Goal: Task Accomplishment & Management: Use online tool/utility

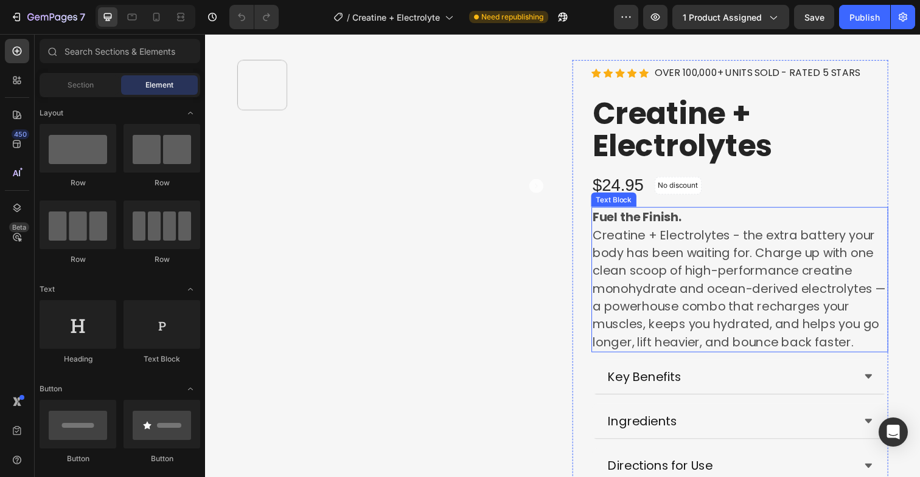
scroll to position [47, 0]
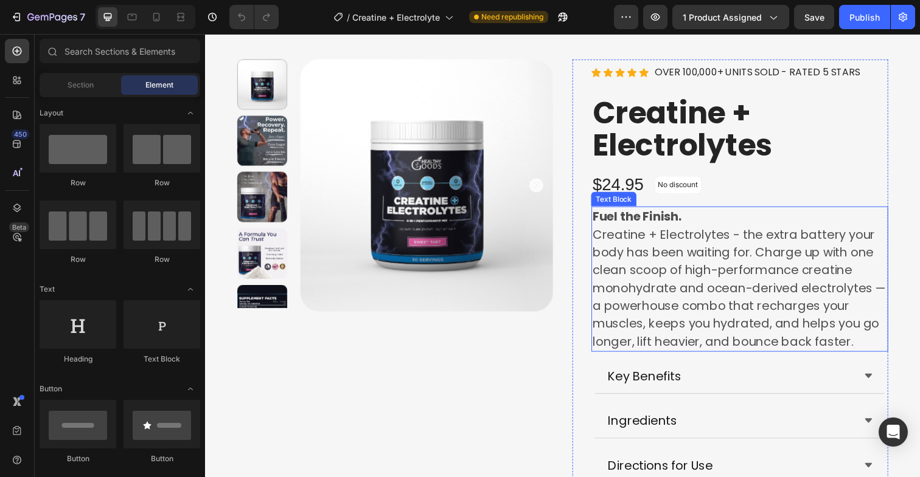
click at [736, 315] on p "Creatine + Electrolytes - the extra battery your body has been waiting for. Cha…" at bounding box center [750, 294] width 300 height 128
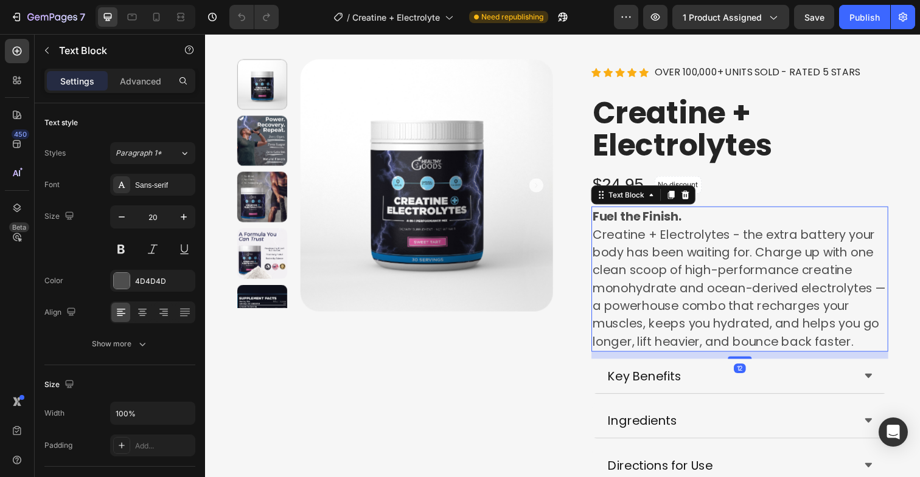
click at [736, 315] on p "Creatine + Electrolytes - the extra battery your body has been waiting for. Cha…" at bounding box center [750, 294] width 300 height 128
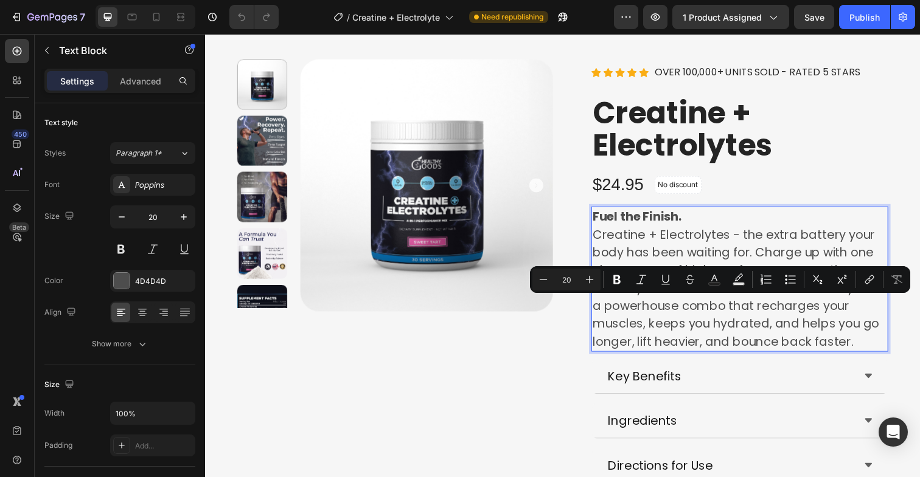
click at [798, 330] on p "Creatine + Electrolytes - the extra battery your body has been waiting for. Cha…" at bounding box center [750, 294] width 300 height 128
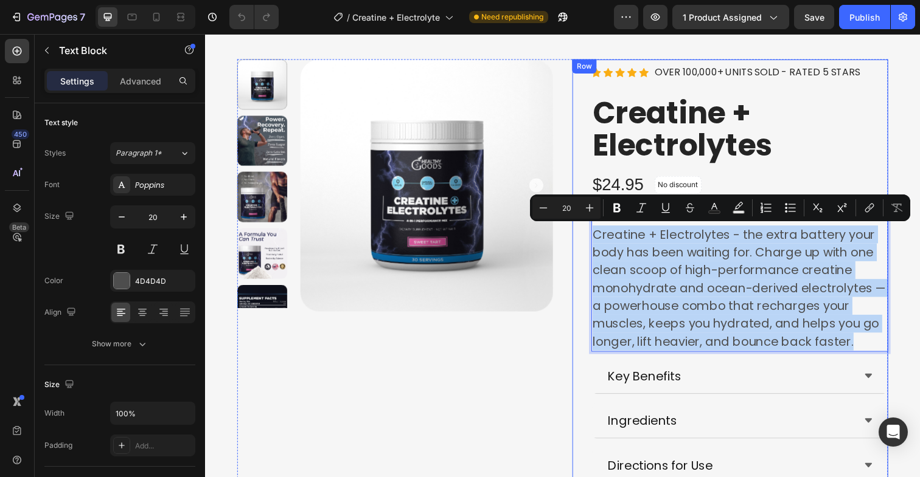
drag, startPoint x: 865, startPoint y: 350, endPoint x: 594, endPoint y: 238, distance: 293.2
click at [594, 238] on div "Icon Icon Icon Icon Icon Icon List Hoz OVER 100,000+ UNITS SOLD - RATED 5 STARS…" at bounding box center [741, 435] width 322 height 751
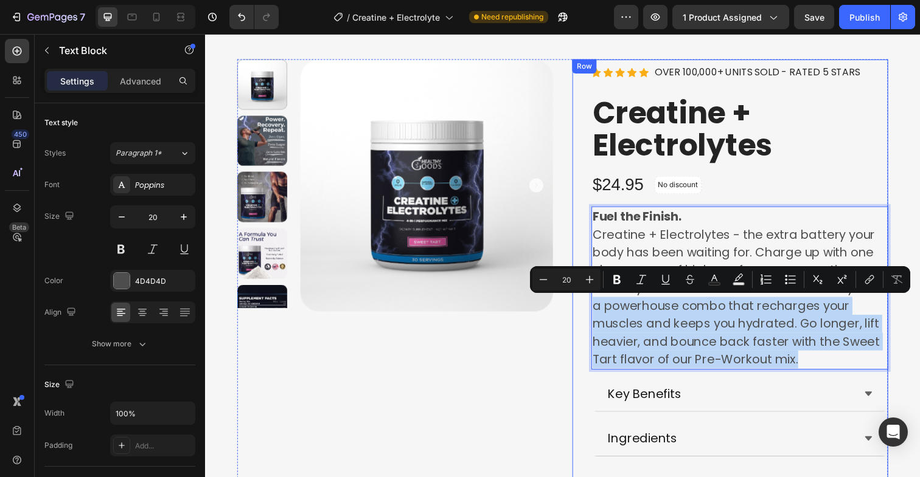
drag, startPoint x: 810, startPoint y: 369, endPoint x: 589, endPoint y: 316, distance: 227.6
click at [589, 316] on div "Icon Icon Icon Icon Icon Icon List Hoz OVER 100,000+ UNITS SOLD - RATED 5 STARS…" at bounding box center [741, 444] width 322 height 769
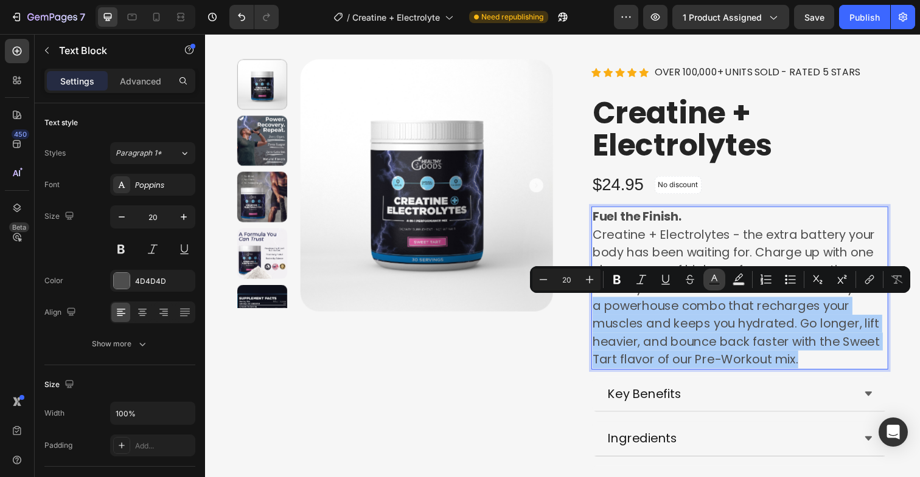
click at [713, 286] on button "Text Color" at bounding box center [714, 280] width 22 height 22
type input "4D4D4D"
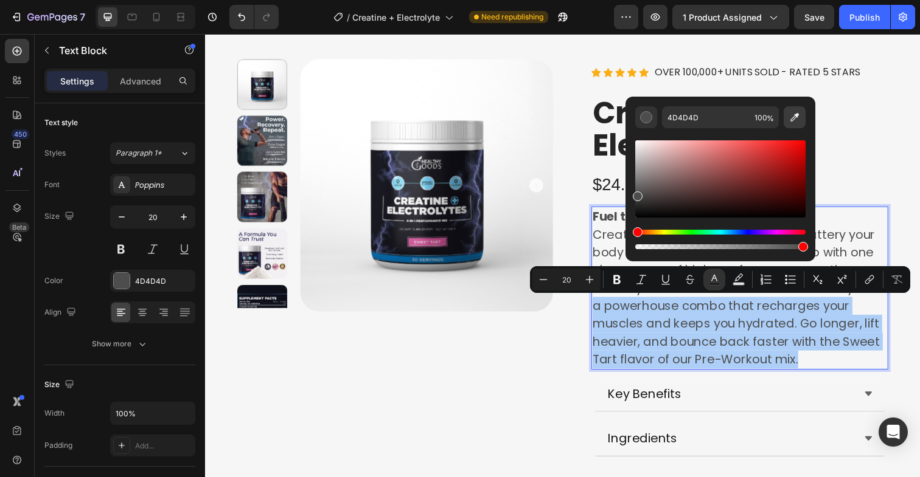
click at [800, 120] on icon "Editor contextual toolbar" at bounding box center [794, 117] width 12 height 12
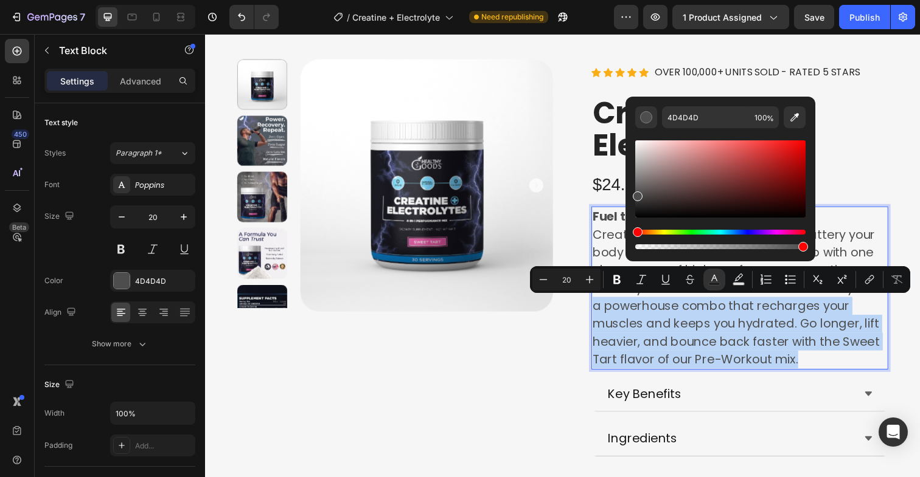
type input "A43B73"
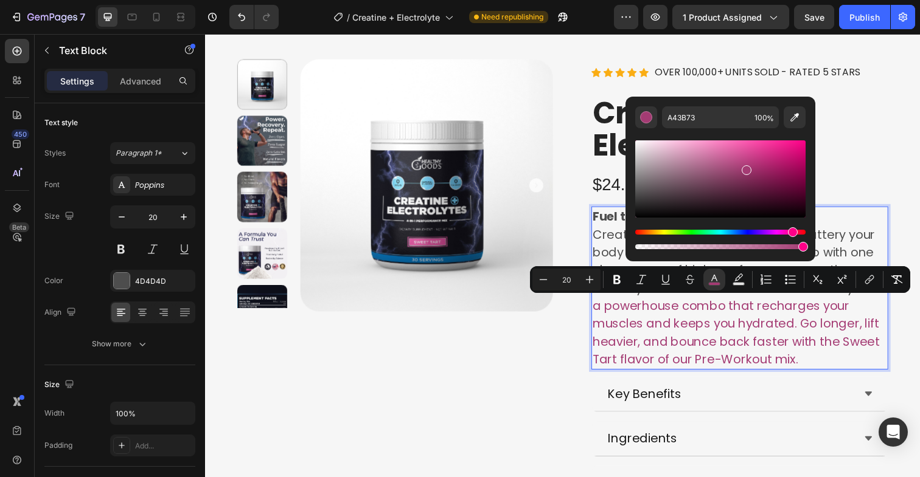
click at [681, 333] on span "a powerhouse combo that recharges your muscles and keeps you hydrated. Go longe…" at bounding box center [746, 340] width 293 height 72
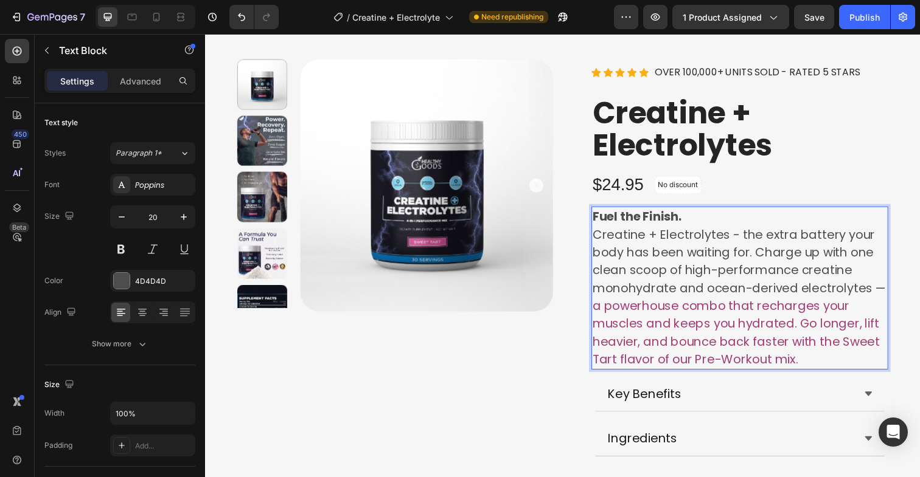
click at [600, 312] on span "a powerhouse combo that recharges your muscles and keeps you hydrated. Go longe…" at bounding box center [746, 340] width 293 height 72
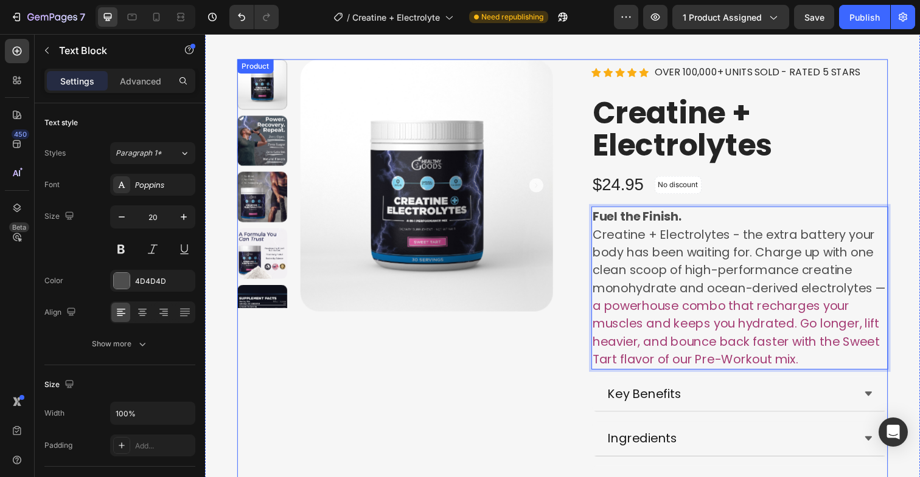
click at [525, 362] on div "Product Images" at bounding box center [399, 444] width 322 height 769
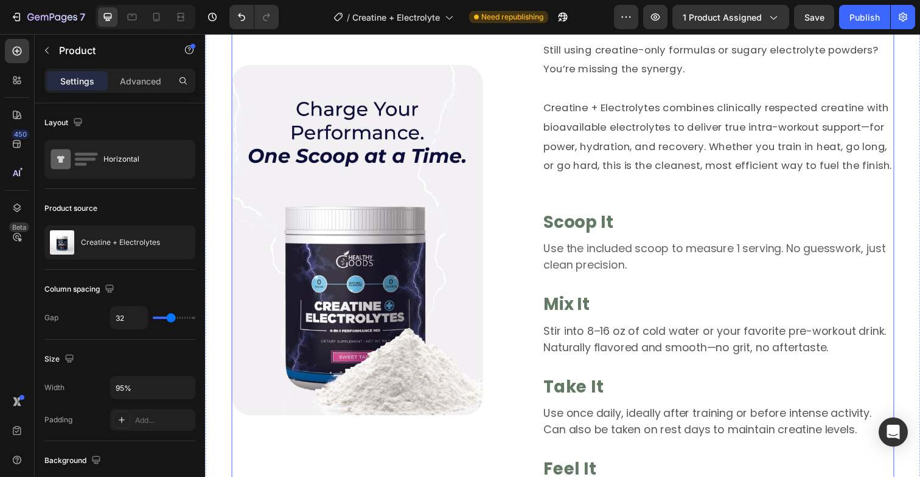
scroll to position [942, 0]
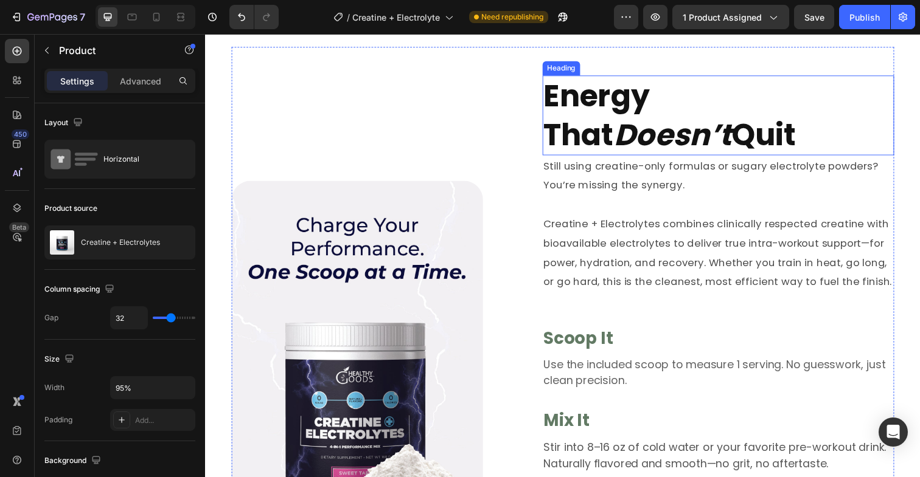
click at [585, 119] on h2 "Energy That Doesn’t Quit" at bounding box center [728, 118] width 359 height 82
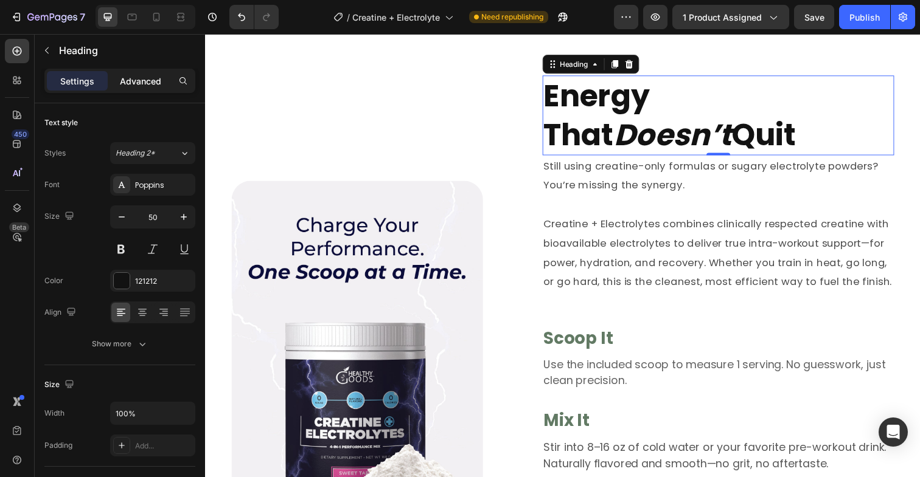
click at [146, 88] on div "Advanced" at bounding box center [140, 80] width 61 height 19
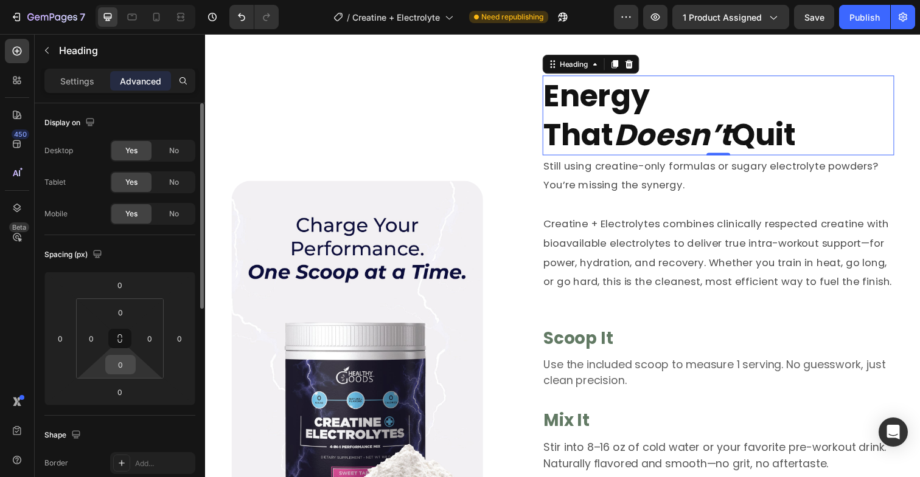
click at [117, 366] on input "0" at bounding box center [120, 365] width 24 height 18
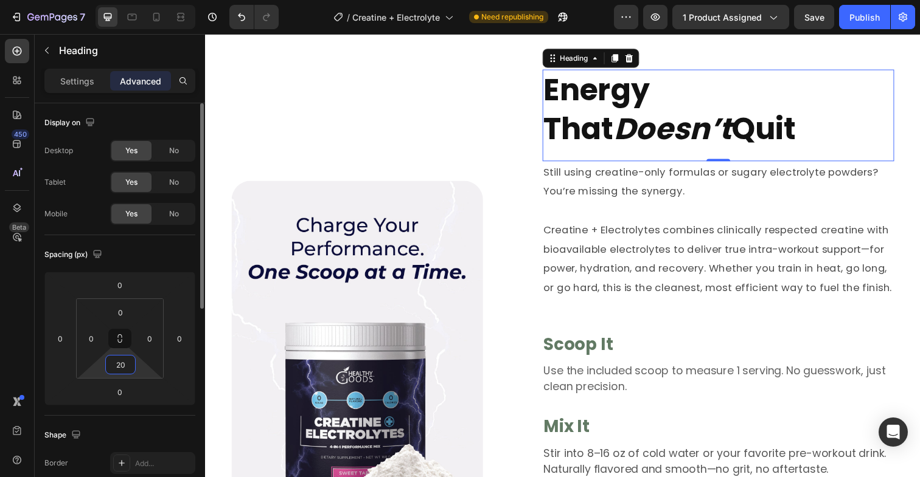
type input "2"
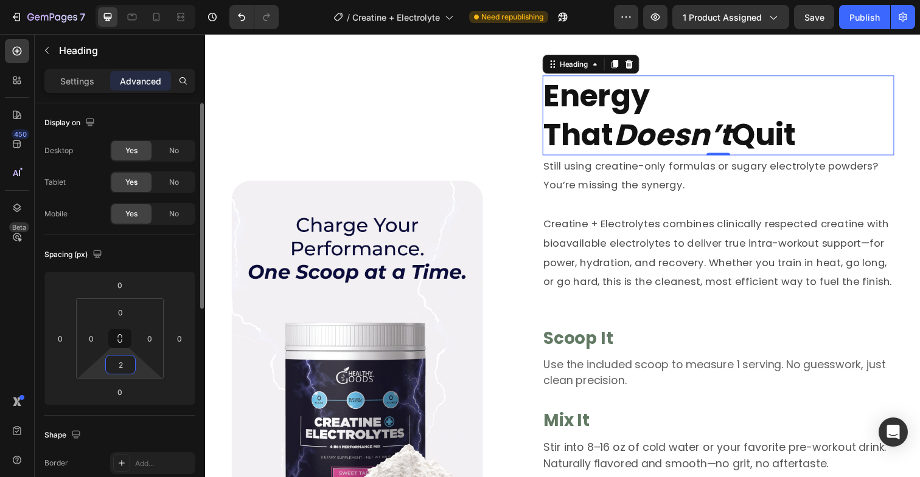
scroll to position [948, 0]
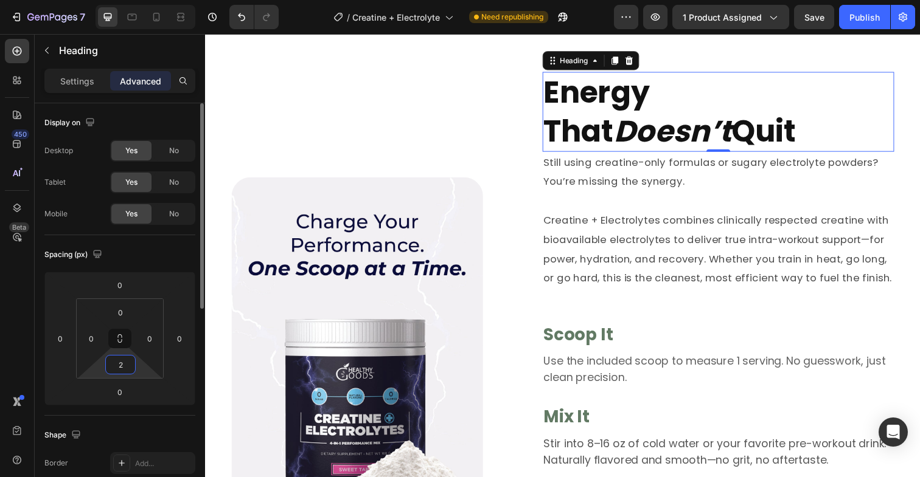
type input "20"
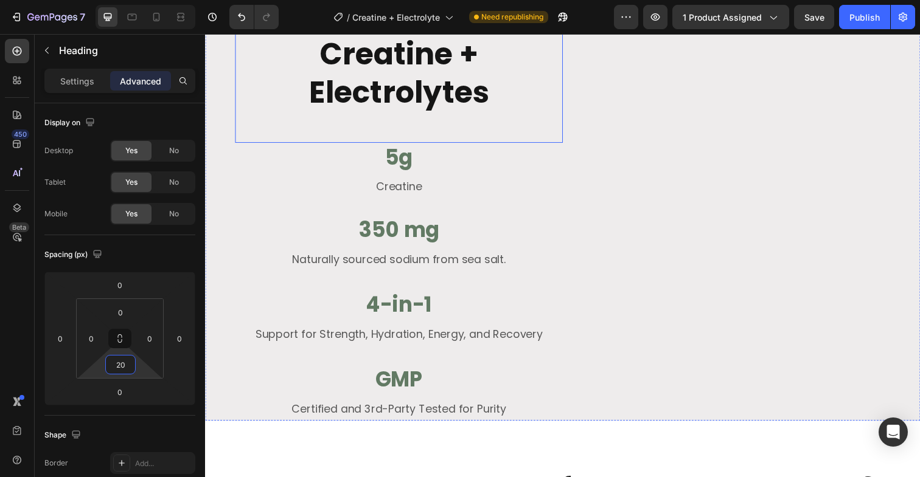
scroll to position [1690, 0]
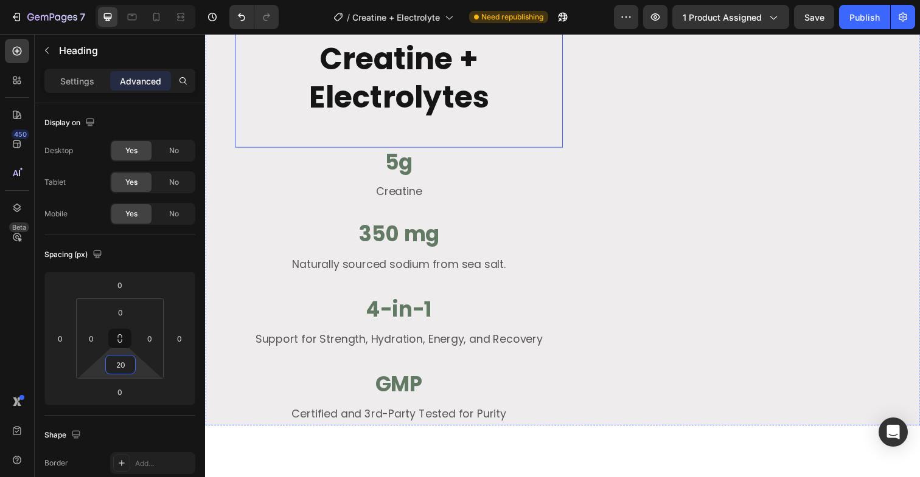
click at [398, 119] on p "Discover the Power of Creatine + Electrolytes" at bounding box center [403, 59] width 332 height 119
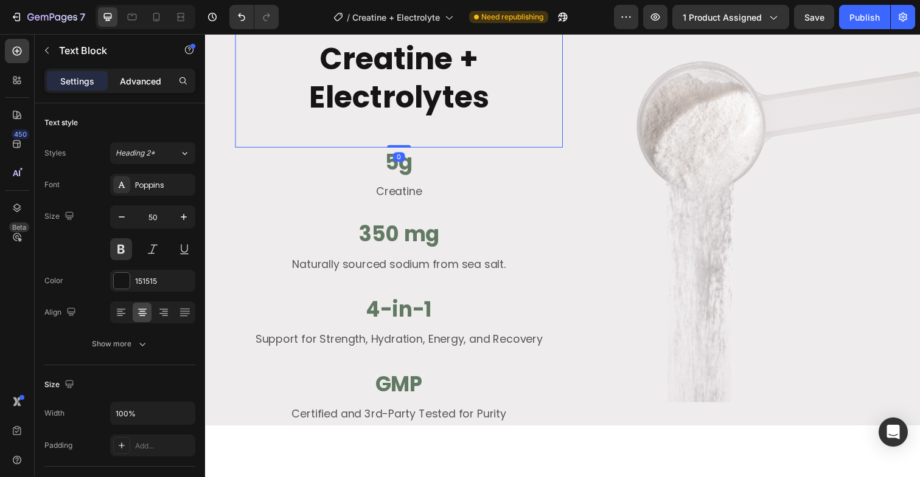
click at [129, 78] on p "Advanced" at bounding box center [140, 81] width 41 height 13
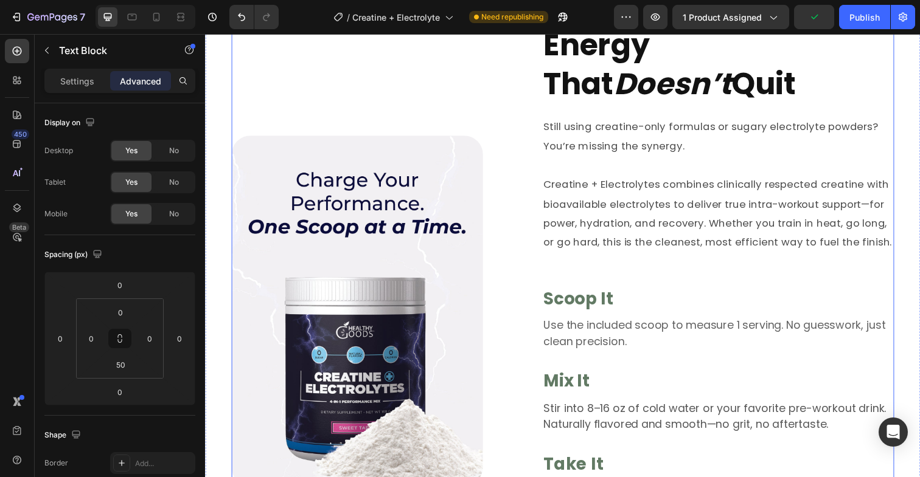
scroll to position [817, 0]
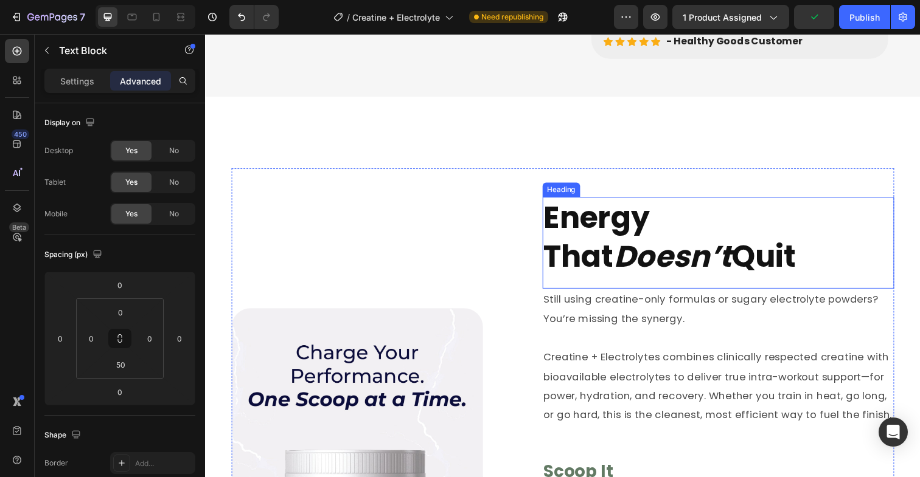
click at [636, 243] on h2 "Energy That Doesn’t Quit" at bounding box center [728, 242] width 359 height 82
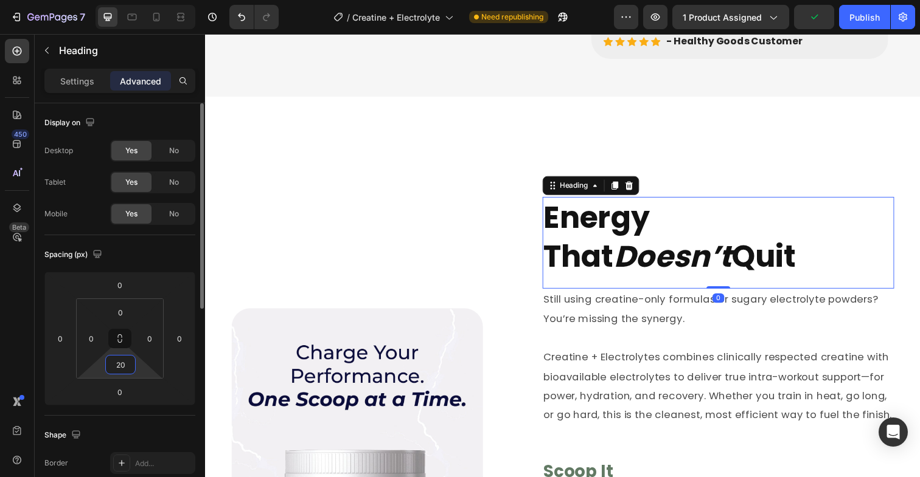
click at [123, 367] on input "20" at bounding box center [120, 365] width 24 height 18
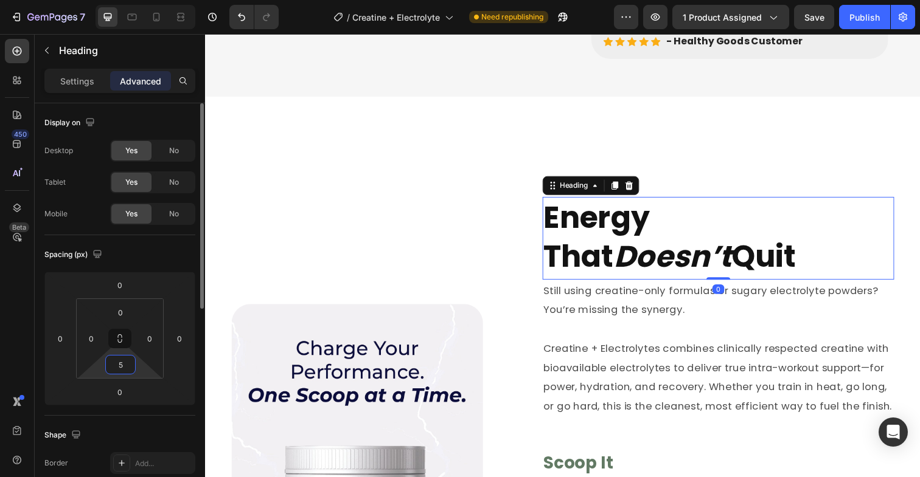
type input "50"
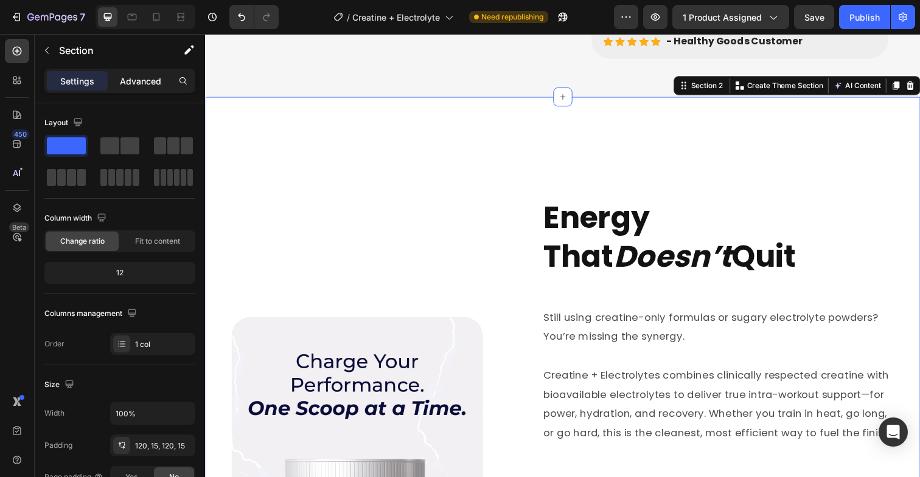
click at [146, 80] on p "Advanced" at bounding box center [140, 81] width 41 height 13
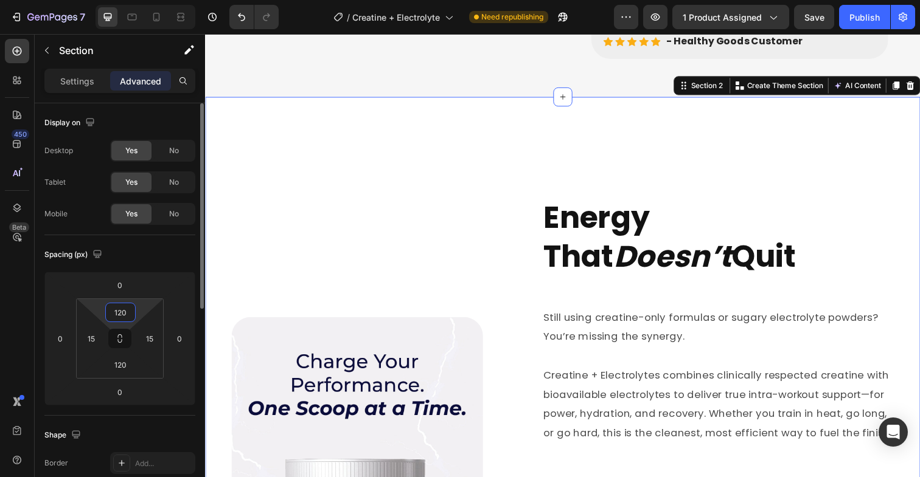
click at [122, 312] on input "120" at bounding box center [120, 313] width 24 height 18
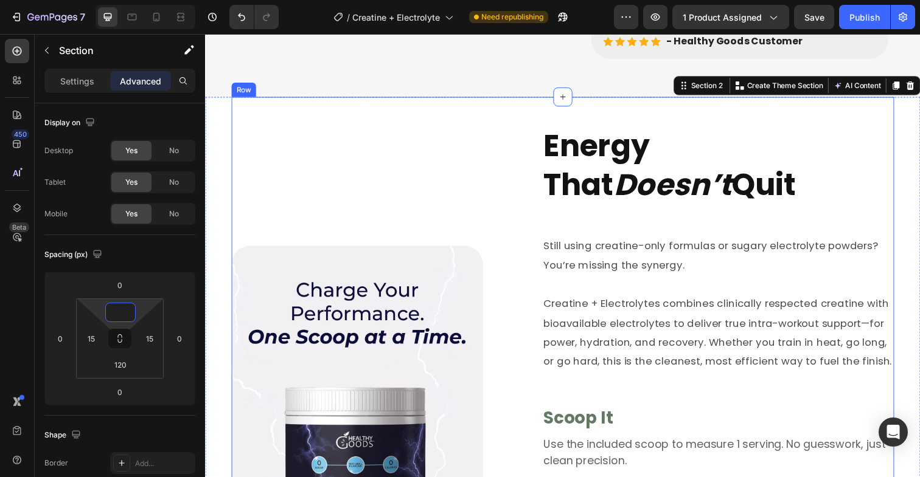
click at [386, 185] on div "Image" at bounding box center [360, 430] width 256 height 604
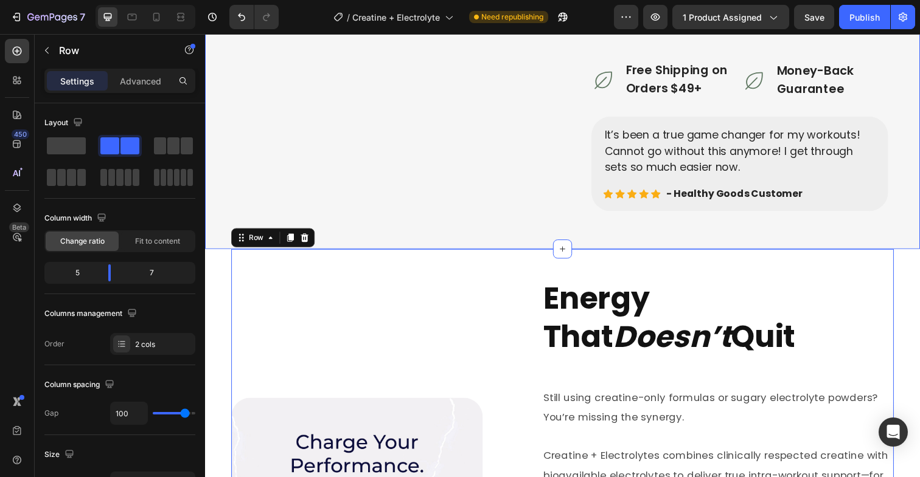
scroll to position [677, 0]
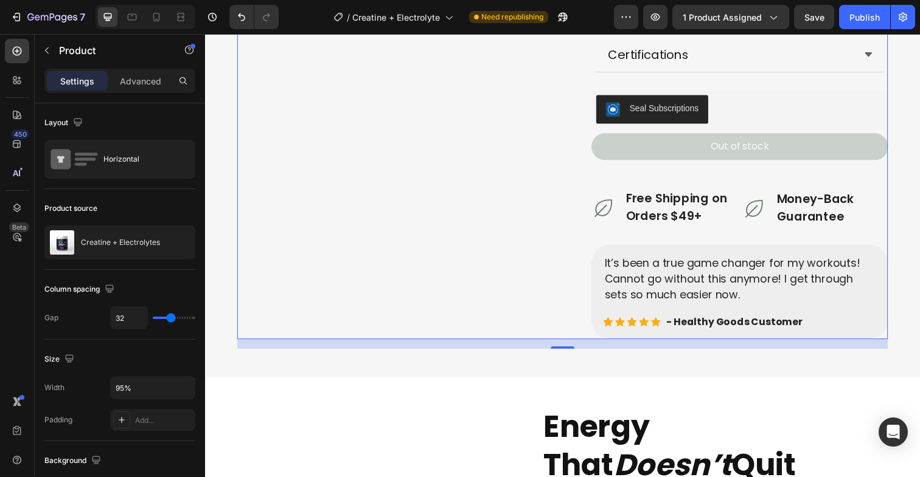
scroll to position [550, 0]
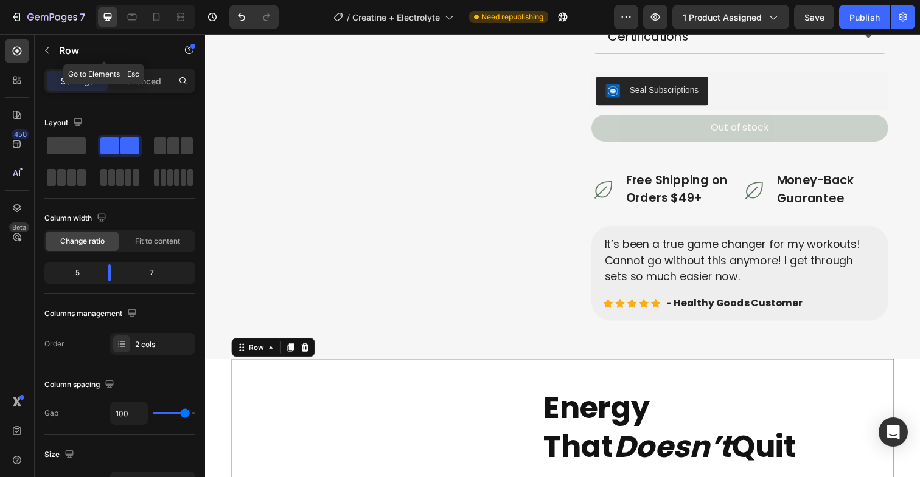
click at [135, 67] on div "Row" at bounding box center [104, 51] width 139 height 35
click at [142, 75] on p "Advanced" at bounding box center [140, 81] width 41 height 13
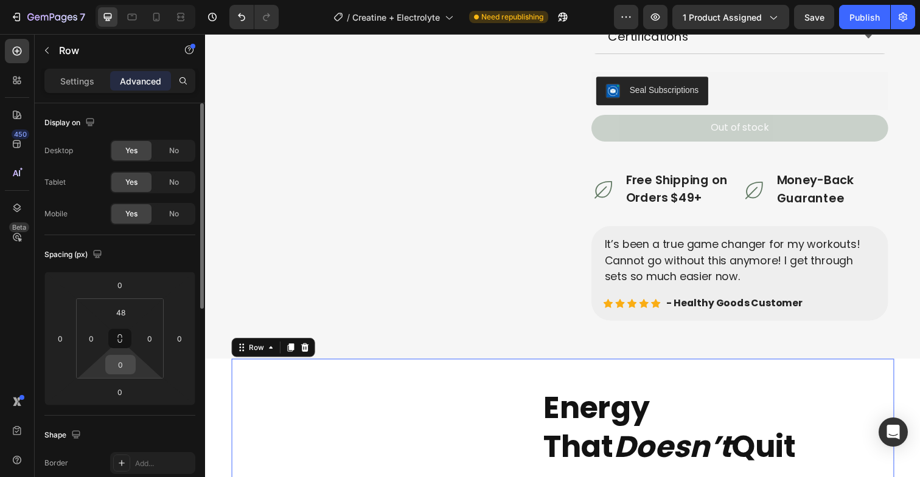
click at [124, 363] on input "0" at bounding box center [120, 365] width 24 height 18
type input "120"
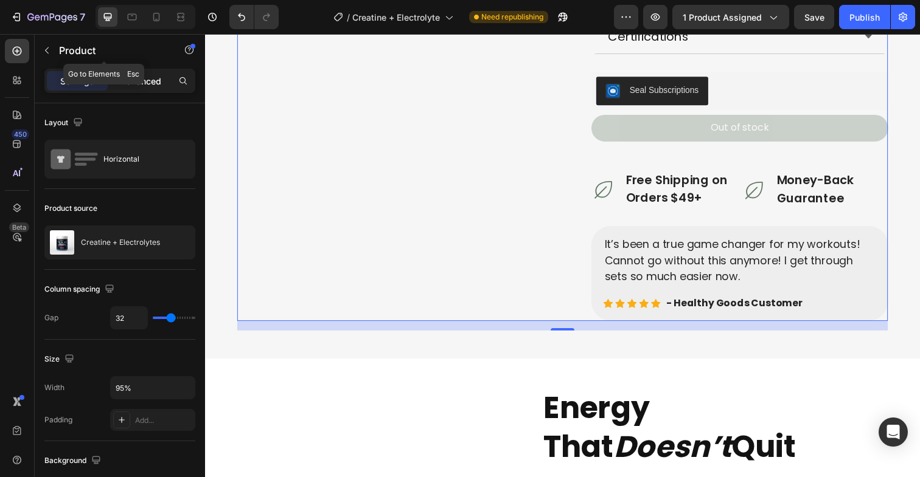
click at [142, 75] on p "Advanced" at bounding box center [140, 81] width 41 height 13
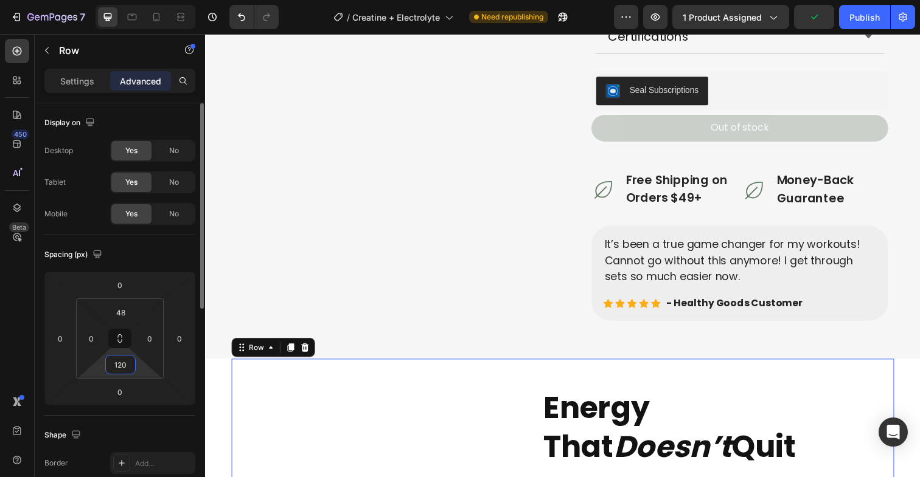
click at [115, 367] on input "120" at bounding box center [120, 365] width 24 height 18
type input "0"
click at [118, 312] on input "48" at bounding box center [120, 313] width 24 height 18
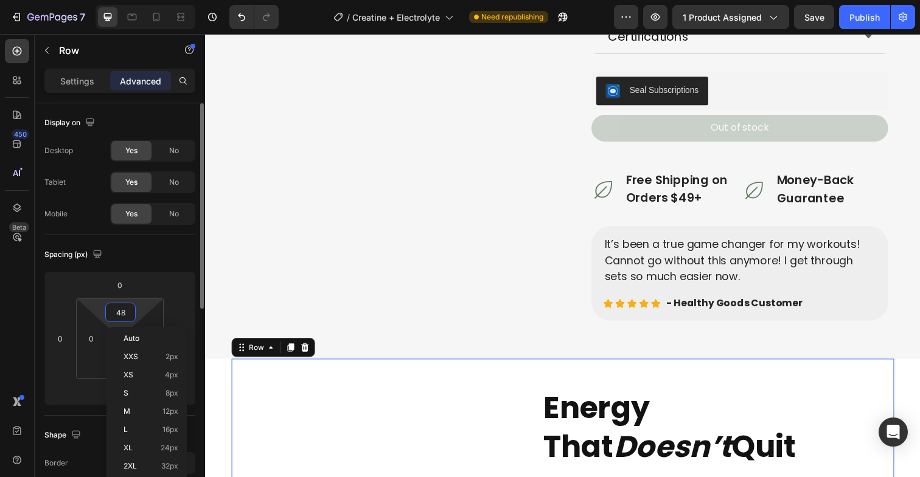
click at [118, 312] on input "48" at bounding box center [120, 313] width 24 height 18
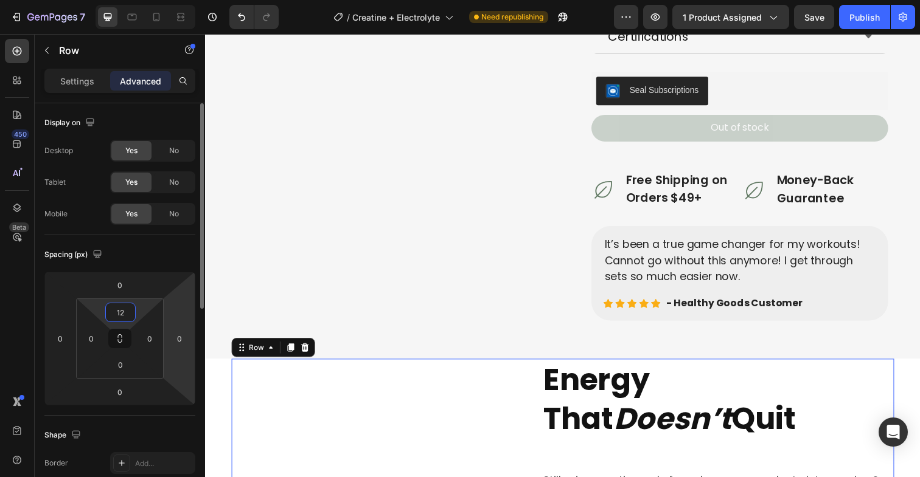
type input "120"
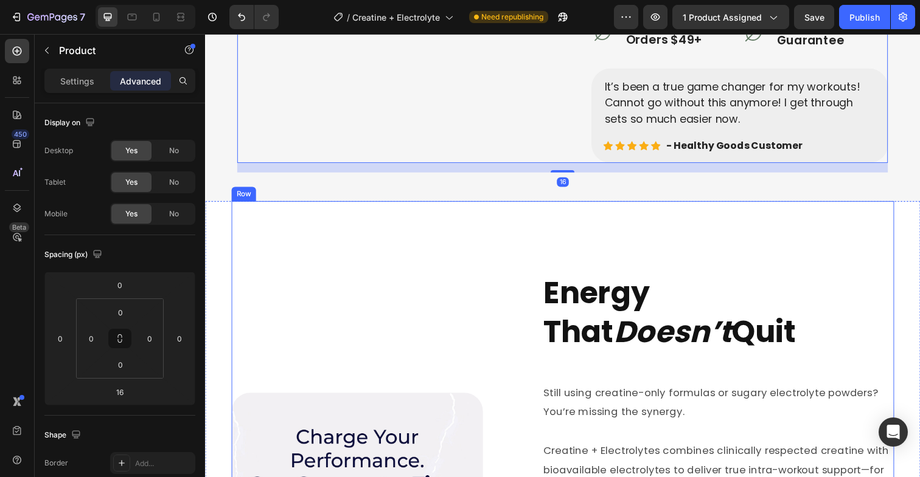
scroll to position [713, 0]
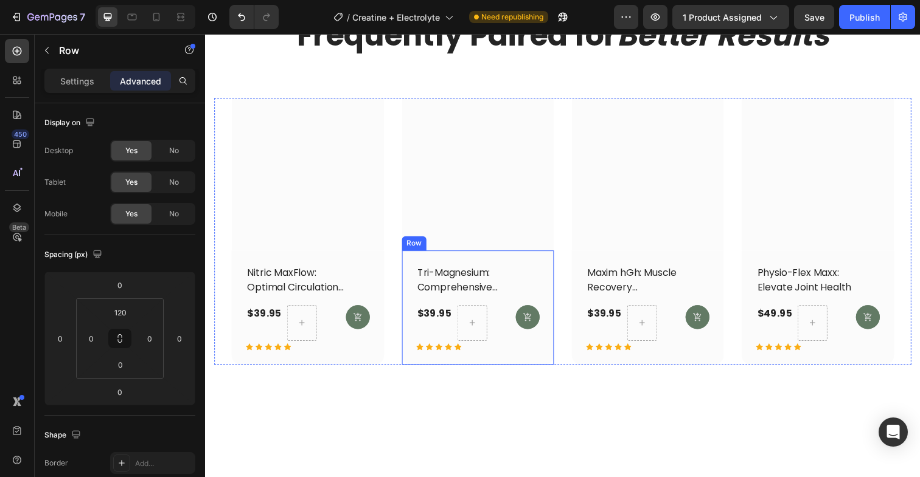
scroll to position [4716, 0]
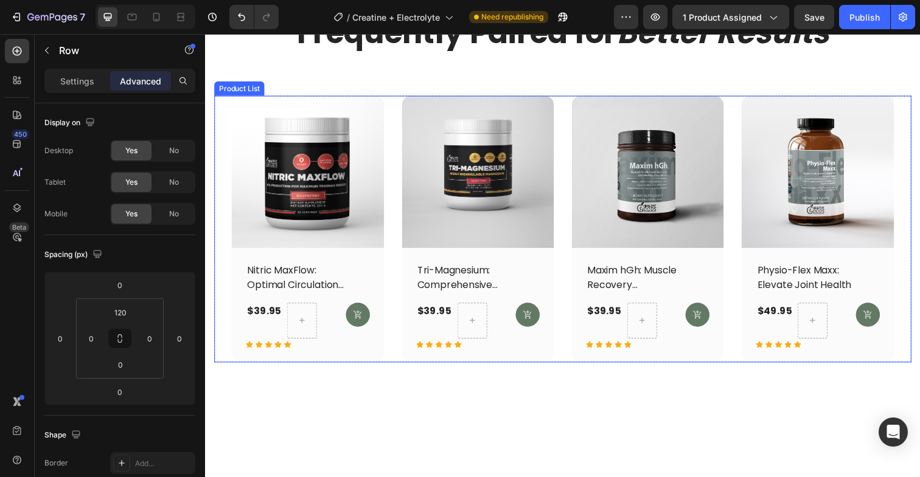
click at [390, 366] on div "(P) Images Row Nitric MaxFlow: Optimal Circulation for Maximum Training Results…" at bounding box center [570, 233] width 676 height 272
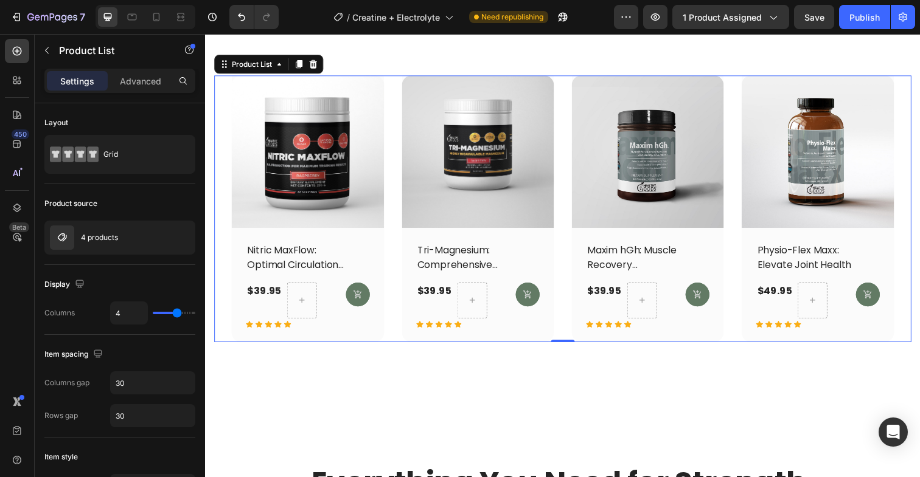
scroll to position [453, 0]
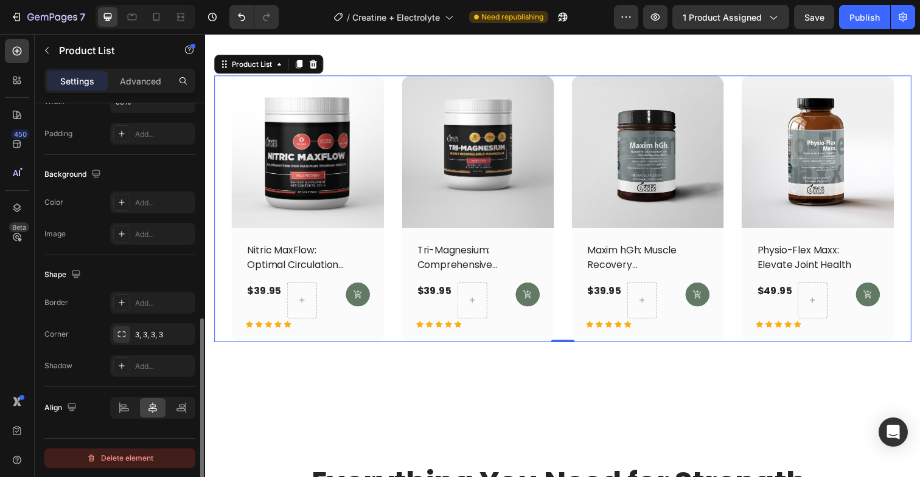
click at [131, 458] on div "Delete element" at bounding box center [119, 458] width 67 height 15
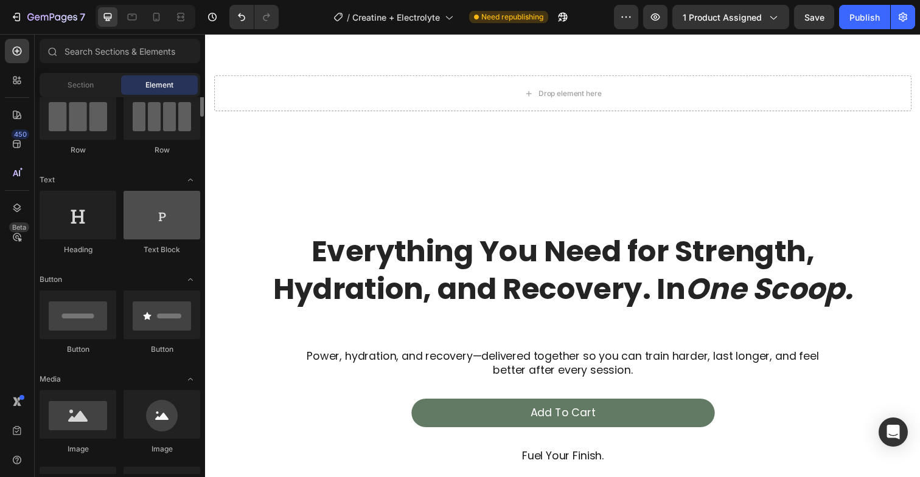
scroll to position [0, 0]
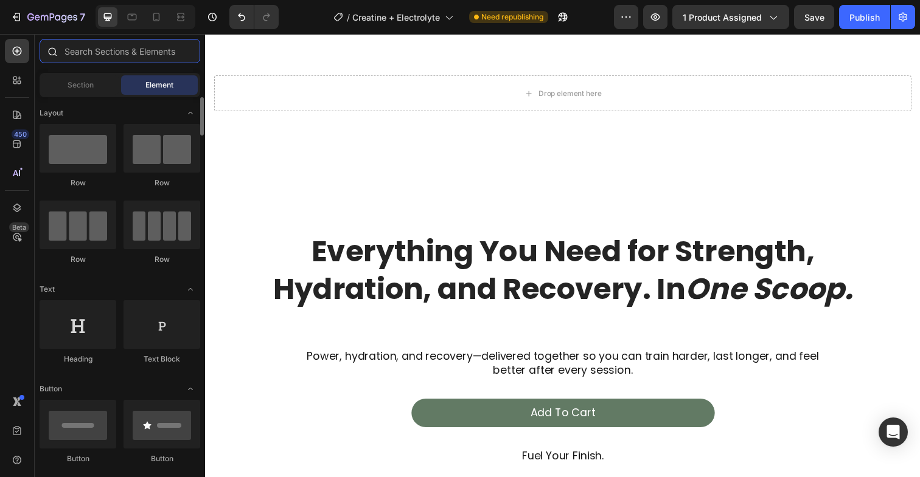
click at [113, 49] on input "text" at bounding box center [120, 51] width 161 height 24
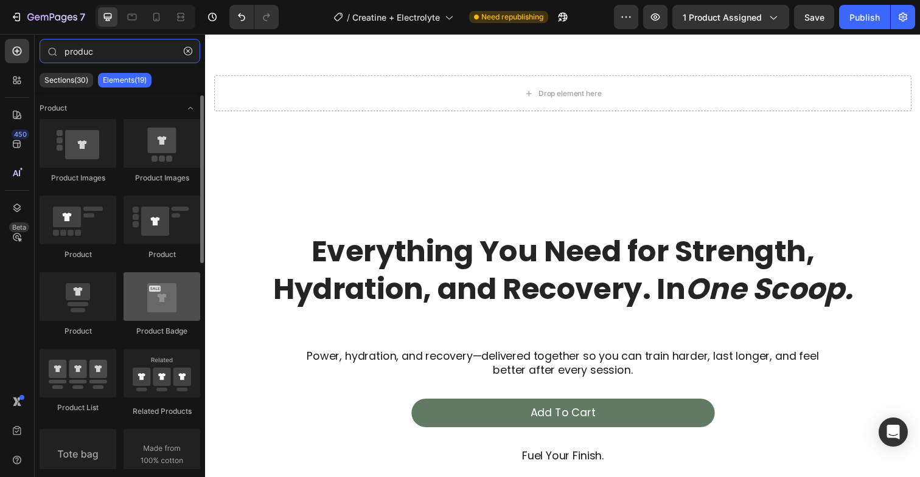
scroll to position [15, 0]
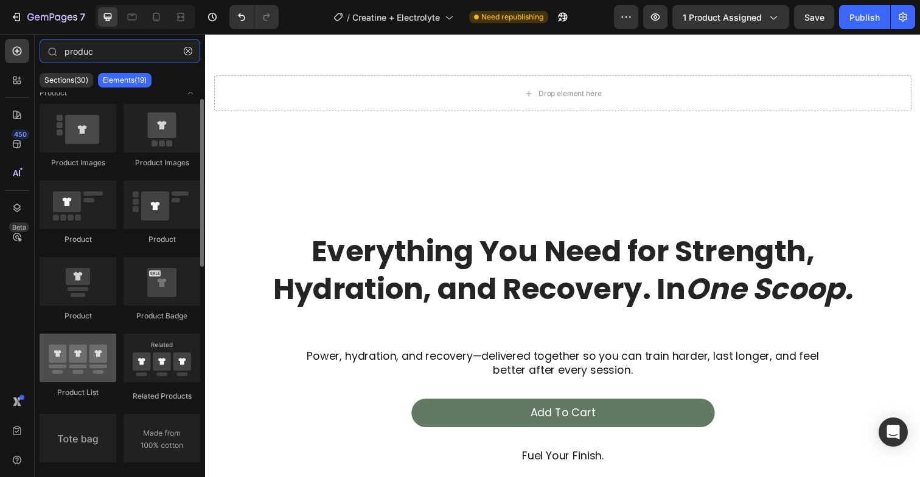
type input "produc"
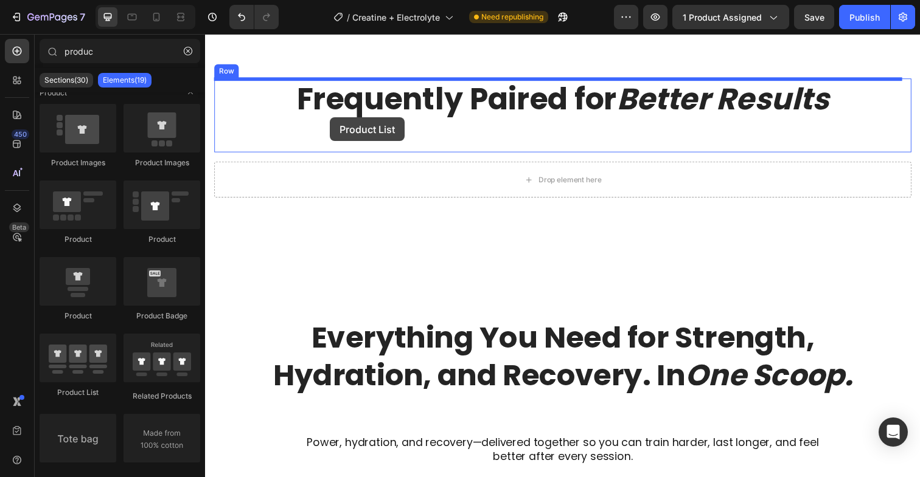
scroll to position [4637, 0]
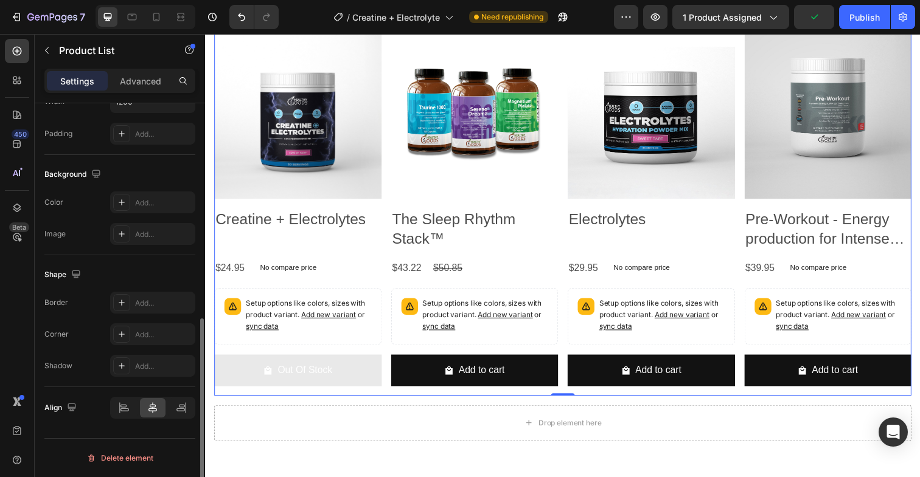
scroll to position [0, 0]
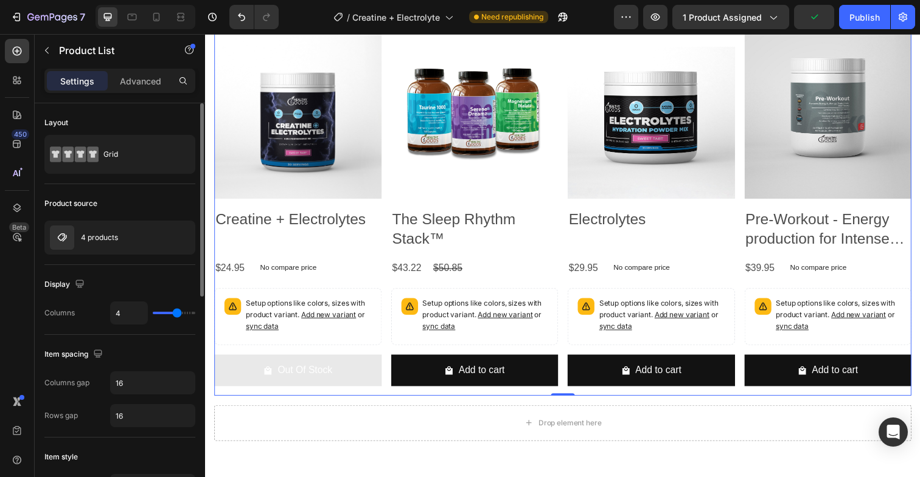
click at [139, 96] on div "Settings Advanced" at bounding box center [120, 86] width 170 height 35
click at [137, 81] on p "Advanced" at bounding box center [140, 81] width 41 height 13
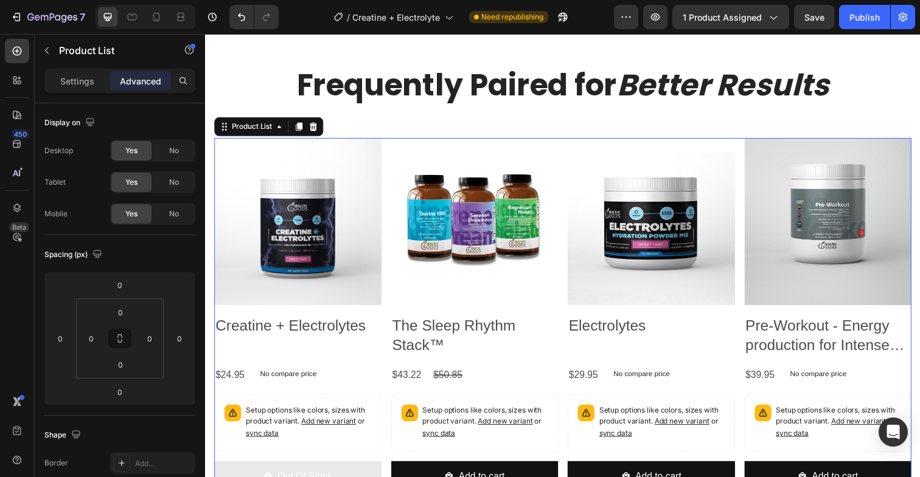
scroll to position [4665, 0]
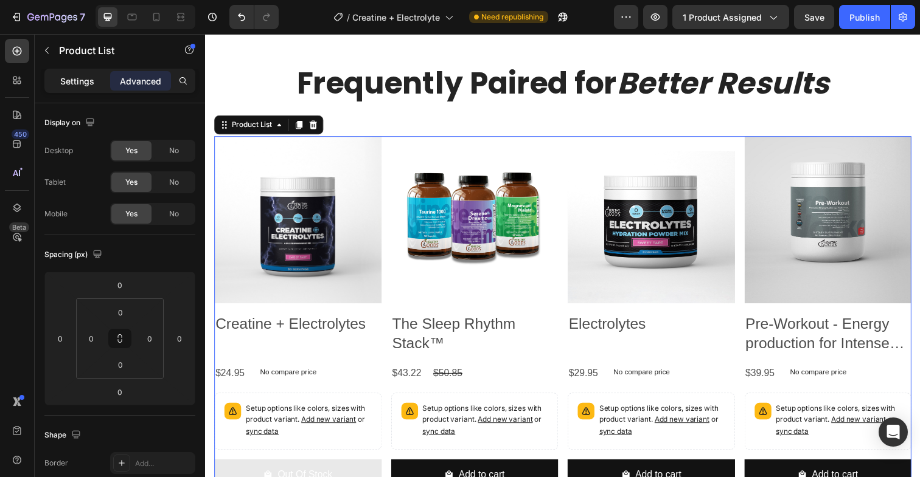
click at [88, 75] on p "Settings" at bounding box center [77, 81] width 34 height 13
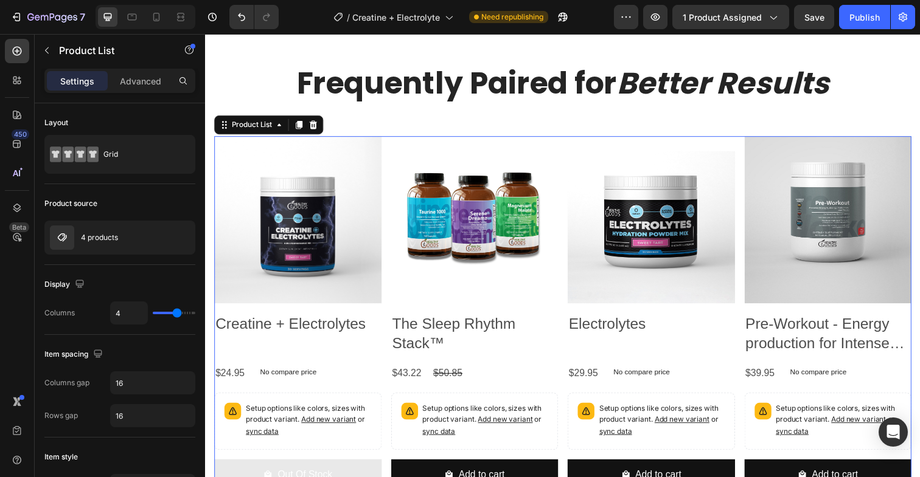
click at [86, 78] on p "Settings" at bounding box center [77, 81] width 34 height 13
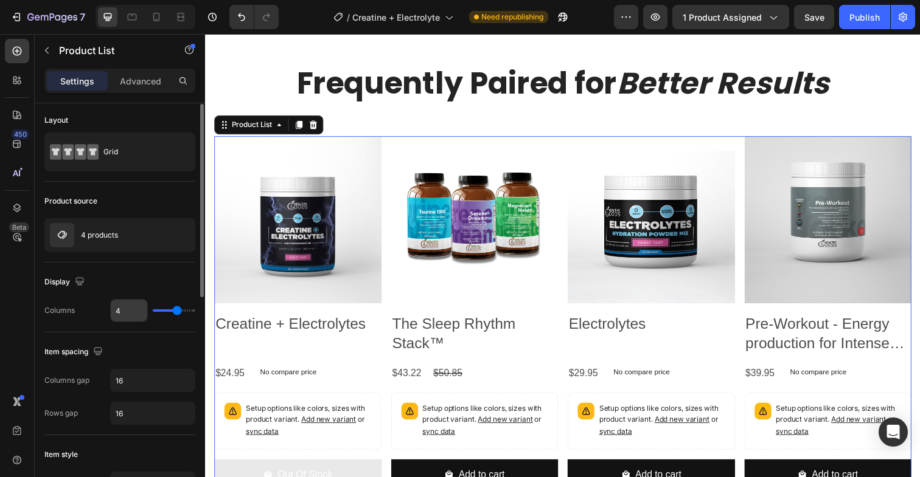
scroll to position [5, 0]
click at [145, 384] on input "16" at bounding box center [153, 378] width 84 height 22
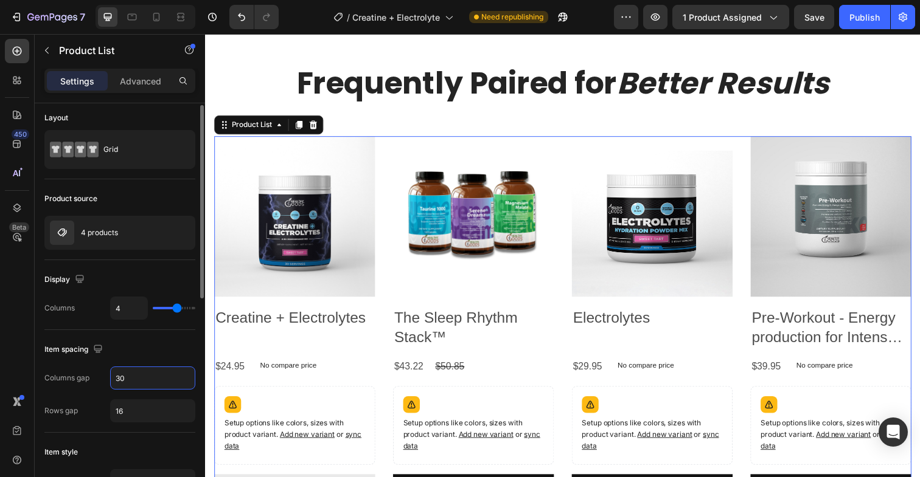
type input "30"
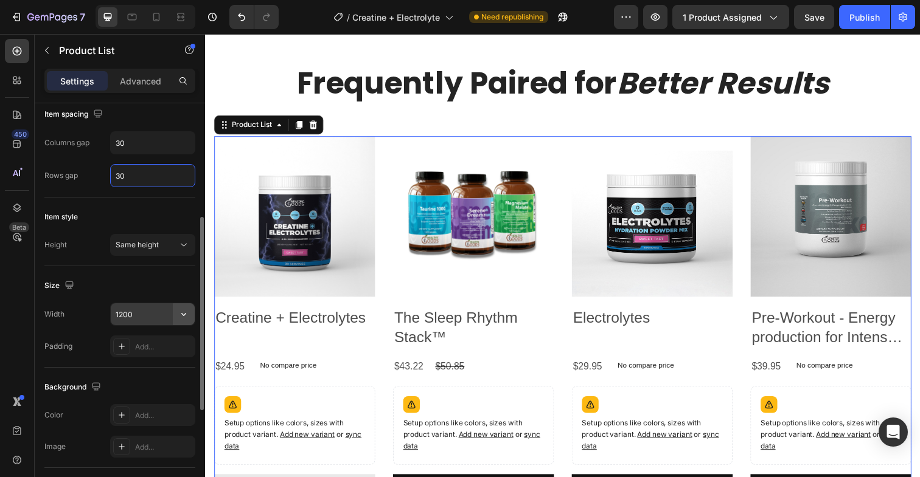
type input "30"
click at [176, 312] on button "button" at bounding box center [184, 315] width 22 height 22
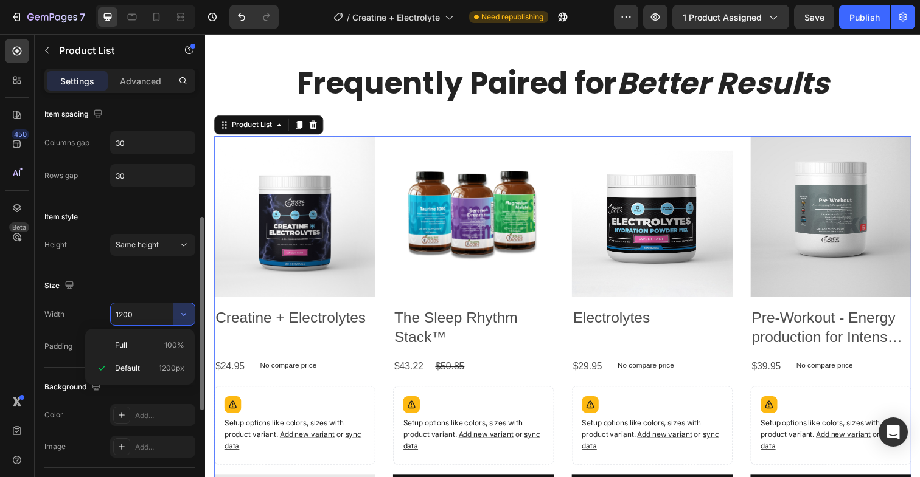
click at [157, 319] on input "1200" at bounding box center [153, 315] width 84 height 22
click at [142, 317] on input "1200" at bounding box center [153, 315] width 84 height 22
click at [184, 308] on icon "button" at bounding box center [184, 314] width 12 height 12
click at [158, 341] on p "Full 100%" at bounding box center [149, 345] width 69 height 11
click at [133, 316] on input "100%" at bounding box center [153, 315] width 84 height 22
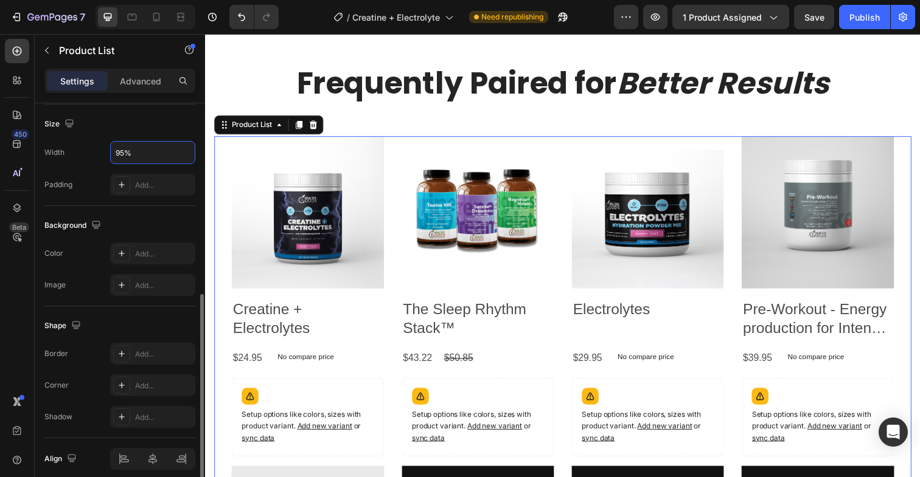
scroll to position [453, 0]
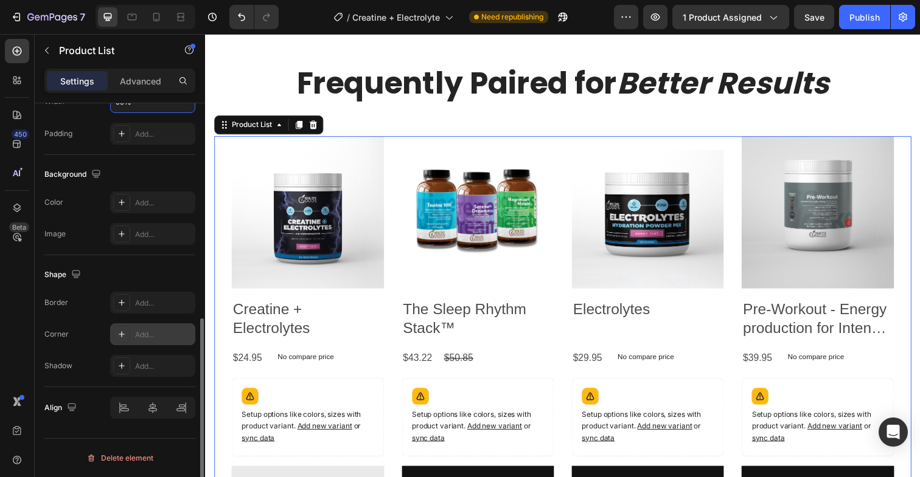
type input "95%"
click at [164, 332] on div "Add..." at bounding box center [163, 335] width 57 height 11
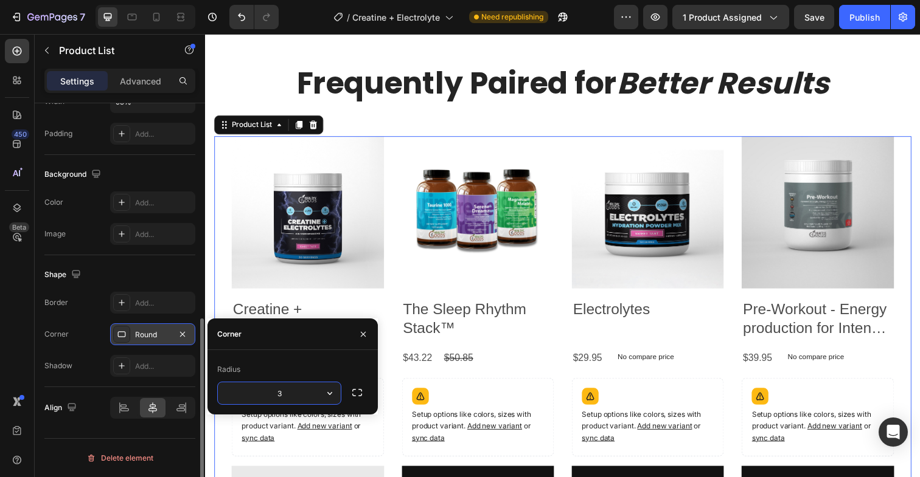
type input "3"
click at [82, 355] on div "Shadow Add..." at bounding box center [119, 366] width 151 height 22
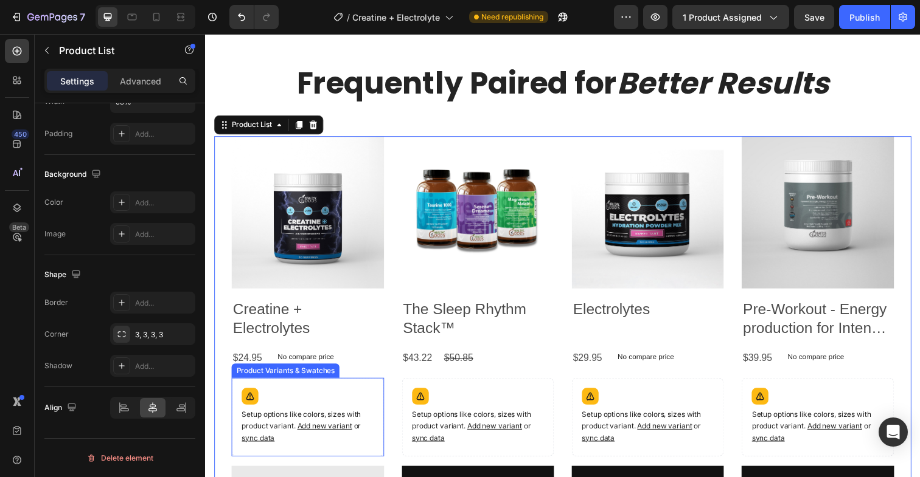
click at [308, 408] on div "Setup options like colors, sizes with product variant. Add new variant or sync …" at bounding box center [309, 425] width 144 height 69
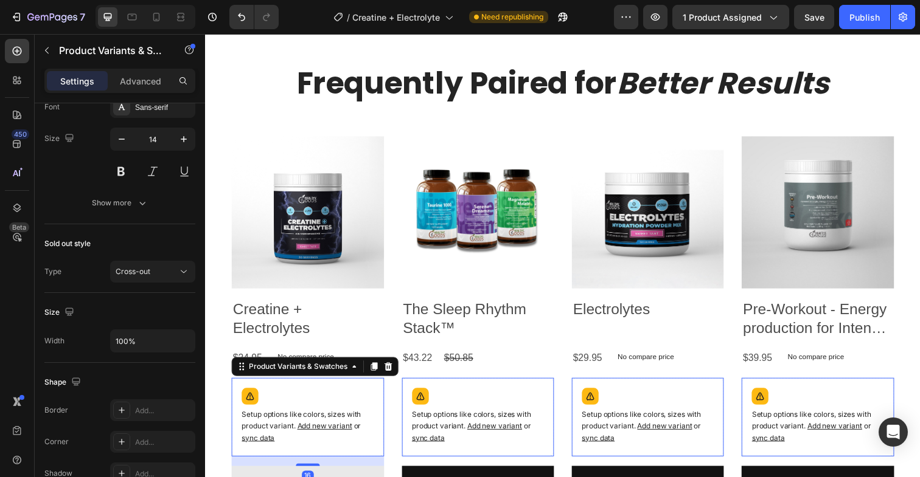
scroll to position [0, 0]
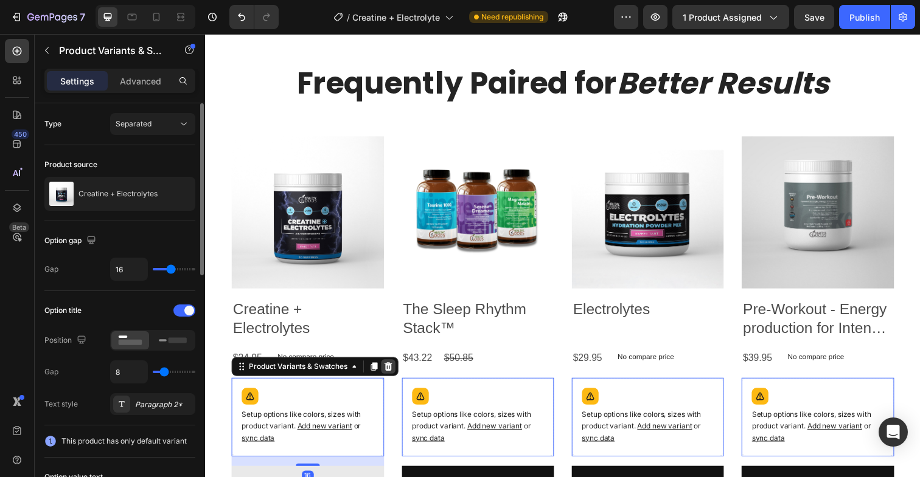
click at [392, 371] on icon at bounding box center [392, 374] width 10 height 10
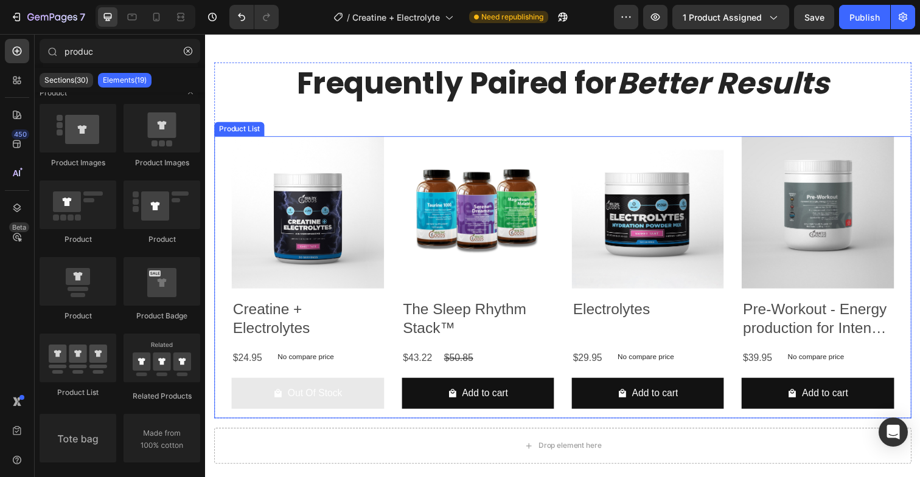
click at [220, 214] on div "Product Images Creatine + Electrolytes Product Title $24.95 Product Price Produ…" at bounding box center [570, 283] width 712 height 288
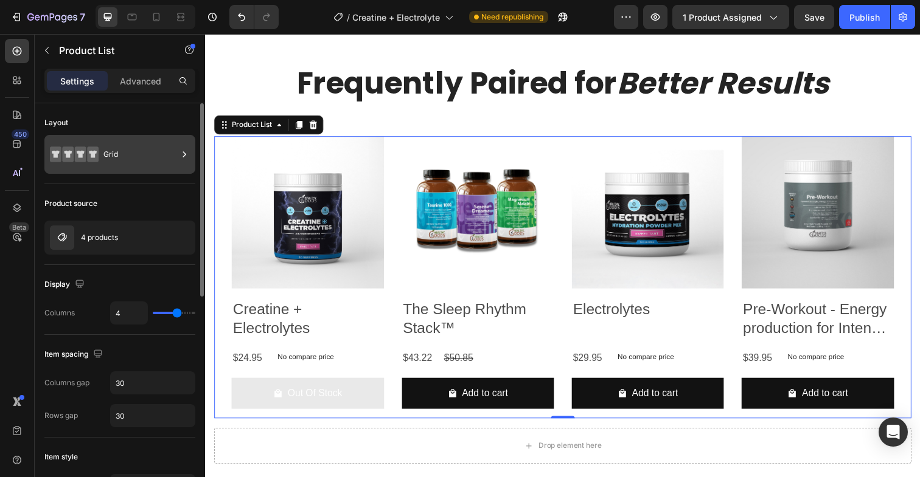
click at [126, 162] on div "Grid" at bounding box center [140, 155] width 74 height 28
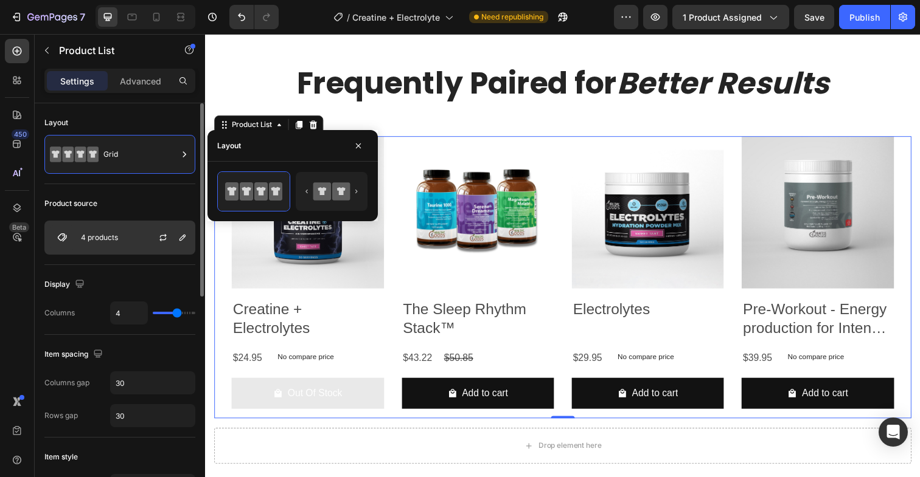
click at [148, 234] on div at bounding box center [168, 237] width 54 height 33
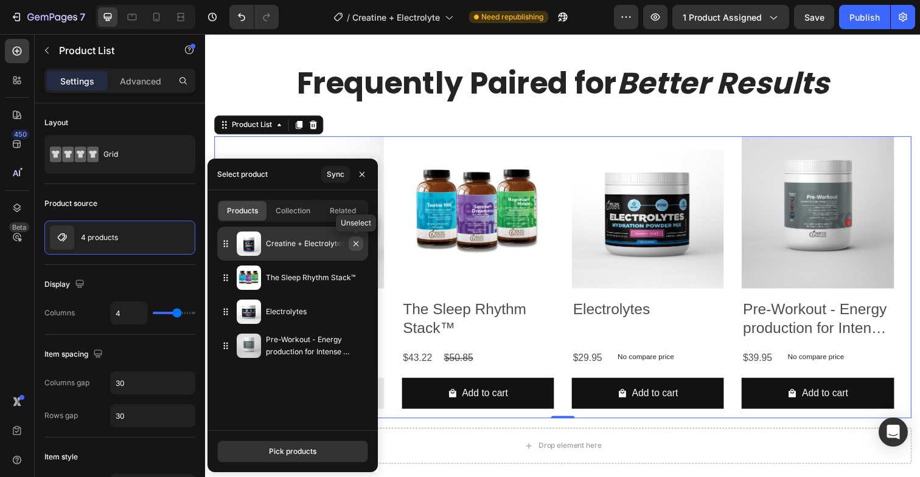
click at [358, 247] on icon "button" at bounding box center [356, 244] width 10 height 10
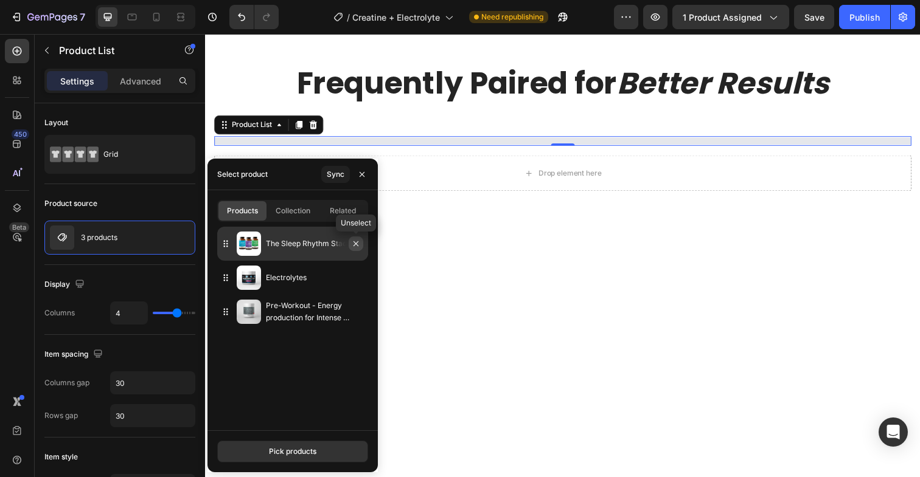
click at [358, 246] on icon "button" at bounding box center [355, 243] width 5 height 5
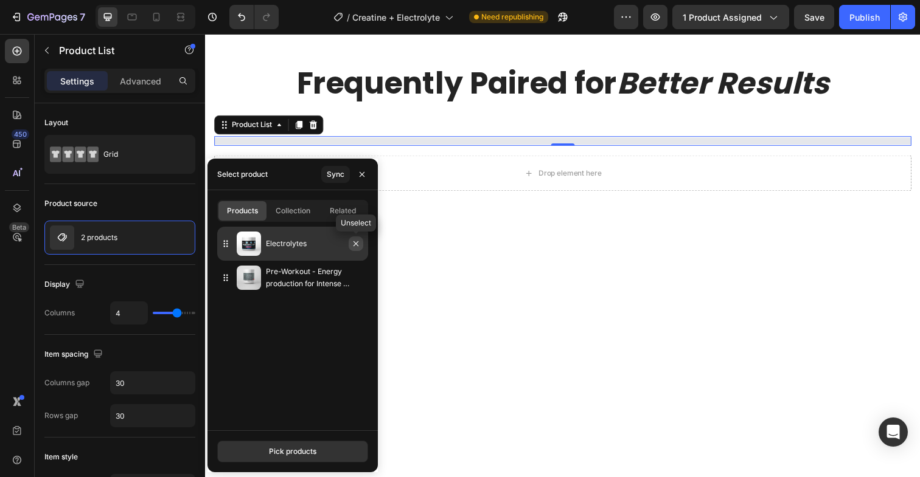
click at [358, 245] on icon "button" at bounding box center [356, 244] width 10 height 10
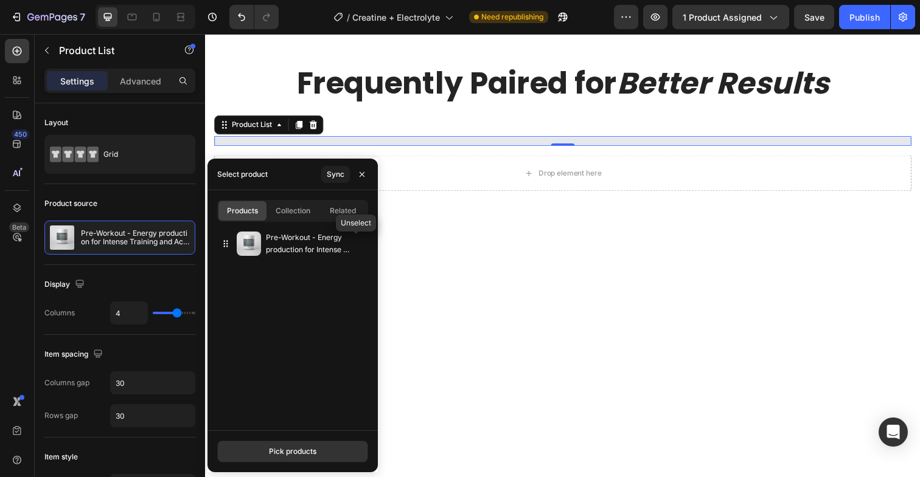
click at [0, 0] on icon "button" at bounding box center [0, 0] width 0 height 0
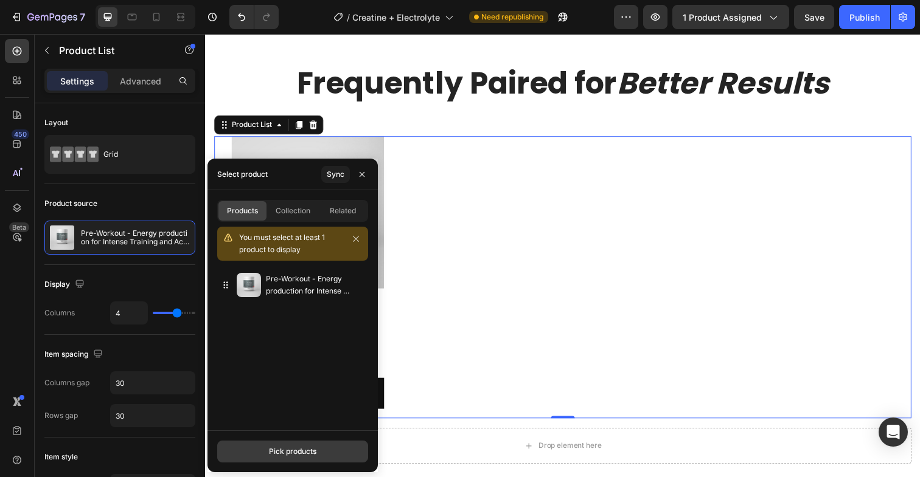
click at [286, 451] on div "Pick products" at bounding box center [292, 451] width 47 height 11
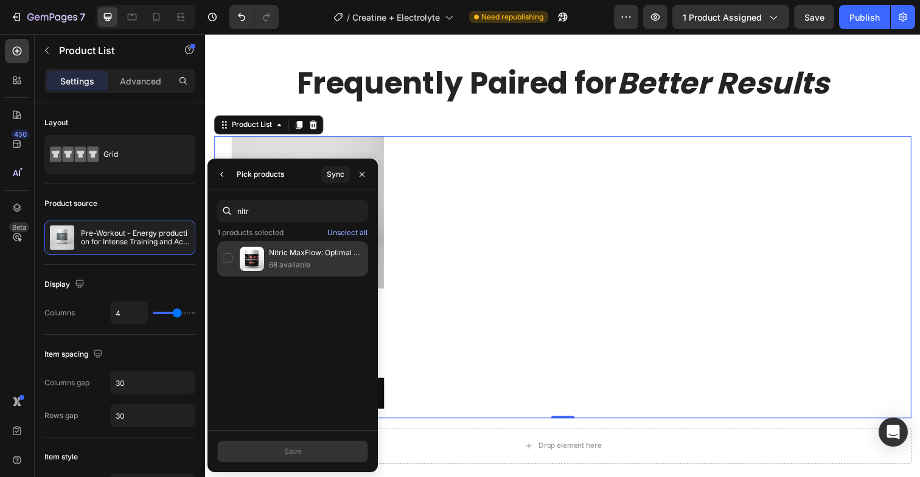
click at [226, 253] on div "Nitric MaxFlow: Optimal Circulation for Maximum Training Results 68 available" at bounding box center [292, 258] width 151 height 35
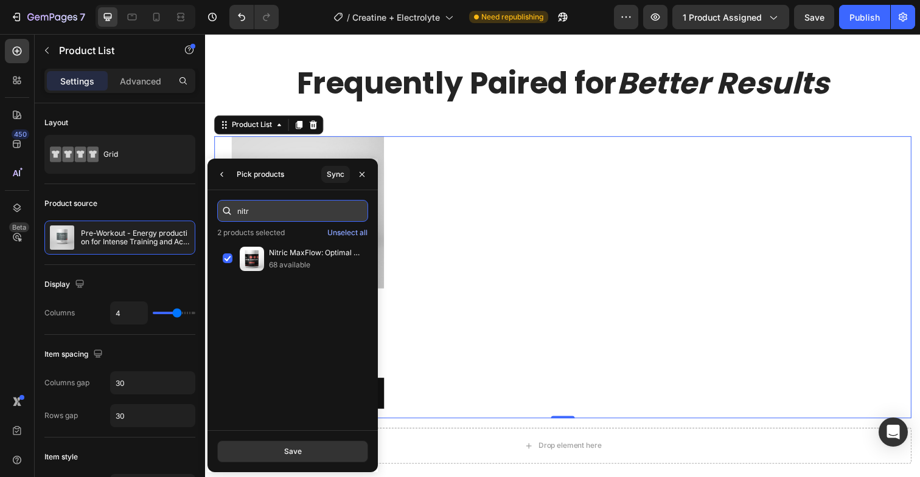
click at [262, 214] on input "nitr" at bounding box center [292, 211] width 151 height 22
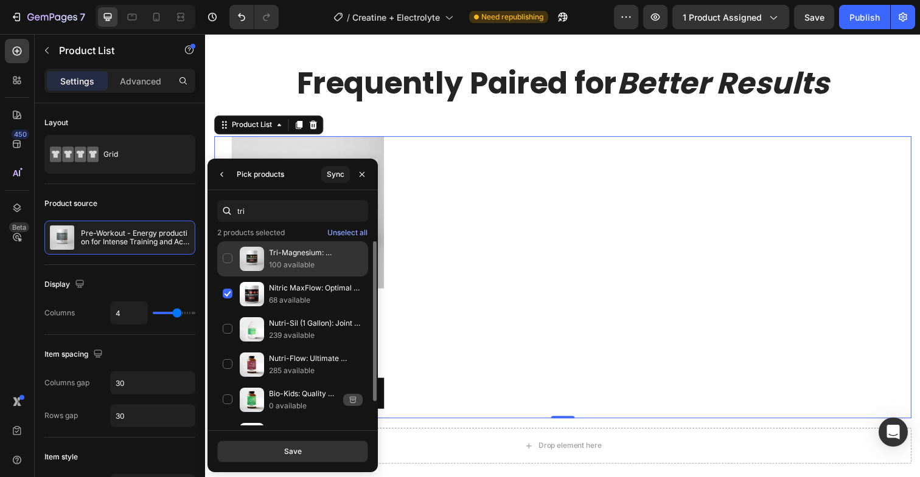
click at [224, 277] on div "Tri-Magnesium: Comprehensive Magnesium Support 100 available" at bounding box center [292, 294] width 151 height 35
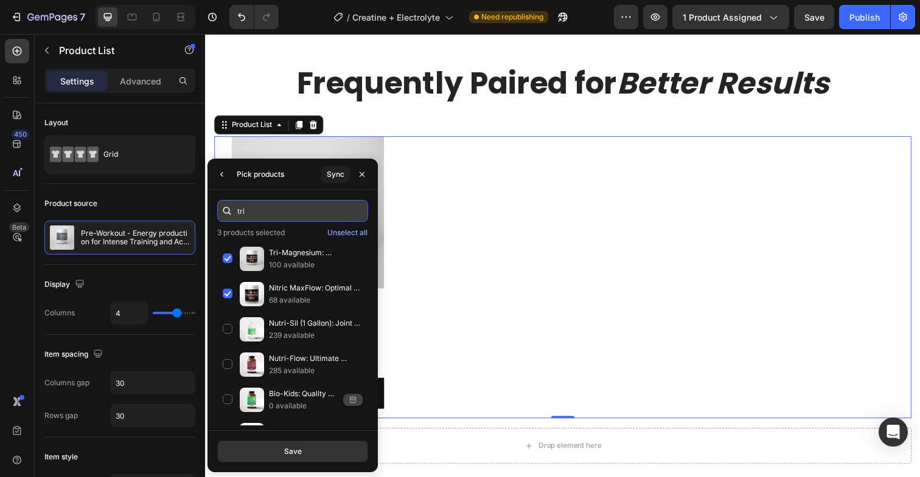
click at [285, 206] on input "tri" at bounding box center [292, 211] width 151 height 22
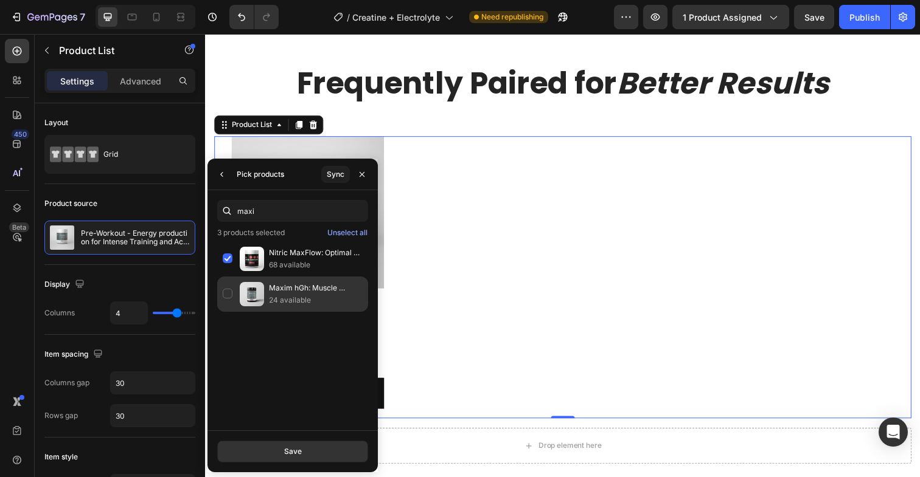
click at [229, 292] on div "Maxim hGh: Muscle Recovery Powerhouse 24 available" at bounding box center [292, 294] width 151 height 35
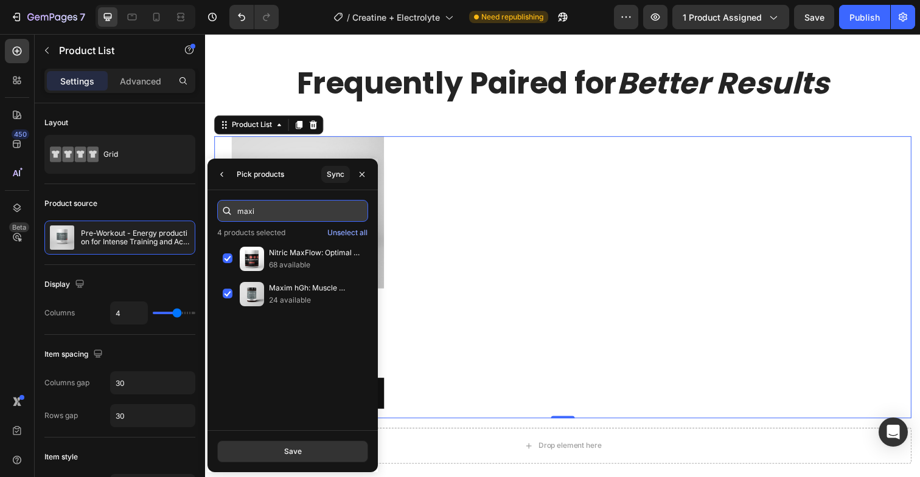
click at [252, 206] on input "maxi" at bounding box center [292, 211] width 151 height 22
type input "physi"
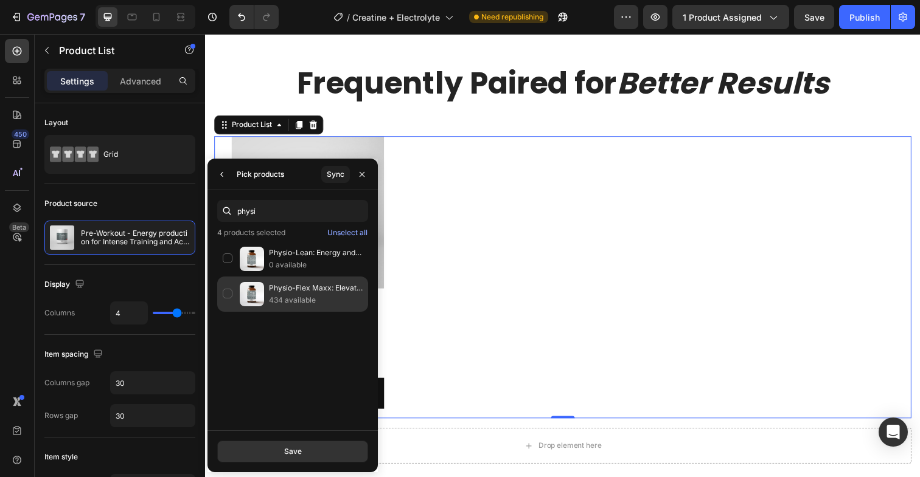
click at [230, 290] on div "Physio-Flex Maxx: Elevate Joint Health 434 available" at bounding box center [292, 294] width 151 height 35
click at [251, 177] on div "Pick products" at bounding box center [260, 174] width 47 height 11
click at [217, 178] on icon "button" at bounding box center [222, 175] width 10 height 10
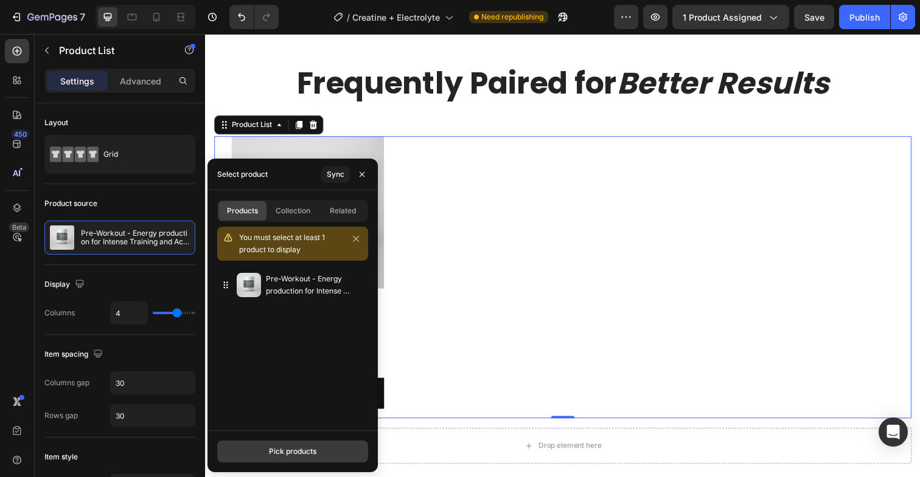
click at [285, 449] on div "Pick products" at bounding box center [292, 451] width 47 height 11
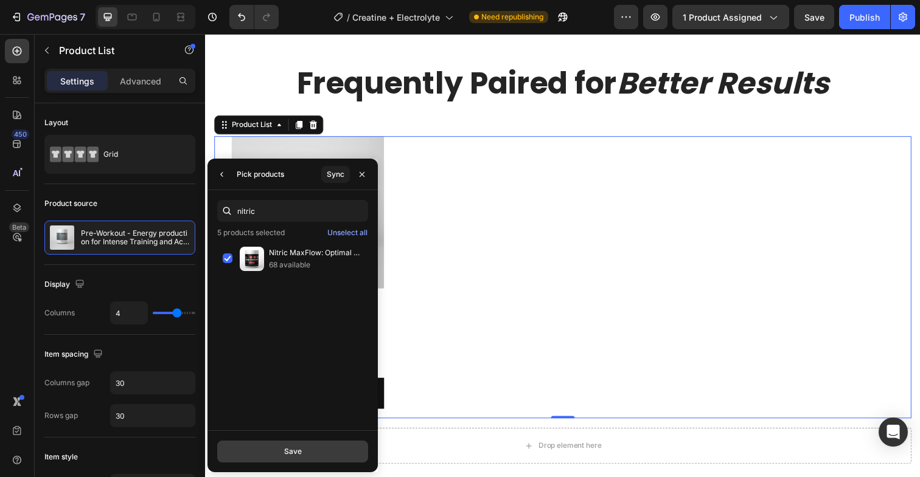
type input "nitric"
click at [292, 454] on div "Save" at bounding box center [293, 451] width 18 height 11
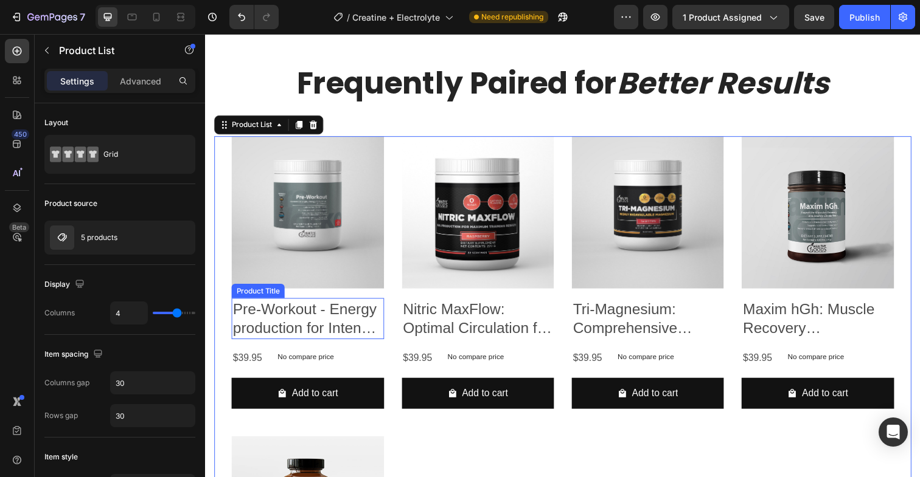
click at [231, 335] on div "Product Images Pre-Workout - Energy production for Intense Training and Activit…" at bounding box center [570, 436] width 712 height 595
click at [245, 331] on h2 "Pre-Workout - Energy production for Intense Training and Activities." at bounding box center [309, 325] width 155 height 42
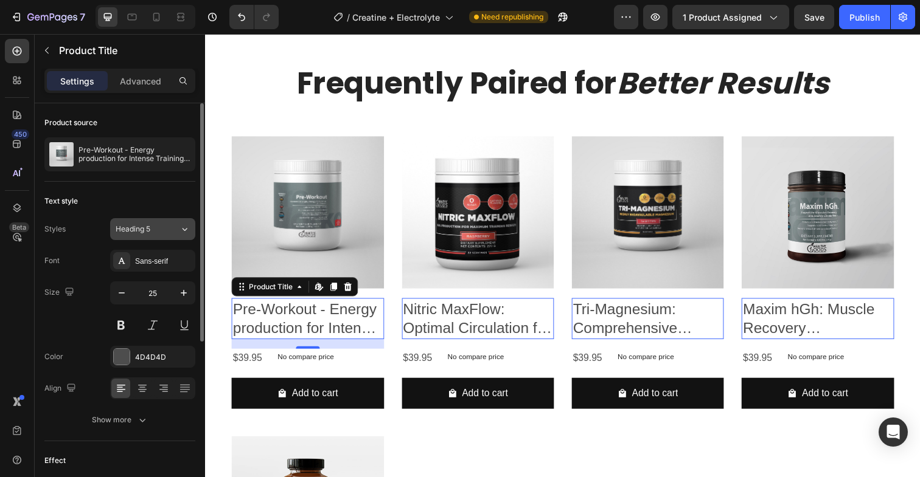
click at [195, 226] on div "Product source Pre-Workout - Energy production for Intense Training and Activit…" at bounding box center [120, 307] width 170 height 409
click at [190, 229] on button "Heading 5" at bounding box center [152, 229] width 85 height 22
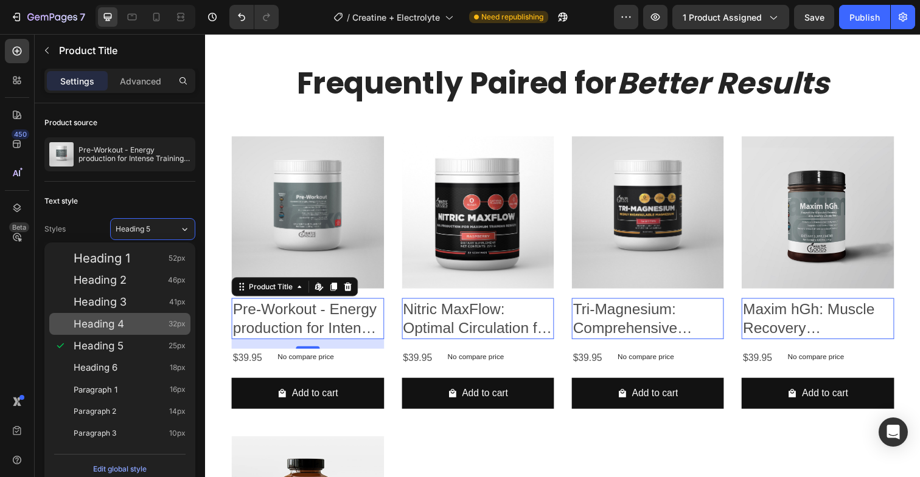
click at [135, 322] on div "Heading 4 32px" at bounding box center [130, 324] width 112 height 12
type input "32"
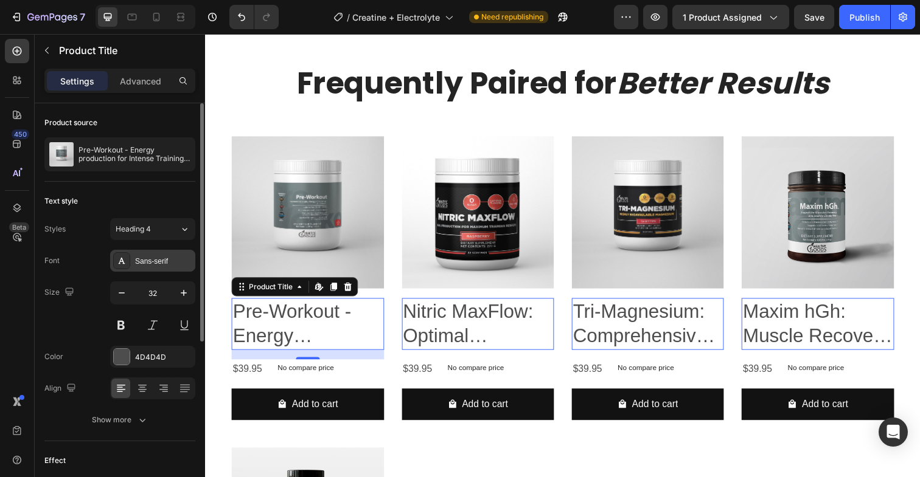
click at [144, 269] on div "Sans-serif" at bounding box center [152, 261] width 85 height 22
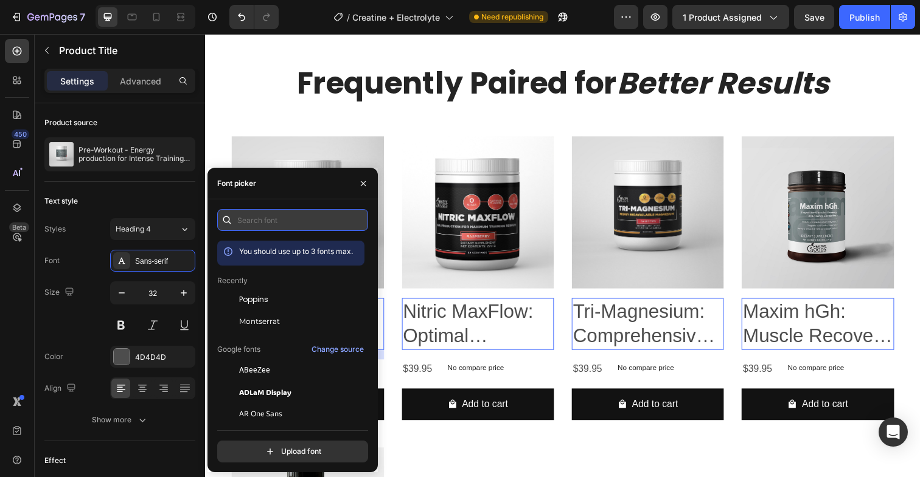
click at [271, 227] on input "text" at bounding box center [292, 220] width 151 height 22
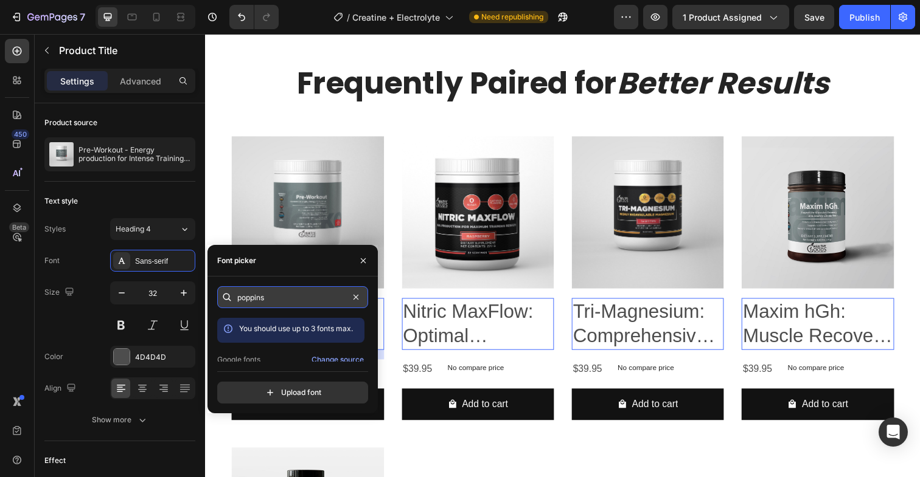
type input "poppins"
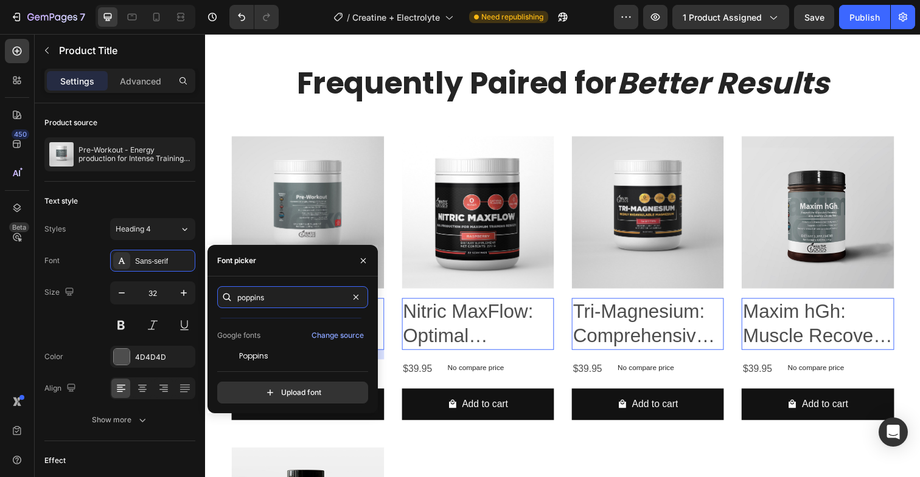
scroll to position [30, 0]
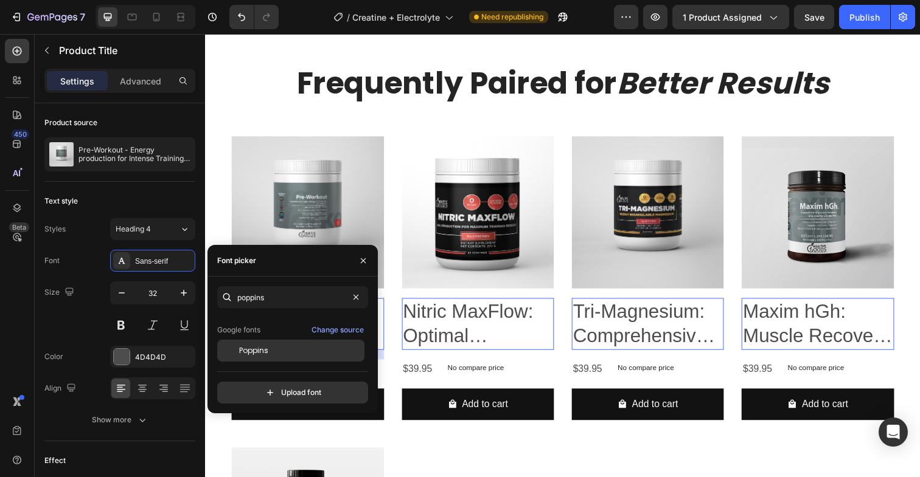
click at [271, 353] on div "Poppins" at bounding box center [300, 350] width 123 height 11
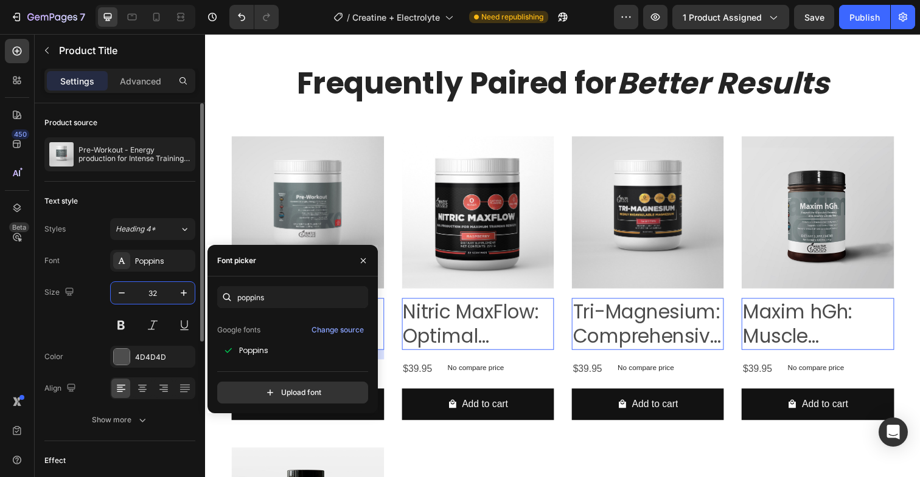
click at [156, 296] on input "32" at bounding box center [153, 293] width 40 height 22
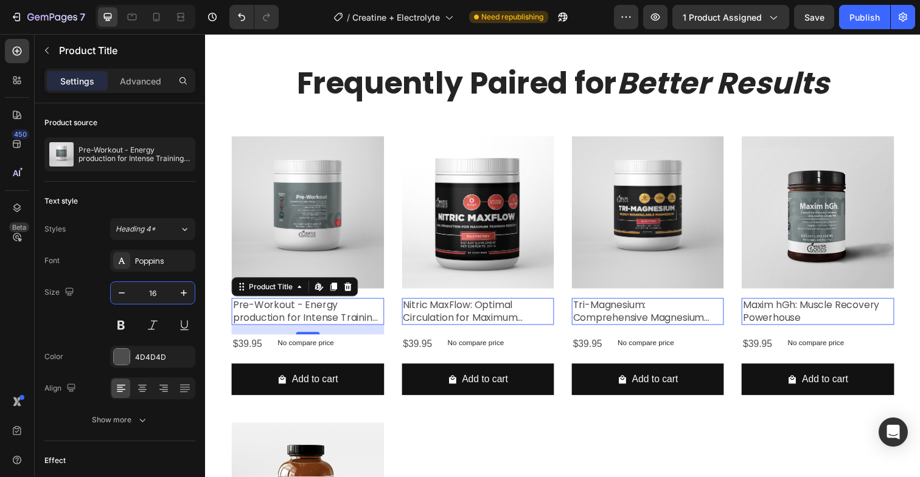
type input "16"
click at [310, 349] on div "16" at bounding box center [310, 351] width 12 height 10
click at [327, 353] on div "No compare price" at bounding box center [308, 349] width 68 height 17
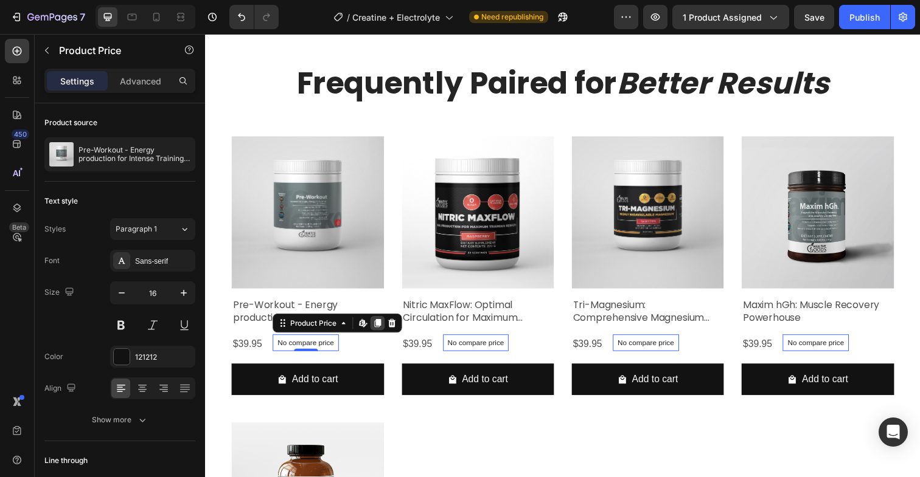
click at [380, 329] on icon at bounding box center [381, 330] width 7 height 9
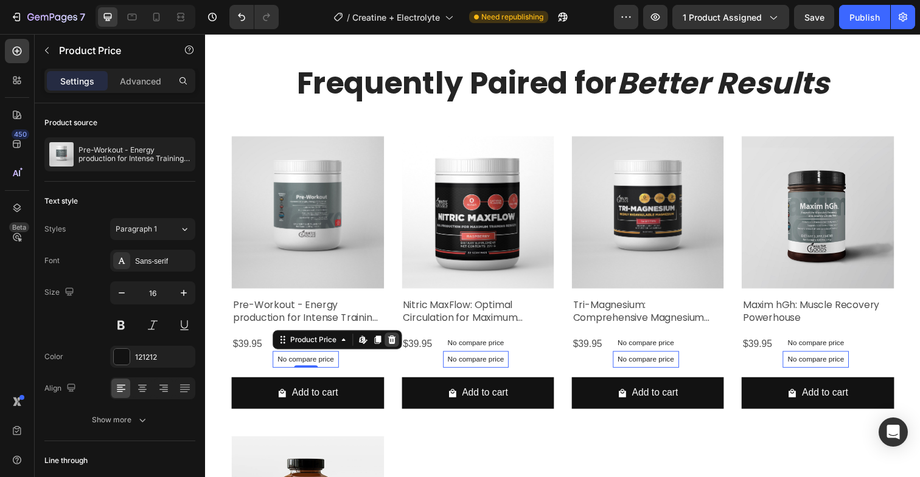
click at [392, 343] on icon at bounding box center [395, 347] width 10 height 10
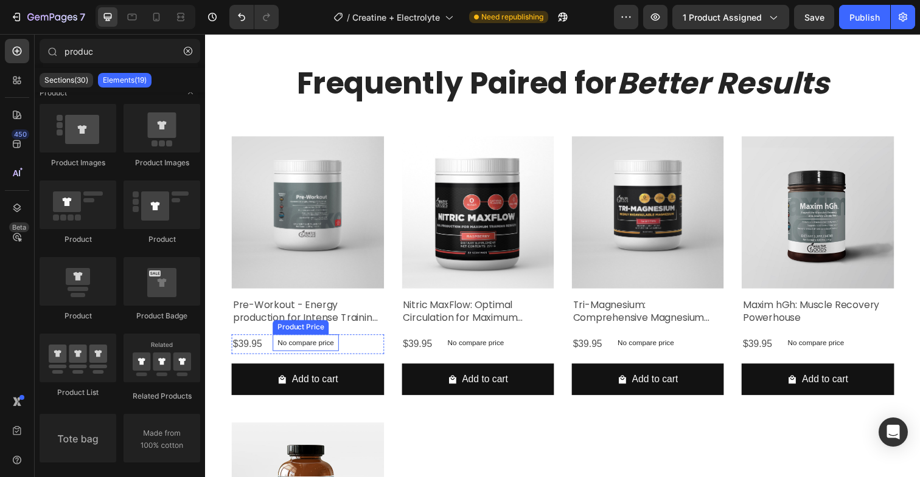
click at [307, 346] on p "No compare price" at bounding box center [308, 349] width 58 height 7
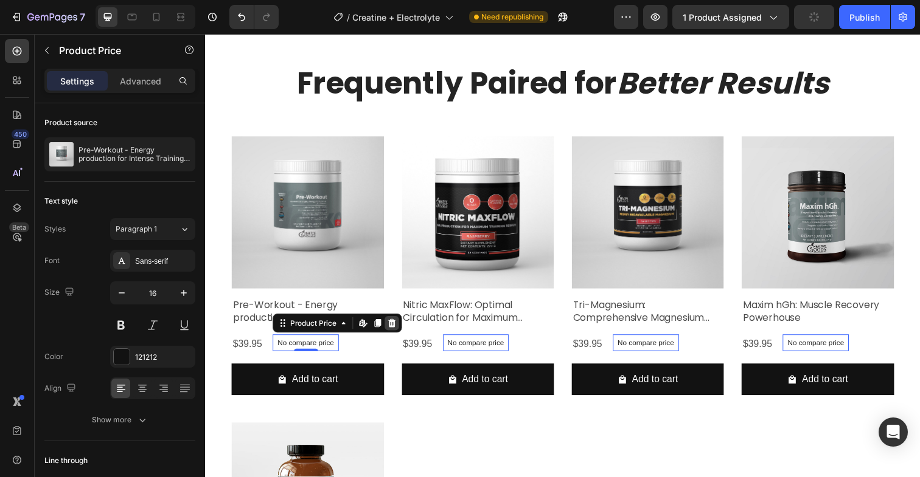
click at [391, 328] on icon at bounding box center [395, 330] width 10 height 10
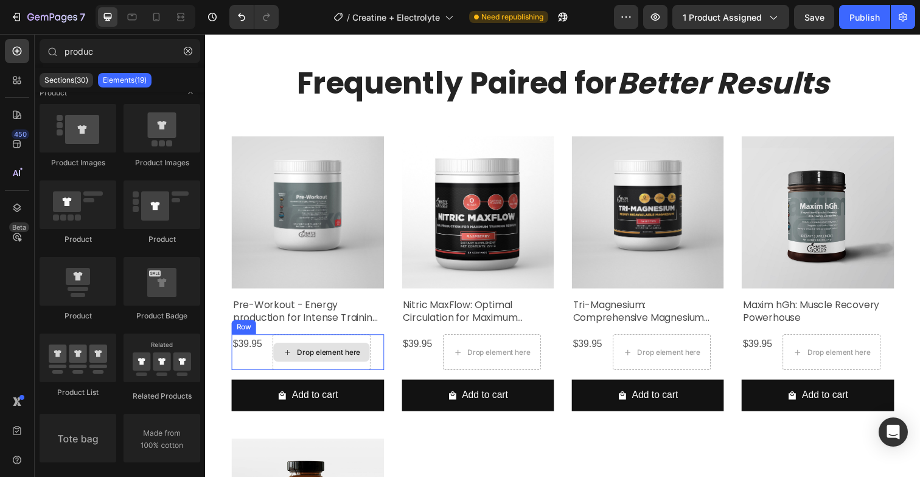
click at [358, 359] on div "Drop element here" at bounding box center [331, 360] width 64 height 10
drag, startPoint x: 376, startPoint y: 368, endPoint x: 366, endPoint y: 373, distance: 11.2
click at [375, 368] on div "$39.95 Product Price Product Price Drop element here Row" at bounding box center [309, 359] width 155 height 36
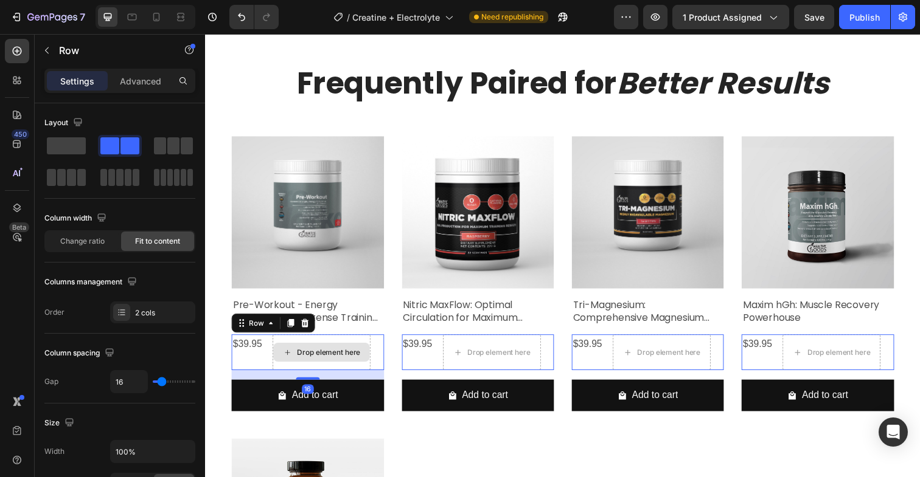
click at [372, 367] on div "Drop element here" at bounding box center [324, 359] width 100 height 36
click at [372, 348] on div "Drop element here" at bounding box center [324, 359] width 100 height 36
click at [372, 341] on div "Drop element here" at bounding box center [324, 359] width 100 height 36
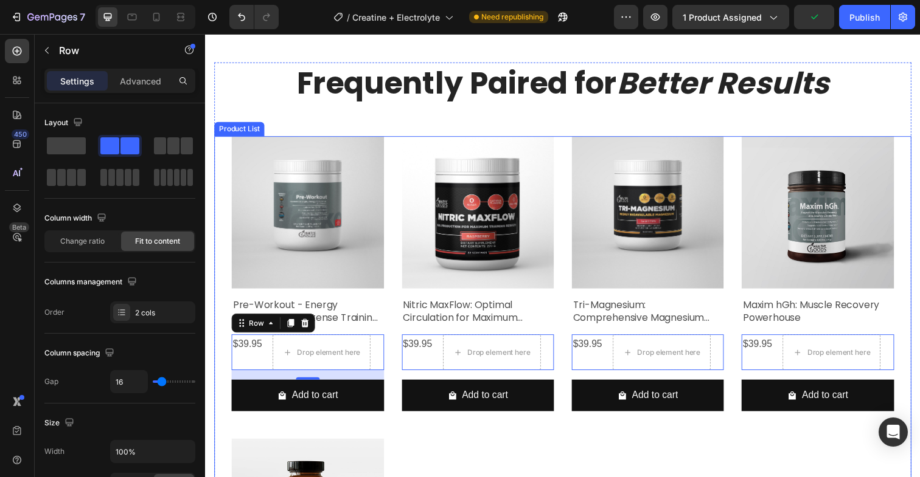
click at [424, 458] on div "Product Images Pre-Workout - Energy production for Intense Training and Activit…" at bounding box center [570, 439] width 676 height 600
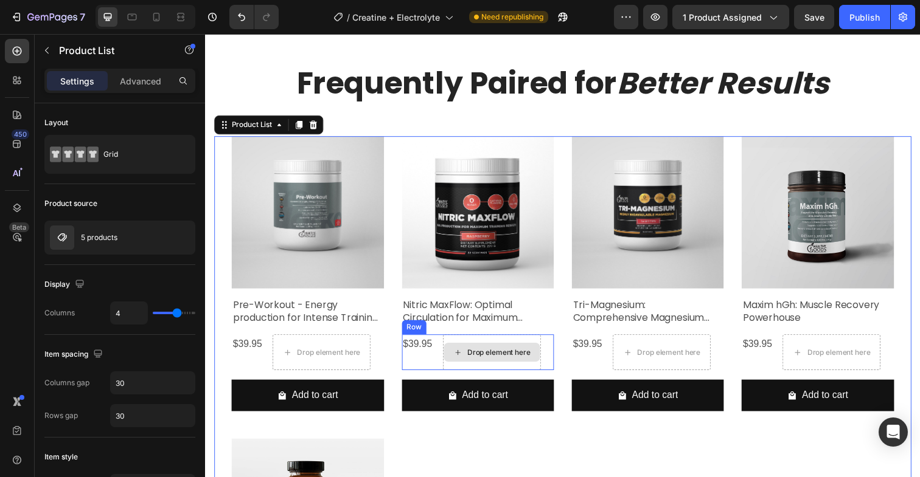
click at [505, 352] on div "Drop element here" at bounding box center [497, 359] width 99 height 19
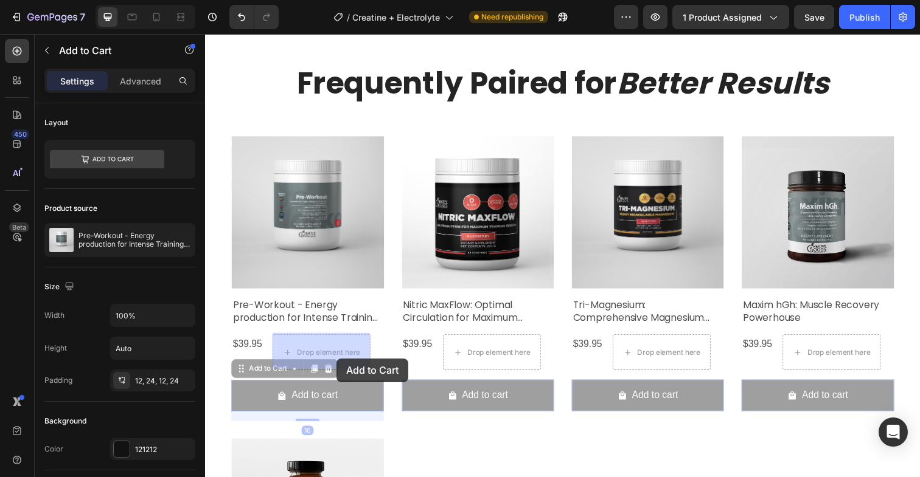
drag, startPoint x: 346, startPoint y: 401, endPoint x: 339, endPoint y: 361, distance: 40.8
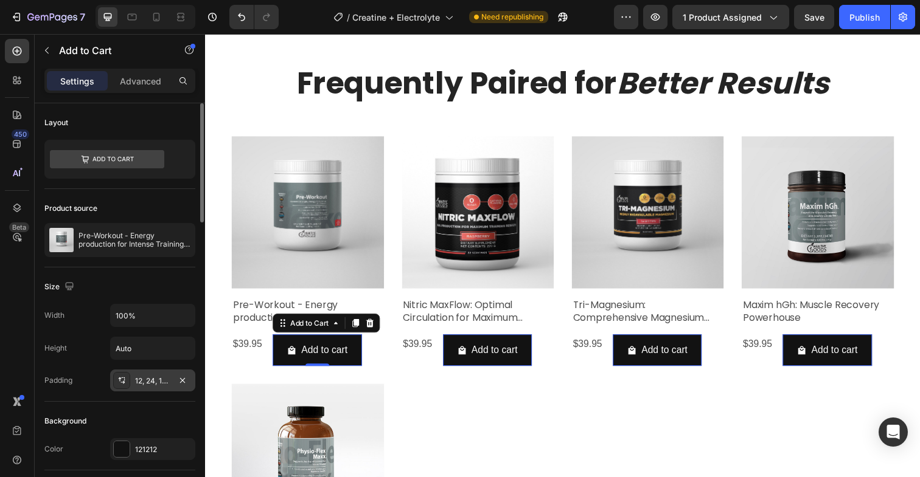
click at [161, 380] on div "12, 24, 12, 24" at bounding box center [152, 381] width 35 height 11
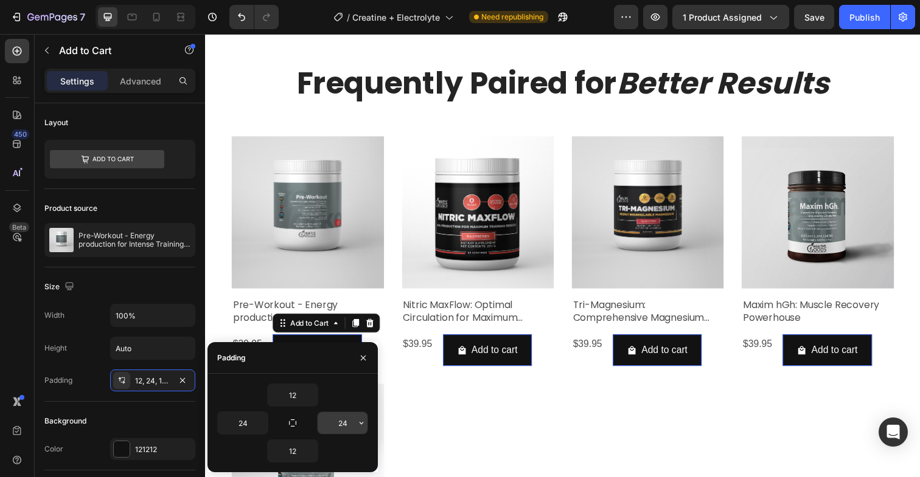
click at [345, 428] on input "24" at bounding box center [343, 423] width 50 height 22
type input "12"
click at [242, 422] on input "24" at bounding box center [243, 423] width 50 height 22
type input "12"
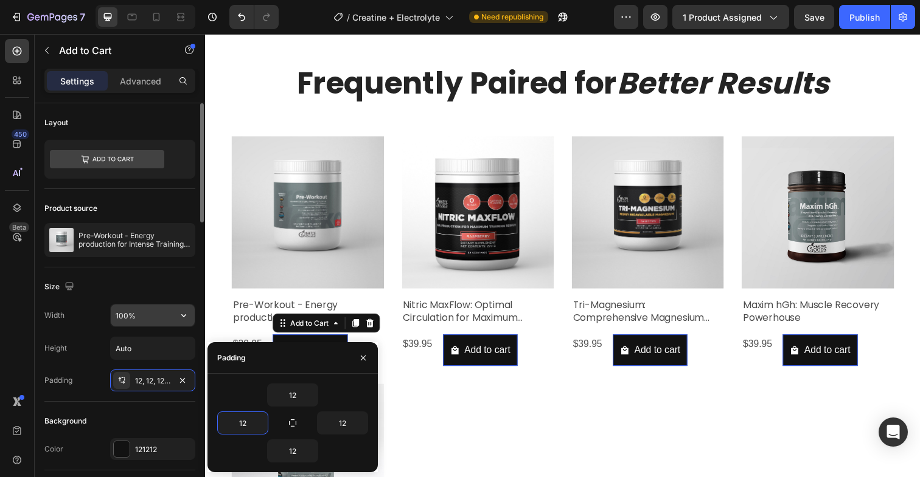
click at [142, 317] on input "100%" at bounding box center [153, 316] width 84 height 22
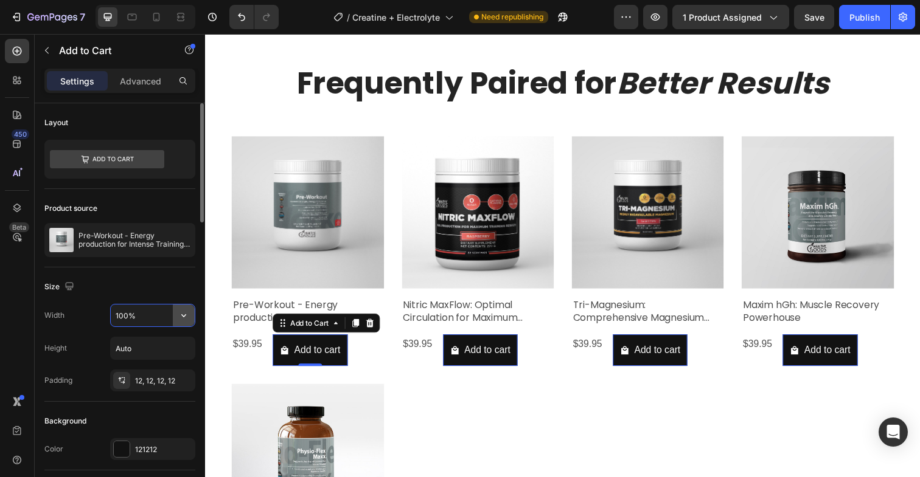
click at [179, 316] on icon "button" at bounding box center [184, 316] width 12 height 12
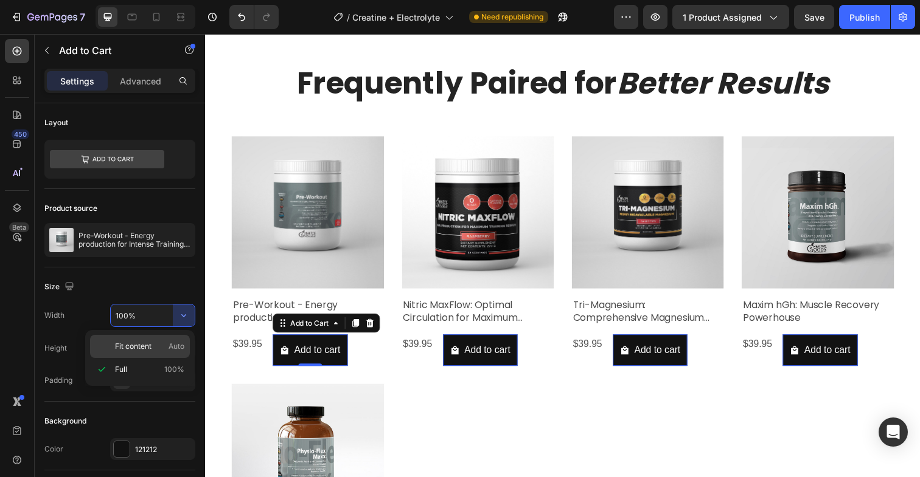
click at [151, 341] on p "Fit content Auto" at bounding box center [149, 346] width 69 height 11
type input "Auto"
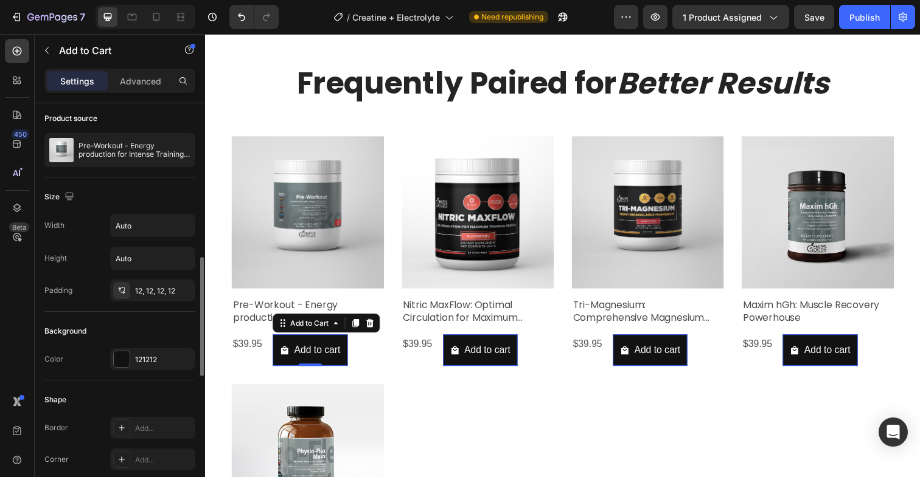
scroll to position [189, 0]
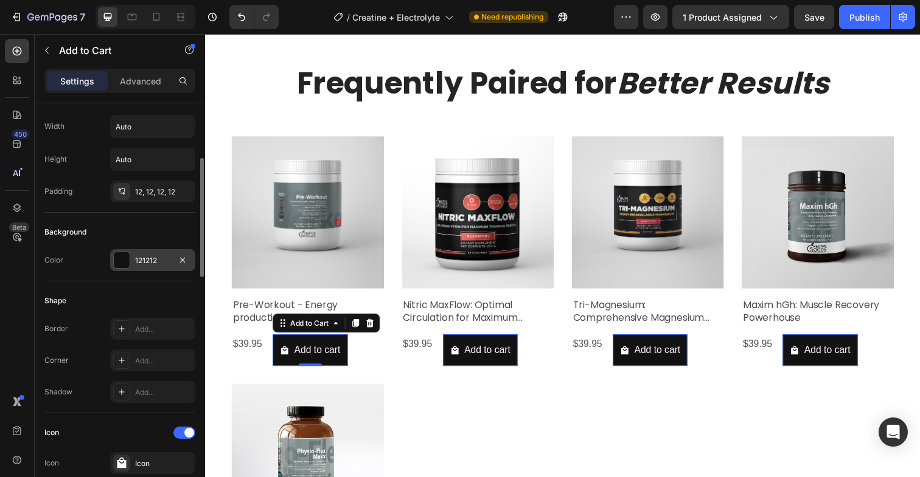
click at [151, 255] on div "121212" at bounding box center [152, 260] width 35 height 11
click at [151, 263] on div "121212" at bounding box center [152, 260] width 35 height 11
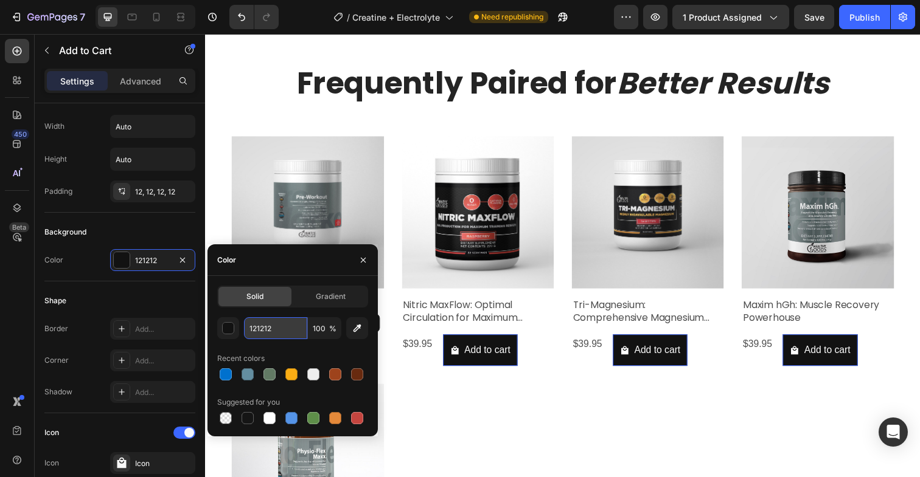
click at [276, 328] on input "121212" at bounding box center [275, 329] width 63 height 22
paste input "627A64"
type input "627A64"
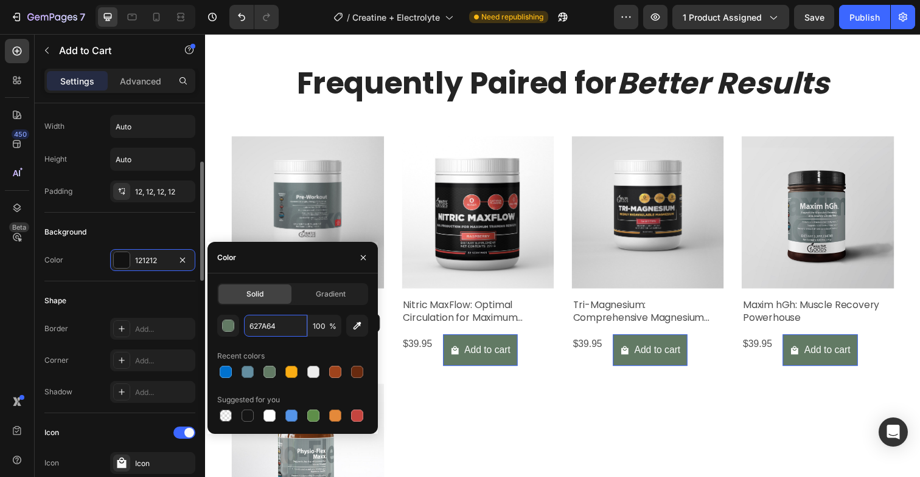
scroll to position [206, 0]
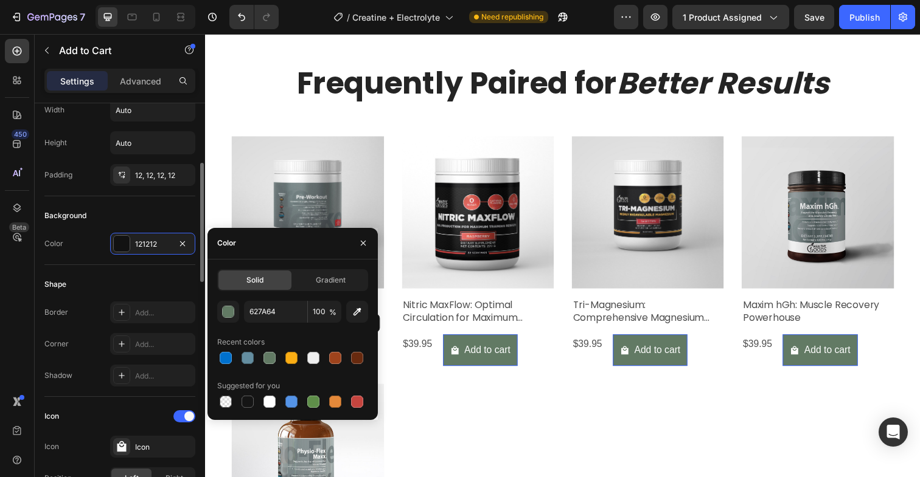
click at [97, 415] on div "Icon" at bounding box center [119, 416] width 151 height 19
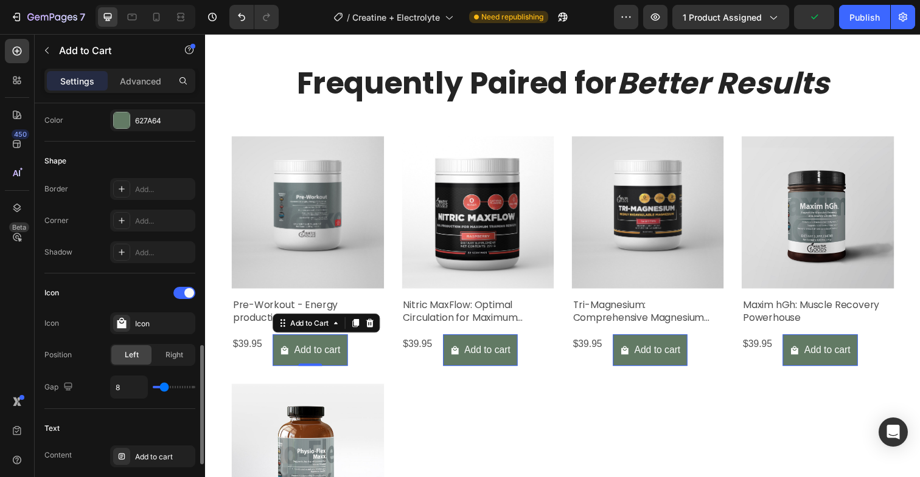
scroll to position [442, 0]
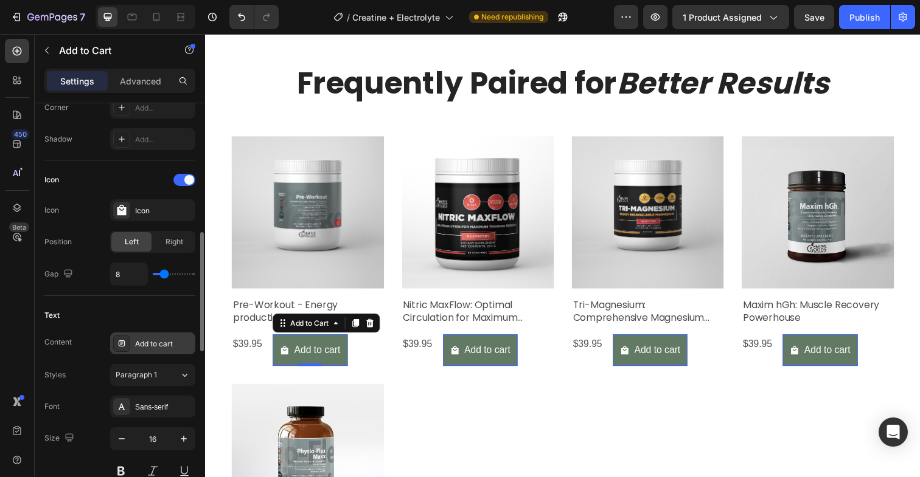
click at [142, 342] on div "Add to cart" at bounding box center [163, 344] width 57 height 11
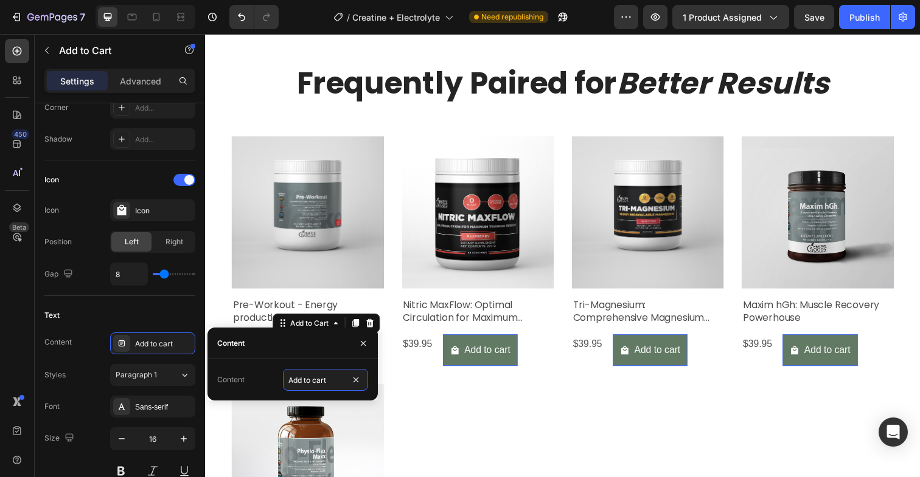
drag, startPoint x: 328, startPoint y: 383, endPoint x: 281, endPoint y: 382, distance: 46.8
click at [281, 382] on div "Content Add to cart" at bounding box center [292, 380] width 151 height 22
click at [98, 382] on div "Styles Paragraph 1" at bounding box center [119, 375] width 151 height 22
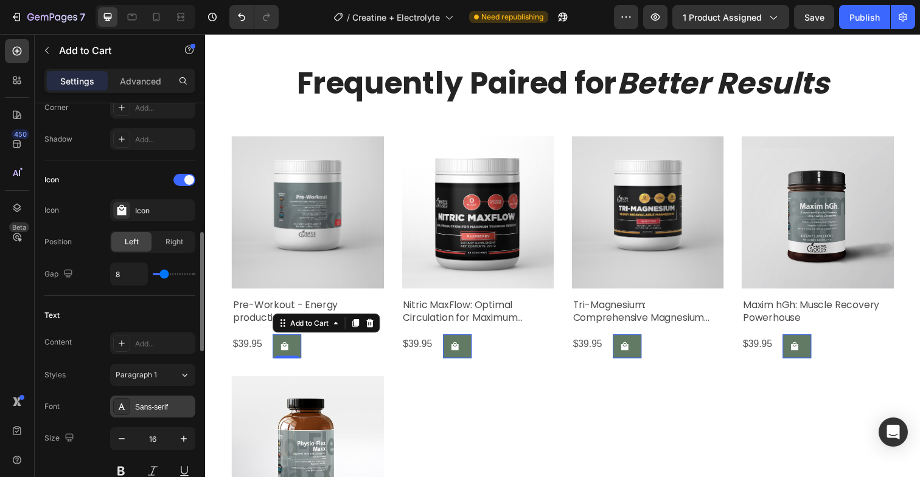
click at [148, 408] on div "Sans-serif" at bounding box center [163, 407] width 57 height 11
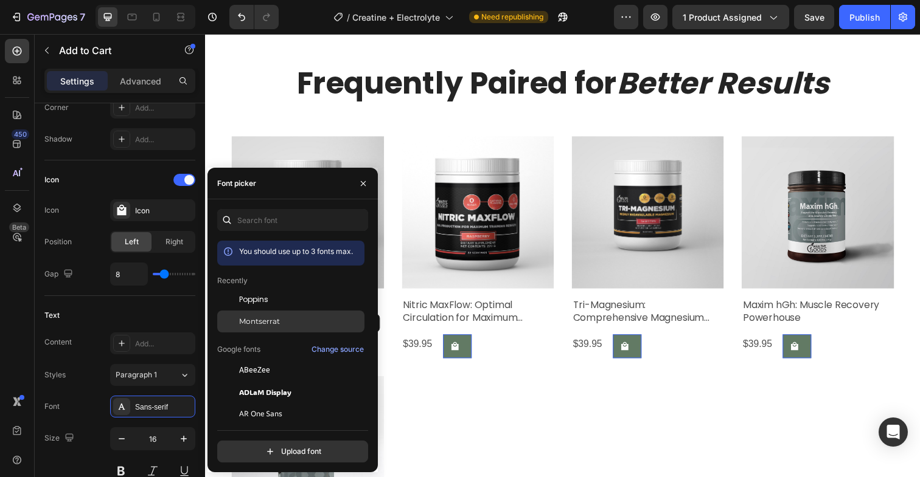
click at [296, 321] on div "Montserrat" at bounding box center [300, 321] width 123 height 11
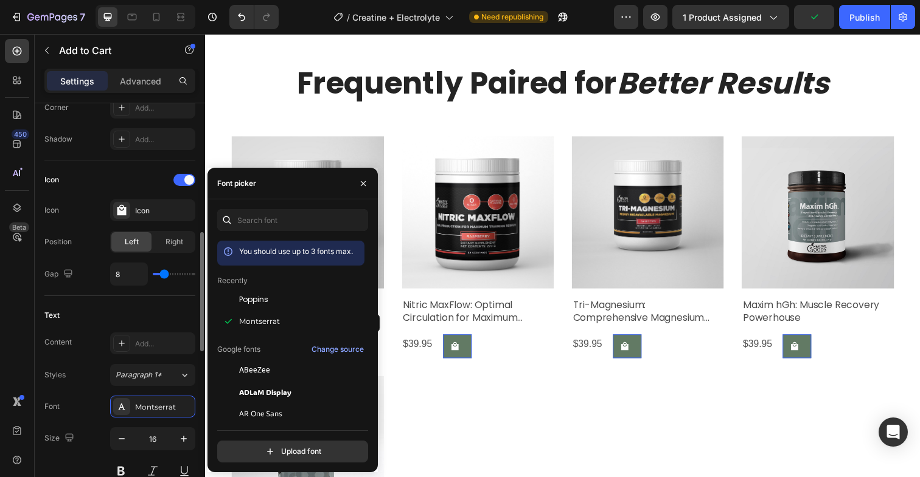
click at [80, 411] on div "Font Montserrat" at bounding box center [119, 407] width 151 height 22
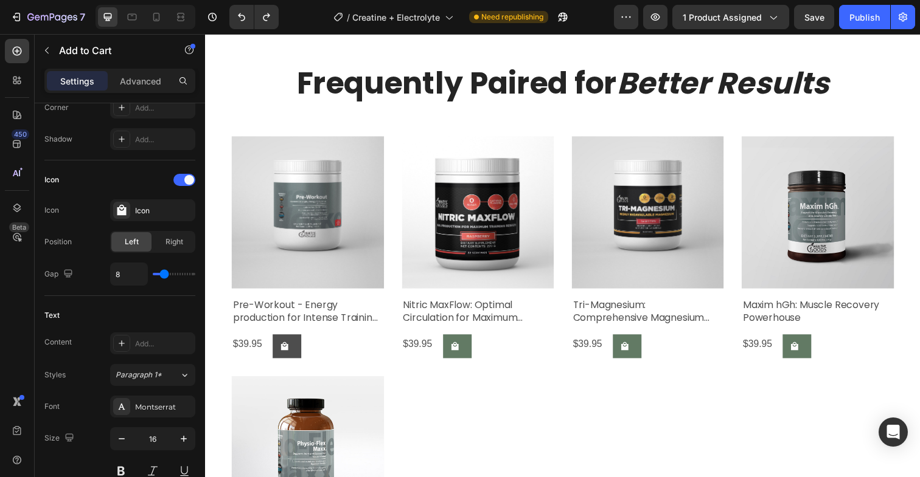
click at [298, 352] on button at bounding box center [288, 353] width 29 height 24
click at [122, 208] on icon at bounding box center [121, 210] width 9 height 11
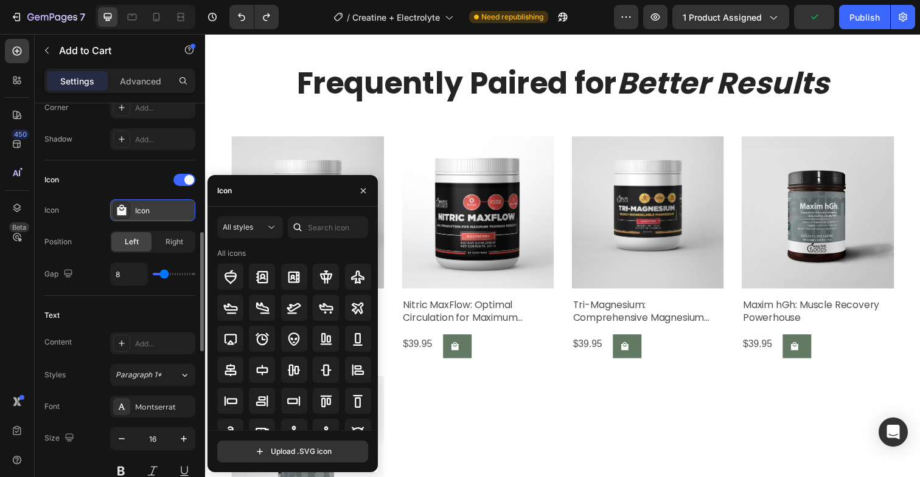
click at [156, 214] on div "Icon" at bounding box center [163, 211] width 57 height 11
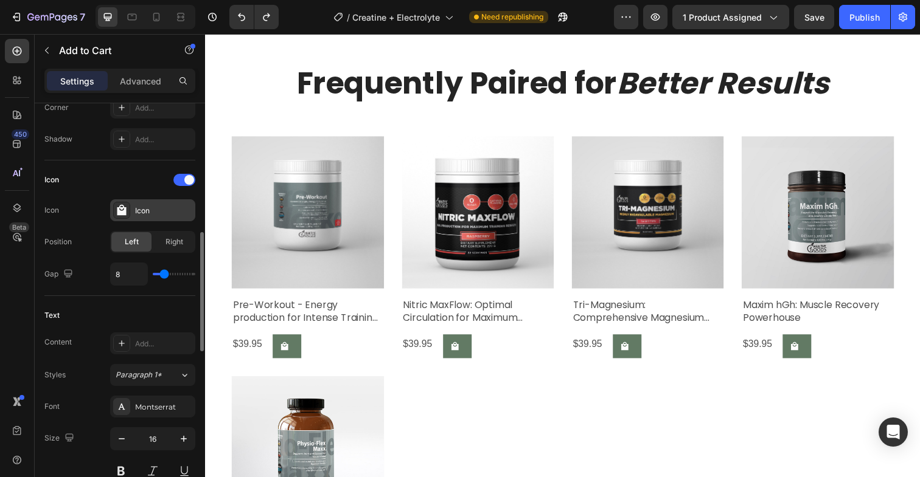
click at [156, 214] on div "Icon" at bounding box center [163, 211] width 57 height 11
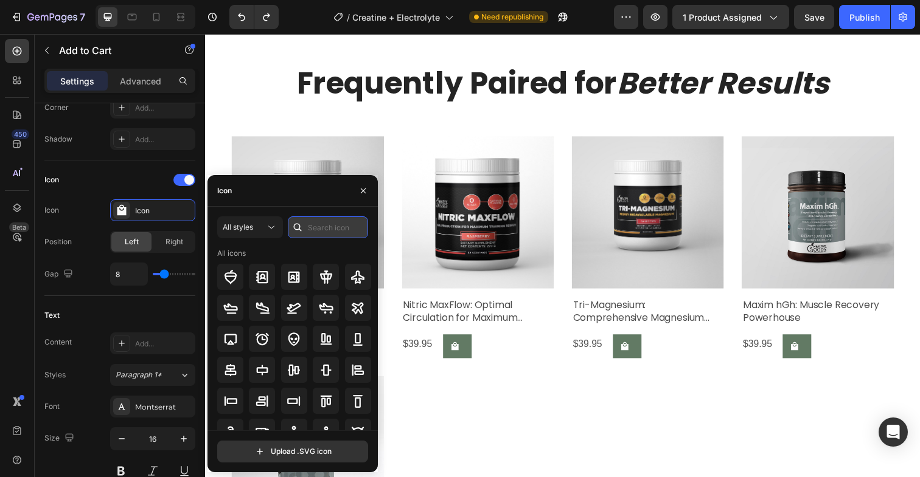
click at [319, 227] on input "text" at bounding box center [328, 228] width 80 height 22
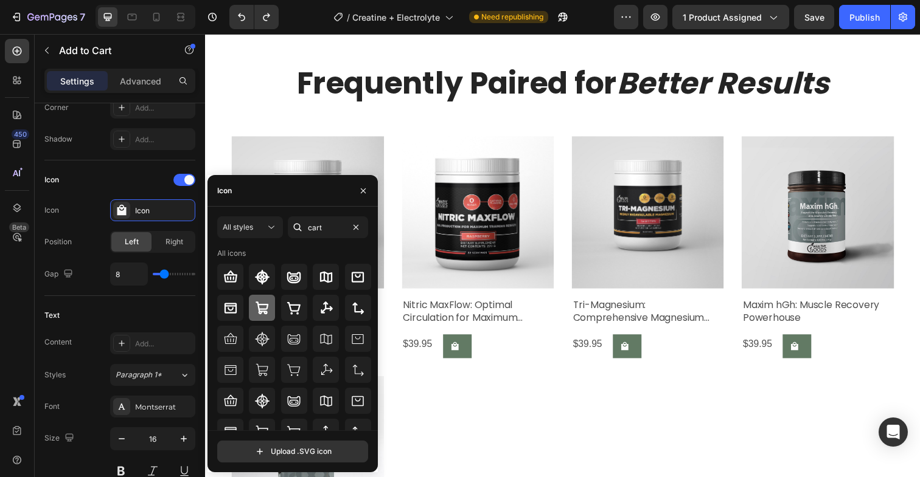
click at [269, 308] on div at bounding box center [262, 308] width 26 height 26
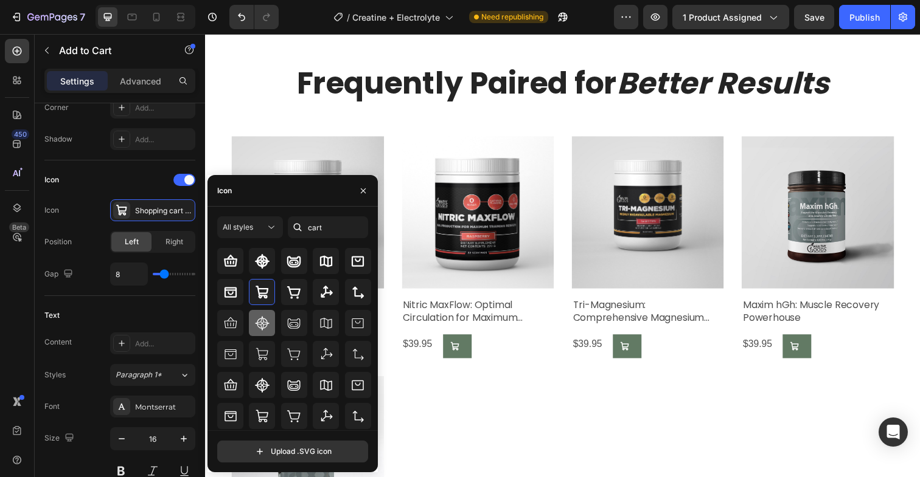
scroll to position [0, 0]
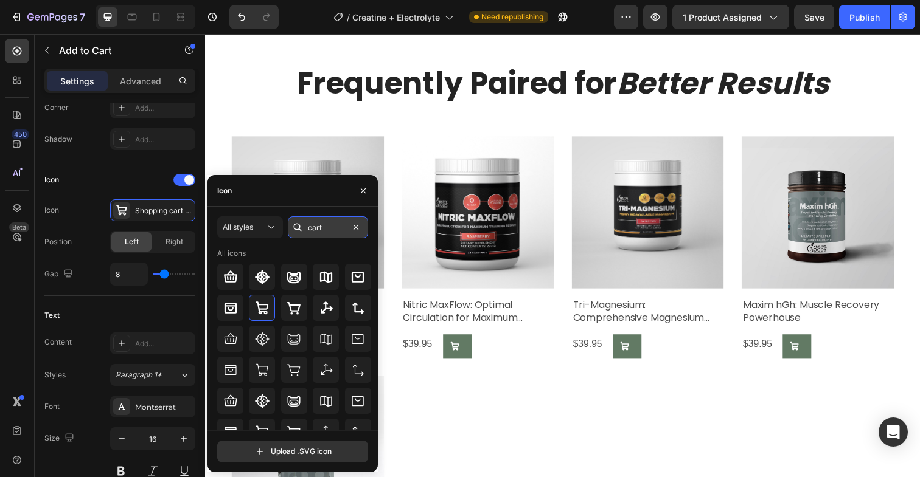
click at [310, 232] on input "cart" at bounding box center [328, 228] width 80 height 22
click at [313, 229] on input "cart" at bounding box center [328, 228] width 80 height 22
click at [307, 227] on input "cart" at bounding box center [328, 228] width 80 height 22
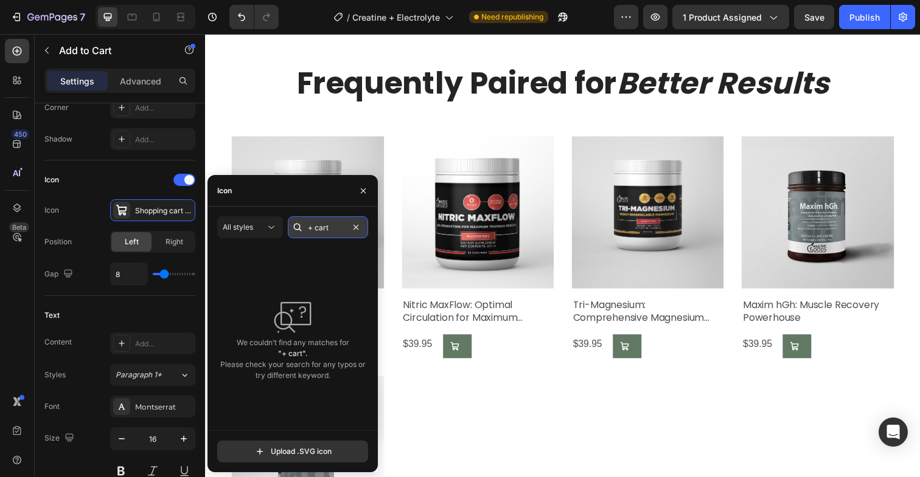
click at [335, 235] on input "+ cart" at bounding box center [328, 228] width 80 height 22
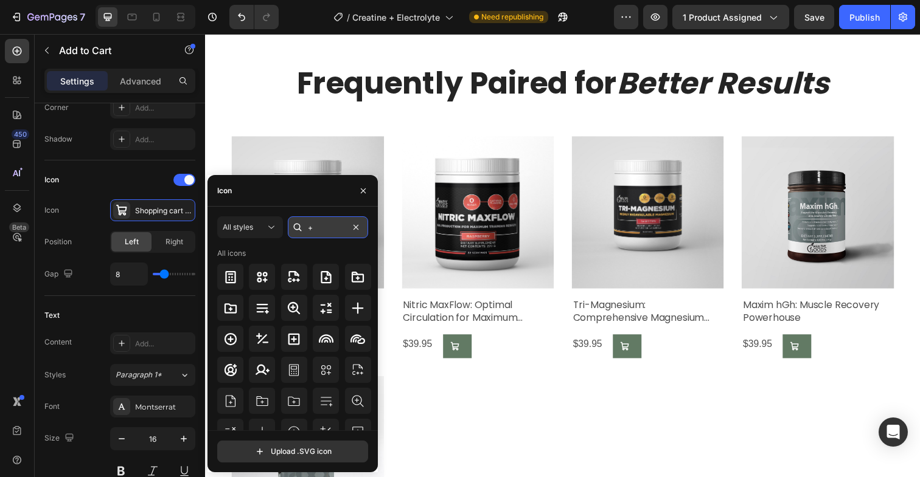
click at [313, 223] on input "+" at bounding box center [328, 228] width 80 height 22
type input "cart"
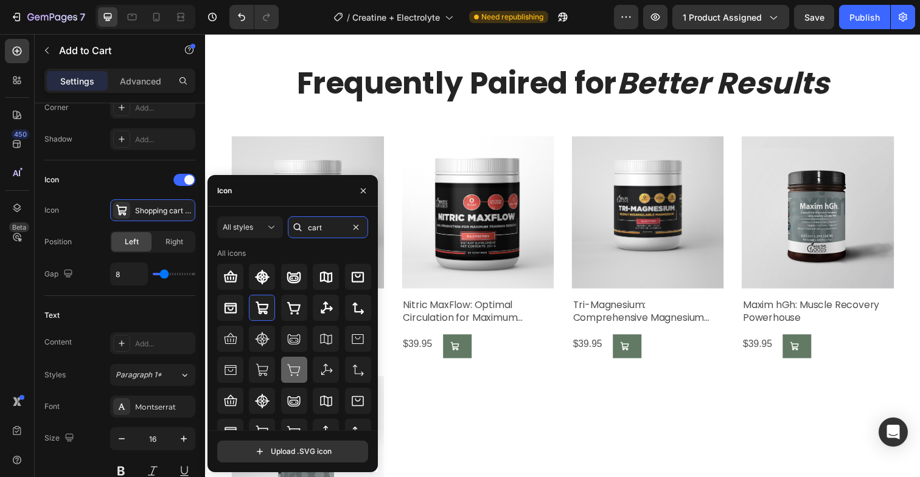
type input "cart"
click at [281, 369] on div at bounding box center [294, 370] width 26 height 26
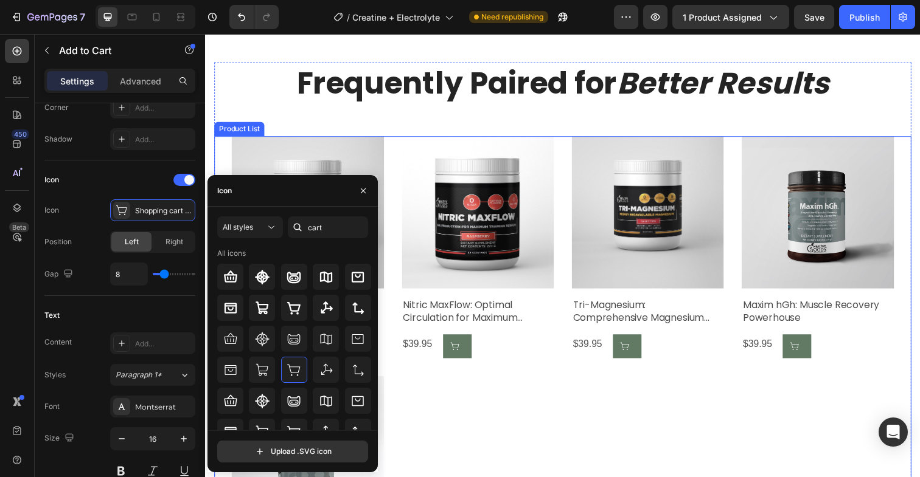
click at [529, 414] on div "Product Images Pre-Workout - Energy production for Intense Training and Activit…" at bounding box center [570, 375] width 676 height 472
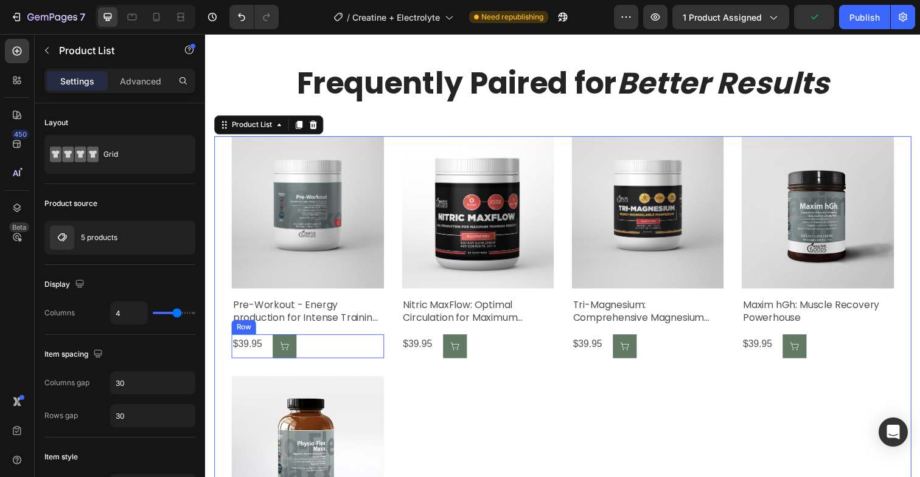
drag, startPoint x: 269, startPoint y: 361, endPoint x: 263, endPoint y: 359, distance: 6.4
click at [270, 361] on div "$39.95 Product Price Product Price Add to Cart Row" at bounding box center [309, 353] width 155 height 24
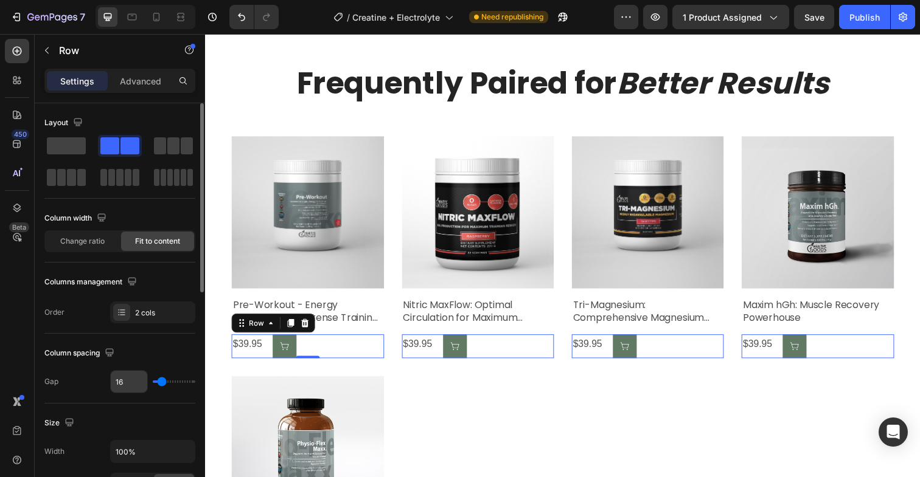
click at [124, 383] on input "16" at bounding box center [129, 382] width 36 height 22
type input "8"
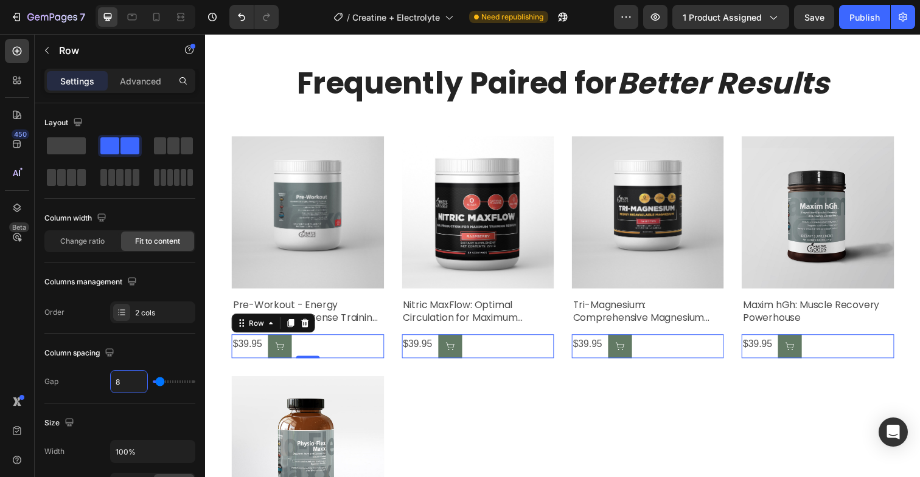
type input "8"
click at [118, 314] on icon at bounding box center [122, 313] width 10 height 10
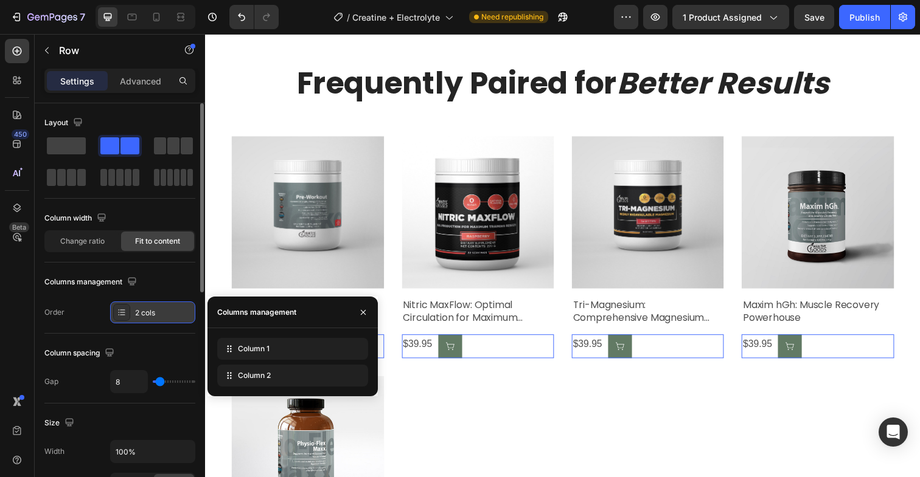
click at [119, 314] on icon at bounding box center [122, 313] width 10 height 10
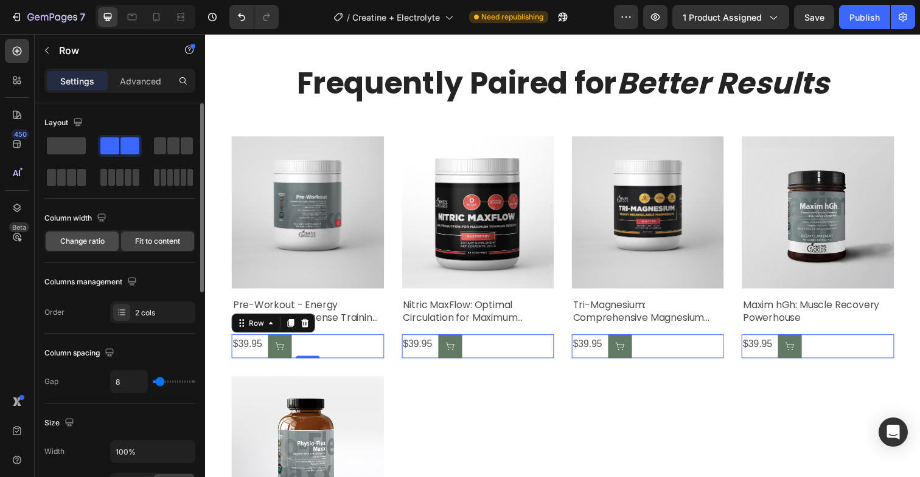
click at [69, 240] on span "Change ratio" at bounding box center [82, 241] width 44 height 11
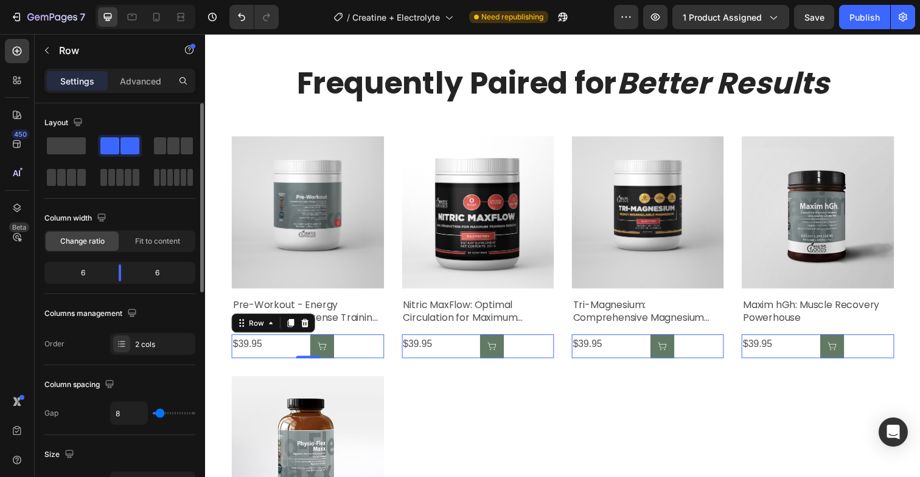
click at [99, 276] on div "6" at bounding box center [78, 273] width 62 height 17
click at [87, 273] on div "6" at bounding box center [78, 273] width 62 height 17
click at [75, 272] on div "6" at bounding box center [78, 273] width 62 height 17
click at [78, 274] on div "6" at bounding box center [78, 273] width 62 height 17
click at [128, 0] on body "7 Version history / Creatine + Electrolyte Need republishing Preview 1 product …" at bounding box center [460, 0] width 920 height 0
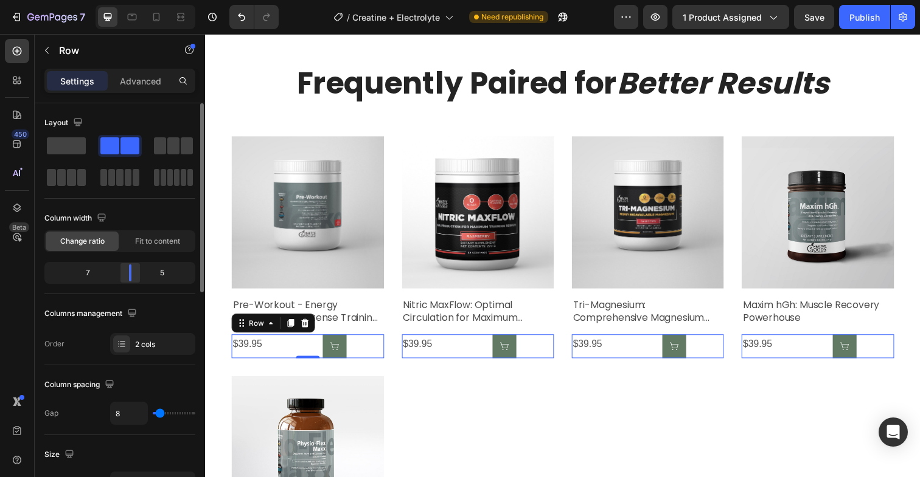
click at [127, 0] on body "7 Version history / Creatine + Electrolyte Need republishing Preview 1 product …" at bounding box center [460, 0] width 920 height 0
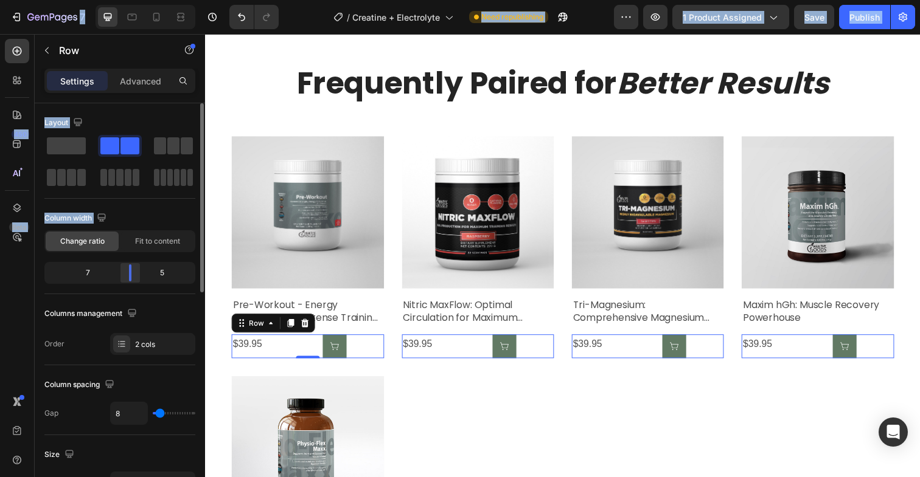
click at [133, 0] on body "7 Version history / Creatine + Electrolyte Need republishing Preview 1 product …" at bounding box center [460, 0] width 920 height 0
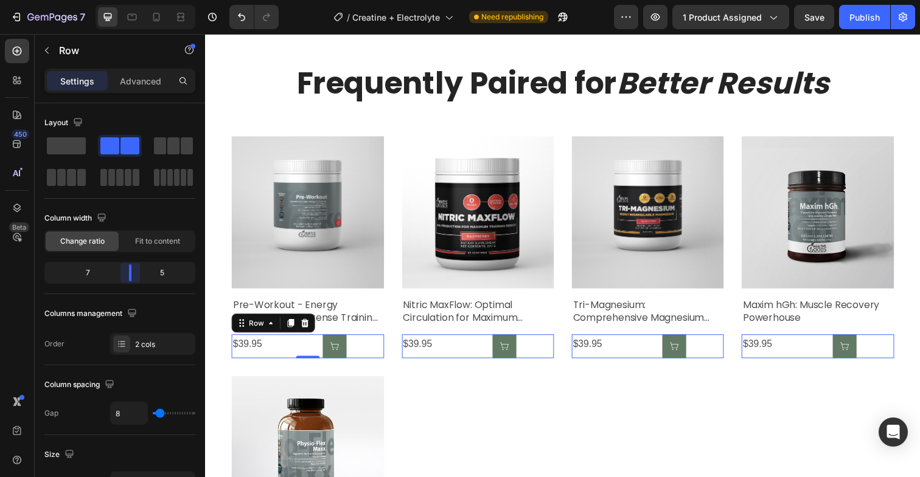
drag, startPoint x: 129, startPoint y: 273, endPoint x: 136, endPoint y: 271, distance: 7.5
click at [136, 0] on body "7 Version history / Creatine + Electrolyte Need republishing Preview 1 product …" at bounding box center [460, 0] width 920 height 0
click at [135, 0] on body "7 Version history / Creatine + Electrolyte Need republishing Preview 1 product …" at bounding box center [460, 0] width 920 height 0
click at [133, 0] on body "7 Version history / Creatine + Electrolyte Need republishing Preview 1 product …" at bounding box center [460, 0] width 920 height 0
click at [89, 275] on div "7" at bounding box center [83, 273] width 72 height 17
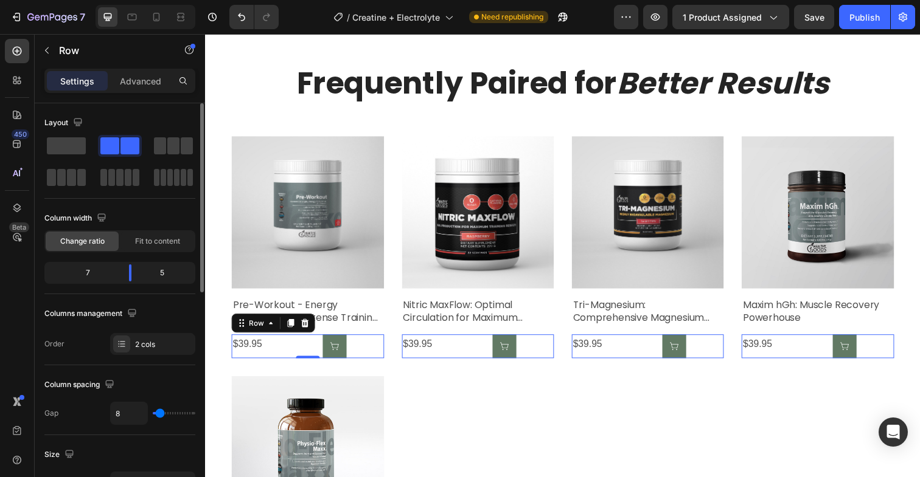
click at [88, 274] on div "7" at bounding box center [83, 273] width 72 height 17
click at [131, 0] on body "7 Version history / Creatine + Electrolyte Need republishing Preview 1 product …" at bounding box center [460, 0] width 920 height 0
click at [134, 0] on body "7 Version history / Creatine + Electrolyte Need republishing Preview 1 product …" at bounding box center [460, 0] width 920 height 0
click at [137, 0] on body "7 Version history / Creatine + Electrolyte Need republishing Preview 1 product …" at bounding box center [460, 0] width 920 height 0
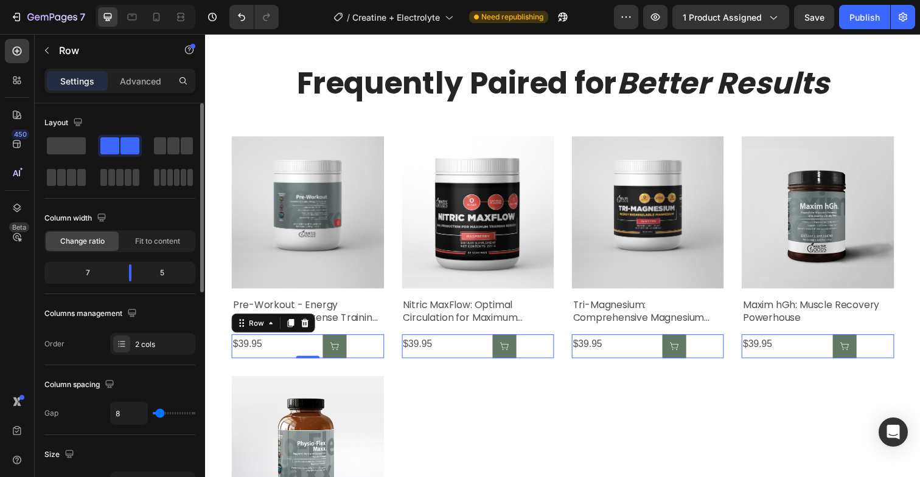
click at [142, 272] on div "5" at bounding box center [167, 273] width 52 height 17
click at [163, 271] on div "5" at bounding box center [167, 273] width 52 height 17
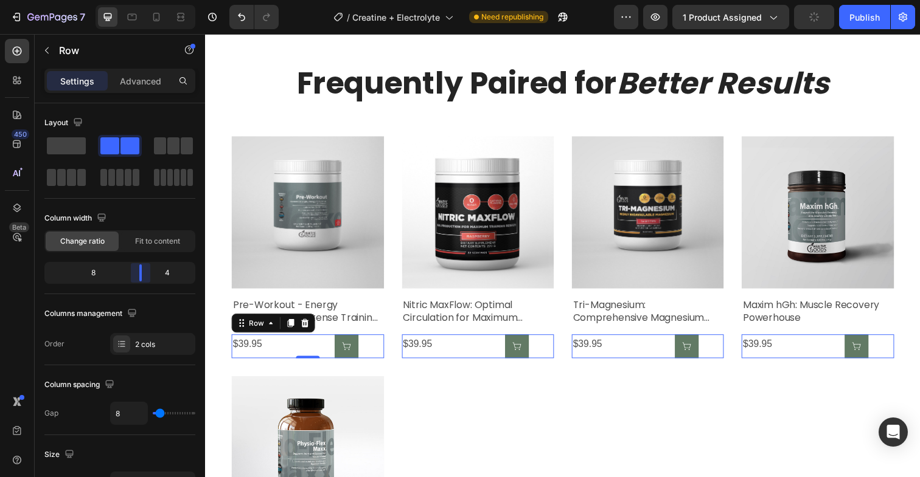
drag, startPoint x: 130, startPoint y: 277, endPoint x: 151, endPoint y: 273, distance: 21.7
click at [151, 0] on body "7 Version history / Creatine + Electrolyte Need republishing Preview 1 product …" at bounding box center [460, 0] width 920 height 0
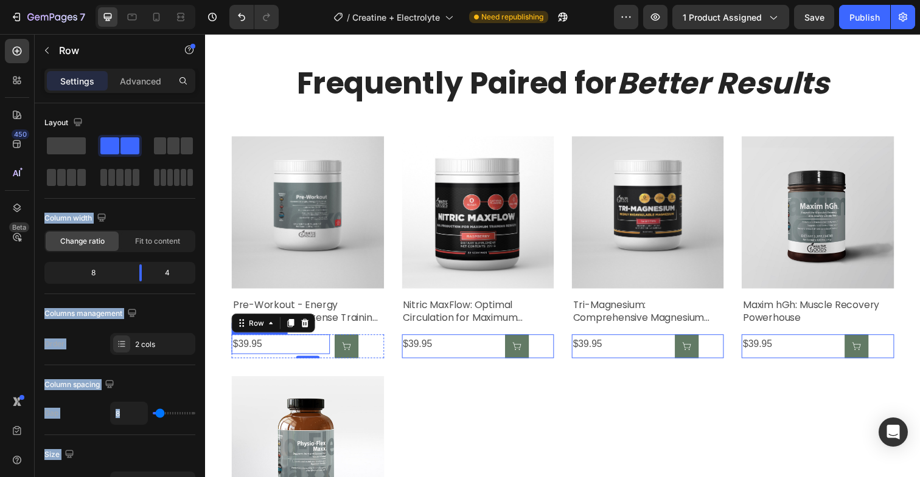
drag, startPoint x: 273, startPoint y: 213, endPoint x: 221, endPoint y: 333, distance: 130.2
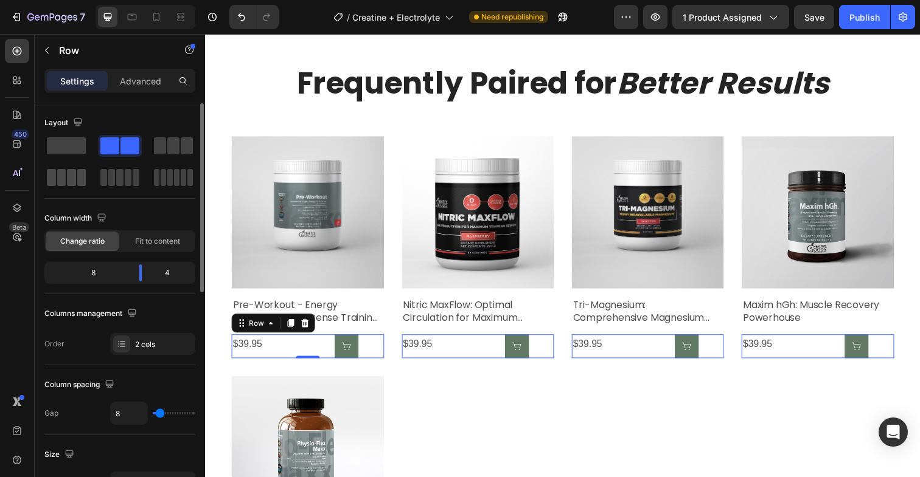
click at [64, 183] on span at bounding box center [61, 177] width 9 height 17
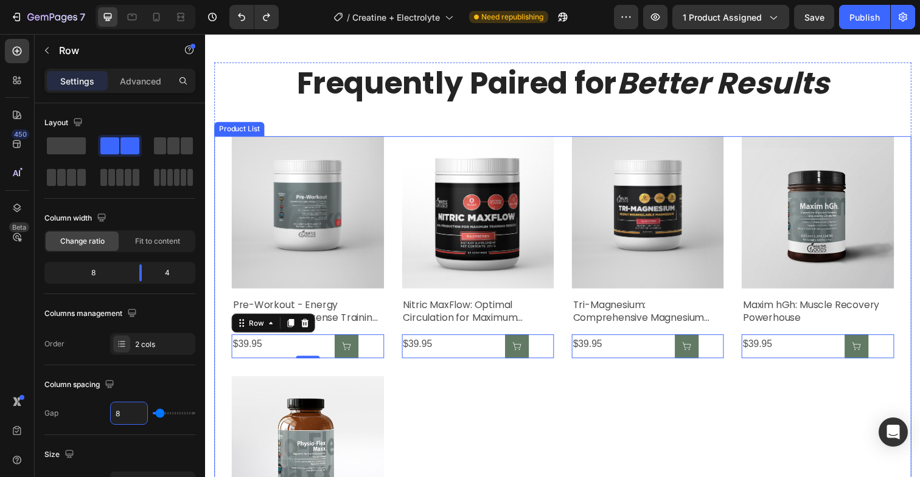
click at [481, 425] on div "Product Images Pre-Workout - Energy production for Intense Training and Activit…" at bounding box center [570, 375] width 676 height 472
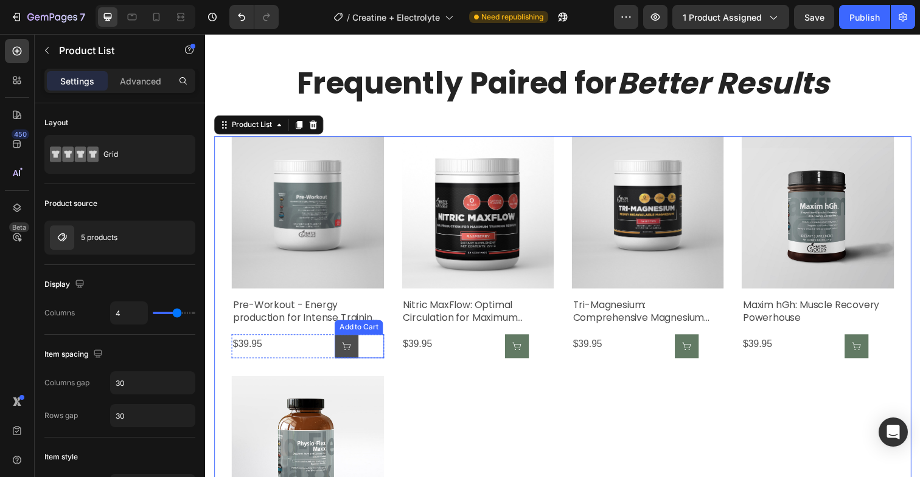
click at [351, 352] on icon at bounding box center [349, 354] width 10 height 10
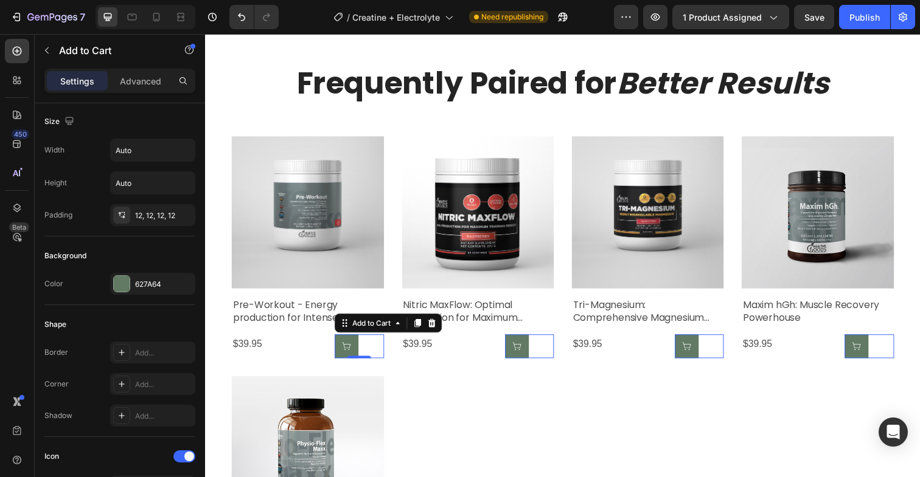
scroll to position [168, 0]
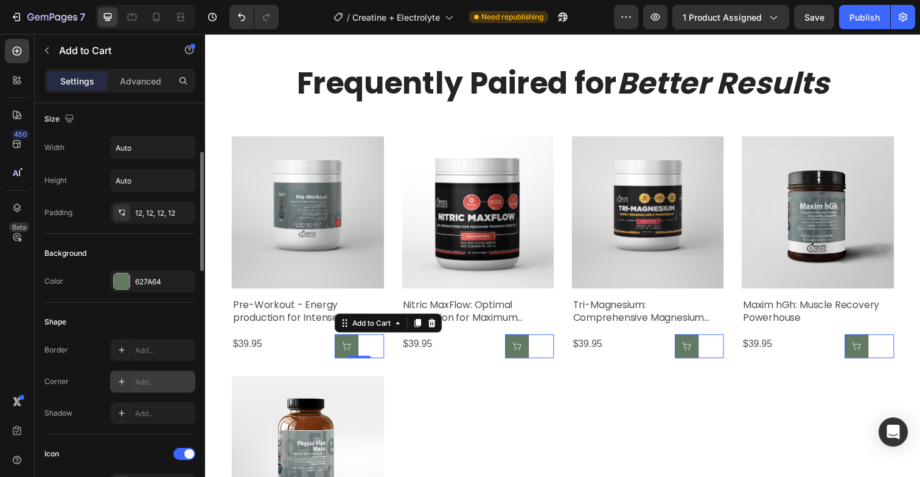
click at [130, 384] on div "Add..." at bounding box center [152, 382] width 85 height 22
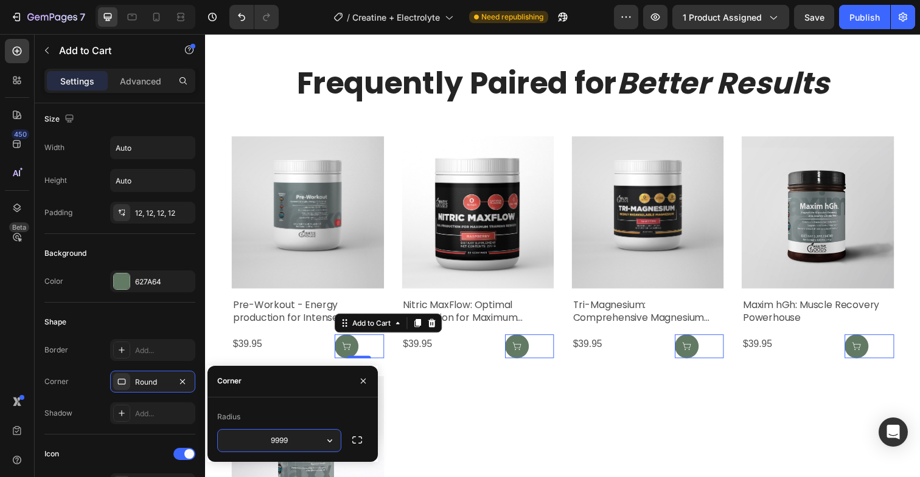
type input "99999"
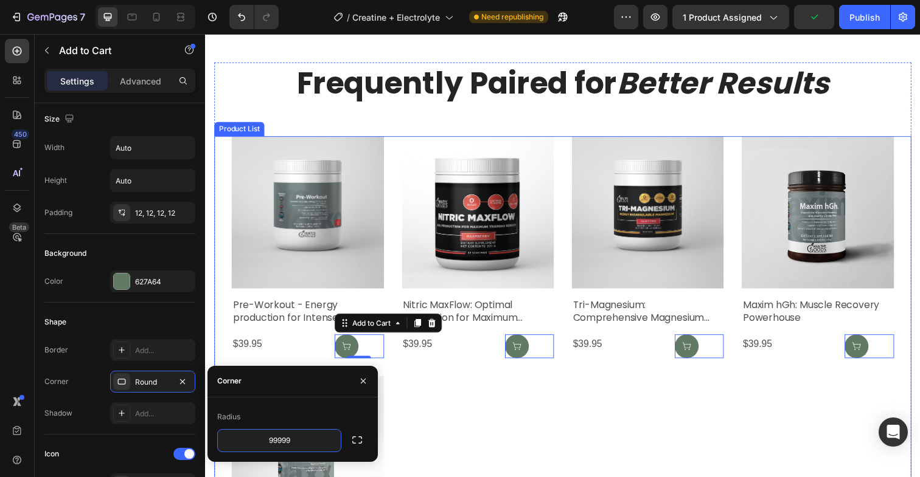
click at [440, 412] on div "Product Images Pre-Workout - Energy production for Intense Training and Activit…" at bounding box center [570, 375] width 676 height 472
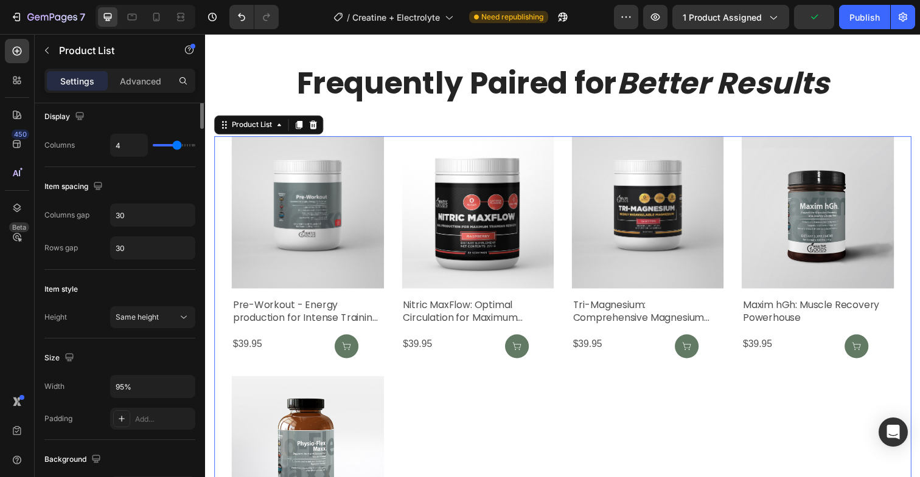
scroll to position [0, 0]
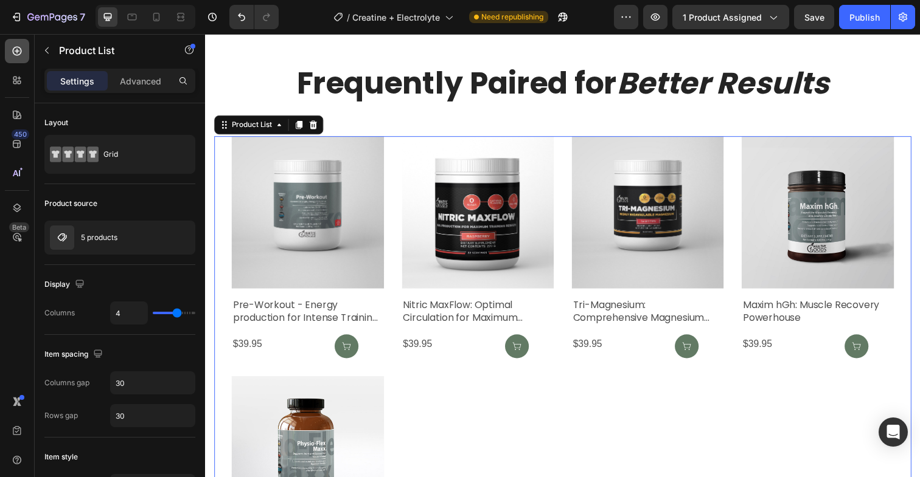
click at [13, 54] on icon at bounding box center [17, 51] width 12 height 12
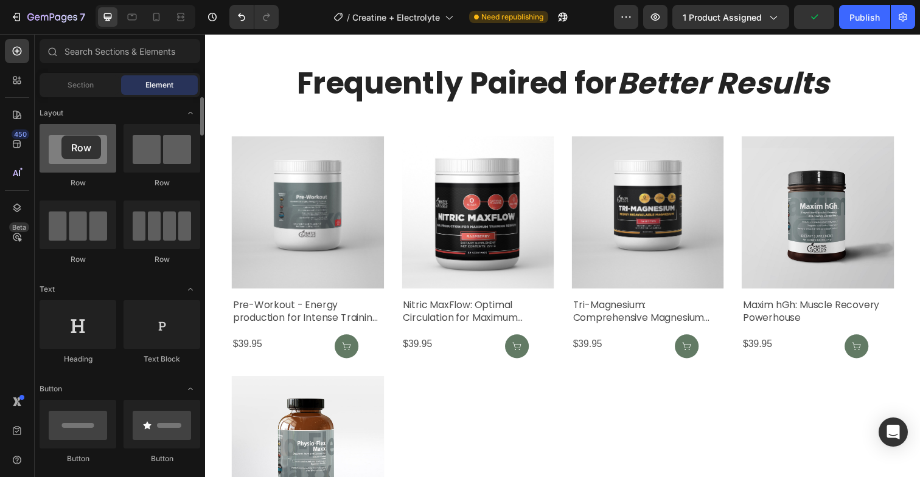
drag, startPoint x: 85, startPoint y: 233, endPoint x: 61, endPoint y: 136, distance: 100.0
click at [61, 300] on div "Row Row Row Row" at bounding box center [120, 337] width 161 height 75
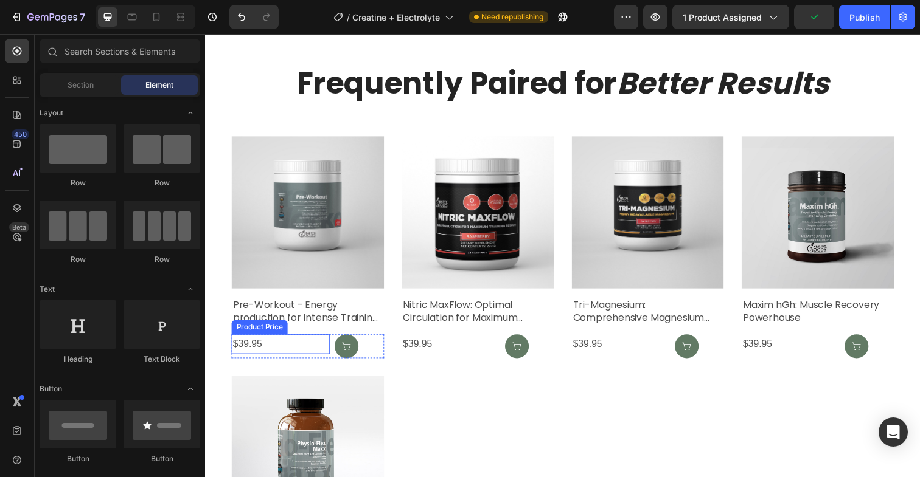
click at [262, 359] on div "$39.95 Product Price Product Price" at bounding box center [282, 353] width 100 height 24
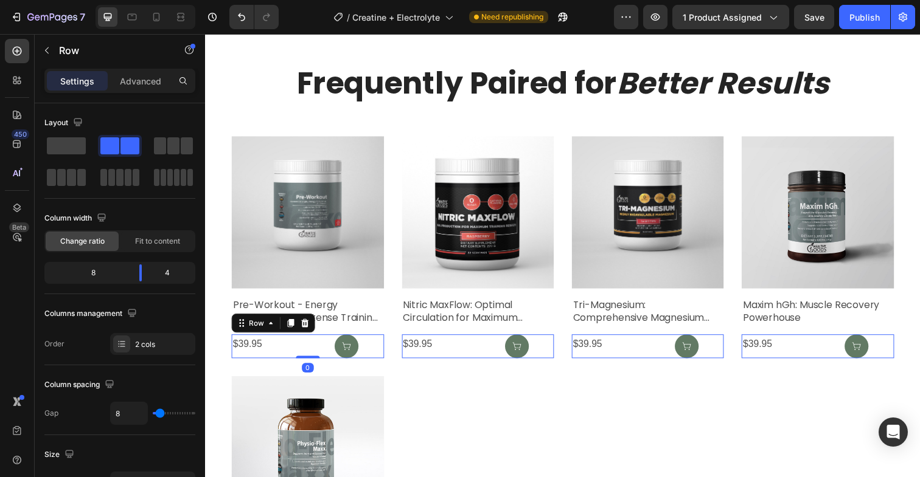
click at [246, 363] on div "$39.95 Product Price Product Price" at bounding box center [282, 353] width 100 height 24
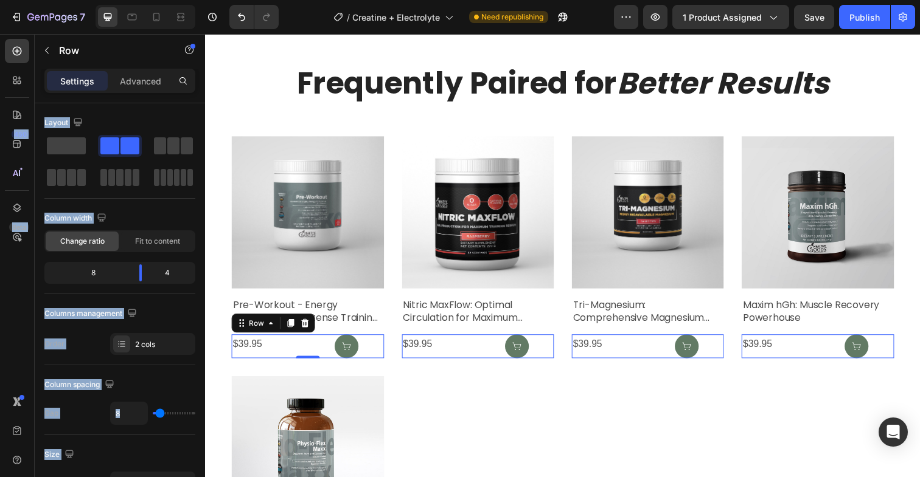
drag, startPoint x: 220, startPoint y: 88, endPoint x: 257, endPoint y: 359, distance: 273.2
click at [254, 360] on div "$39.95 Product Price Product Price" at bounding box center [282, 353] width 100 height 24
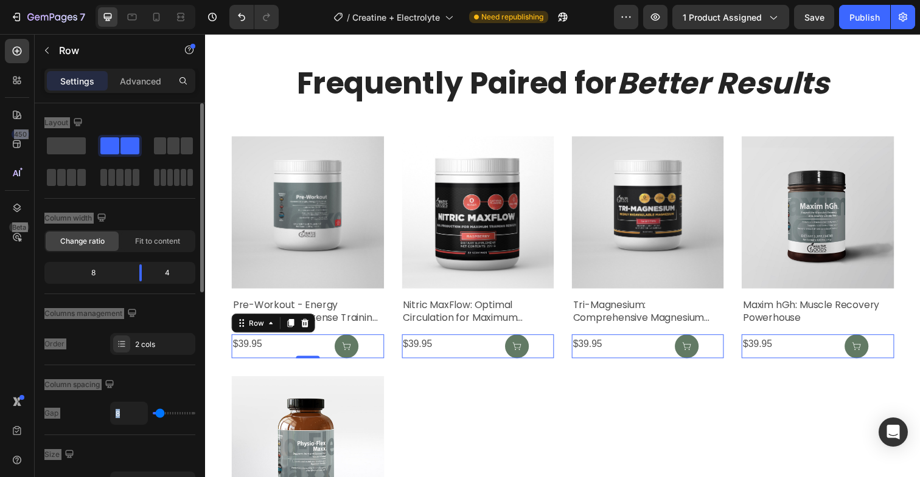
click at [94, 117] on div "Layout" at bounding box center [119, 122] width 151 height 19
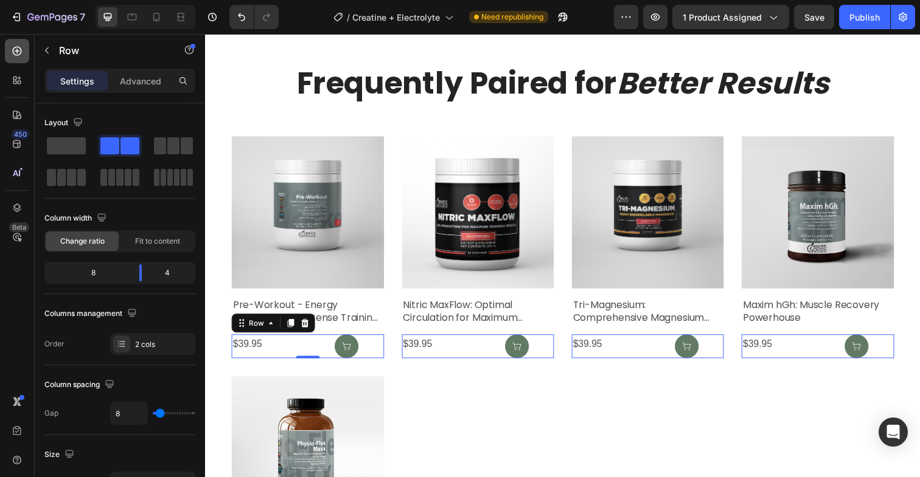
click at [20, 56] on icon at bounding box center [17, 51] width 12 height 12
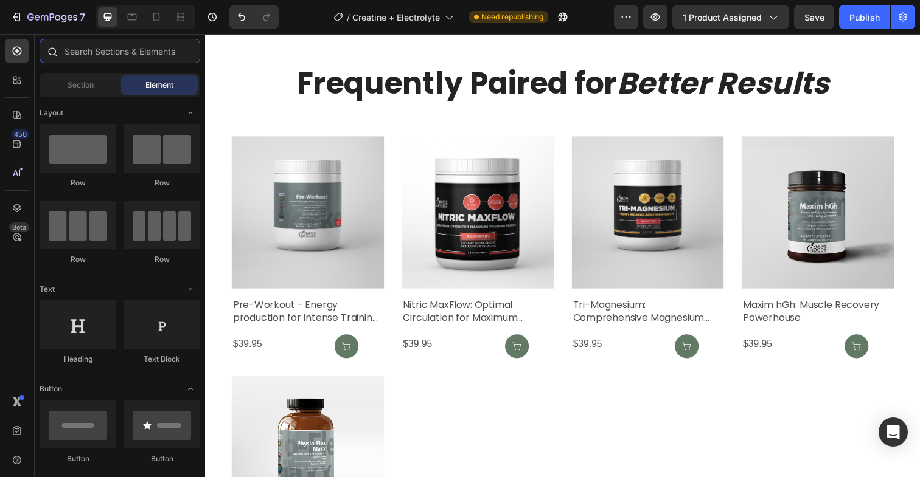
click at [120, 54] on input "text" at bounding box center [120, 51] width 161 height 24
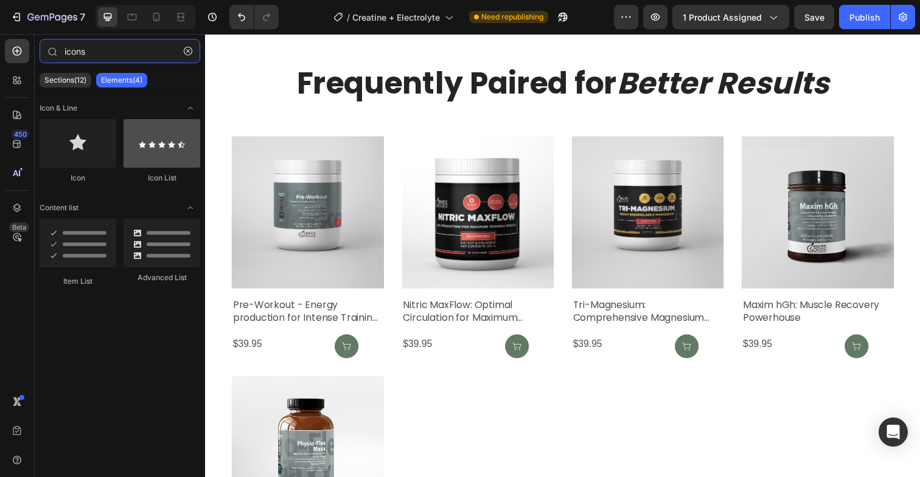
type input "icons"
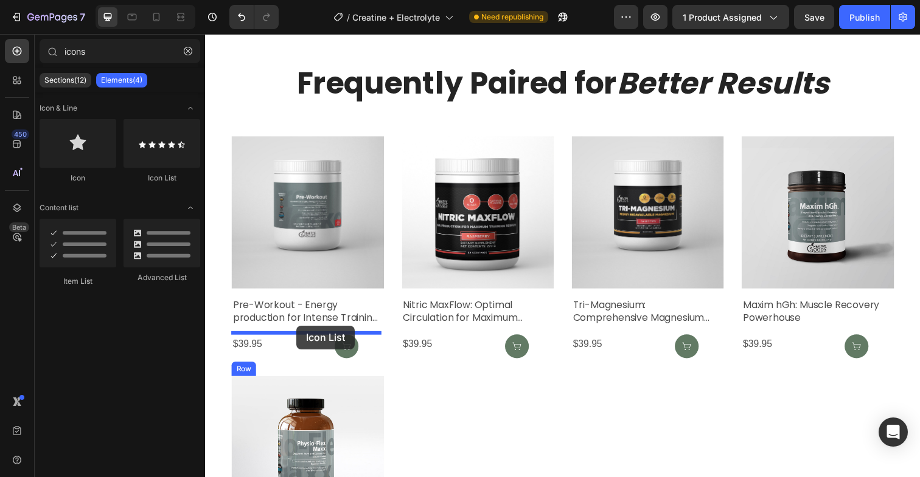
drag, startPoint x: 355, startPoint y: 185, endPoint x: 298, endPoint y: 332, distance: 157.7
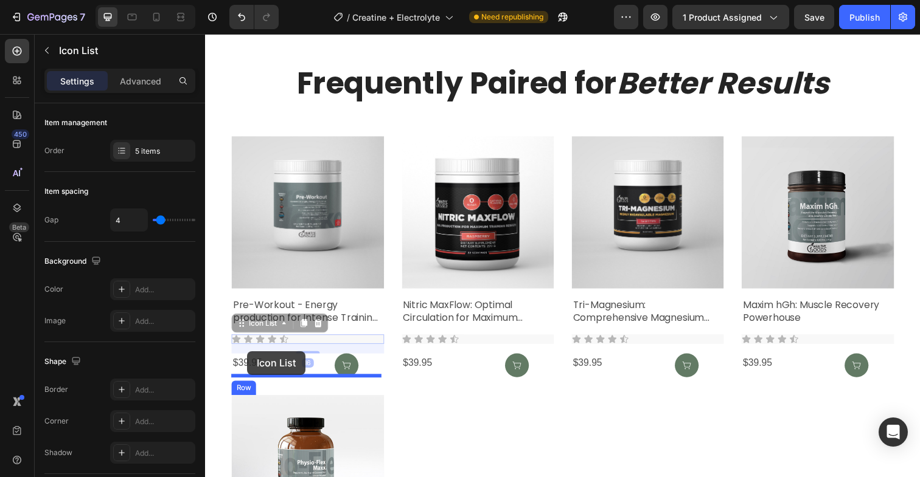
drag, startPoint x: 241, startPoint y: 328, endPoint x: 248, endPoint y: 358, distance: 30.4
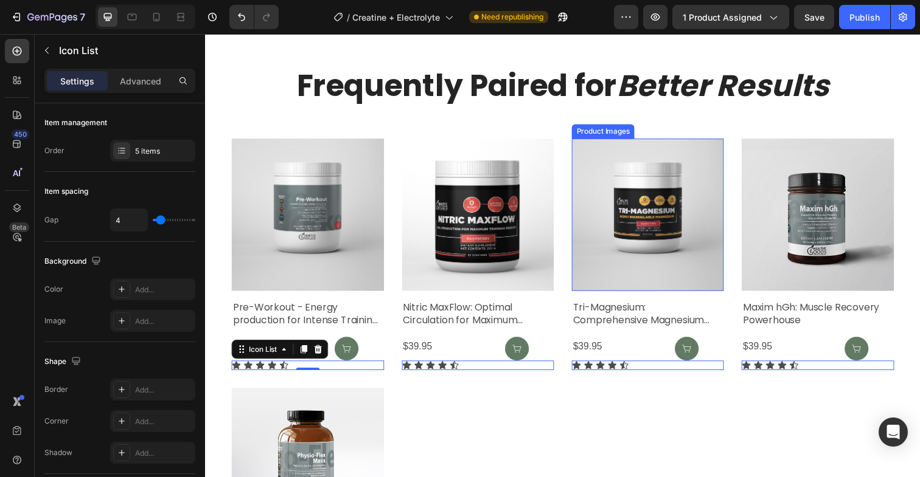
scroll to position [4662, 0]
drag, startPoint x: 147, startPoint y: 87, endPoint x: 129, endPoint y: 84, distance: 17.9
click at [147, 86] on p "Advanced" at bounding box center [140, 81] width 41 height 13
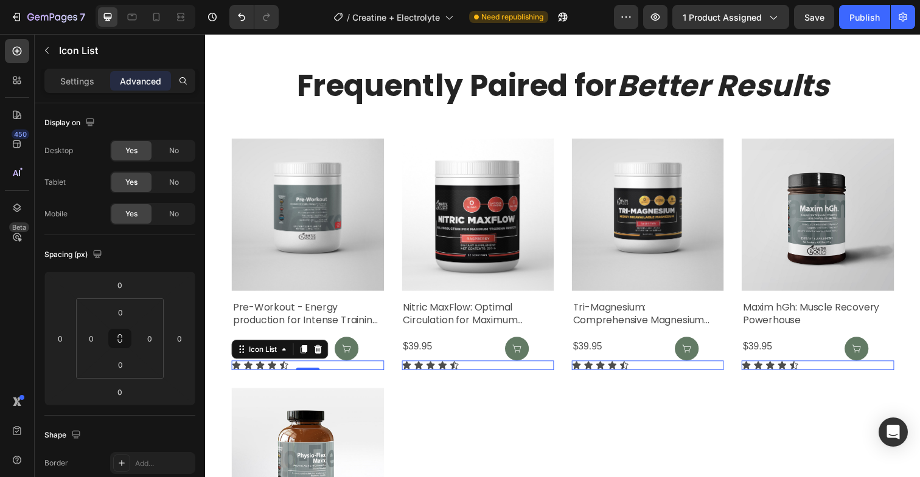
click at [70, 80] on p "Settings" at bounding box center [77, 81] width 34 height 13
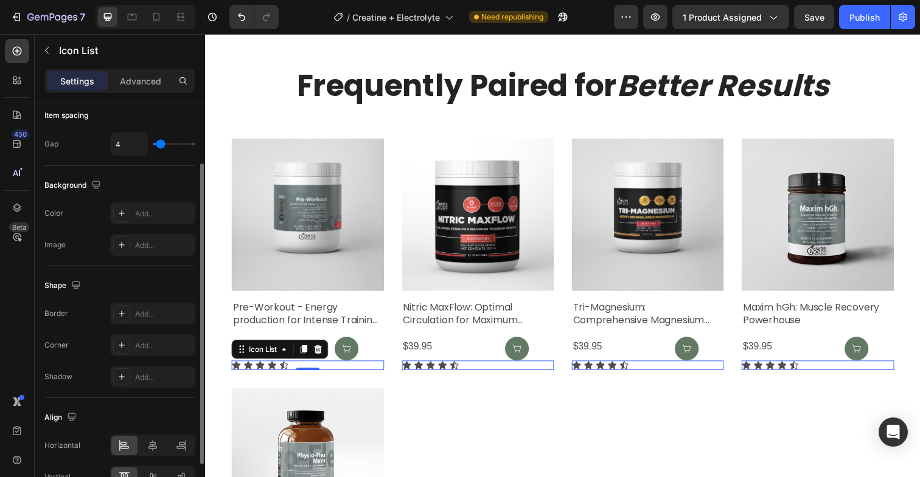
scroll to position [145, 0]
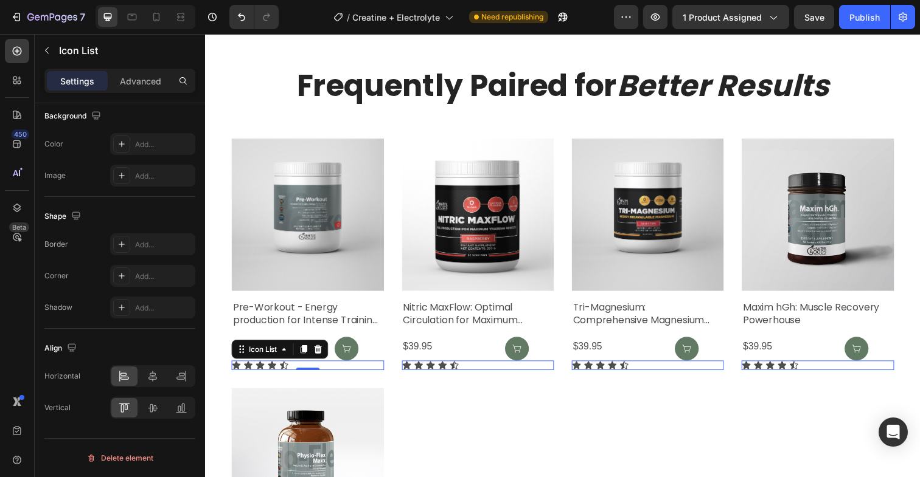
click at [325, 372] on div "Icon Icon Icon Icon Icon" at bounding box center [309, 373] width 155 height 10
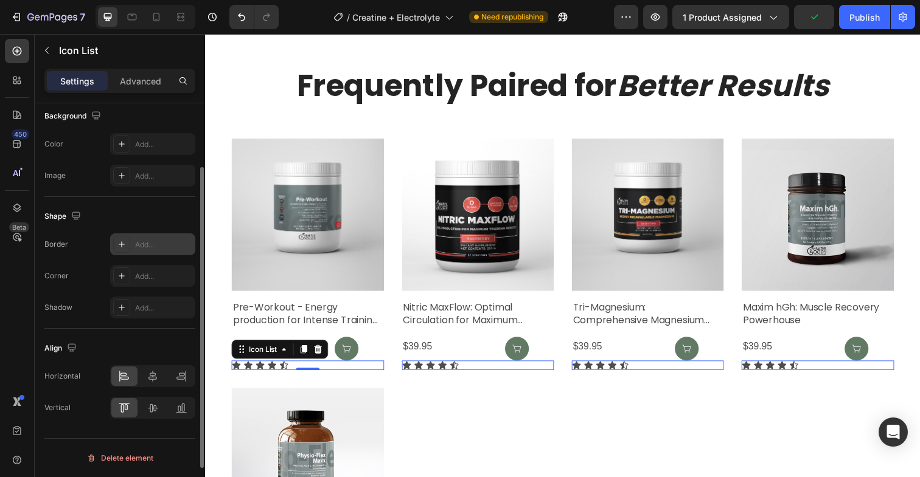
scroll to position [0, 0]
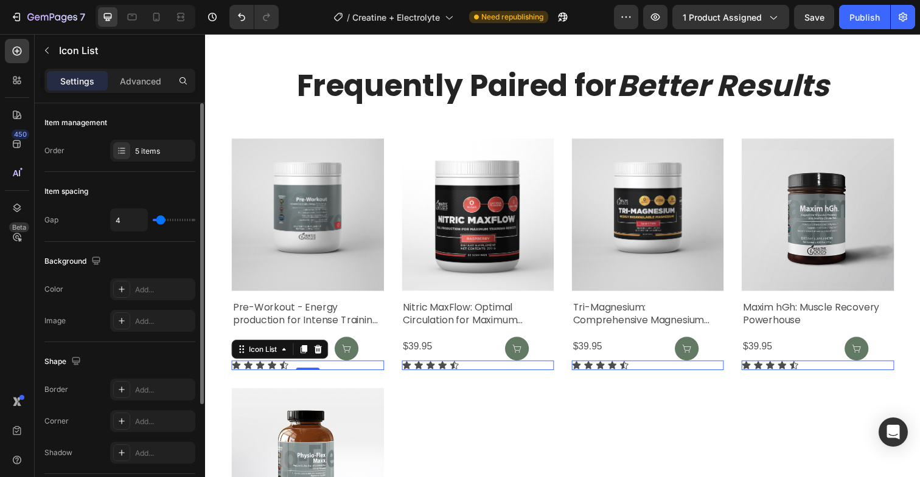
click at [131, 91] on div "Settings Advanced" at bounding box center [119, 81] width 151 height 24
click at [131, 86] on p "Advanced" at bounding box center [140, 81] width 41 height 13
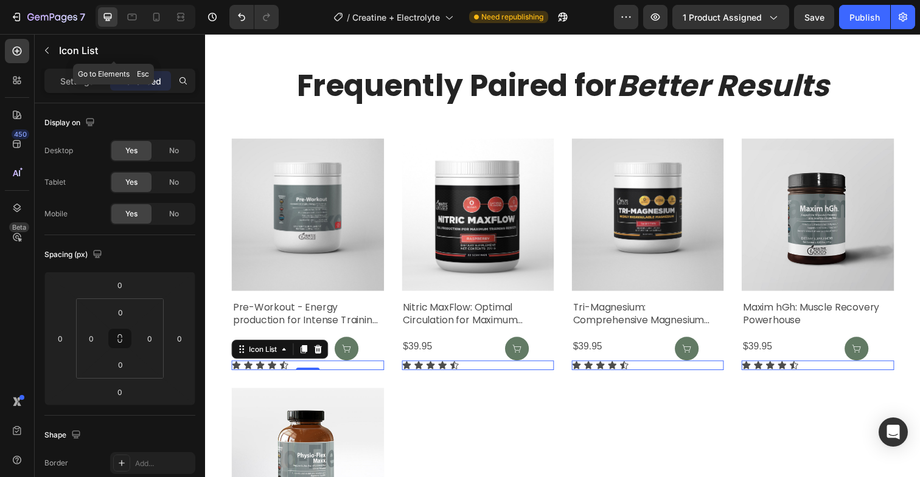
click at [87, 67] on div "Icon List" at bounding box center [114, 51] width 158 height 35
click at [78, 75] on p "Settings" at bounding box center [77, 81] width 34 height 13
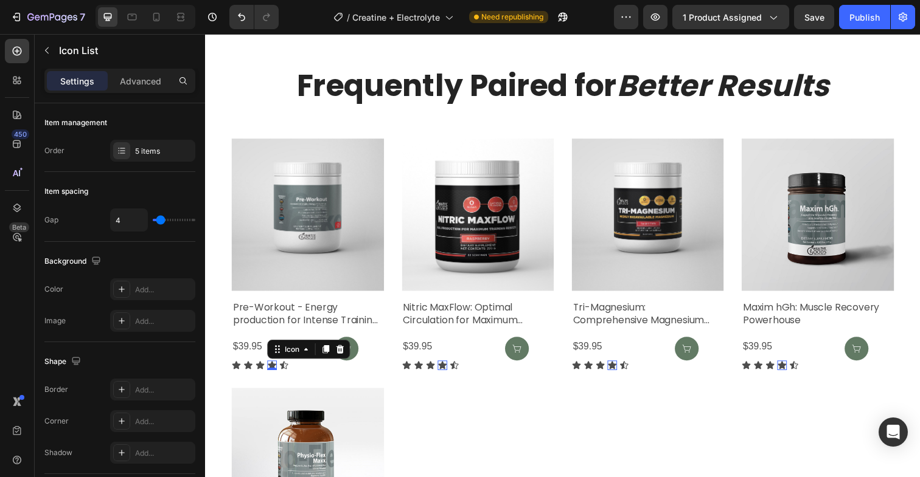
click at [277, 370] on icon at bounding box center [273, 373] width 9 height 8
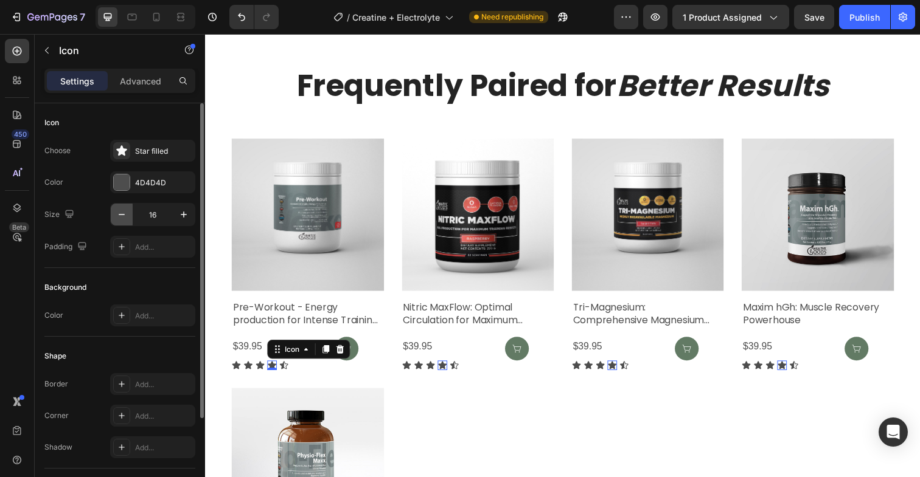
click at [126, 221] on button "button" at bounding box center [122, 215] width 22 height 22
click at [126, 217] on icon "button" at bounding box center [122, 215] width 12 height 12
click at [185, 217] on icon "button" at bounding box center [184, 215] width 12 height 12
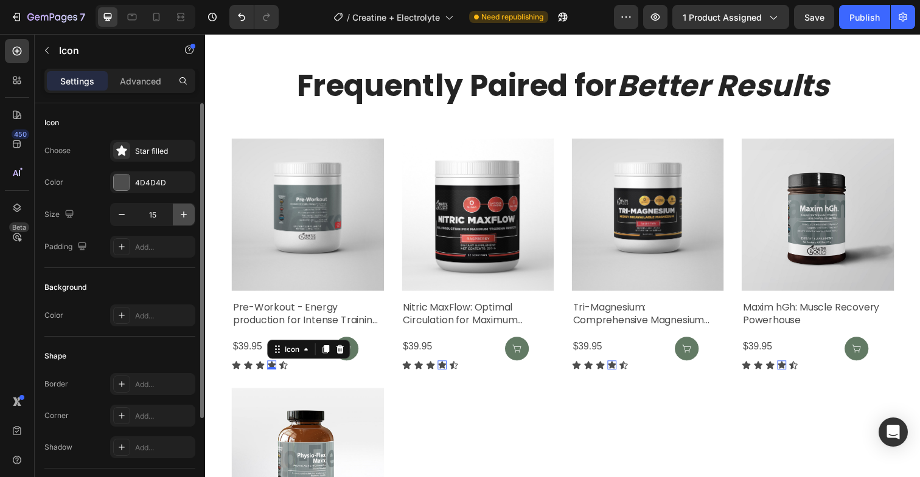
click at [185, 217] on icon "button" at bounding box center [184, 215] width 12 height 12
type input "16"
click at [233, 371] on div "Icon" at bounding box center [237, 373] width 10 height 10
click at [123, 217] on icon "button" at bounding box center [122, 215] width 12 height 12
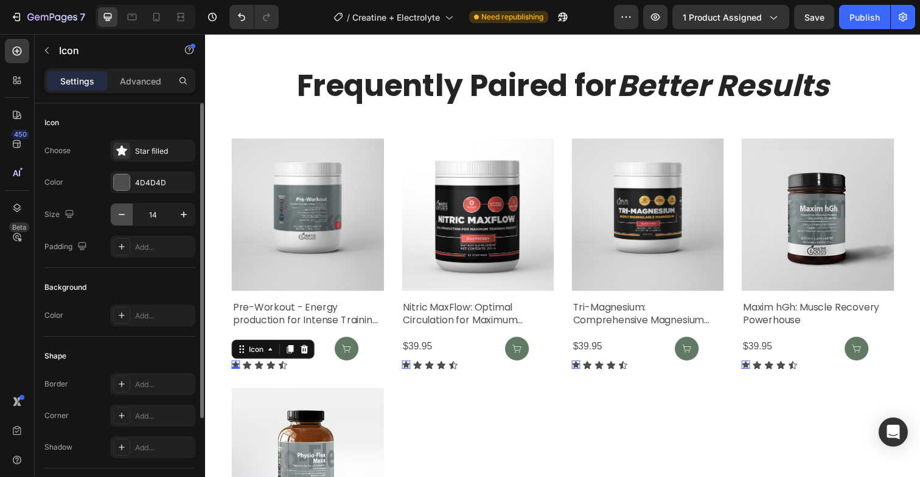
click at [123, 217] on icon "button" at bounding box center [122, 215] width 12 height 12
type input "12"
click at [120, 181] on div at bounding box center [122, 183] width 16 height 16
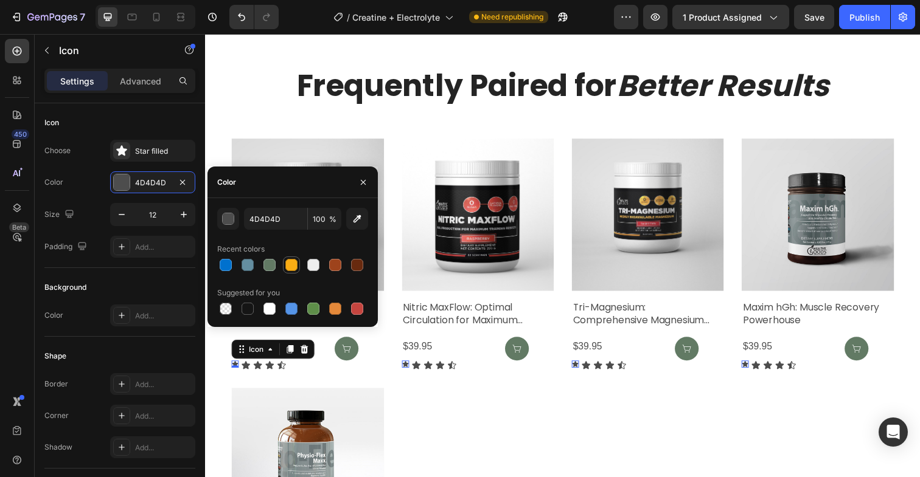
click at [289, 264] on div at bounding box center [291, 265] width 12 height 12
type input "FAAD14"
click at [248, 369] on icon at bounding box center [246, 373] width 9 height 8
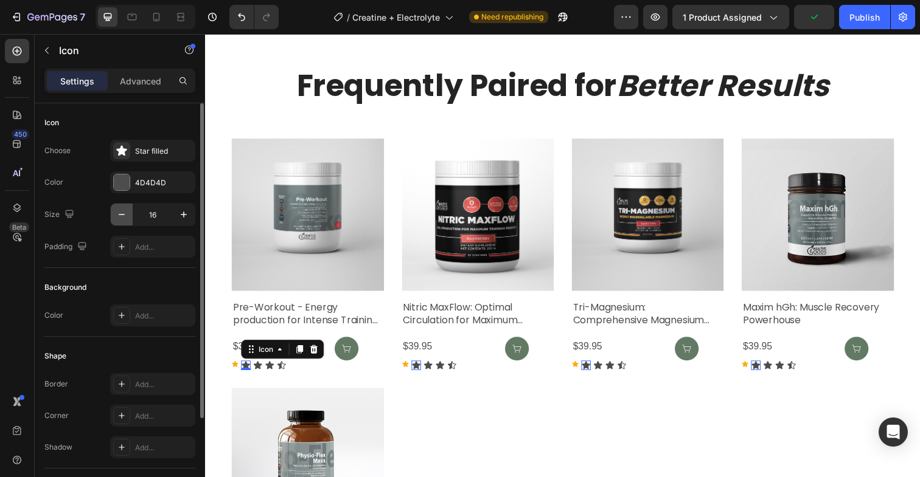
click at [120, 213] on icon "button" at bounding box center [122, 215] width 12 height 12
click at [120, 210] on icon "button" at bounding box center [122, 215] width 12 height 12
type input "12"
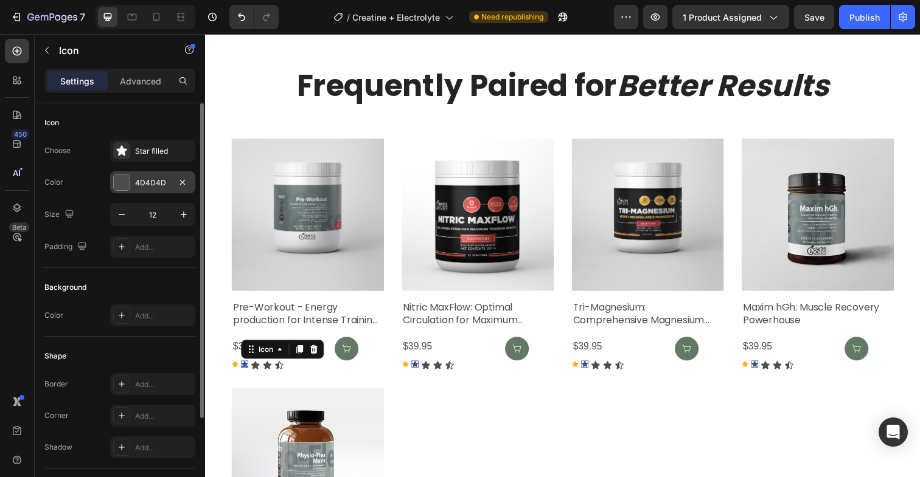
click at [124, 179] on div at bounding box center [122, 183] width 16 height 16
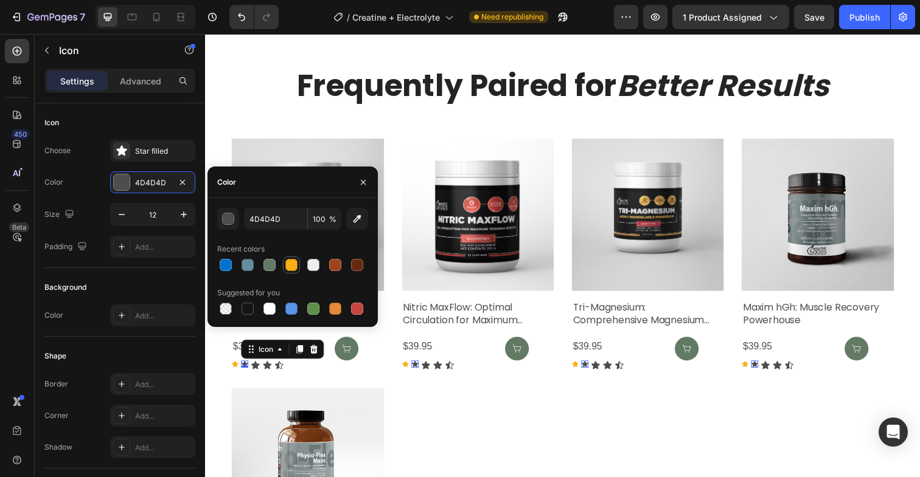
click at [298, 269] on div at bounding box center [291, 265] width 15 height 15
type input "FAAD14"
click at [255, 371] on div "Icon" at bounding box center [256, 373] width 10 height 10
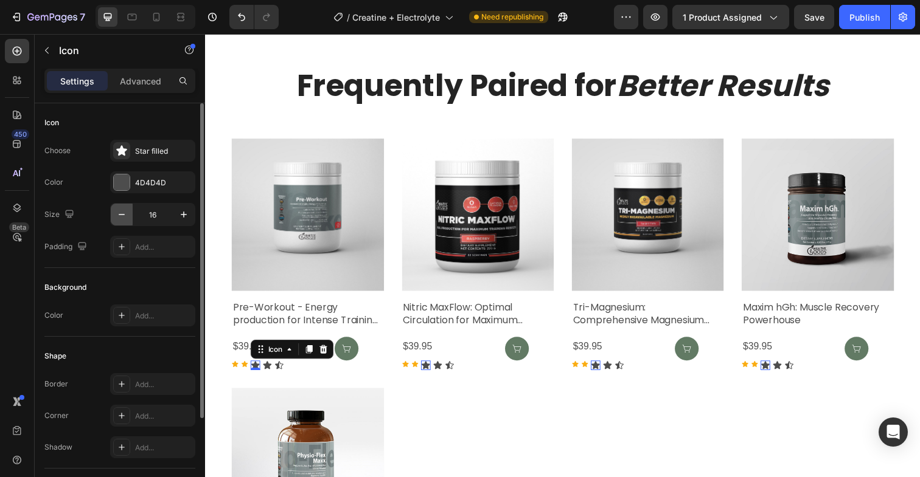
click at [131, 218] on button "button" at bounding box center [122, 215] width 22 height 22
click at [128, 215] on button "button" at bounding box center [122, 215] width 22 height 22
type input "12"
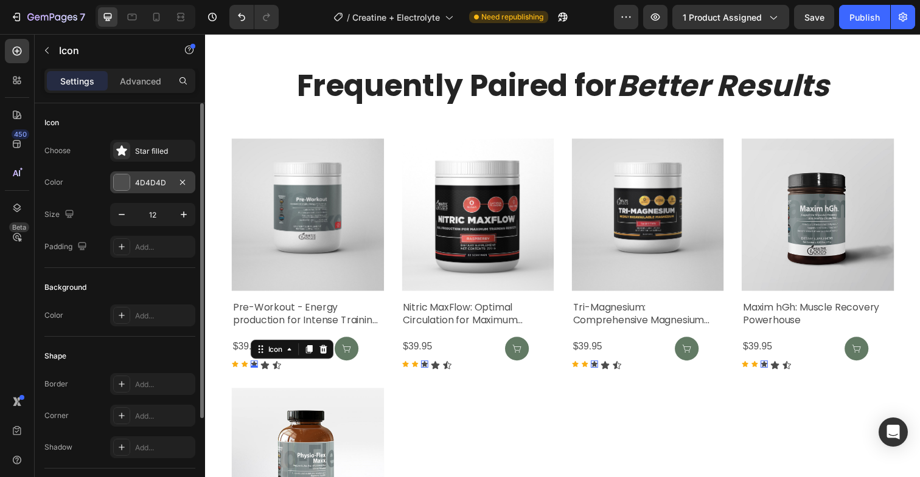
click at [128, 180] on div at bounding box center [122, 183] width 16 height 16
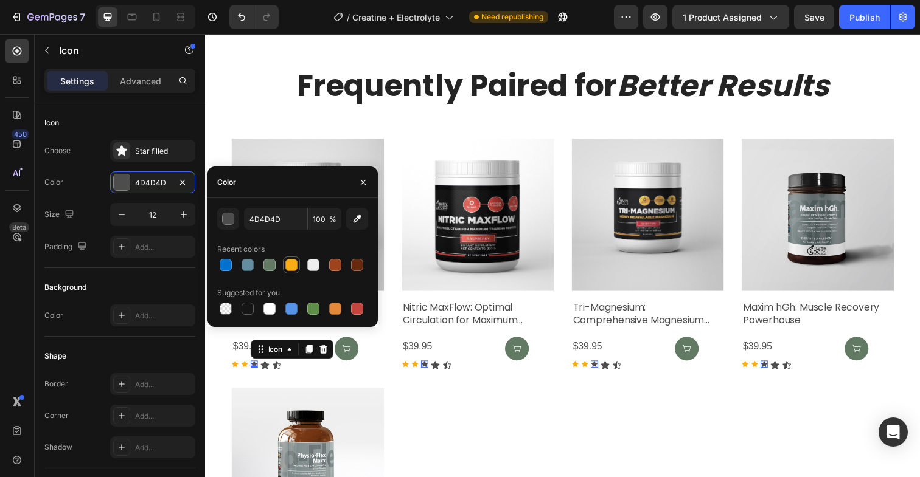
click at [286, 268] on div at bounding box center [291, 265] width 12 height 12
type input "FAAD14"
click at [266, 372] on div "Icon" at bounding box center [266, 373] width 10 height 10
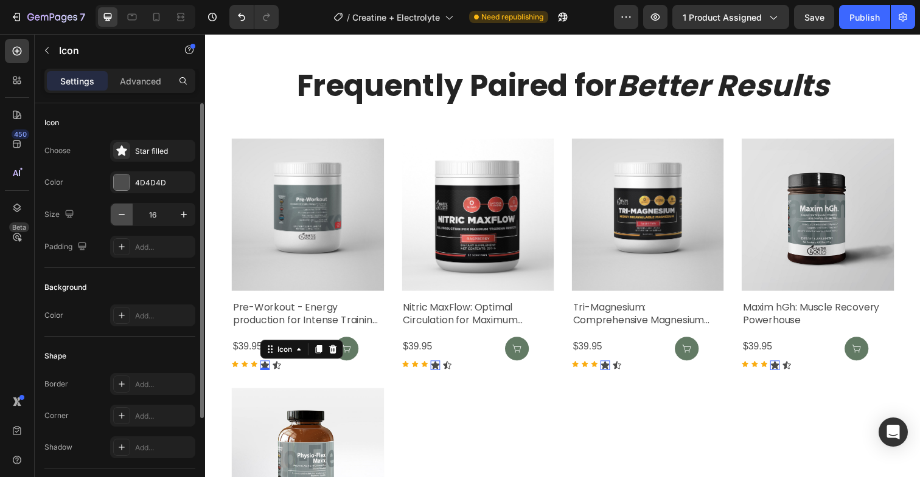
click at [131, 220] on button "button" at bounding box center [122, 215] width 22 height 22
click at [132, 220] on button "button" at bounding box center [122, 215] width 22 height 22
type input "12"
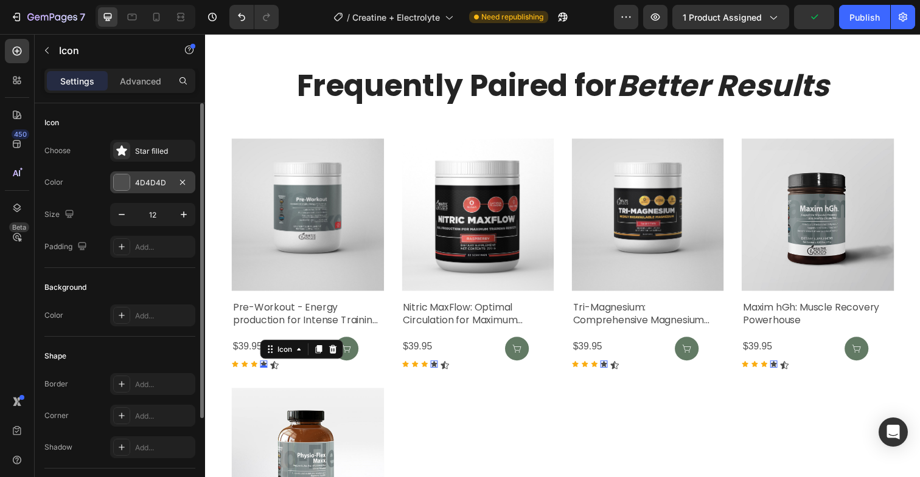
click at [120, 187] on div at bounding box center [122, 183] width 16 height 16
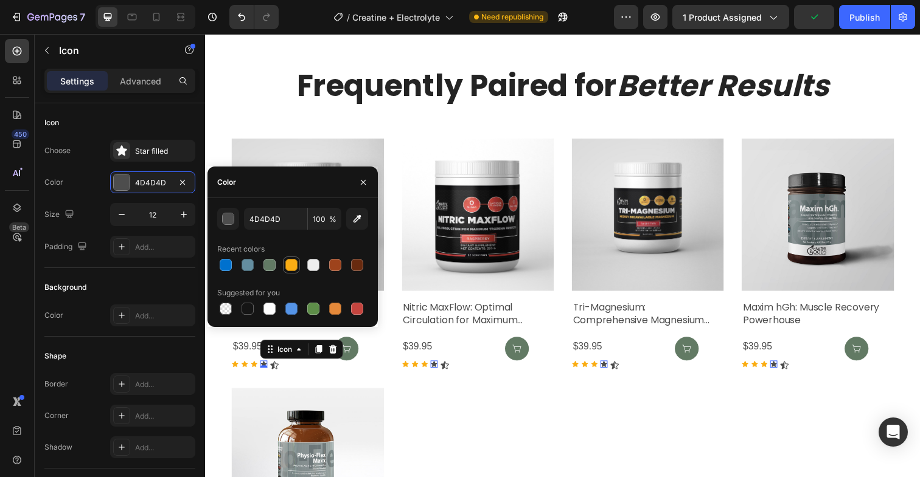
click at [287, 266] on div at bounding box center [291, 265] width 12 height 12
type input "FAAD14"
click at [274, 372] on icon at bounding box center [275, 373] width 9 height 8
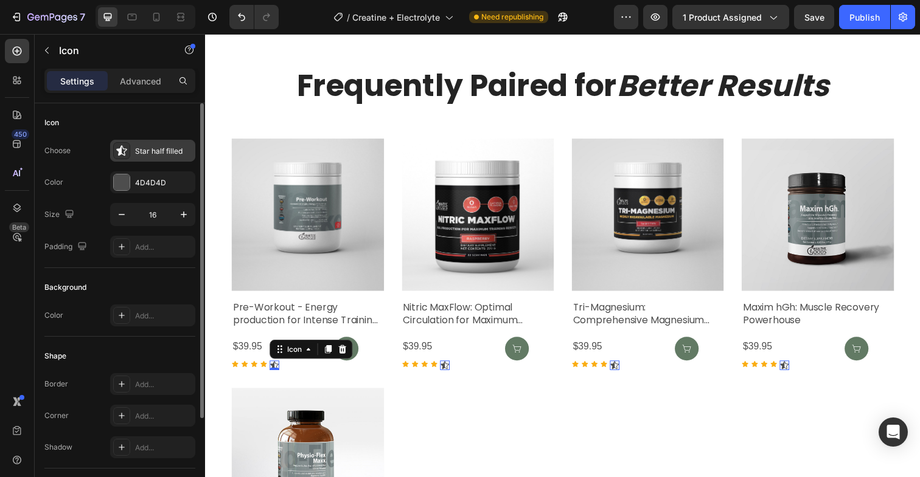
click at [128, 159] on div "Star half filled" at bounding box center [152, 151] width 85 height 22
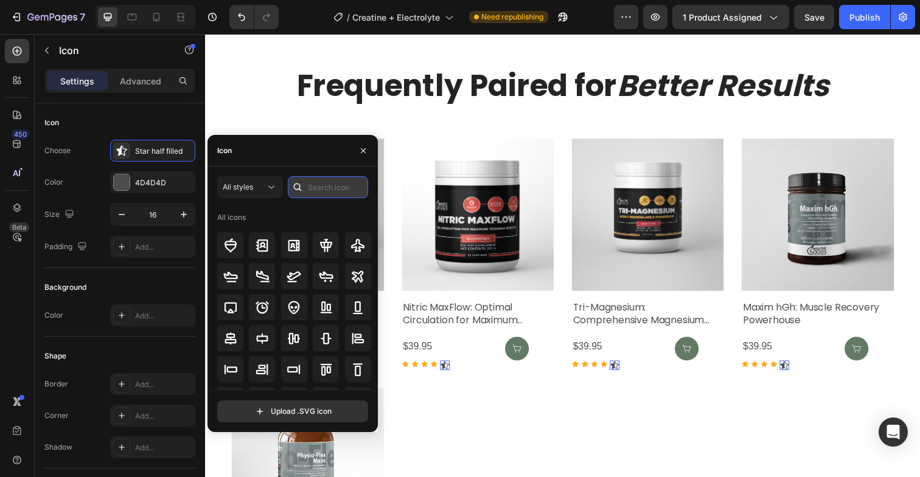
click at [340, 195] on input "text" at bounding box center [328, 187] width 80 height 22
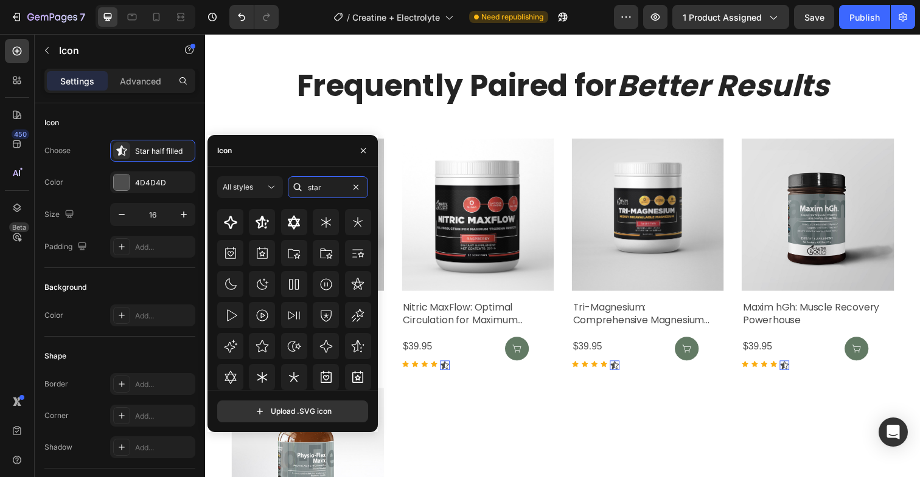
scroll to position [369, 0]
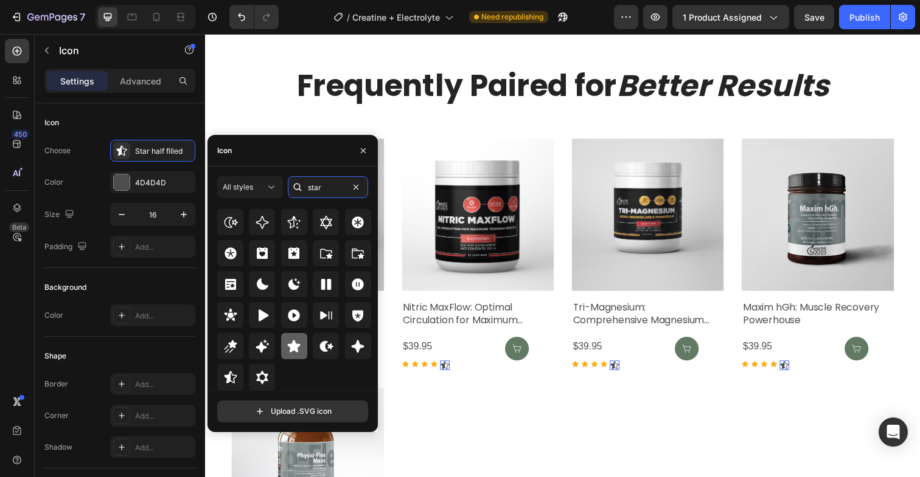
type input "star"
click at [294, 352] on icon at bounding box center [293, 346] width 15 height 15
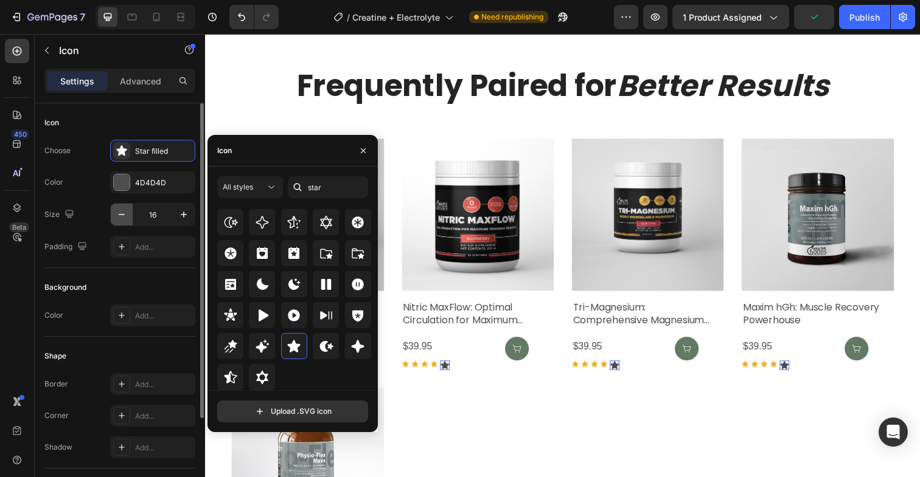
click at [117, 221] on button "button" at bounding box center [122, 215] width 22 height 22
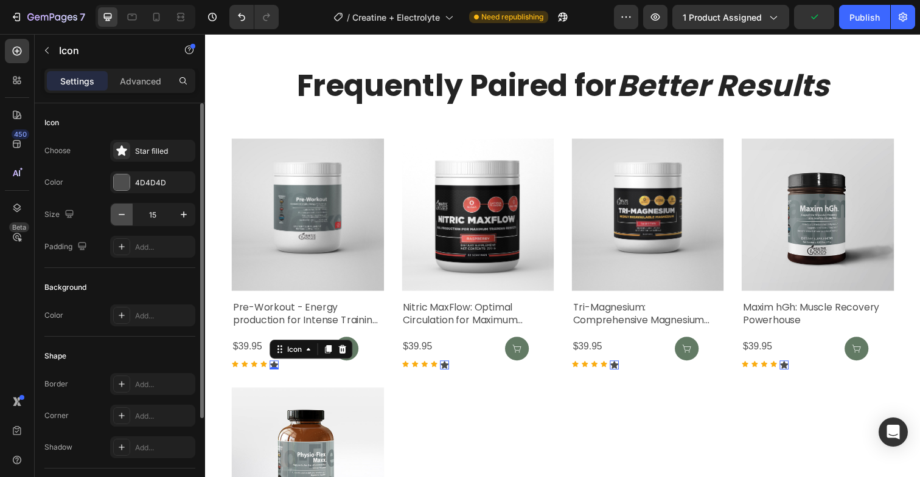
click at [116, 218] on icon "button" at bounding box center [122, 215] width 12 height 12
type input "12"
click at [119, 183] on div at bounding box center [122, 183] width 16 height 16
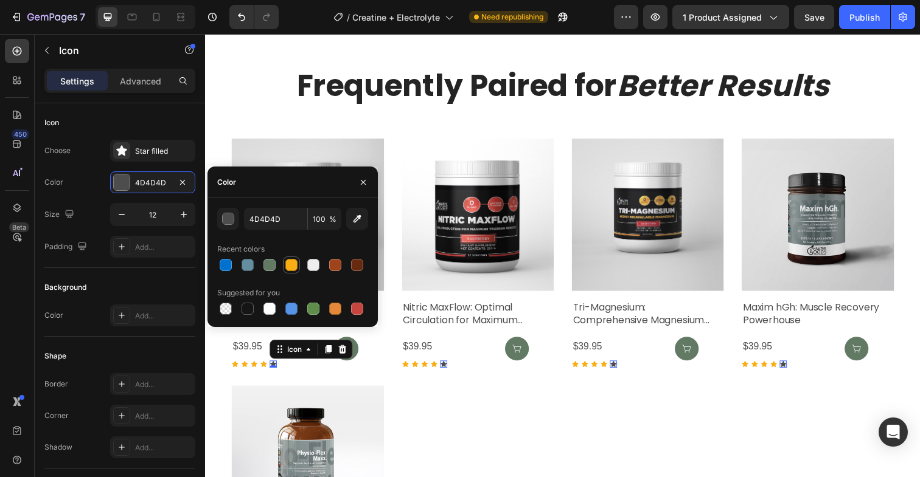
click at [283, 261] on div at bounding box center [291, 265] width 17 height 17
type input "FAAD14"
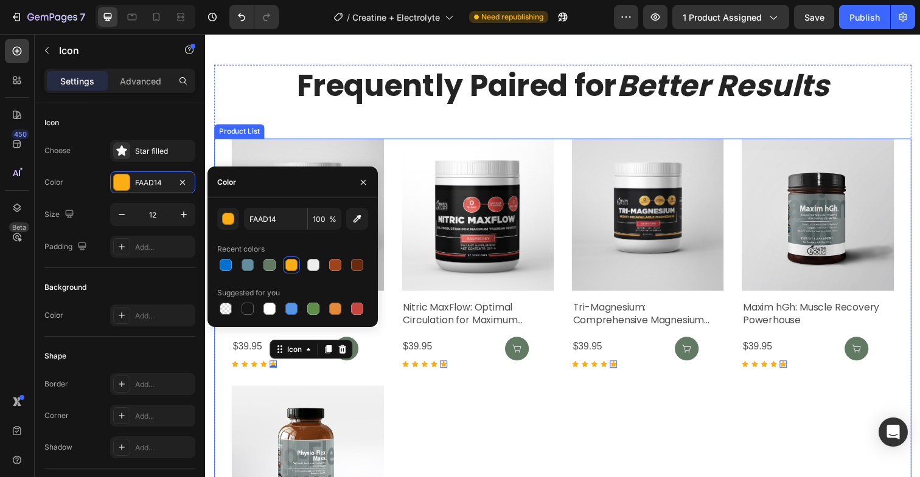
click at [454, 428] on div "Product Images Pre-Workout - Energy production for Intense Training and Activit…" at bounding box center [570, 384] width 676 height 487
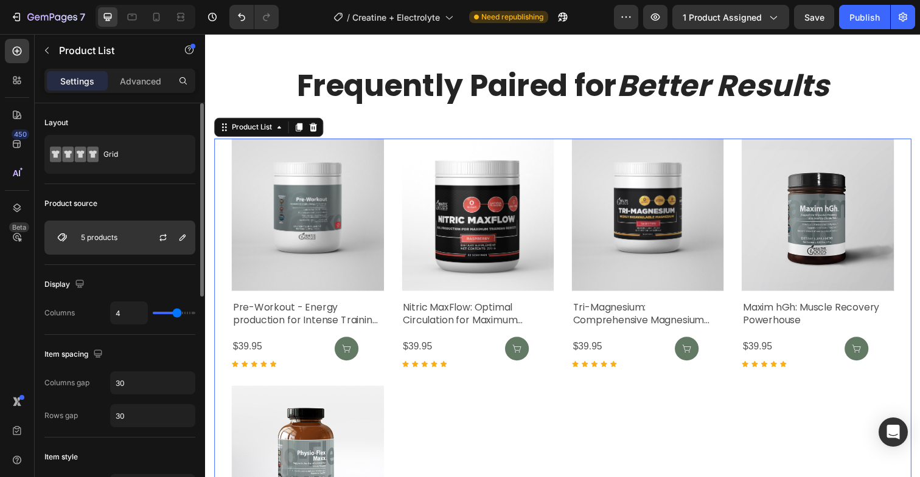
click at [142, 237] on div at bounding box center [168, 237] width 54 height 33
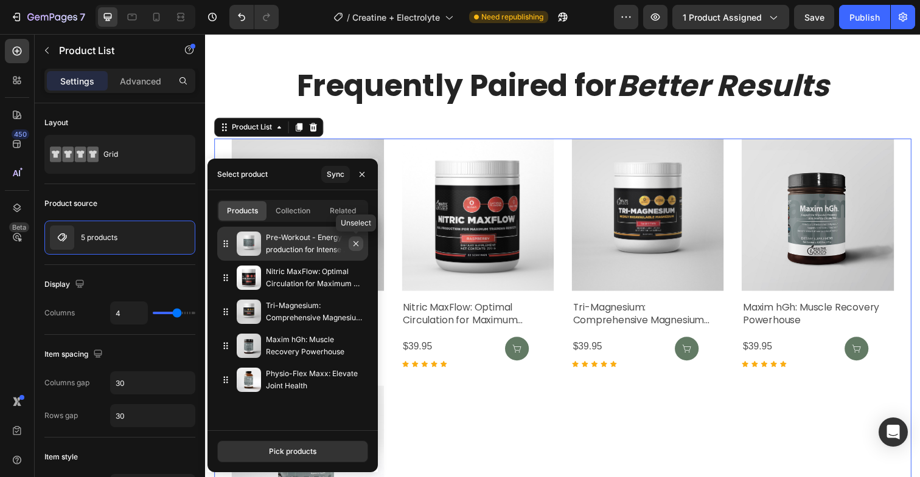
click at [355, 244] on icon "button" at bounding box center [355, 243] width 5 height 5
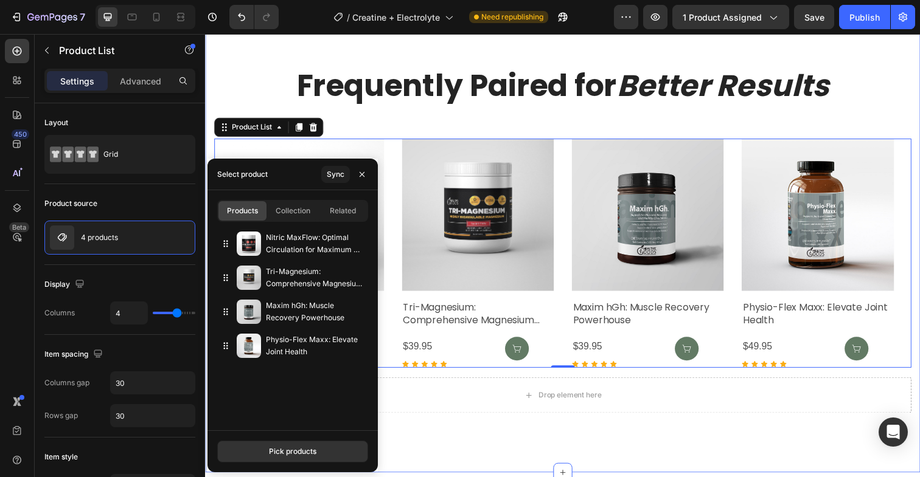
click at [543, 444] on div "Frequently Paired for Better Results Heading Product Images Nitric MaxFlow: Opt…" at bounding box center [570, 249] width 730 height 465
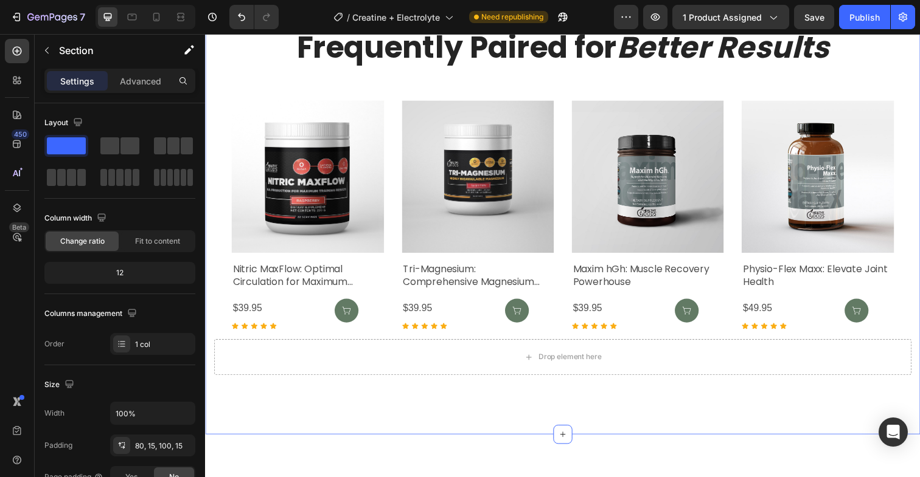
scroll to position [4738, 0]
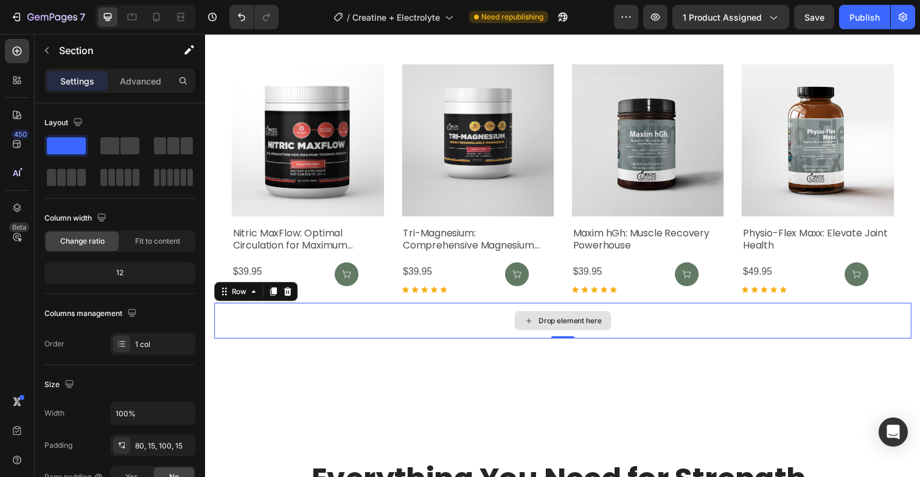
click at [397, 326] on div "Drop element here" at bounding box center [570, 327] width 712 height 36
click at [293, 295] on icon at bounding box center [289, 298] width 10 height 10
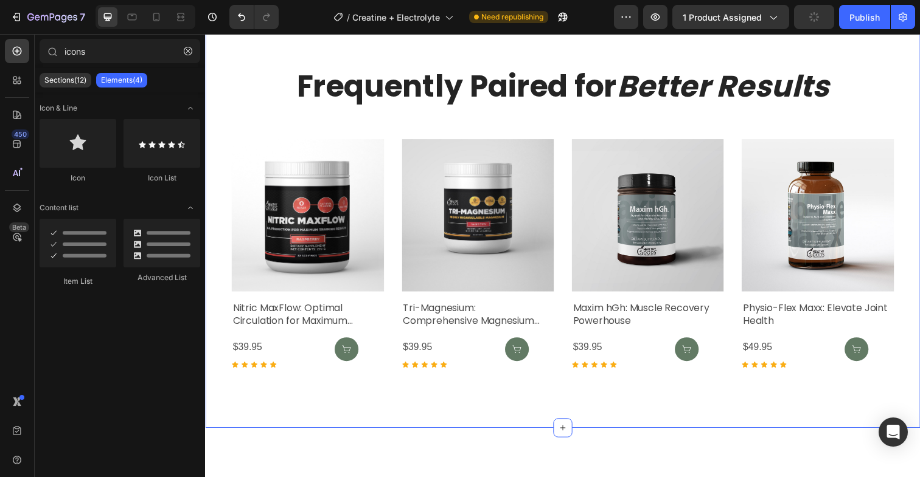
scroll to position [4663, 0]
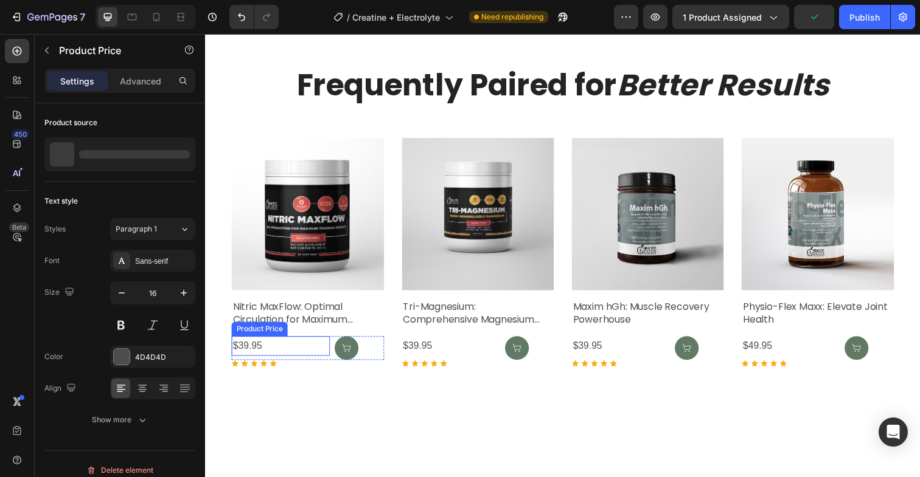
click at [256, 349] on div "$39.95" at bounding box center [282, 353] width 100 height 20
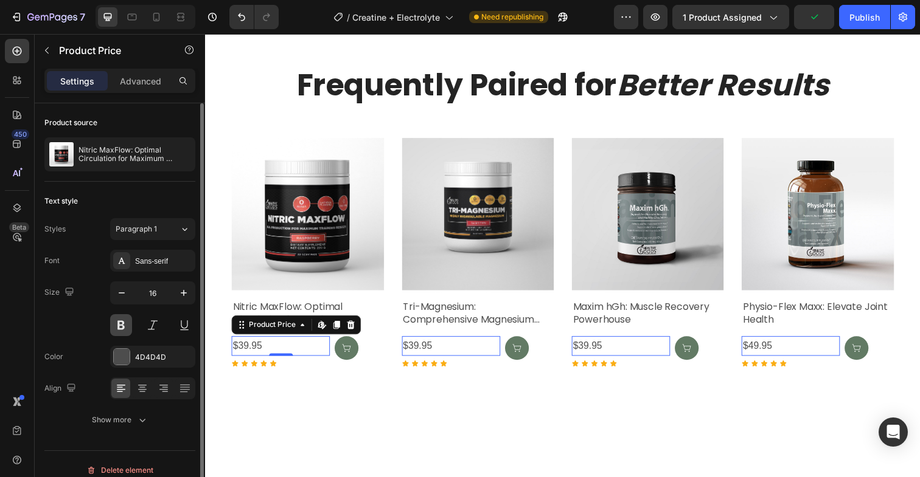
click at [125, 328] on button at bounding box center [121, 325] width 22 height 22
click at [149, 359] on div "4D4D4D" at bounding box center [152, 357] width 35 height 11
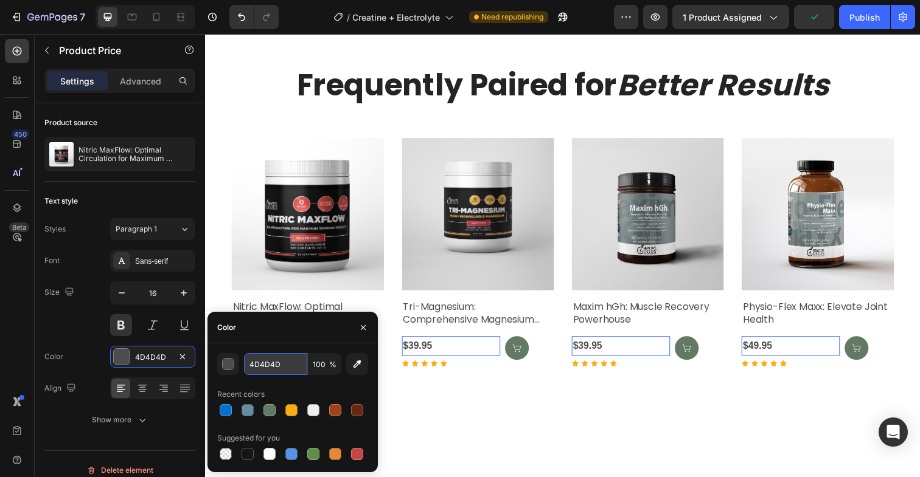
click at [271, 367] on input "4D4D4D" at bounding box center [275, 364] width 63 height 22
type input "242424"
click at [499, 396] on div "Frequently Paired for Better Results Heading Product Images Nitric MaxFlow: Opt…" at bounding box center [570, 225] width 730 height 419
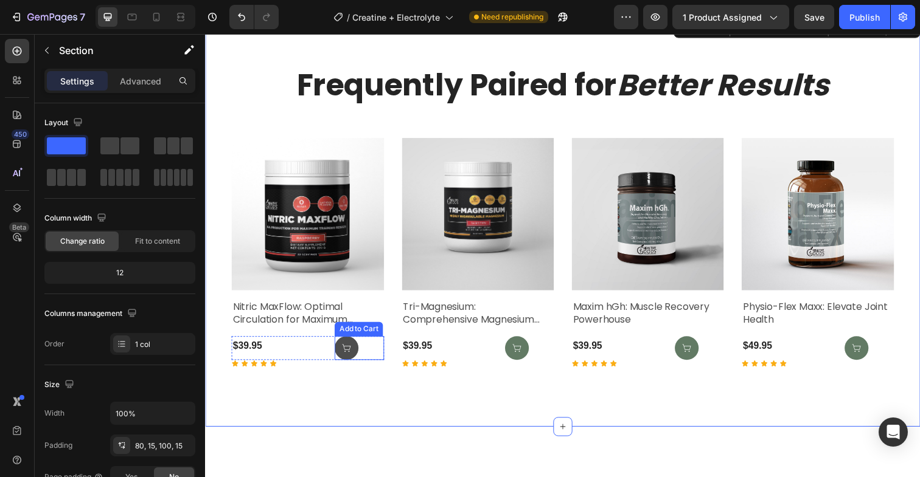
click at [349, 350] on icon at bounding box center [349, 355] width 10 height 10
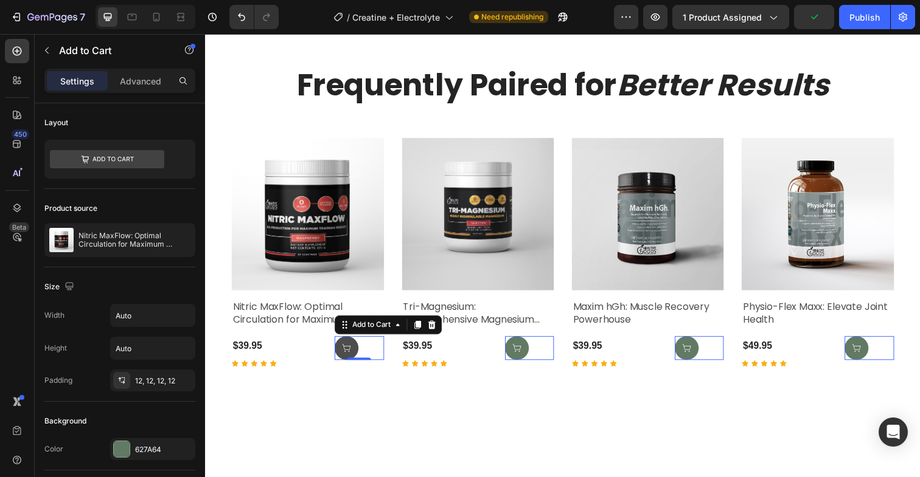
click at [340, 355] on button at bounding box center [349, 355] width 24 height 24
click at [348, 356] on icon at bounding box center [349, 355] width 10 height 10
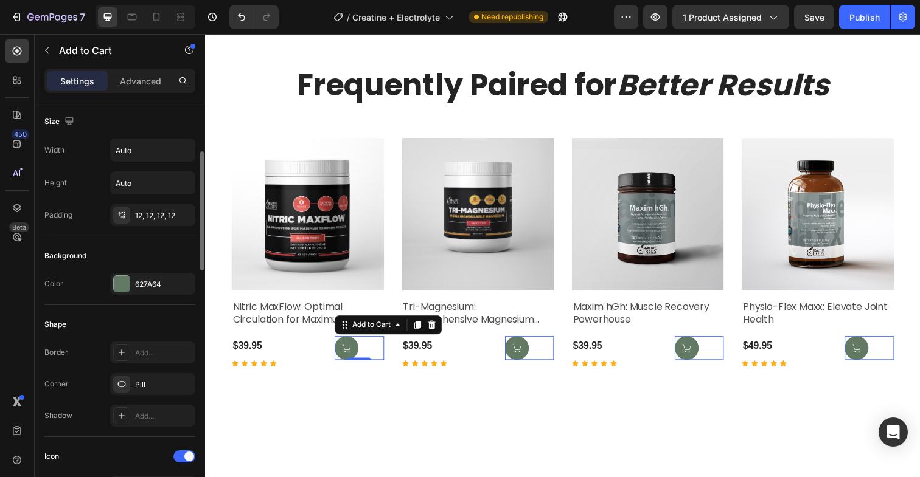
scroll to position [426, 0]
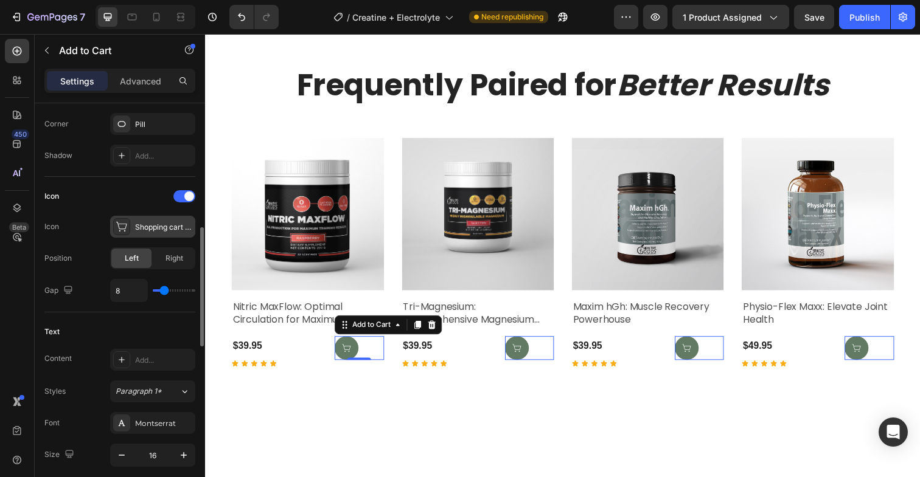
click at [127, 228] on icon at bounding box center [122, 227] width 12 height 12
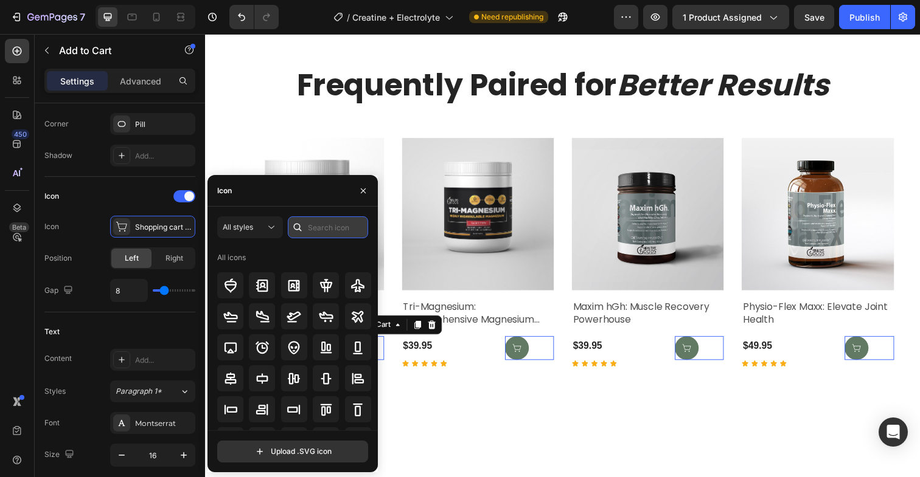
click at [327, 235] on input "text" at bounding box center [328, 228] width 80 height 22
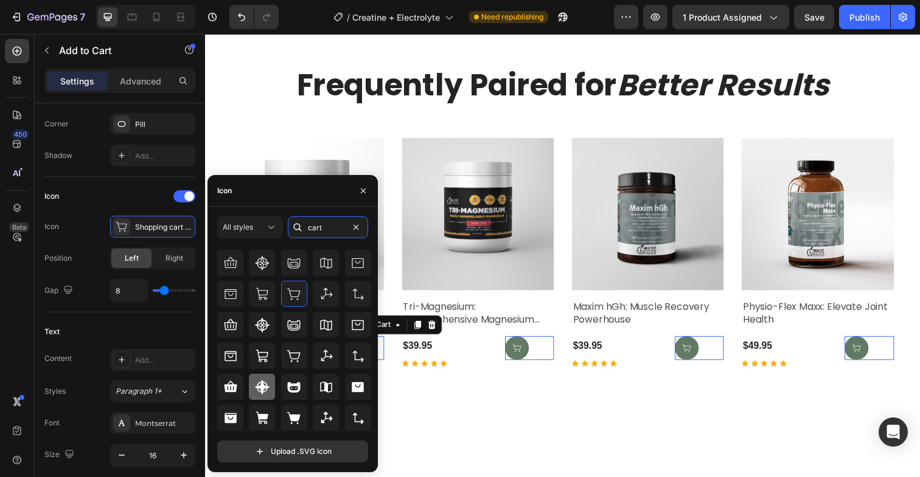
scroll to position [77, 0]
click at [324, 235] on input "cart" at bounding box center [328, 228] width 80 height 22
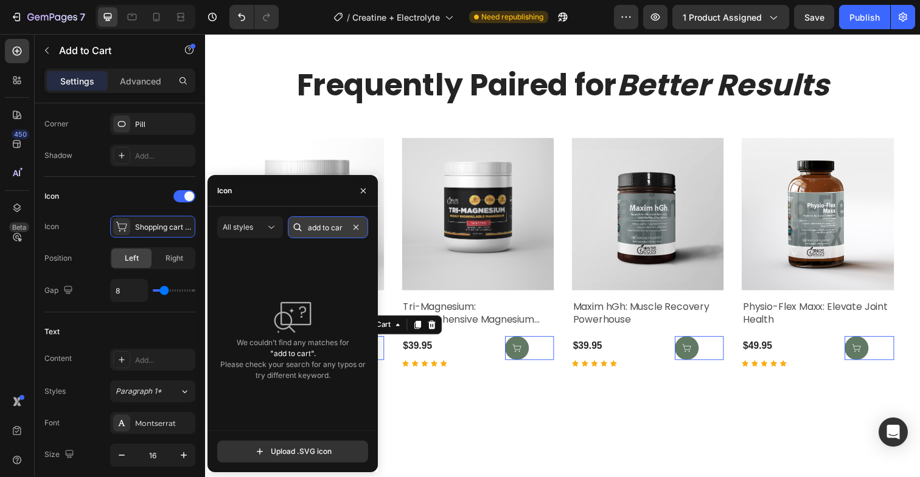
scroll to position [0, 0]
type input "a"
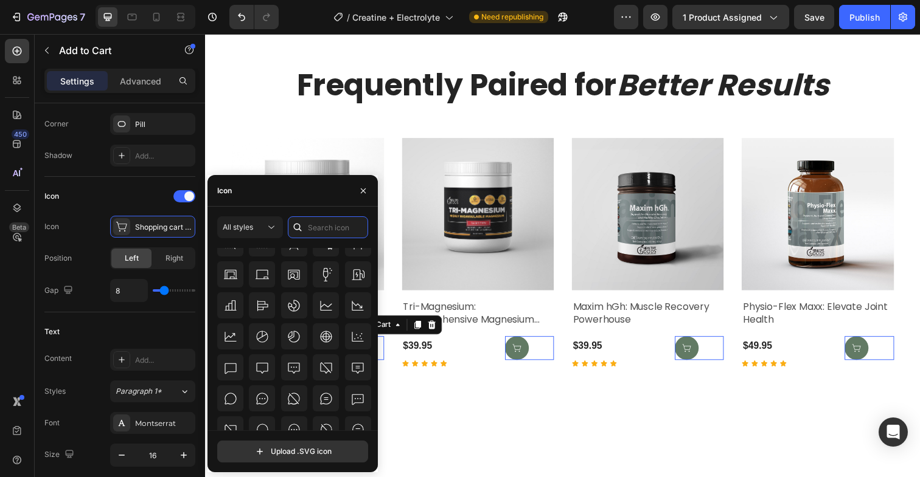
scroll to position [9675, 0]
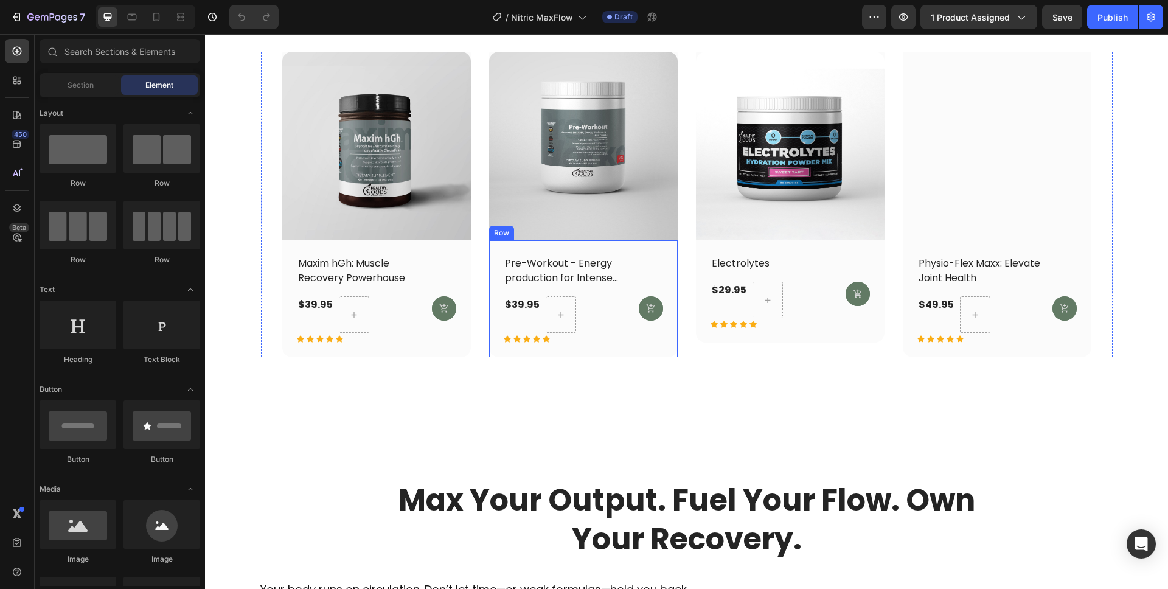
scroll to position [4488, 0]
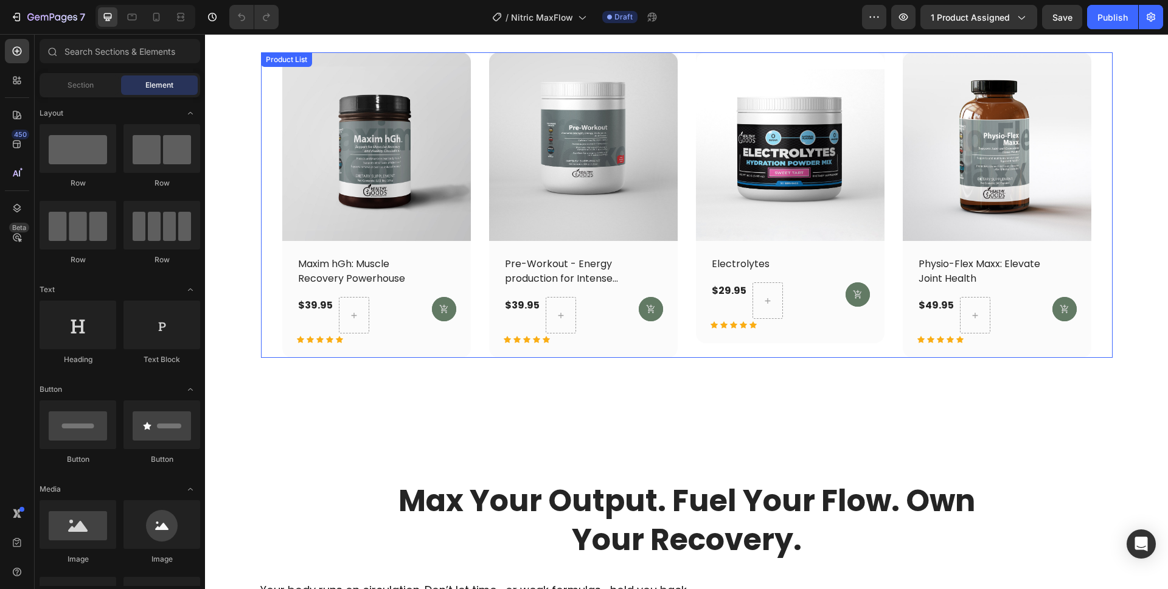
click at [266, 174] on div "(P) Images Row Maxim hGh: Muscle Recovery Powerhouse (P) Title $39.95 (P) Price…" at bounding box center [687, 204] width 852 height 305
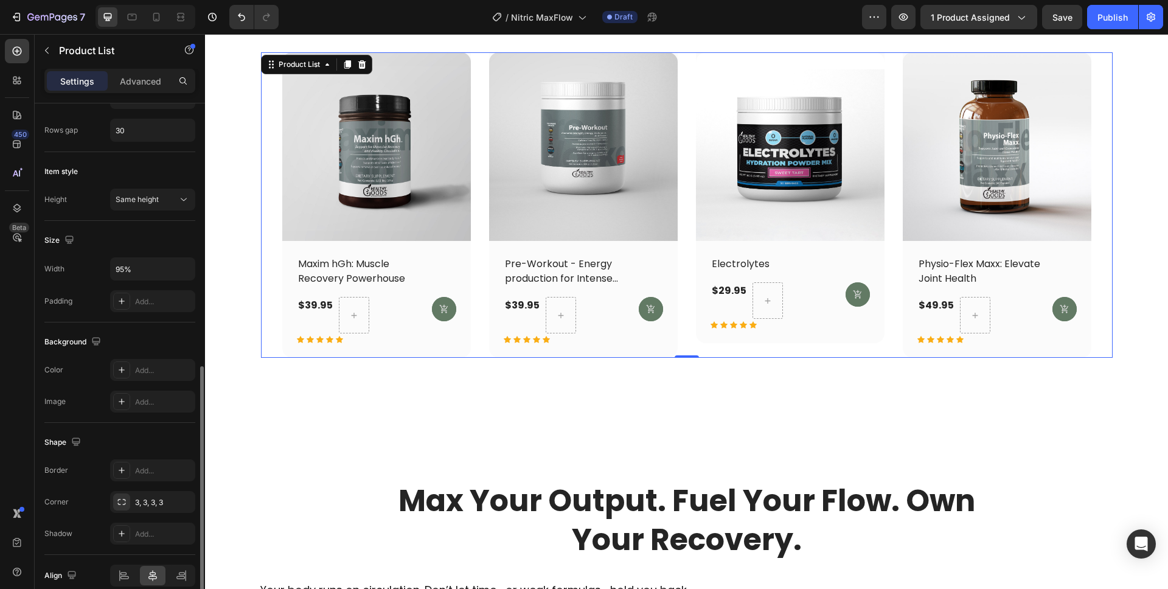
scroll to position [342, 0]
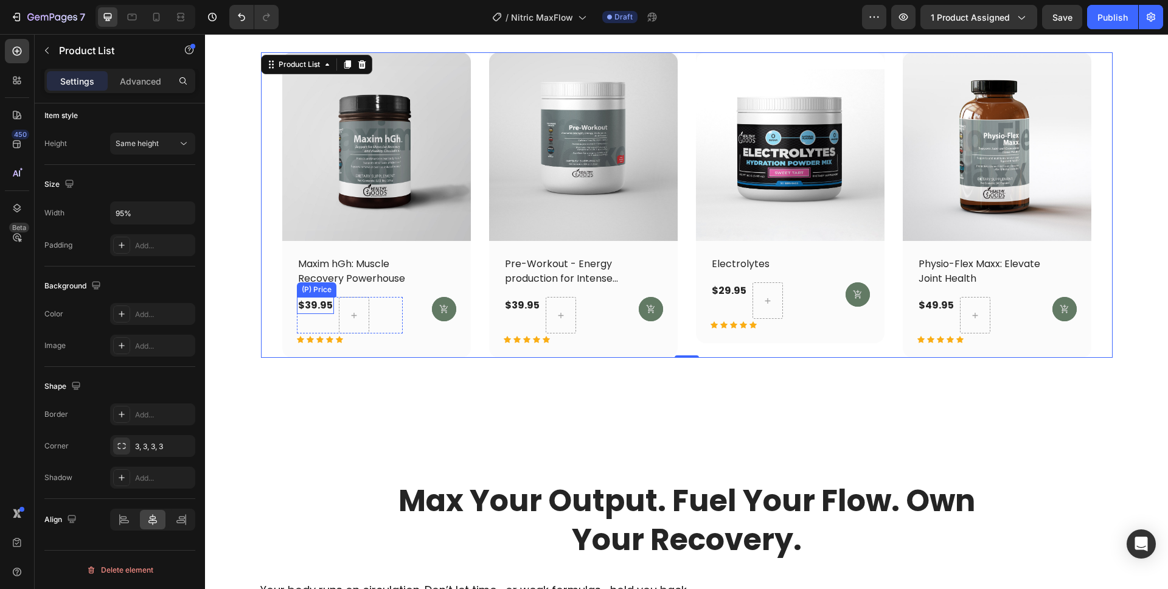
click at [307, 310] on div "$39.95" at bounding box center [315, 305] width 37 height 17
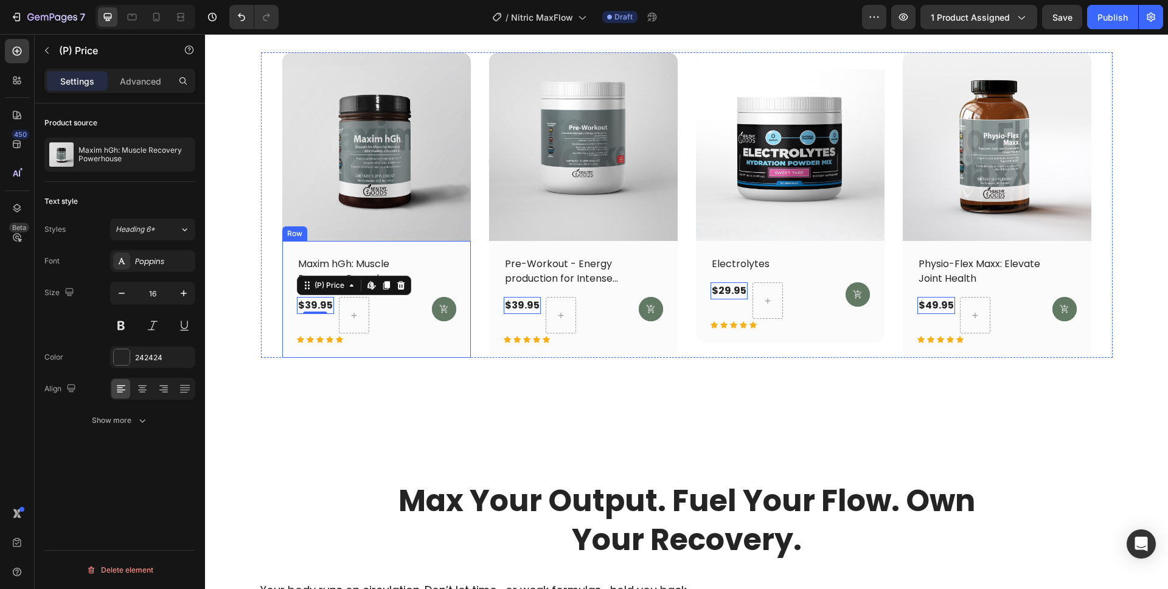
click at [348, 263] on h2 "Maxim hGh: Muscle Recovery Powerhouse" at bounding box center [367, 271] width 140 height 32
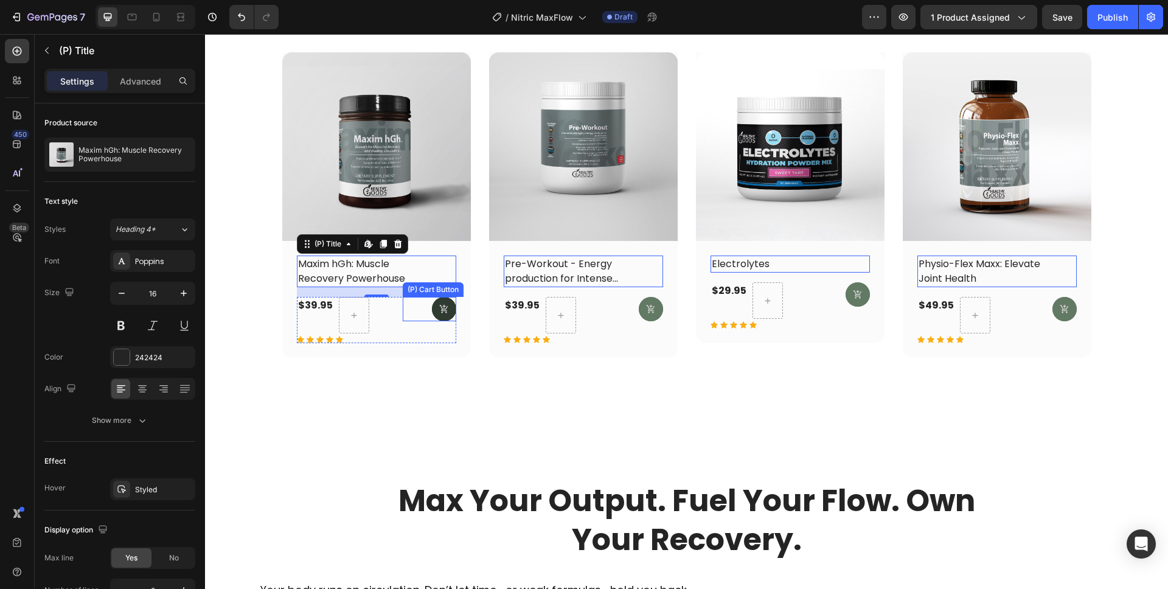
click at [440, 315] on button at bounding box center [444, 309] width 24 height 24
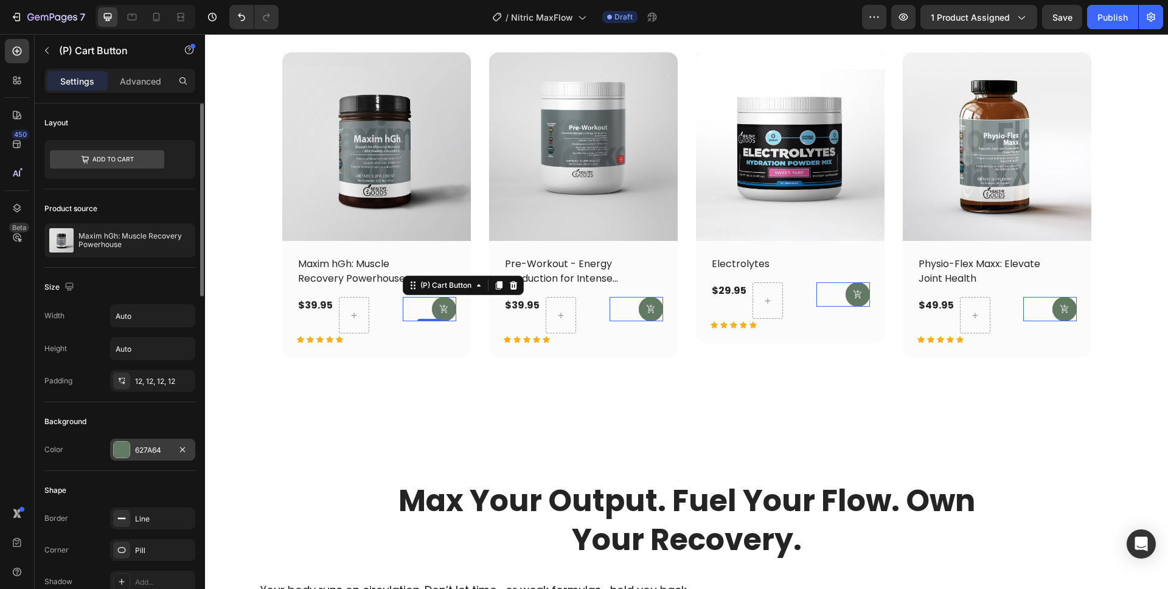
click at [159, 454] on div "627A64" at bounding box center [152, 450] width 35 height 11
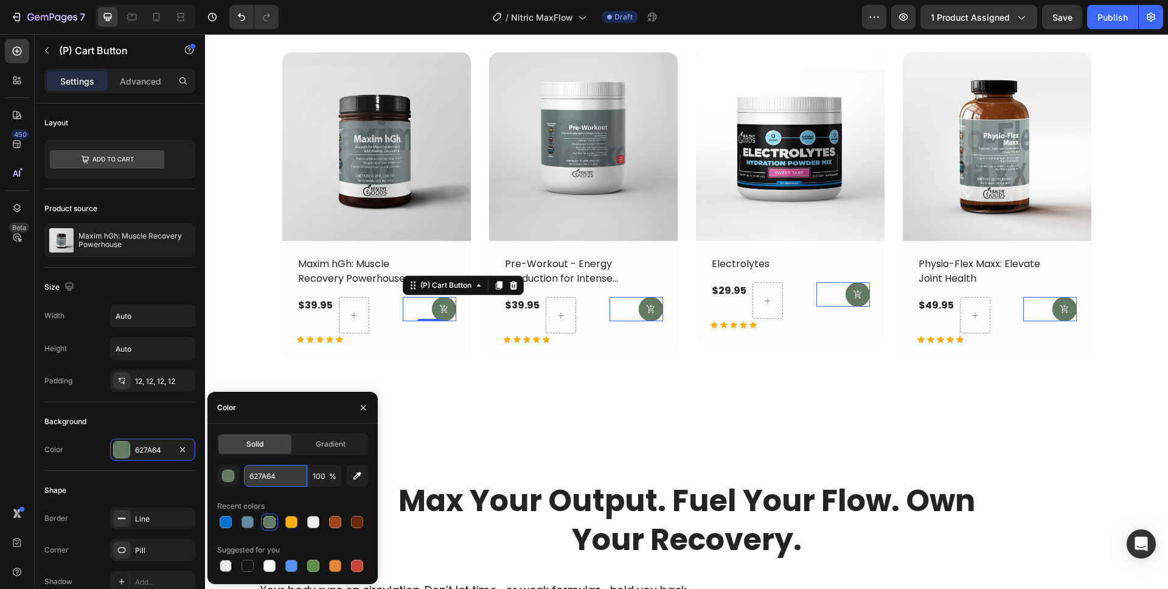
click at [269, 477] on input "627A64" at bounding box center [275, 476] width 63 height 22
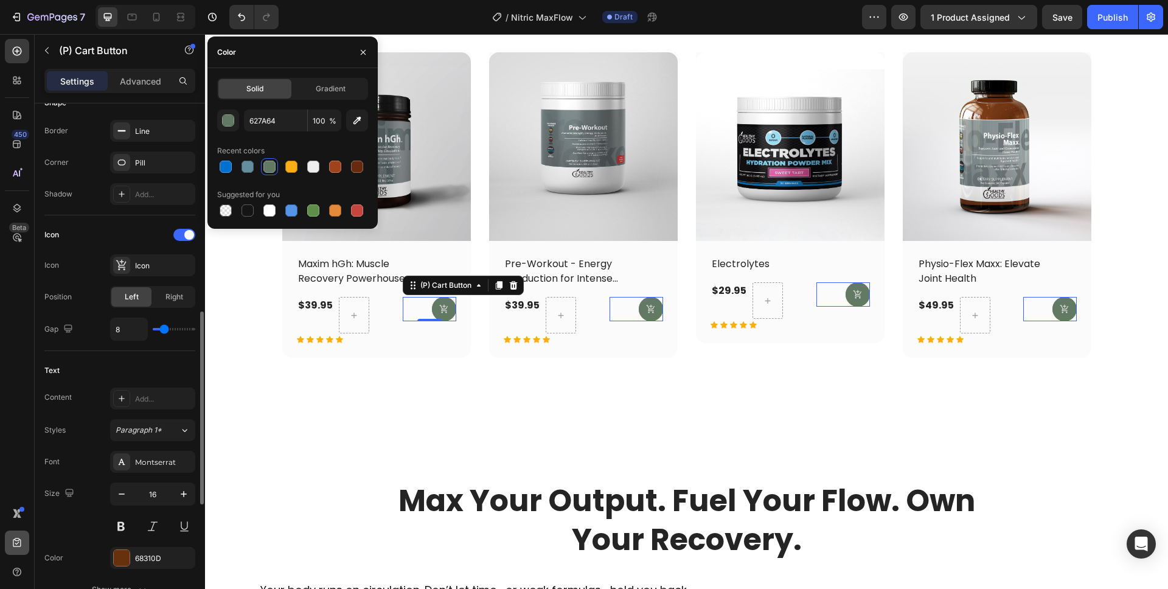
scroll to position [434, 0]
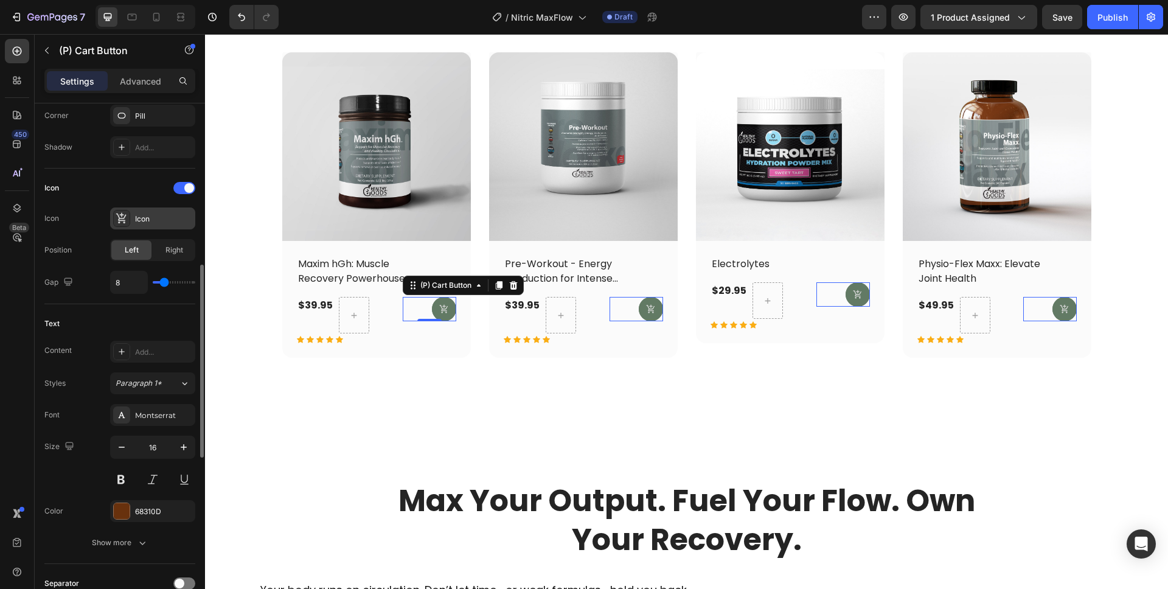
click at [119, 220] on icon at bounding box center [122, 218] width 12 height 12
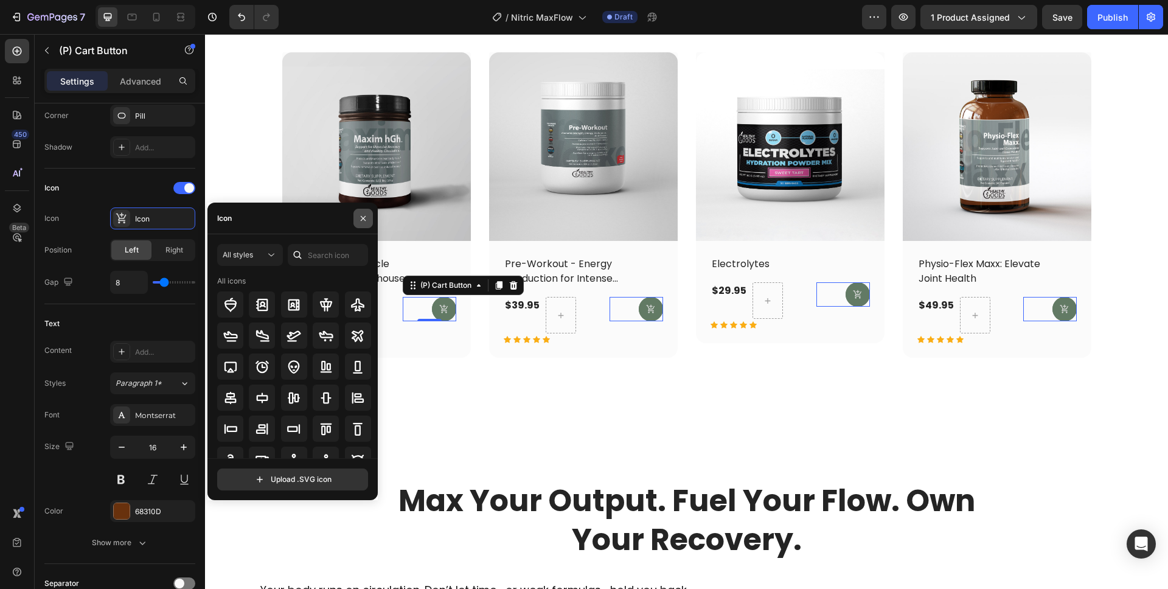
drag, startPoint x: 363, startPoint y: 219, endPoint x: 93, endPoint y: 237, distance: 270.7
click at [363, 219] on icon "button" at bounding box center [363, 218] width 10 height 10
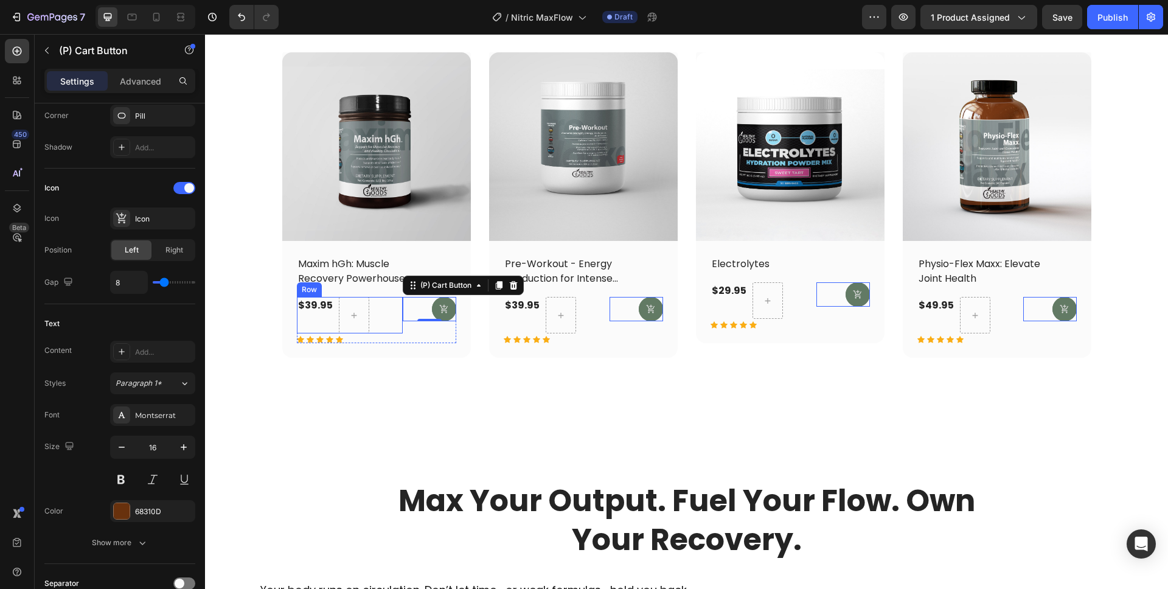
click at [297, 323] on div "$39.95 (P) Price (P) Price" at bounding box center [315, 315] width 37 height 36
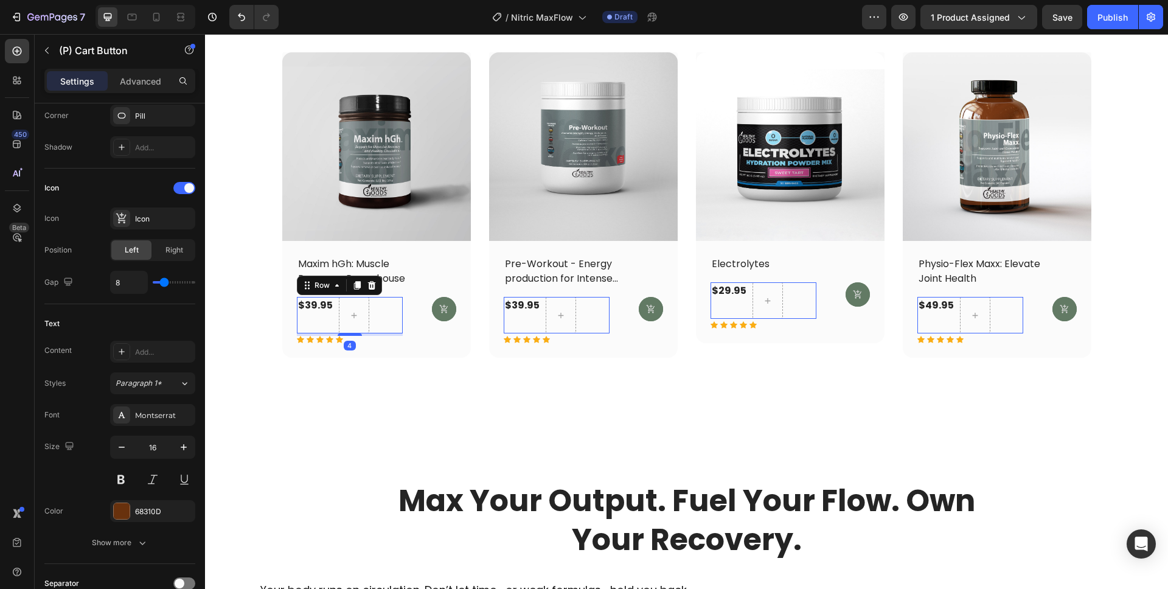
scroll to position [0, 0]
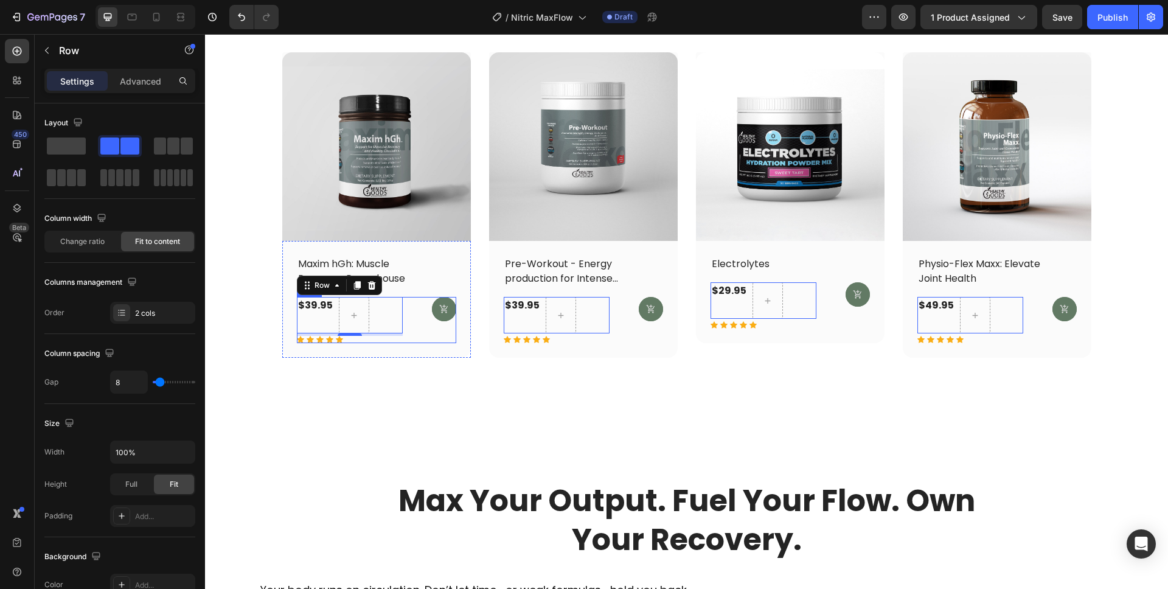
click at [443, 329] on div "(P) Cart Button" at bounding box center [429, 320] width 53 height 46
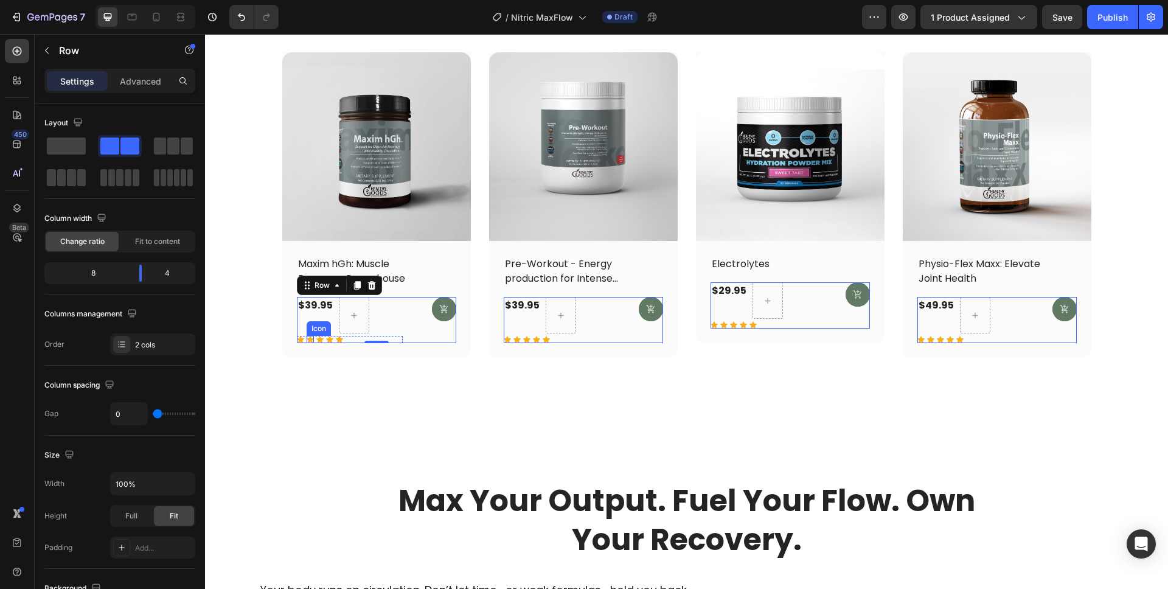
click at [307, 339] on div "Icon" at bounding box center [310, 339] width 7 height 7
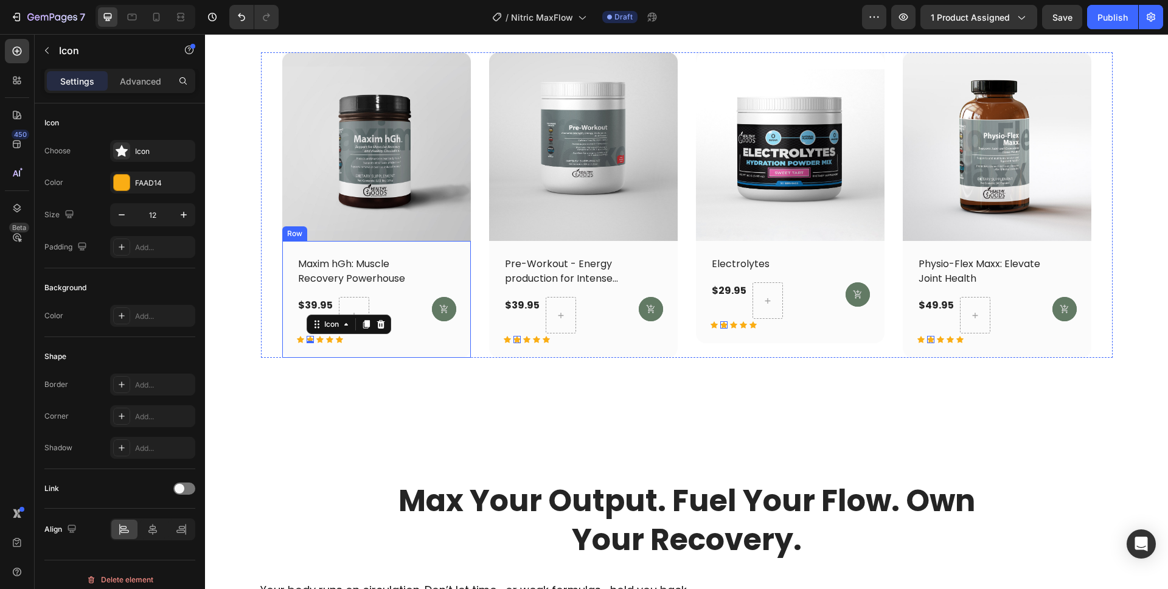
click at [341, 344] on div "Maxim hGh: Muscle Recovery Powerhouse (P) Title $39.95 (P) Price (P) Price Row …" at bounding box center [376, 299] width 189 height 117
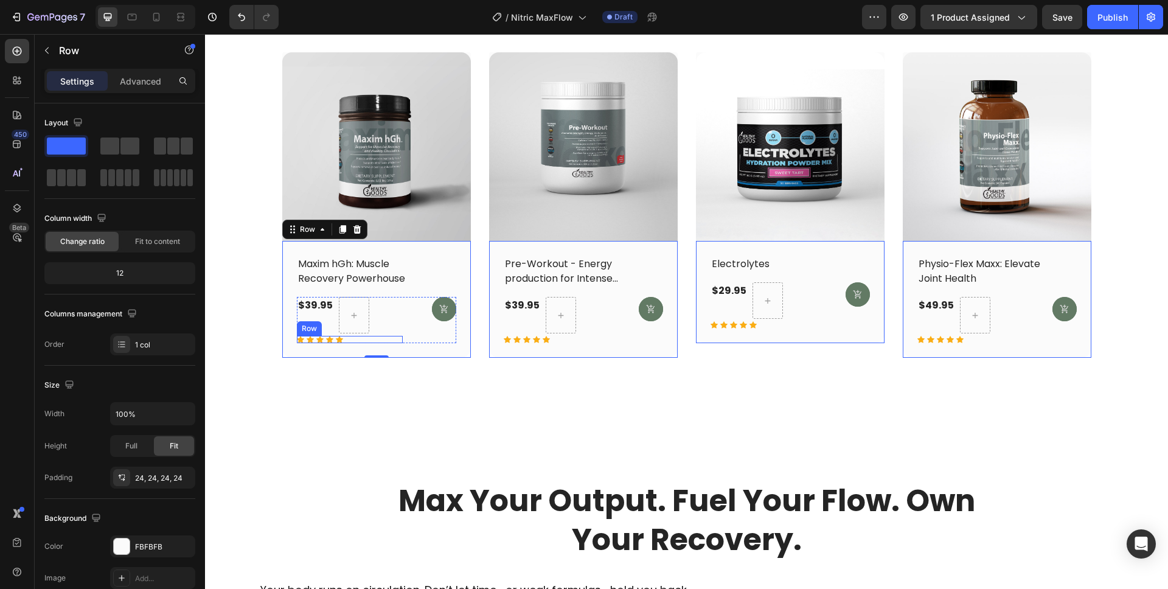
click at [341, 340] on div "Icon Icon Icon Icon Icon Row" at bounding box center [350, 339] width 106 height 7
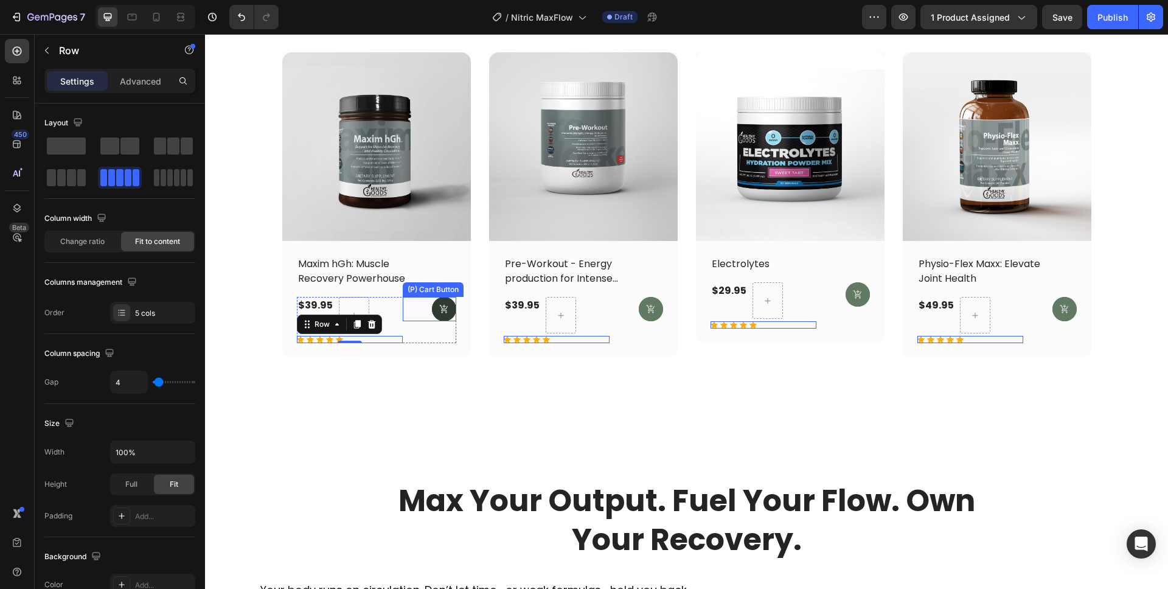
click at [442, 313] on icon at bounding box center [443, 309] width 8 height 9
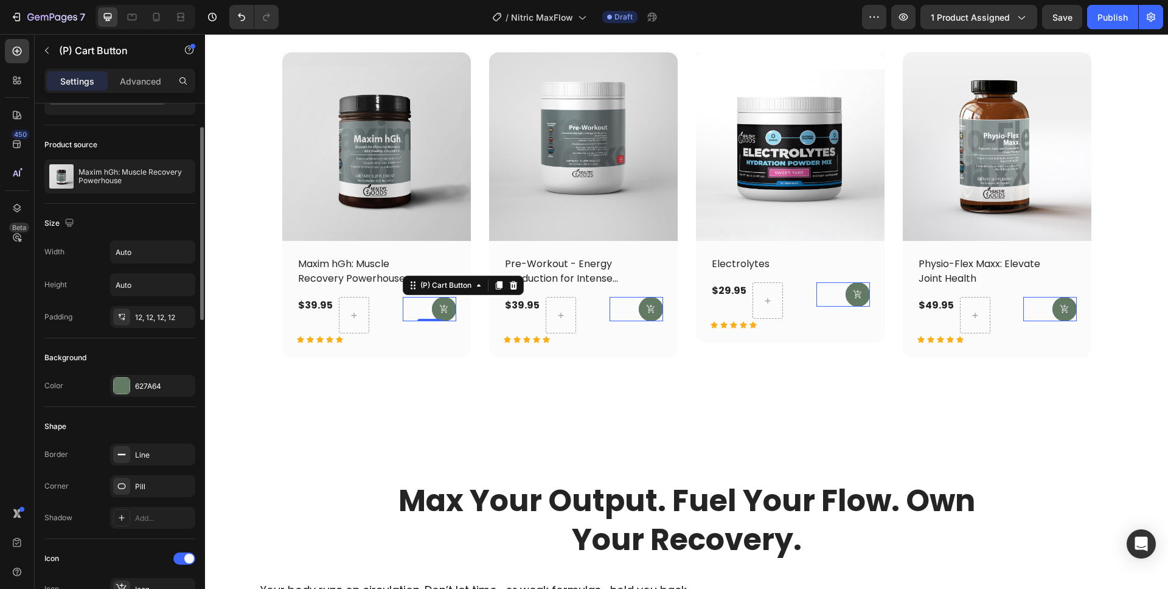
scroll to position [120, 0]
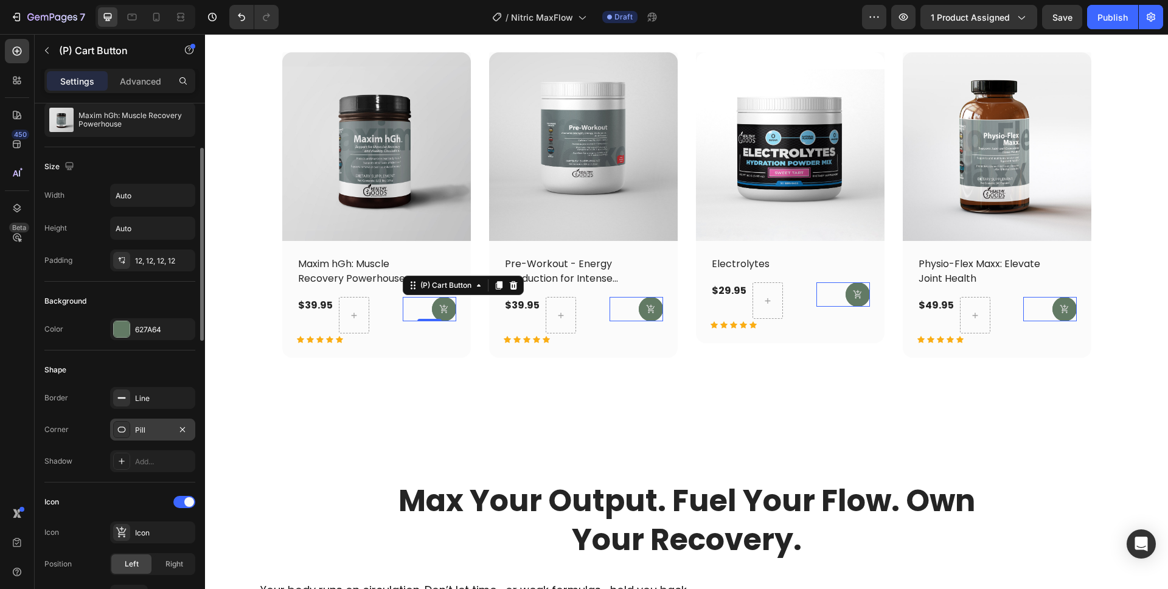
click at [128, 432] on div at bounding box center [121, 429] width 17 height 17
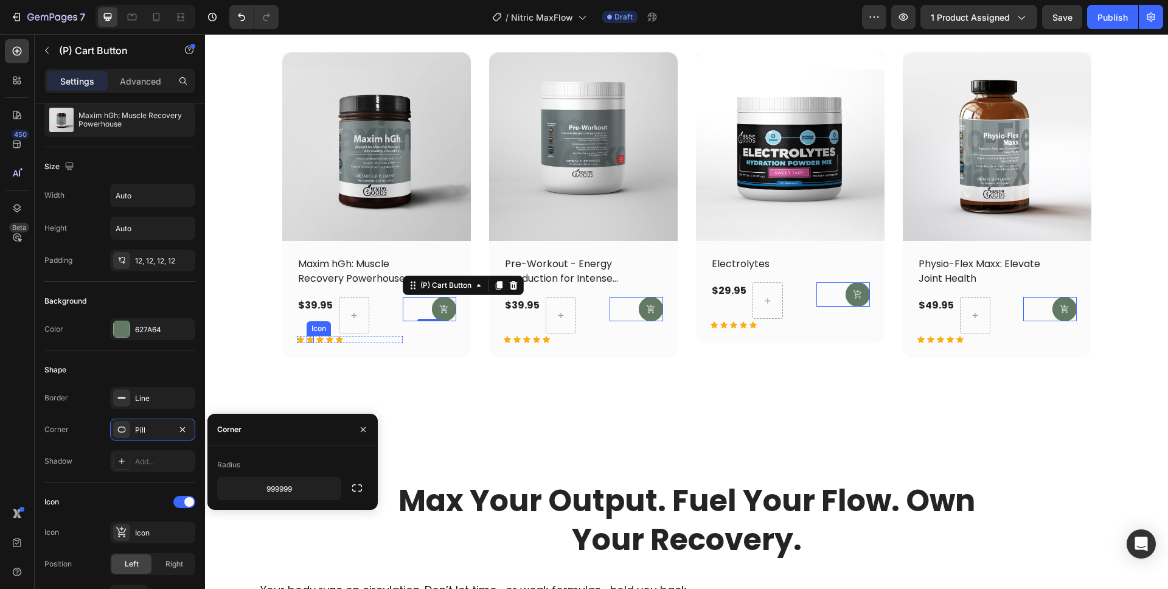
click at [307, 342] on icon at bounding box center [310, 339] width 7 height 7
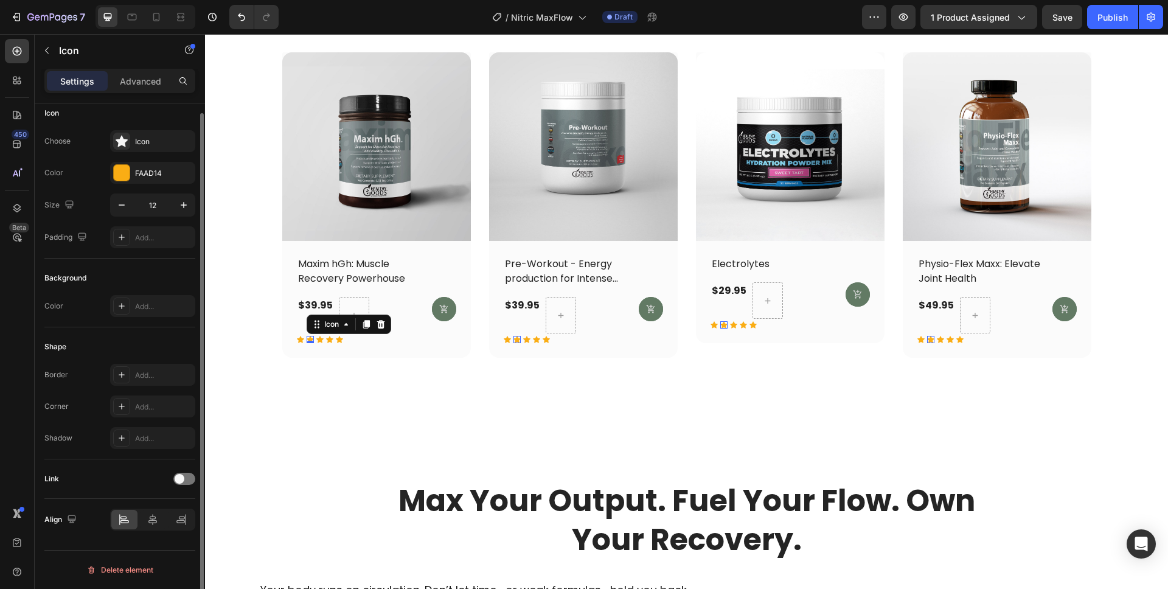
scroll to position [0, 0]
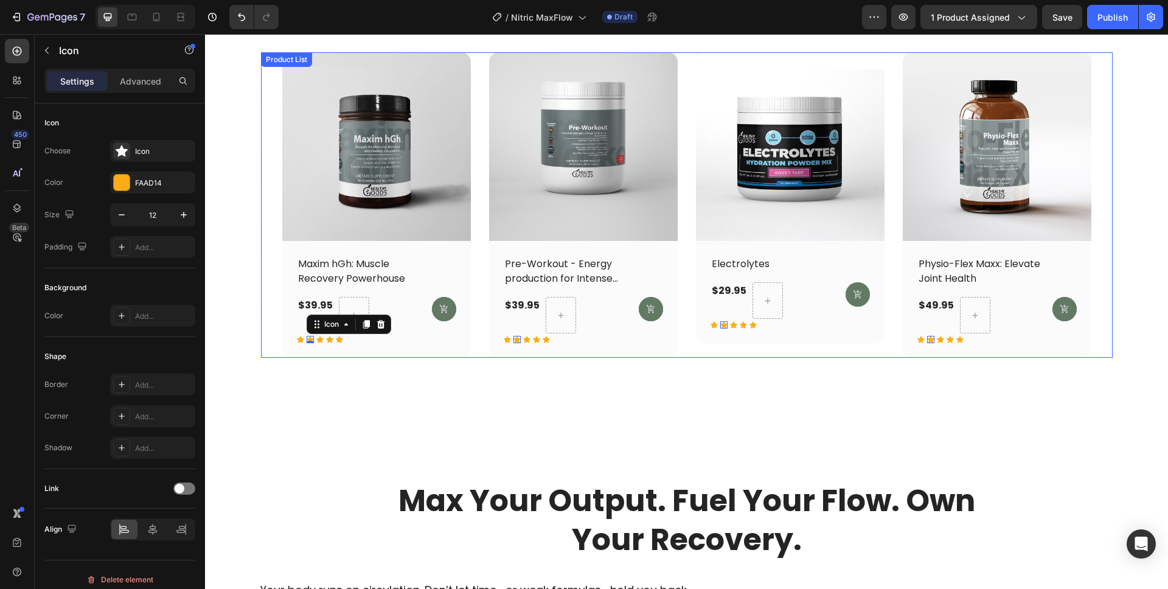
click at [261, 196] on div "(P) Images Row Maxim hGh: Muscle Recovery Powerhouse (P) Title $39.95 (P) Price…" at bounding box center [687, 204] width 852 height 305
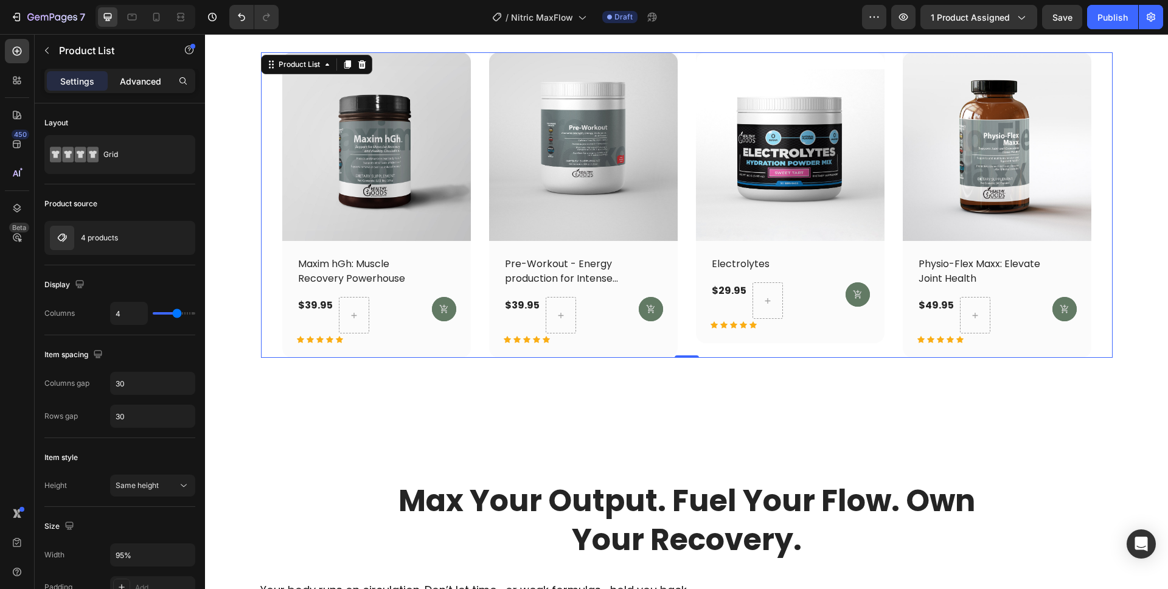
click at [142, 76] on p "Advanced" at bounding box center [140, 81] width 41 height 13
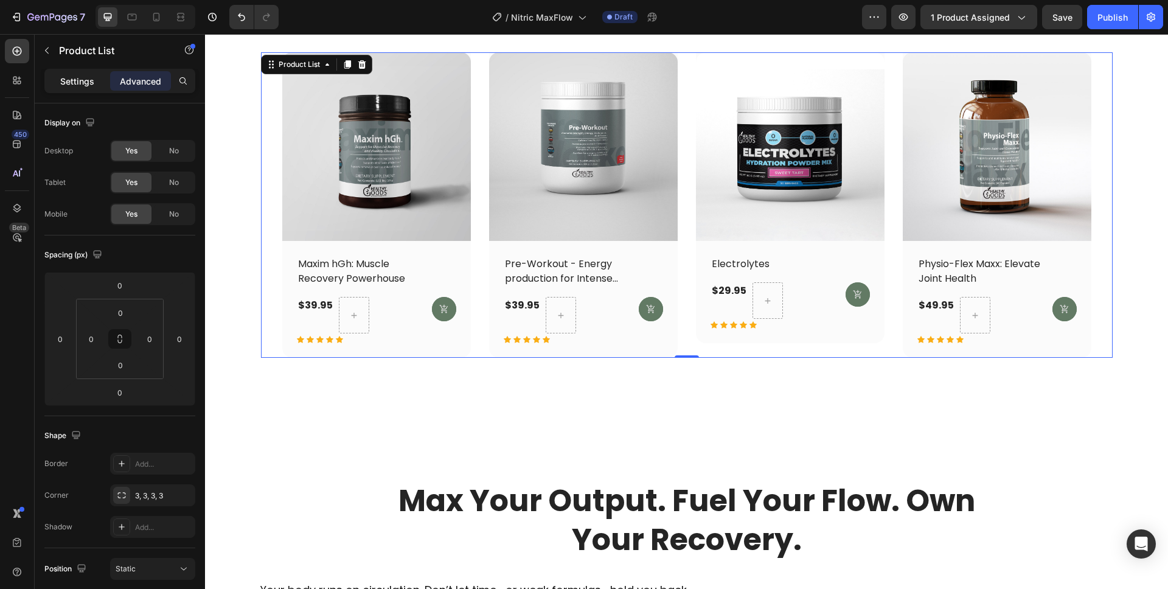
click at [89, 78] on p "Settings" at bounding box center [77, 81] width 34 height 13
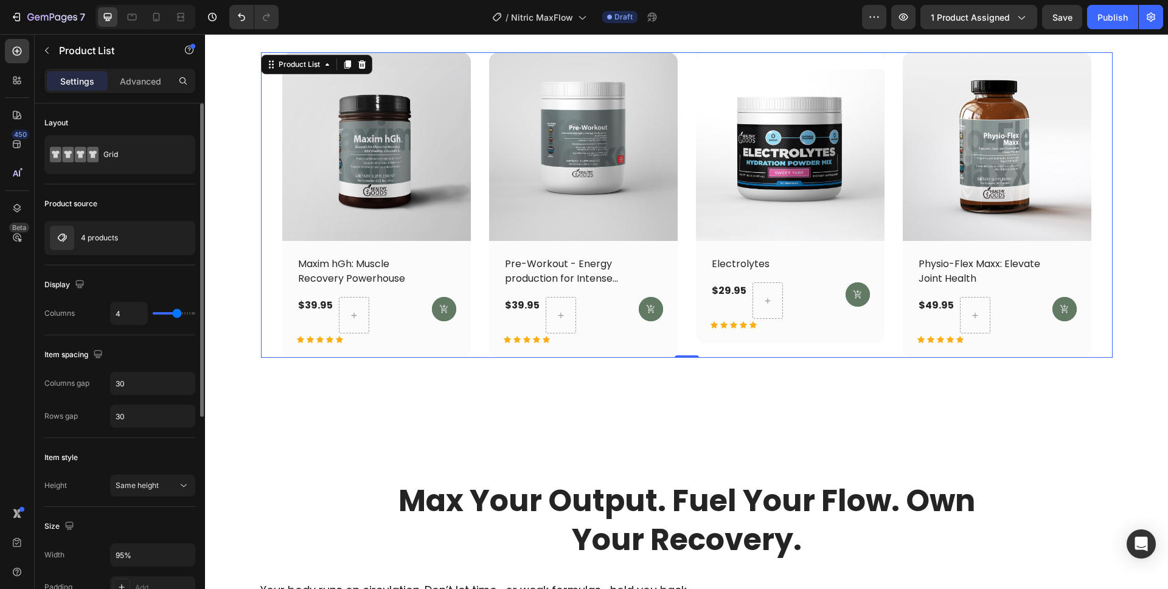
scroll to position [342, 0]
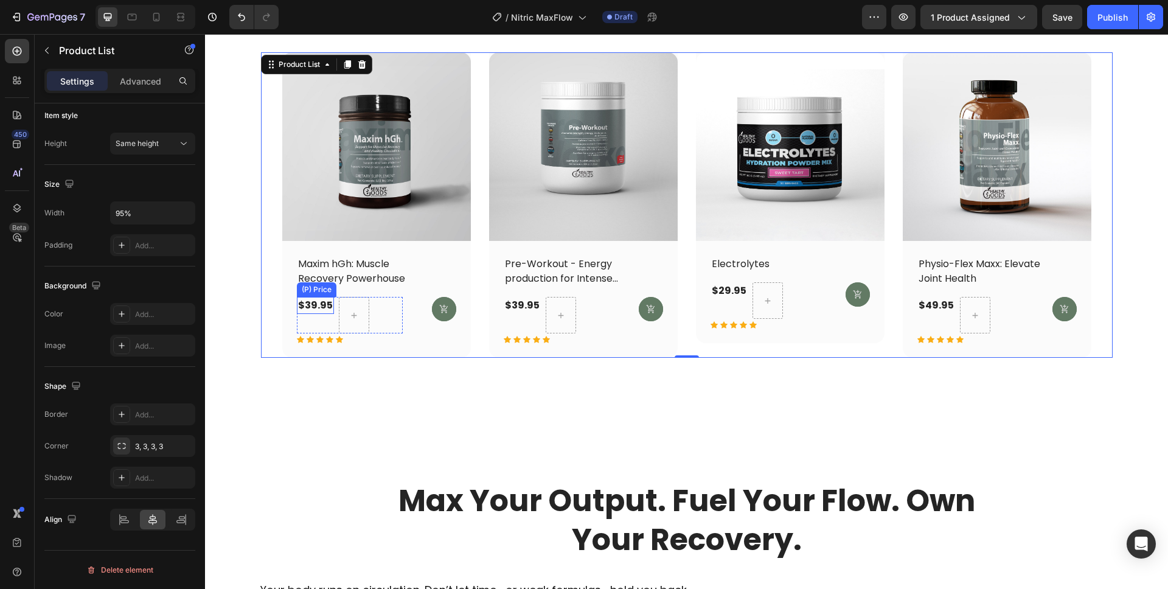
click at [305, 304] on div "$39.95" at bounding box center [315, 305] width 37 height 17
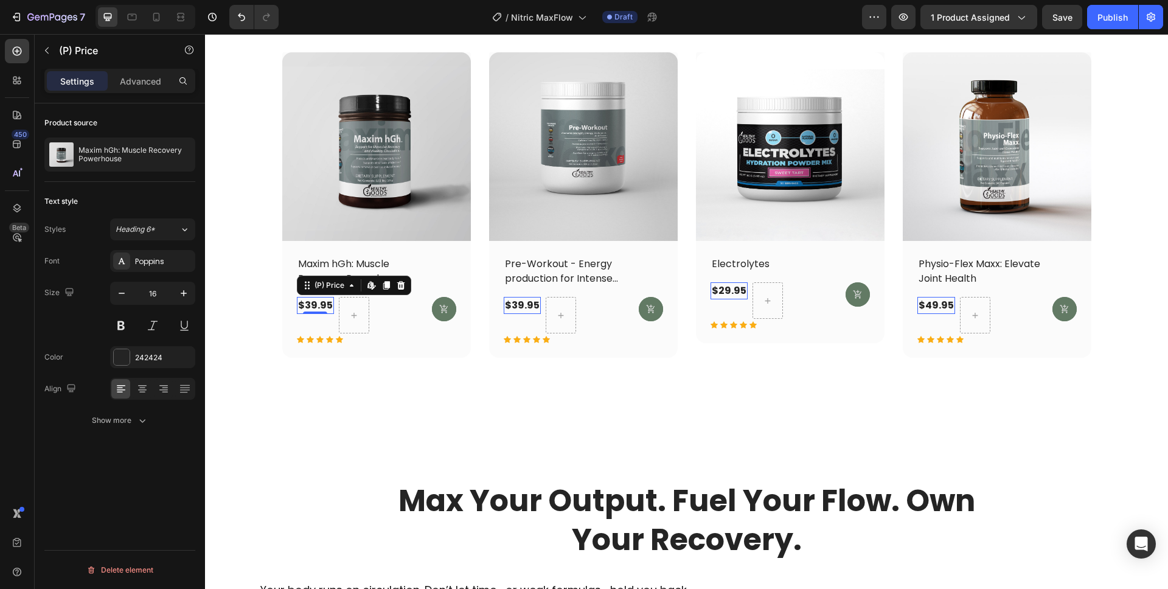
scroll to position [0, 0]
click at [439, 313] on icon at bounding box center [444, 309] width 10 height 10
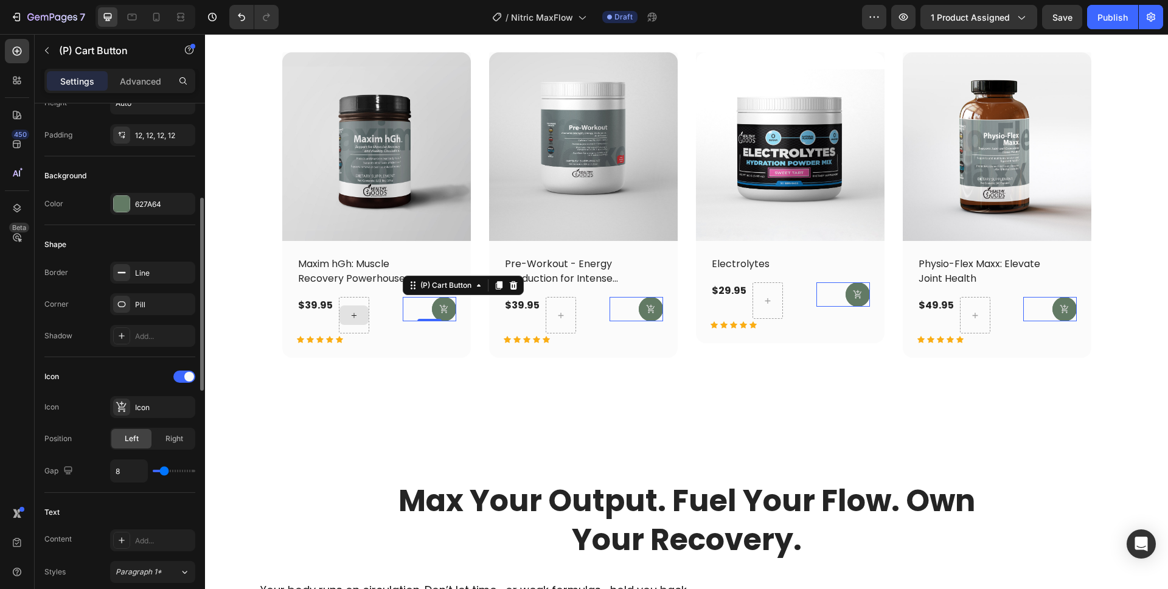
scroll to position [248, 0]
click at [123, 407] on icon at bounding box center [122, 404] width 12 height 12
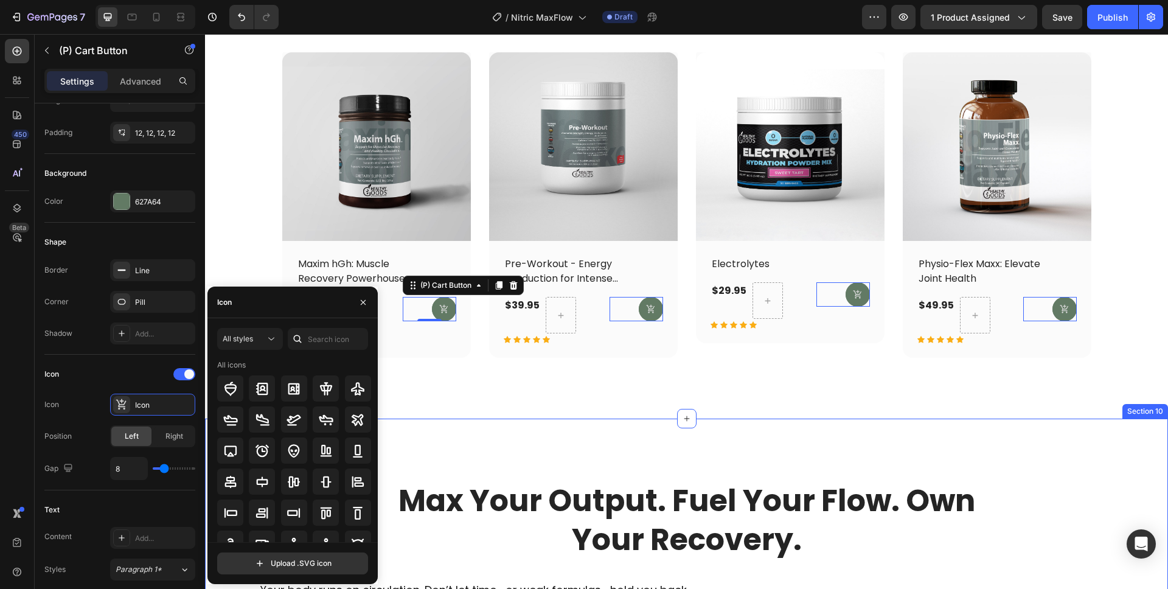
click at [445, 474] on div "Max Your Output. Fuel Your Flow. Own Your Recovery. Heading Your body runs on c…" at bounding box center [686, 554] width 963 height 269
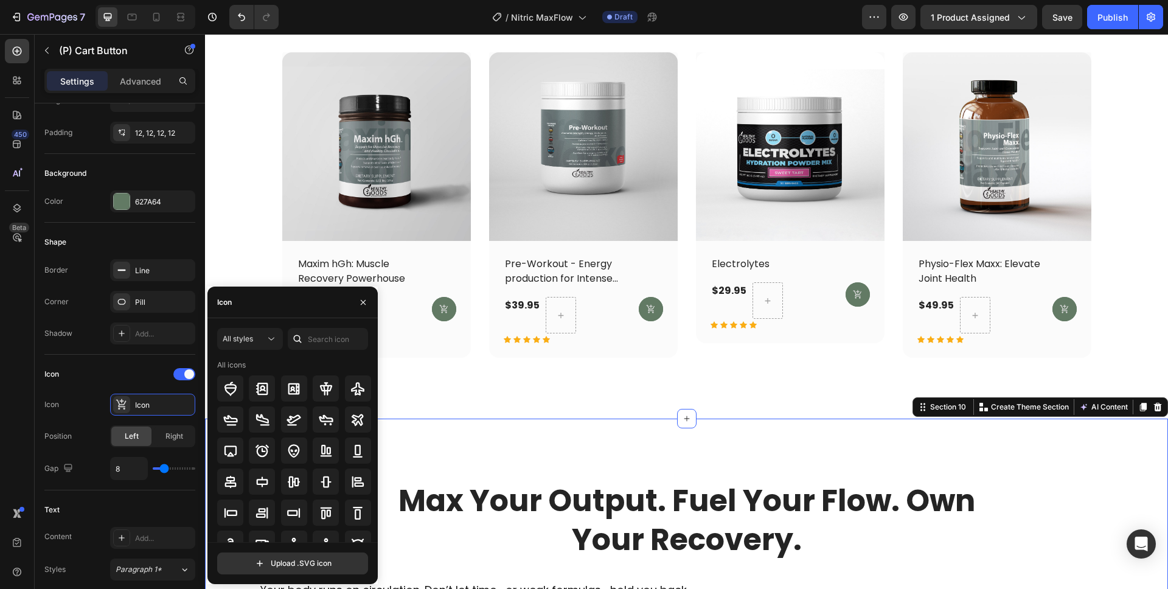
scroll to position [0, 0]
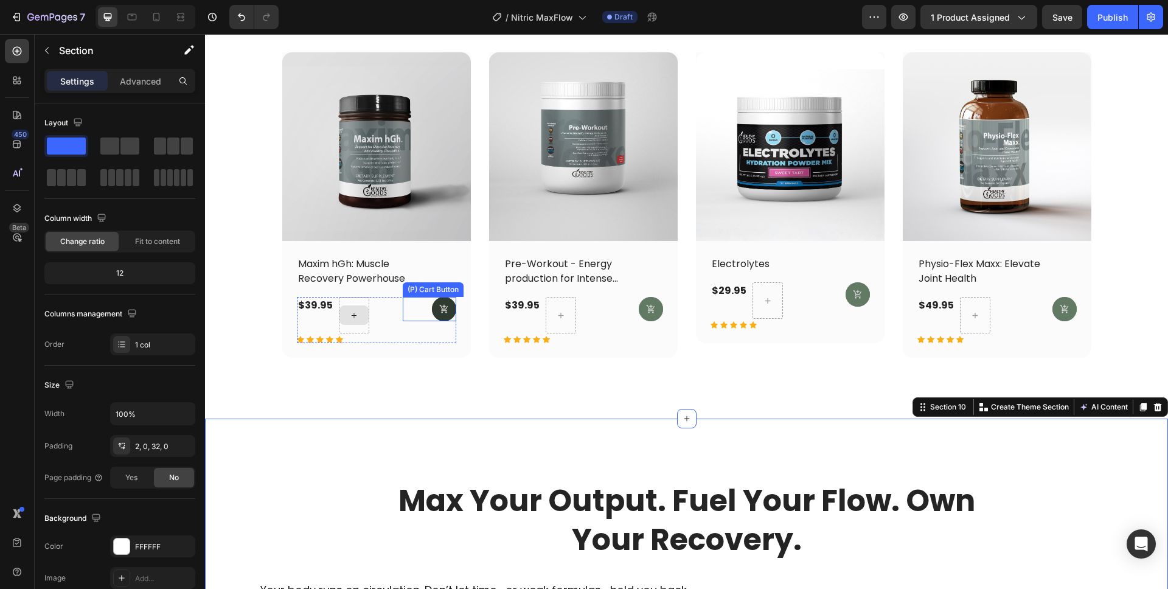
click at [439, 311] on icon at bounding box center [444, 309] width 10 height 10
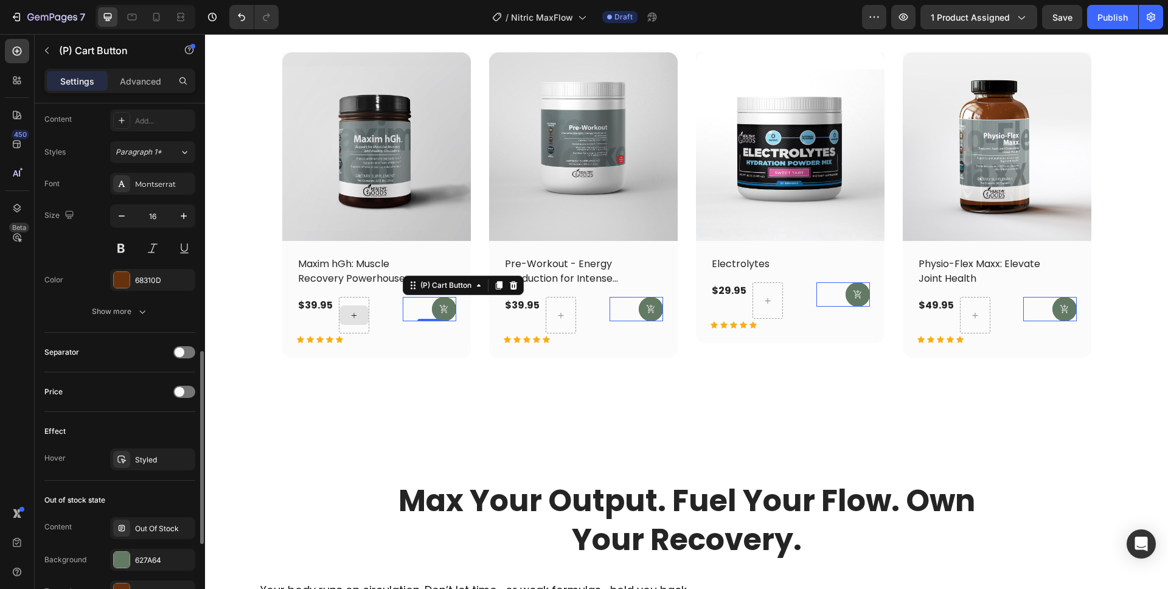
scroll to position [880, 0]
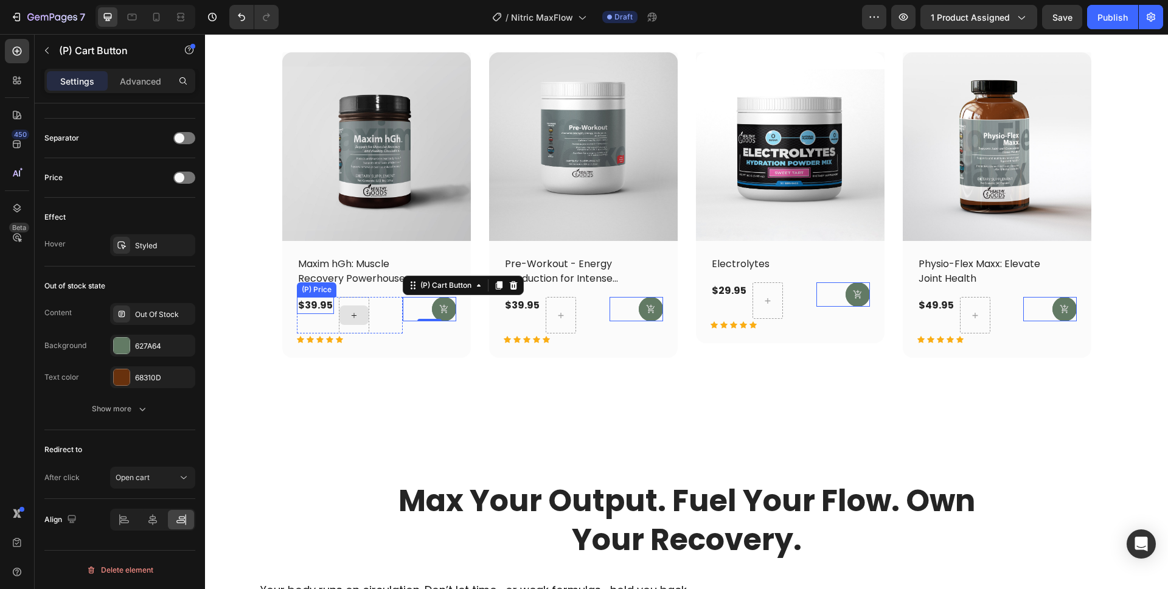
click at [310, 308] on div "$39.95" at bounding box center [315, 305] width 37 height 17
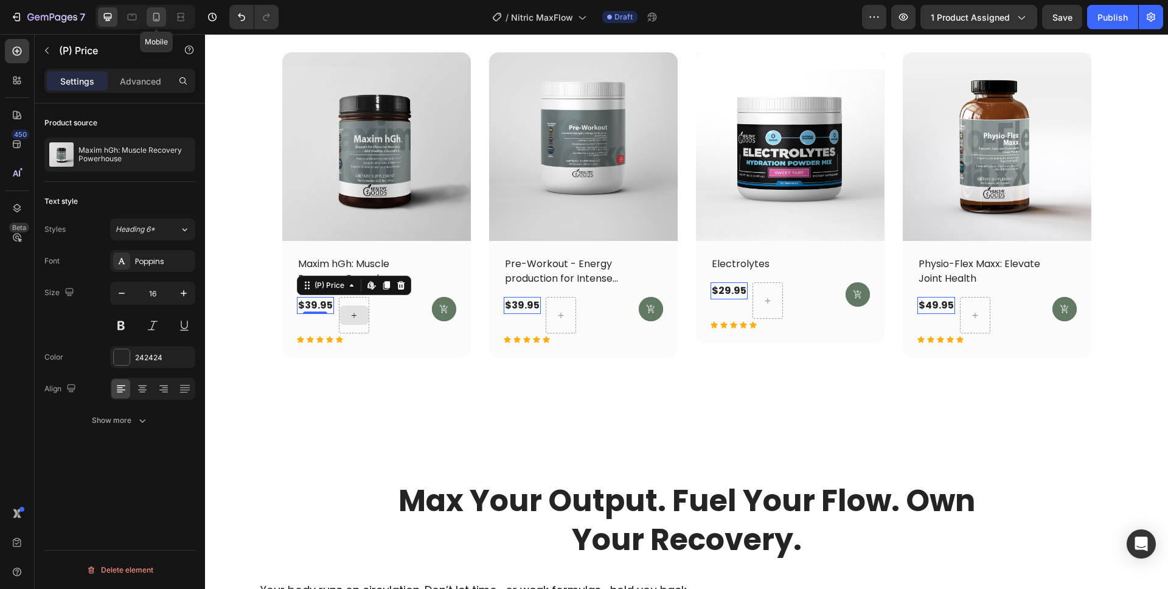
click at [158, 19] on icon at bounding box center [156, 17] width 12 height 12
type input "12"
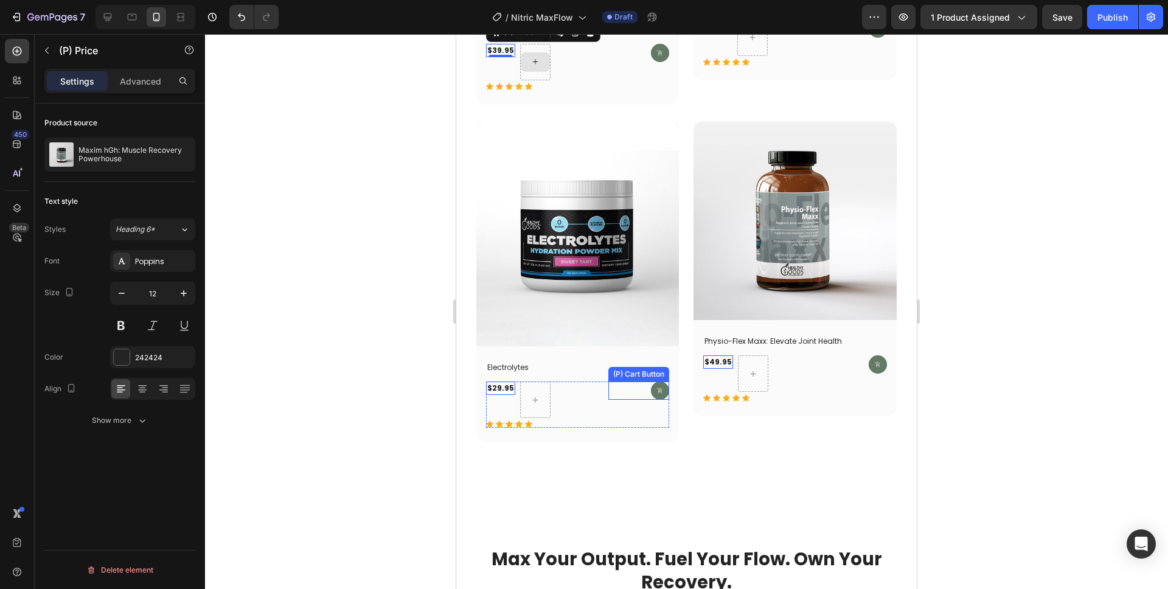
scroll to position [4704, 0]
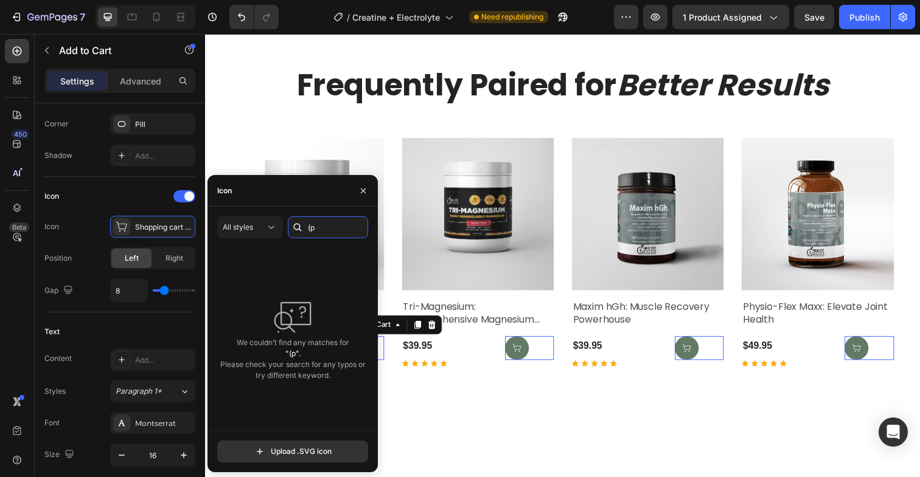
type input "("
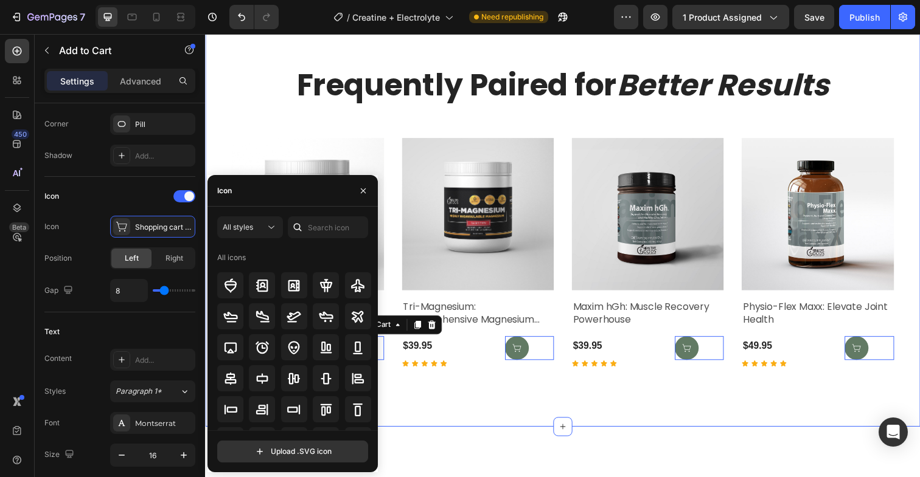
click at [634, 418] on div "Frequently Paired for Better Results Heading Product Images Nitric MaxFlow: Opt…" at bounding box center [570, 225] width 730 height 419
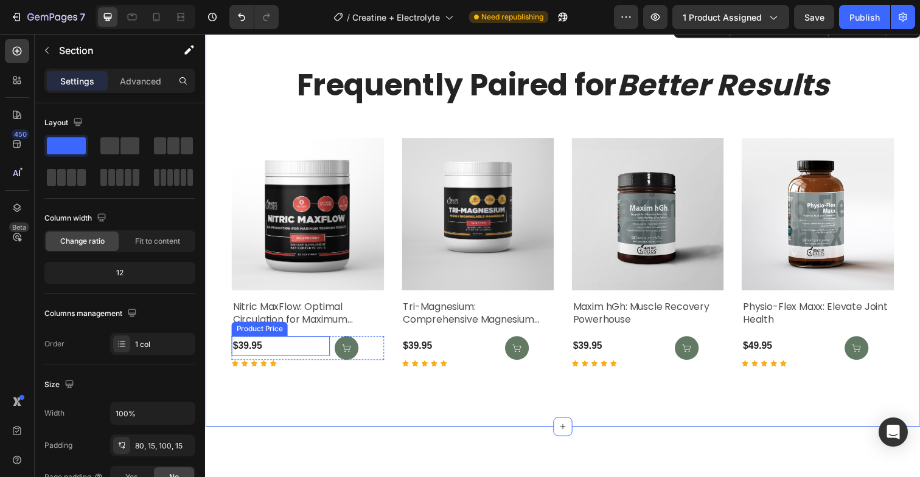
click at [327, 359] on div "$39.95" at bounding box center [282, 353] width 100 height 20
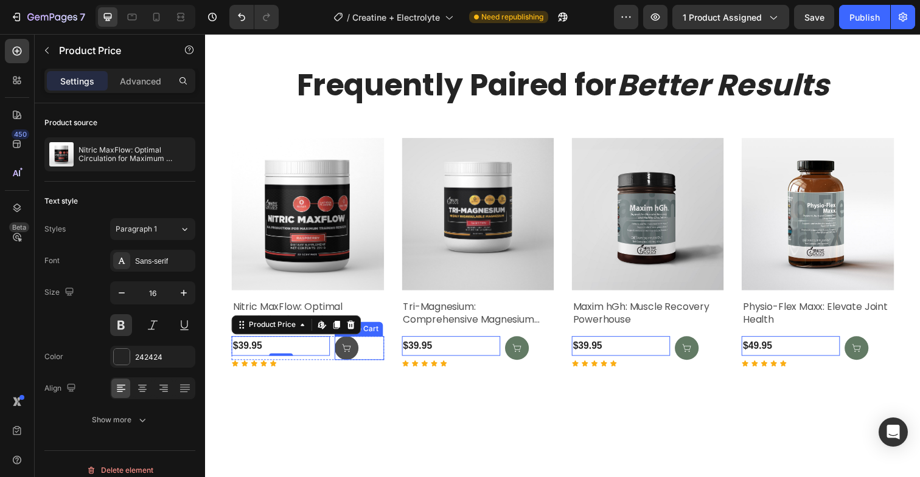
click at [337, 355] on button at bounding box center [349, 355] width 24 height 24
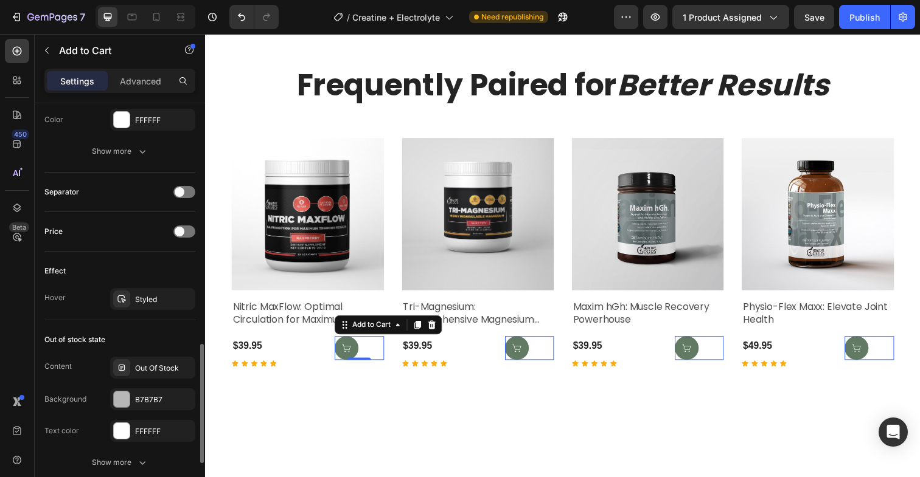
scroll to position [991, 0]
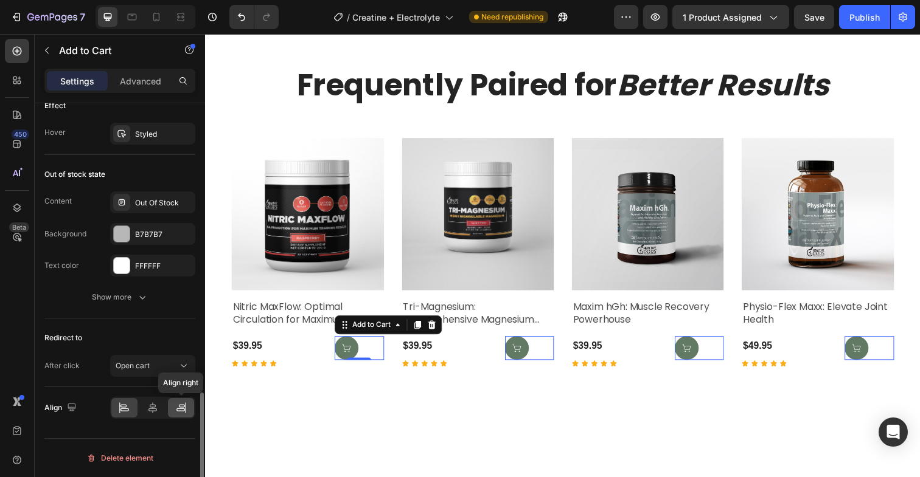
click at [184, 410] on icon at bounding box center [180, 410] width 9 height 3
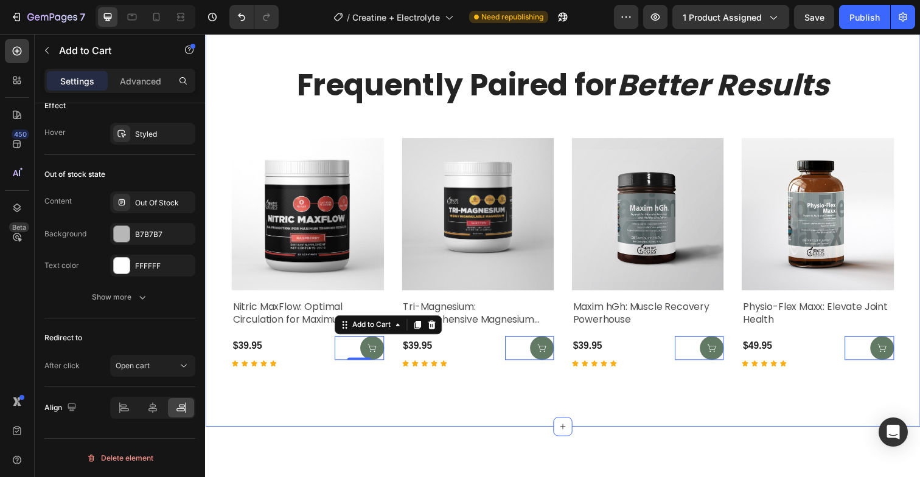
click at [358, 417] on div "Frequently Paired for Better Results Heading Product Images Nitric MaxFlow: Opt…" at bounding box center [570, 225] width 730 height 419
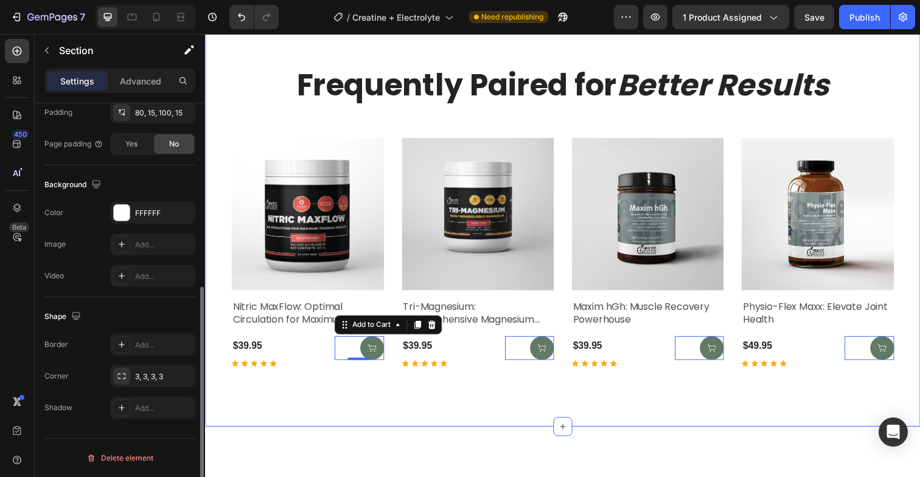
scroll to position [0, 0]
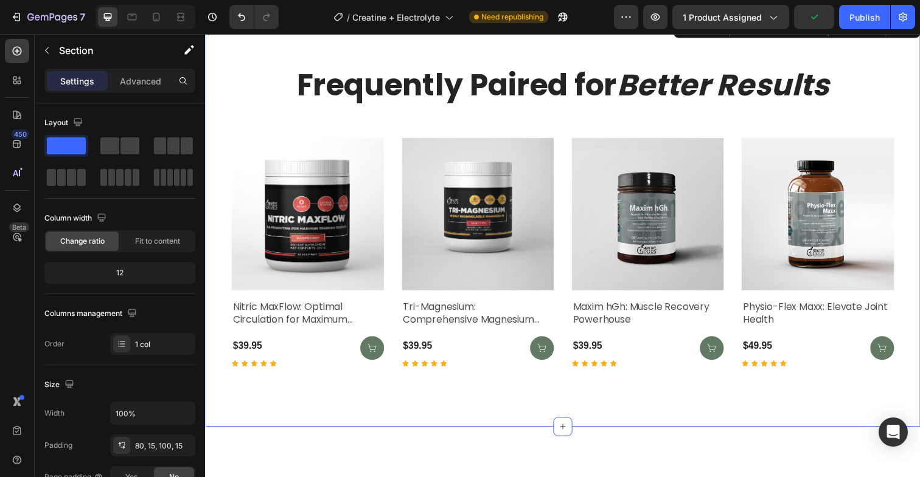
click at [358, 409] on div "Frequently Paired for Better Results Heading Product Images Nitric MaxFlow: Opt…" at bounding box center [570, 225] width 730 height 419
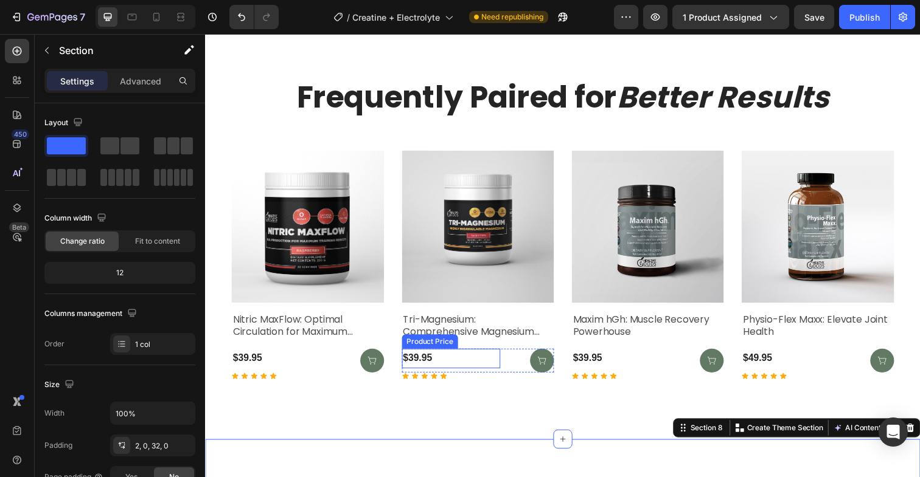
scroll to position [4555, 0]
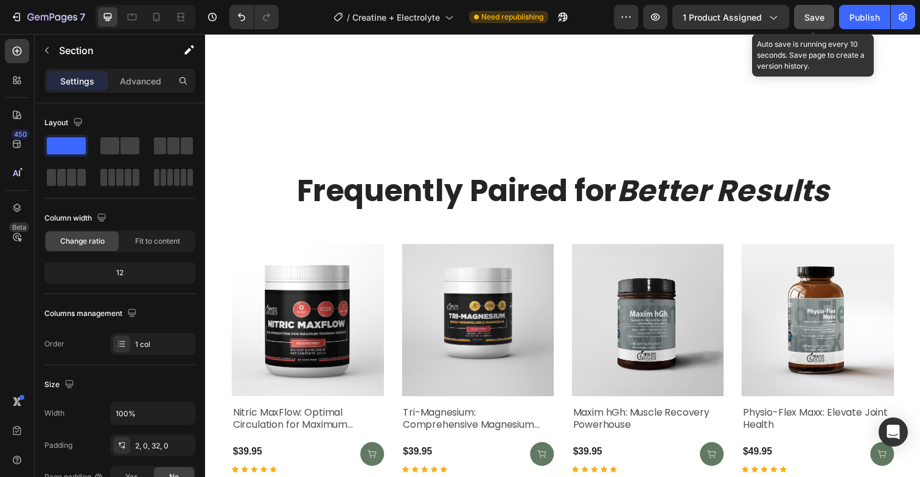
click at [808, 19] on span "Save" at bounding box center [814, 17] width 20 height 10
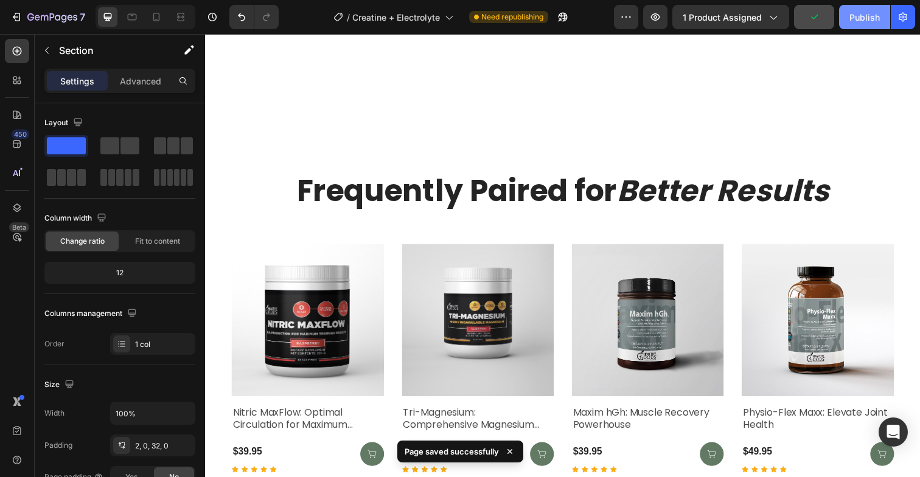
click at [867, 19] on div "Publish" at bounding box center [864, 17] width 30 height 13
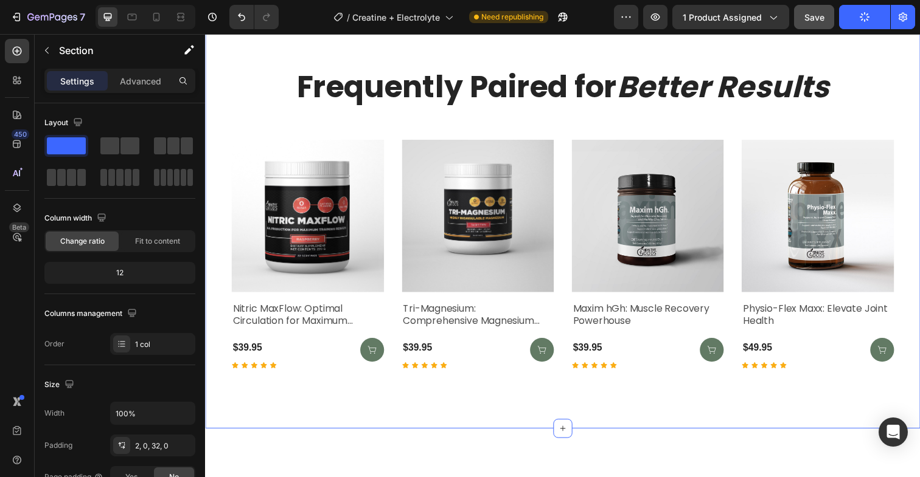
scroll to position [4706, 0]
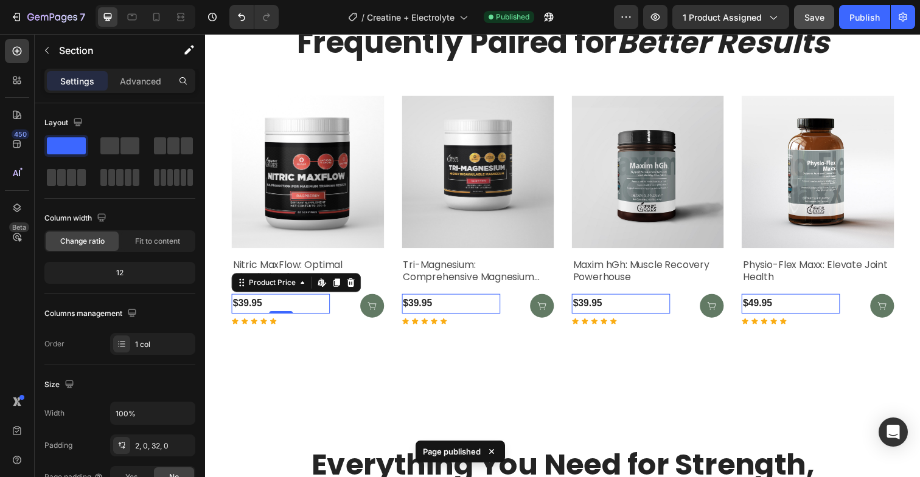
click at [251, 313] on div "$39.95" at bounding box center [282, 310] width 100 height 20
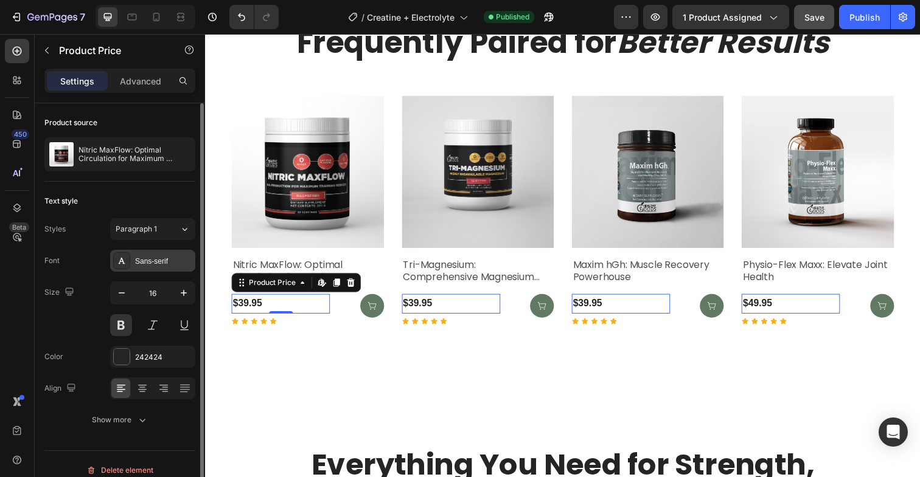
click at [154, 264] on div "Sans-serif" at bounding box center [163, 261] width 57 height 11
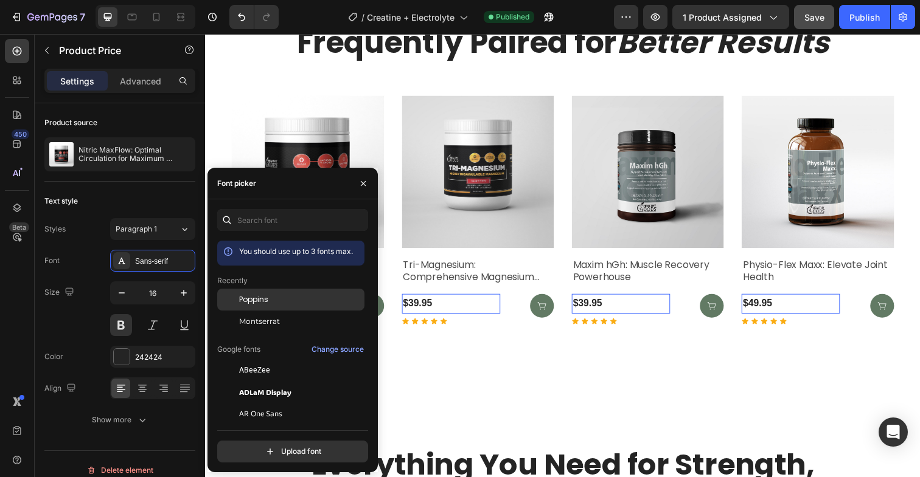
click at [254, 298] on span "Poppins" at bounding box center [253, 299] width 29 height 11
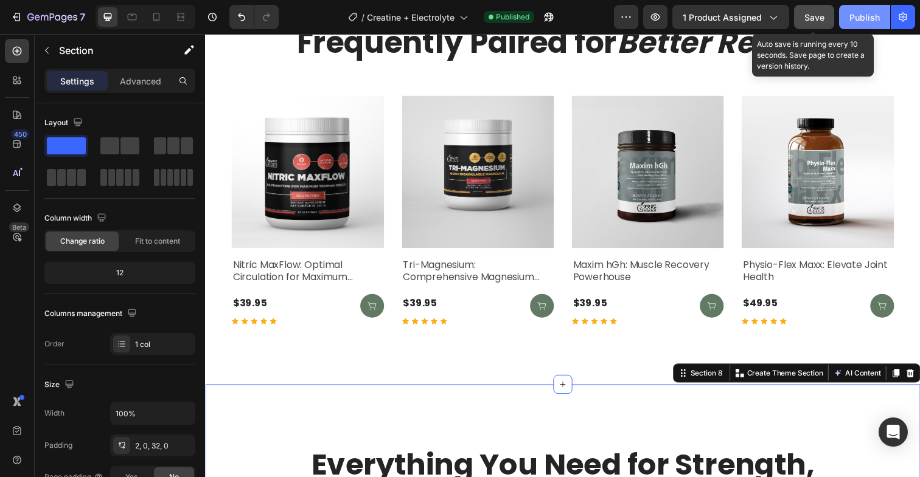
click at [850, 15] on div "Publish" at bounding box center [864, 17] width 30 height 13
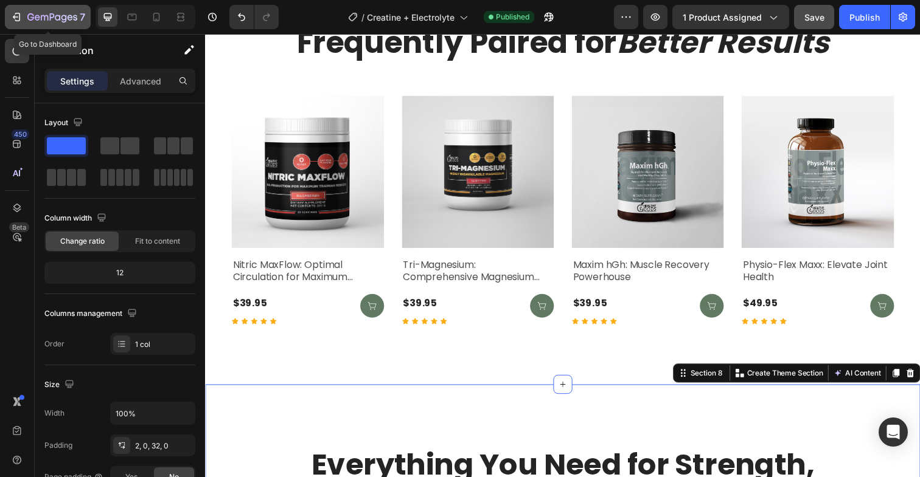
click at [16, 19] on icon "button" at bounding box center [16, 17] width 12 height 12
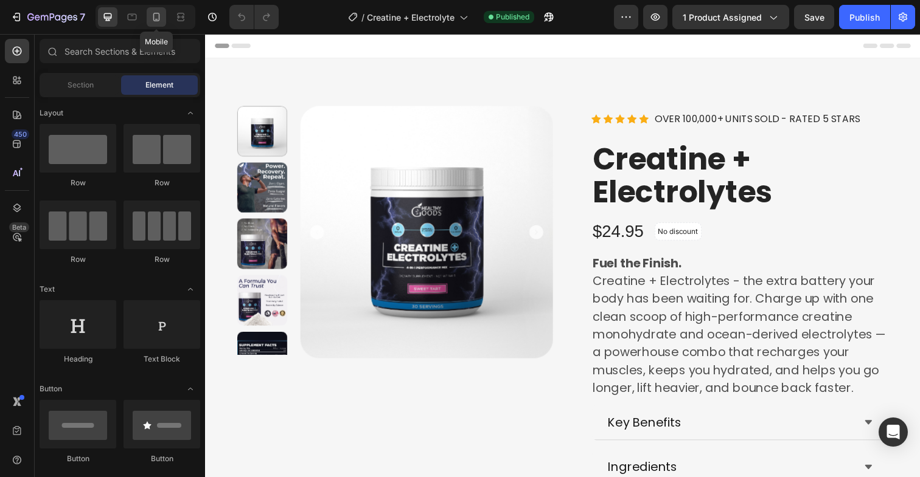
click at [160, 18] on icon at bounding box center [156, 17] width 12 height 12
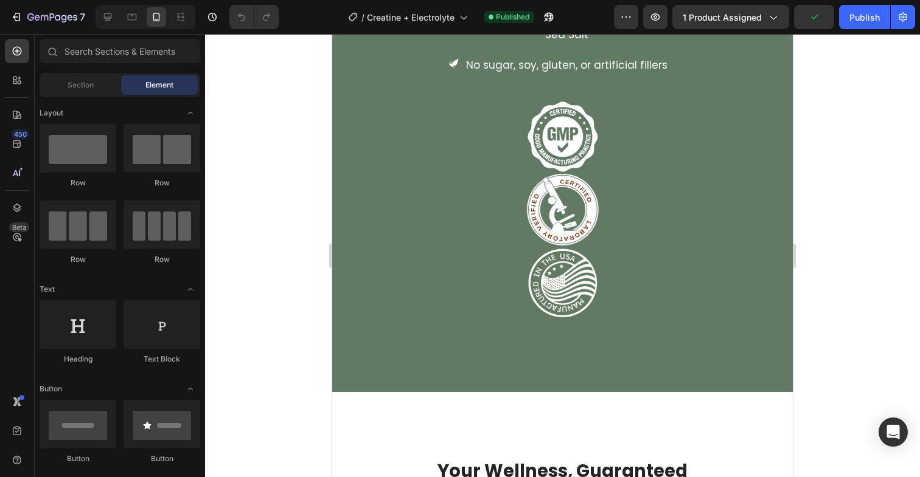
scroll to position [4426, 0]
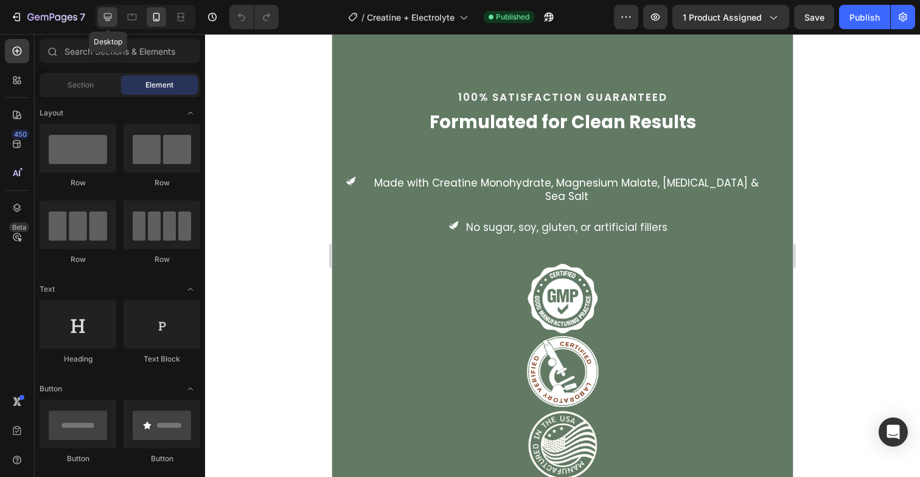
click at [108, 19] on icon at bounding box center [108, 17] width 12 height 12
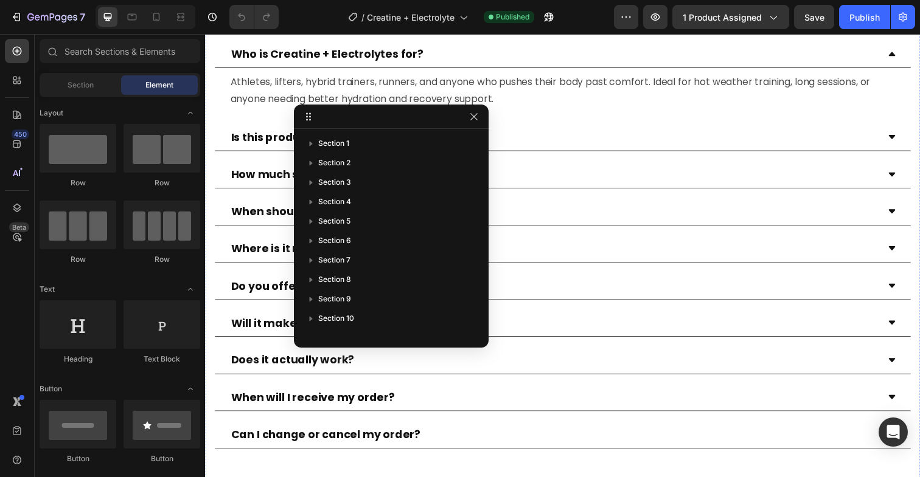
scroll to position [5381, 0]
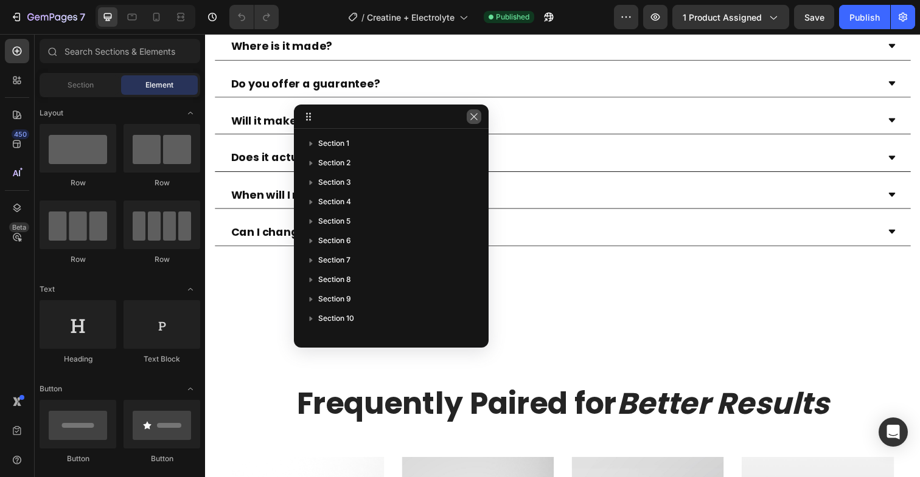
drag, startPoint x: 471, startPoint y: 121, endPoint x: 272, endPoint y: 178, distance: 207.5
click at [471, 121] on icon "button" at bounding box center [474, 117] width 10 height 10
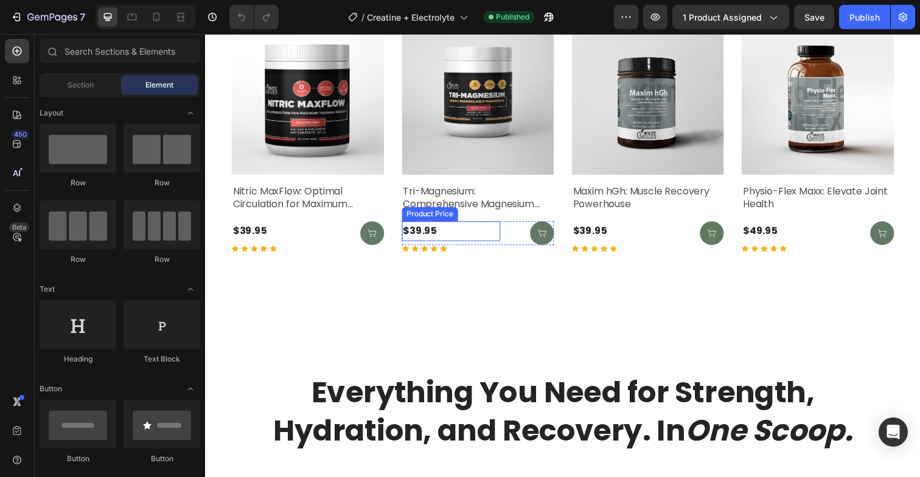
scroll to position [5774, 0]
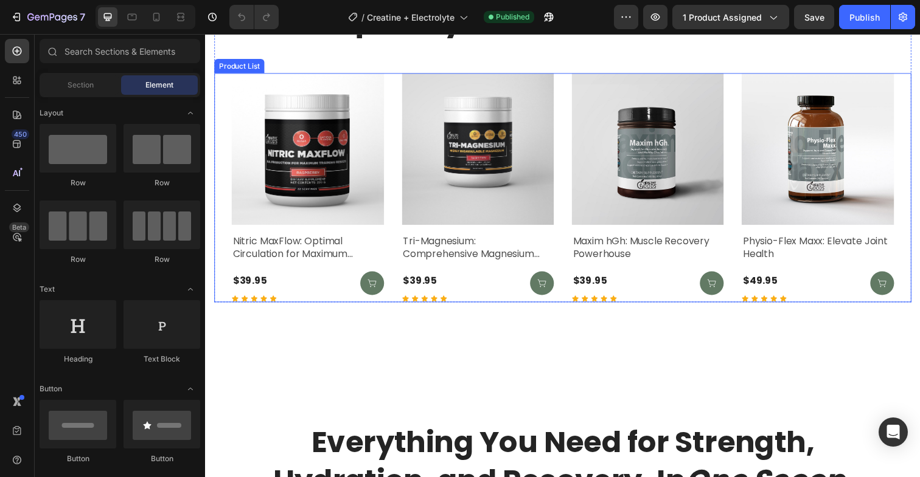
click at [214, 180] on div "Product Images Nitric MaxFlow: Optimal Circulation for Maximum Training Results…" at bounding box center [570, 191] width 712 height 234
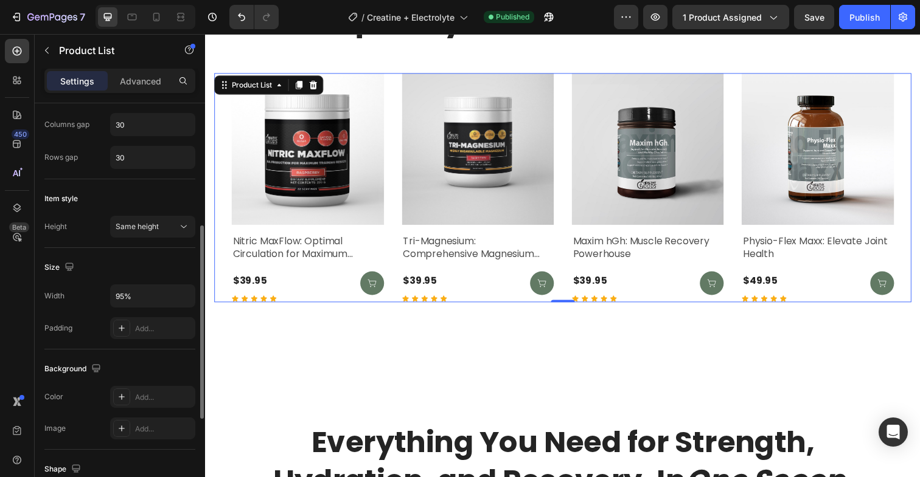
scroll to position [453, 0]
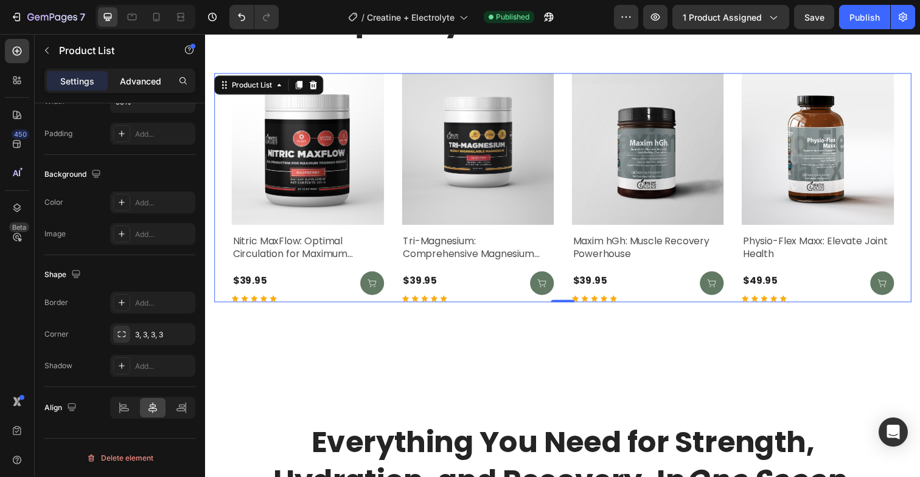
click at [142, 79] on p "Advanced" at bounding box center [140, 81] width 41 height 13
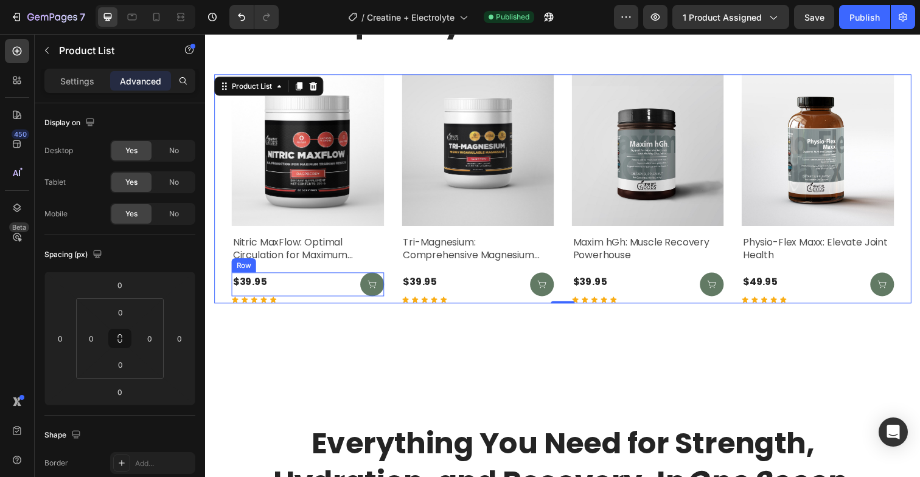
scroll to position [5771, 0]
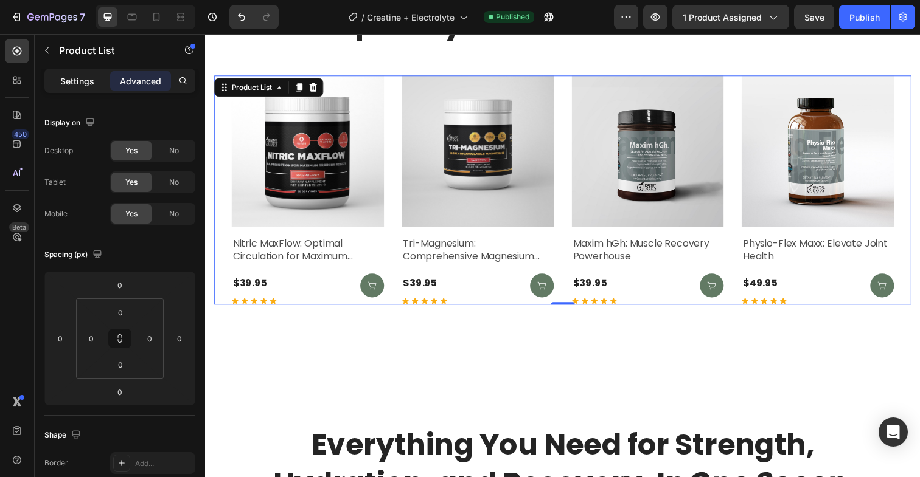
click at [75, 83] on p "Settings" at bounding box center [77, 81] width 34 height 13
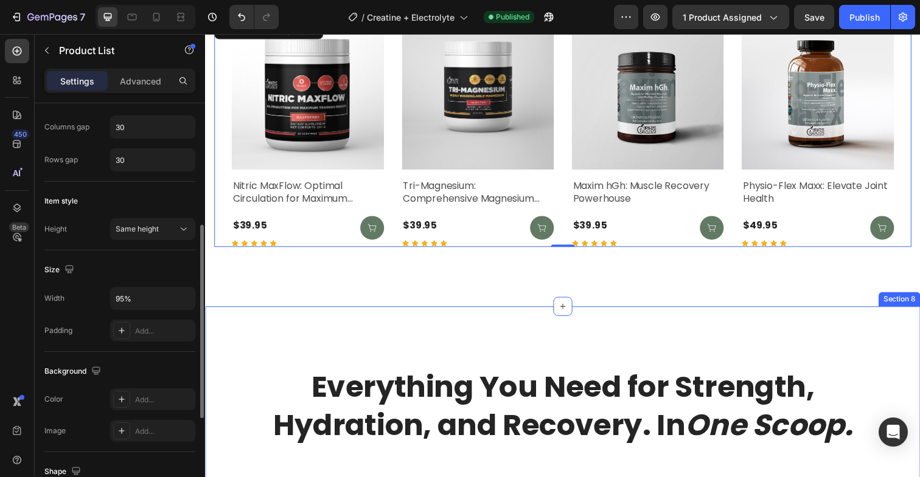
scroll to position [5806, 0]
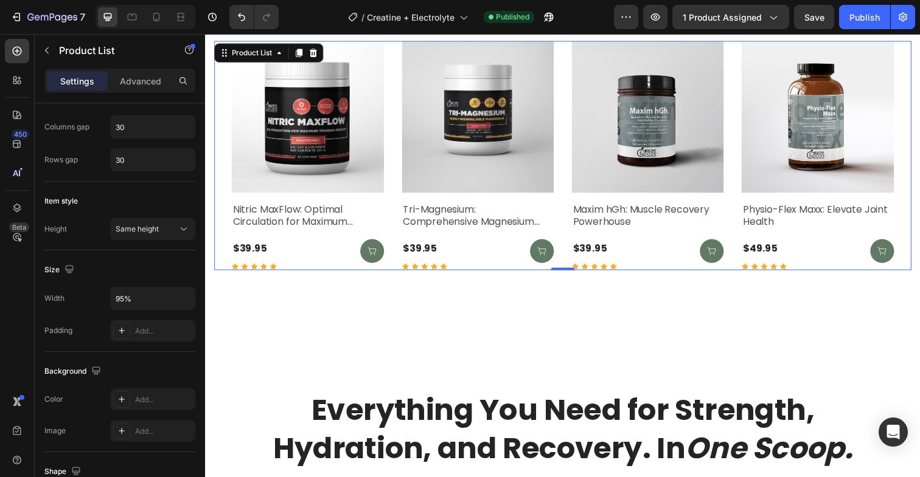
click at [215, 123] on div "Product Images Nitric MaxFlow: Optimal Circulation for Maximum Training Results…" at bounding box center [570, 158] width 712 height 234
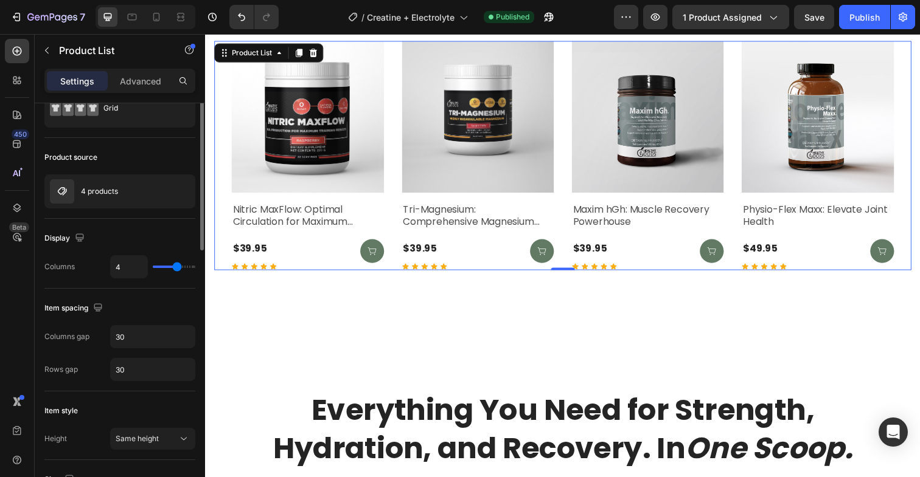
scroll to position [0, 0]
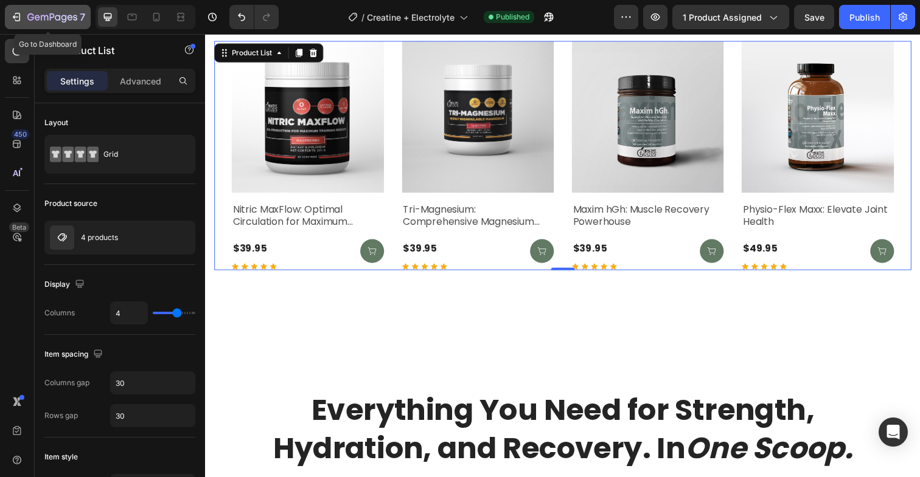
click at [13, 18] on icon "button" at bounding box center [16, 17] width 12 height 12
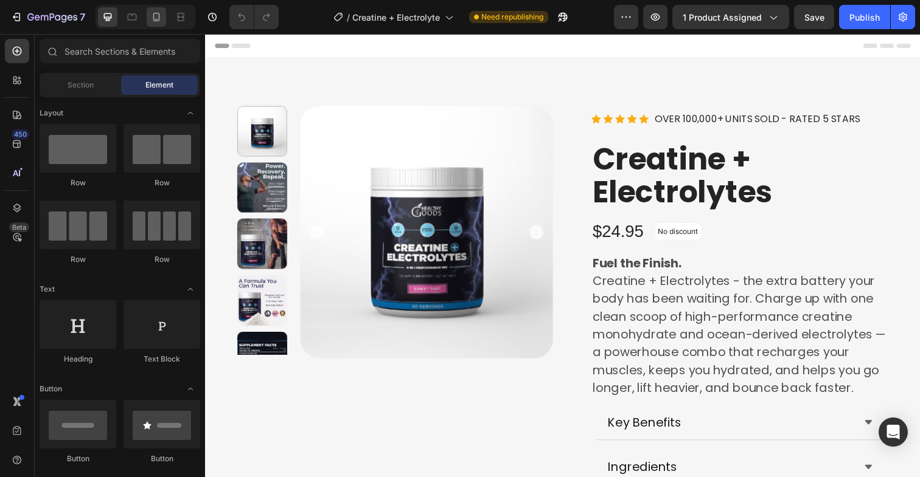
click at [152, 25] on div at bounding box center [156, 16] width 19 height 19
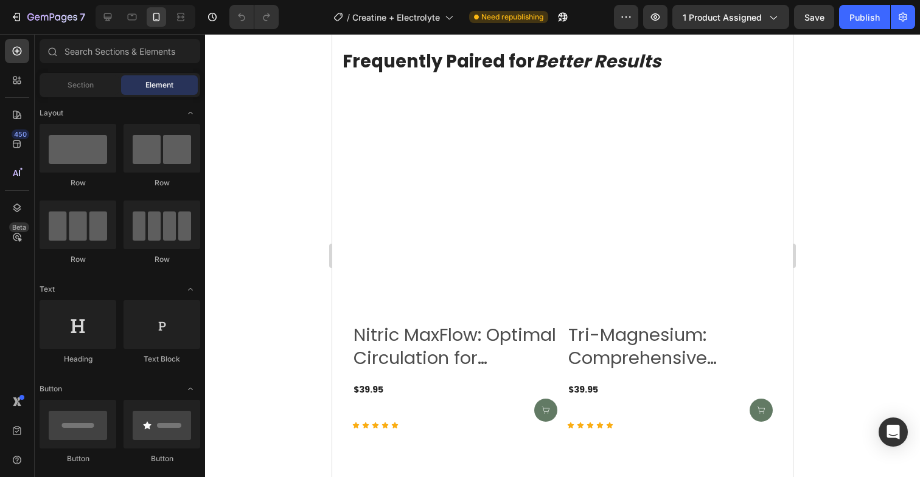
scroll to position [4902, 0]
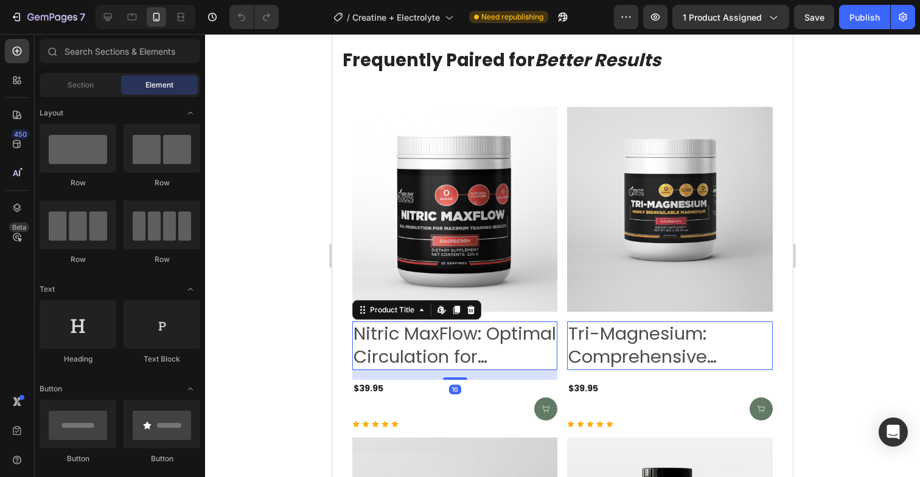
click at [418, 354] on h2 "Nitric MaxFlow: Optimal Circulation for Maximum Training Results" at bounding box center [454, 346] width 205 height 48
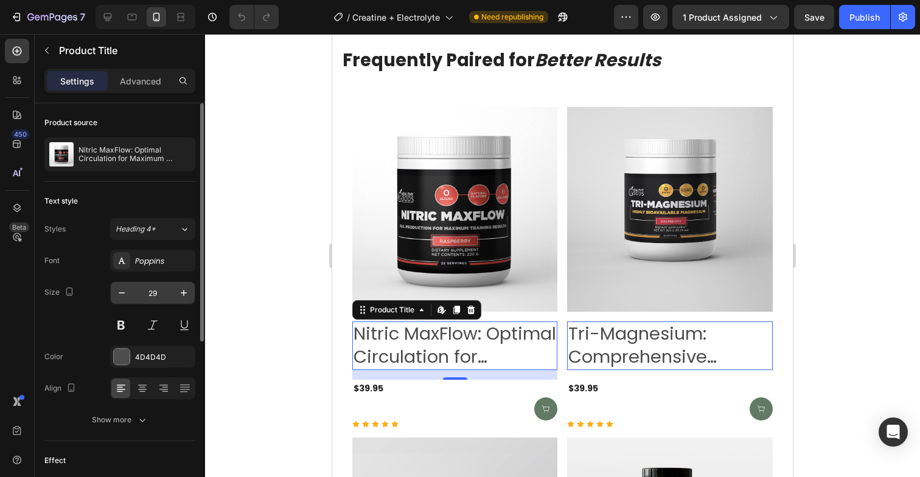
click at [155, 292] on input "29" at bounding box center [153, 293] width 40 height 22
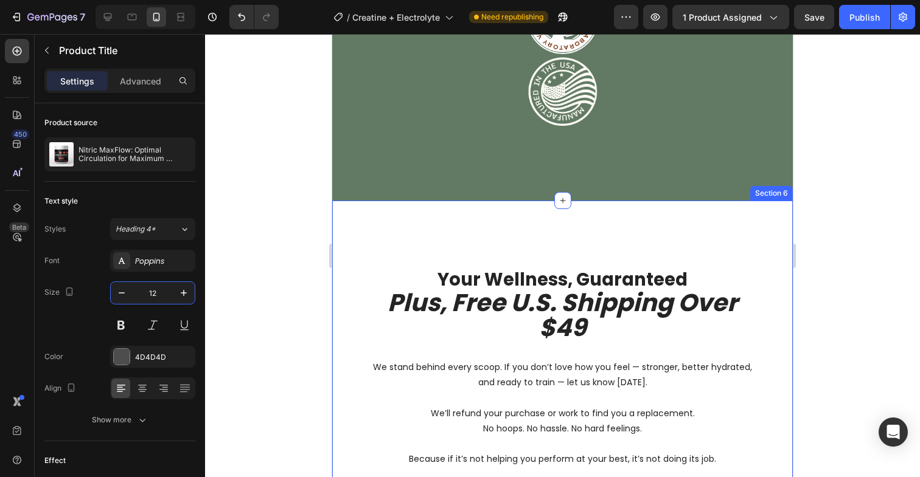
scroll to position [3976, 0]
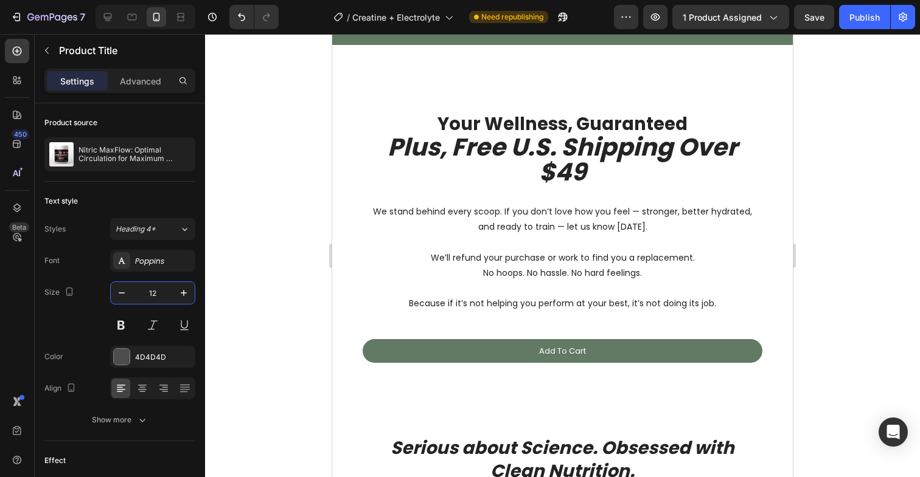
type input "12"
click at [16, 25] on button "7" at bounding box center [48, 17] width 86 height 24
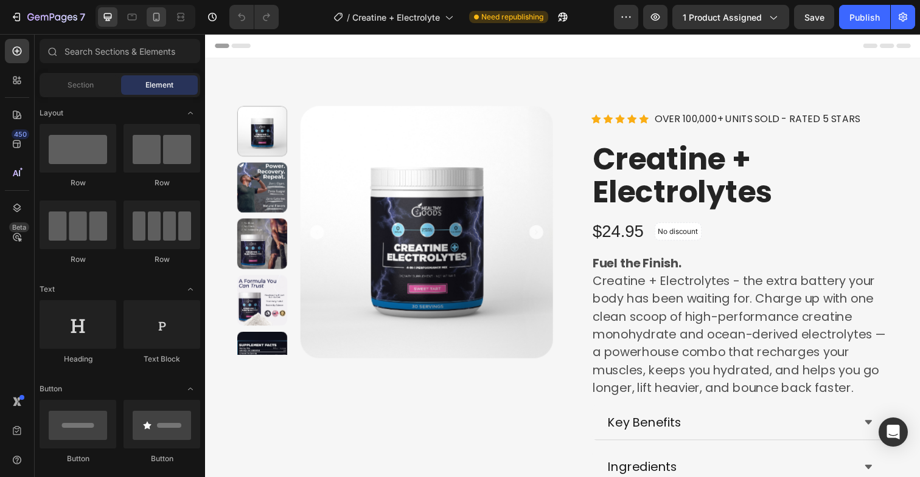
drag, startPoint x: 0, startPoint y: 0, endPoint x: 158, endPoint y: 21, distance: 158.9
click at [158, 21] on icon at bounding box center [156, 17] width 7 height 9
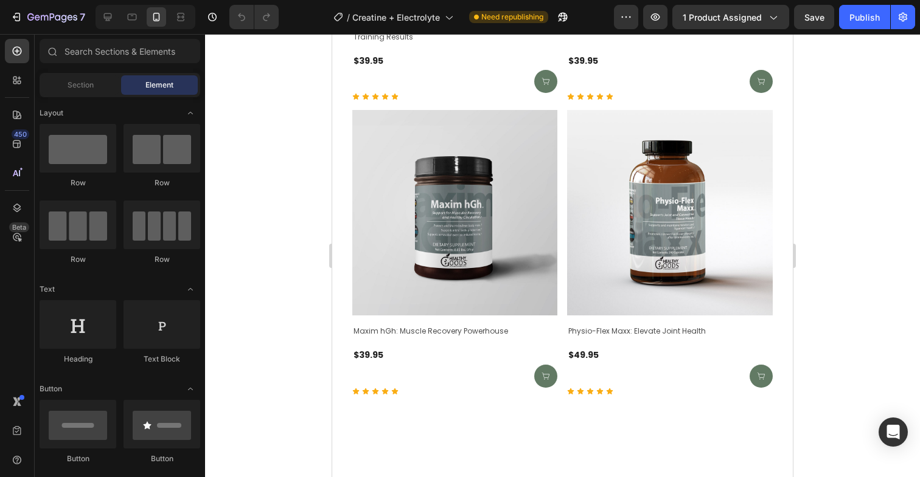
scroll to position [5309, 0]
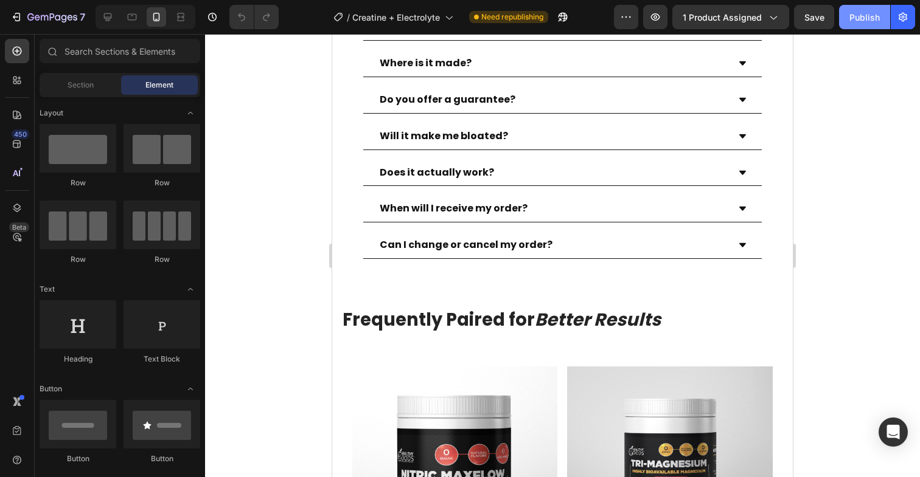
click at [869, 15] on div "Publish" at bounding box center [864, 17] width 30 height 13
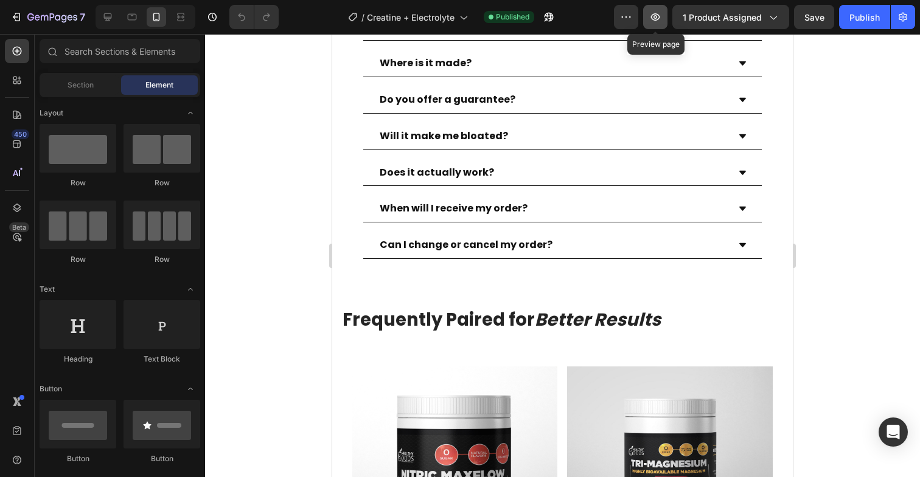
click at [654, 19] on icon "button" at bounding box center [655, 17] width 12 height 12
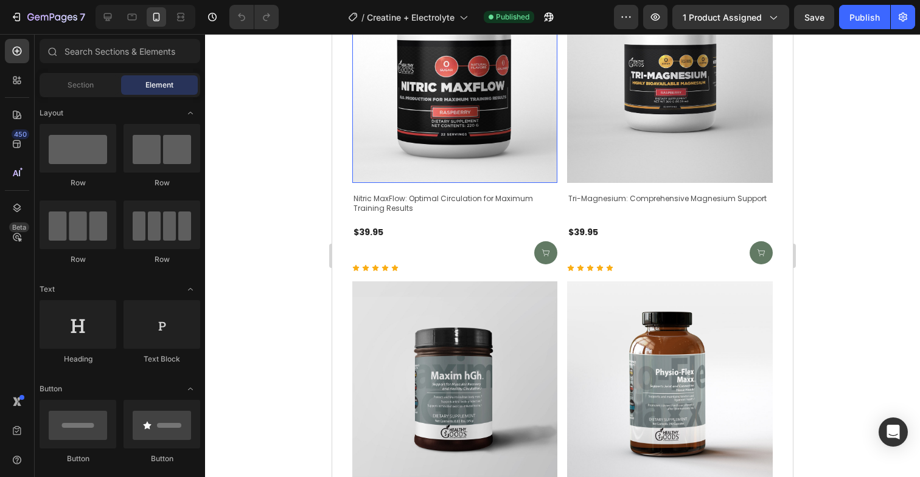
scroll to position [5278, 0]
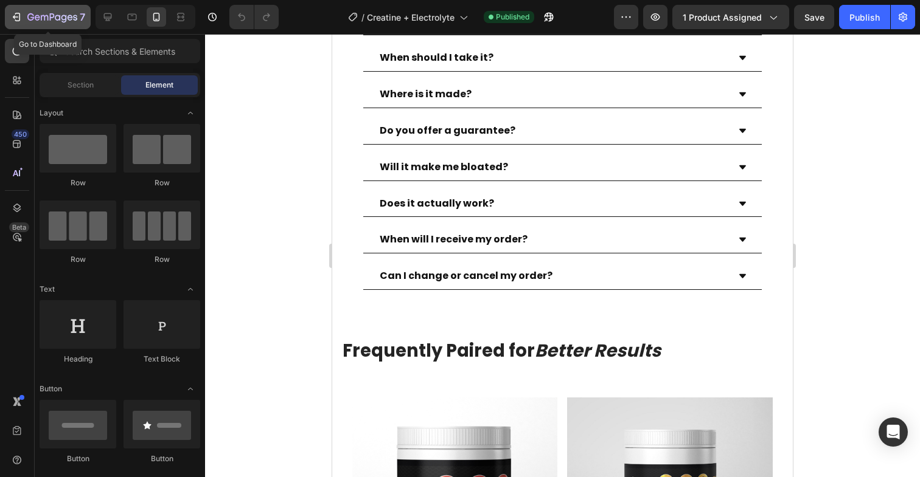
click at [18, 13] on icon "button" at bounding box center [17, 17] width 5 height 9
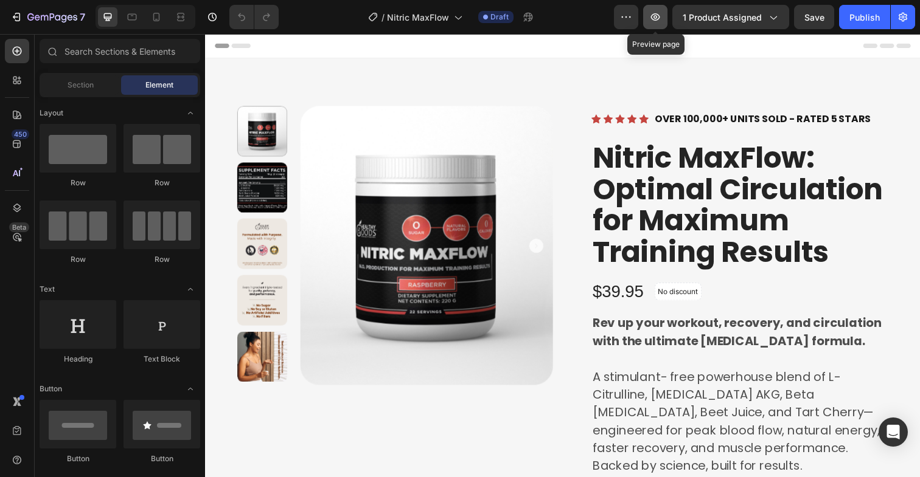
click at [661, 25] on button "button" at bounding box center [655, 17] width 24 height 24
